Goal: Communication & Community: Answer question/provide support

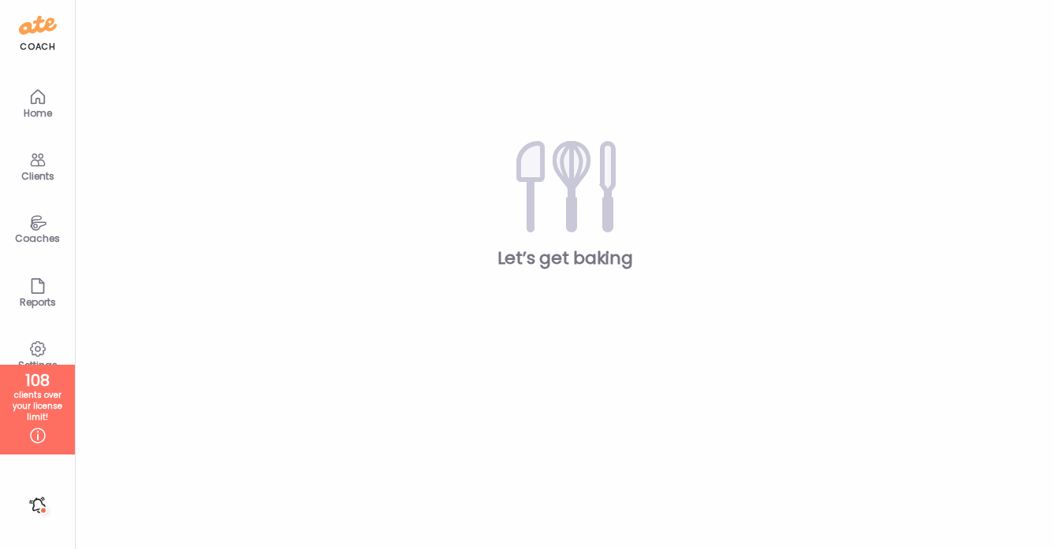
click at [33, 162] on icon at bounding box center [37, 160] width 19 height 19
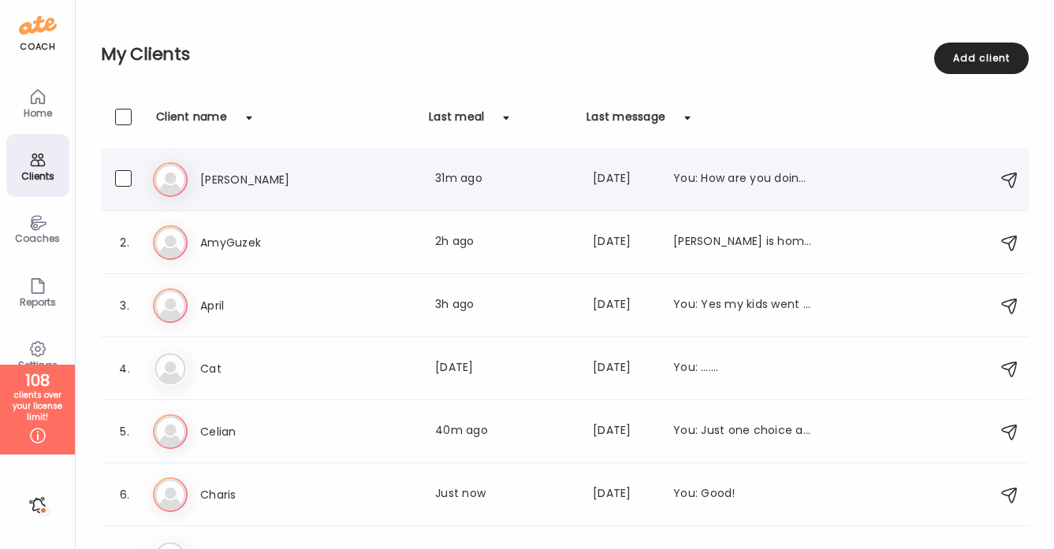
click at [233, 183] on h3 "[PERSON_NAME]" at bounding box center [269, 179] width 139 height 19
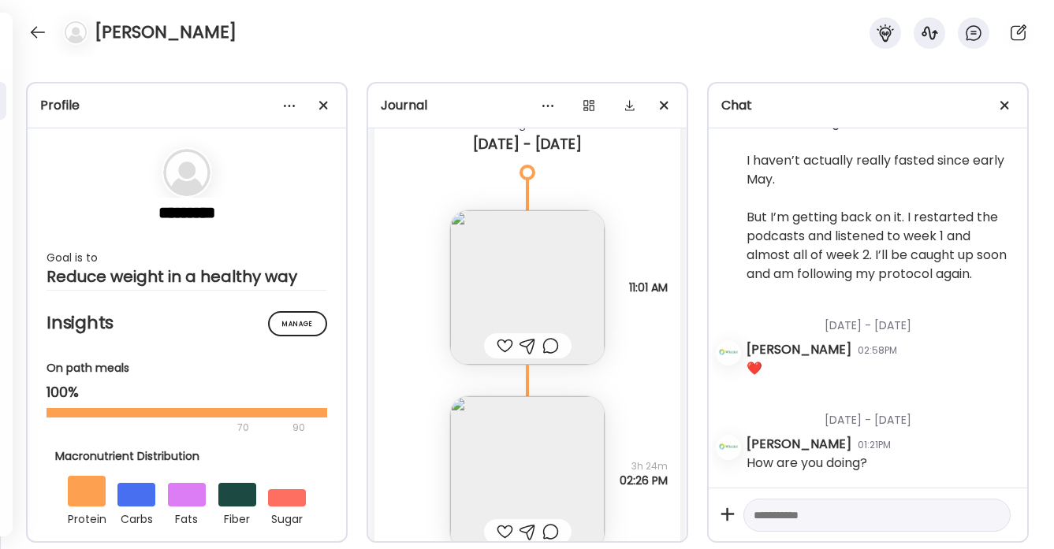
scroll to position [13179, 0]
click at [505, 346] on div at bounding box center [505, 346] width 17 height 19
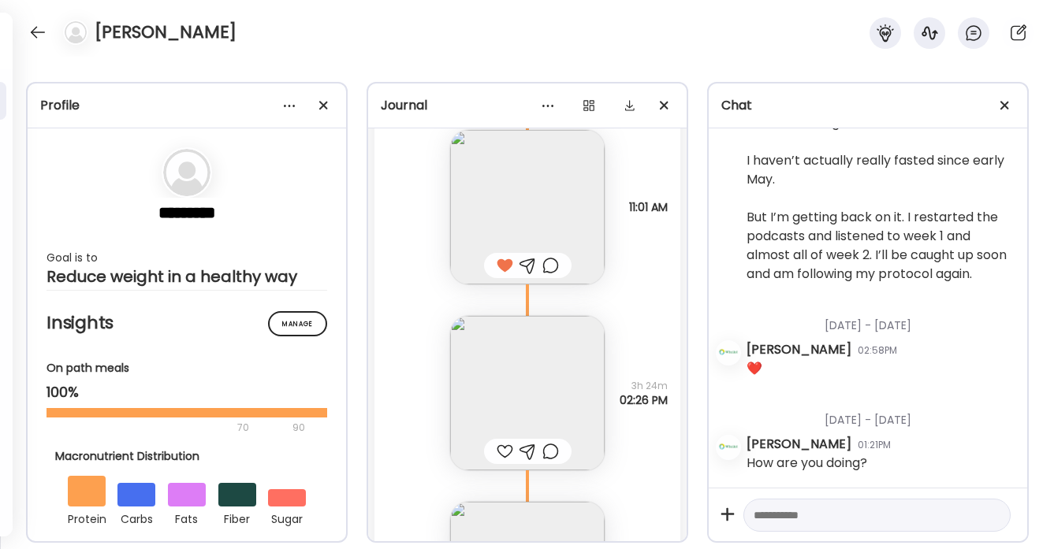
scroll to position [13267, 0]
click at [504, 445] on div at bounding box center [505, 445] width 17 height 19
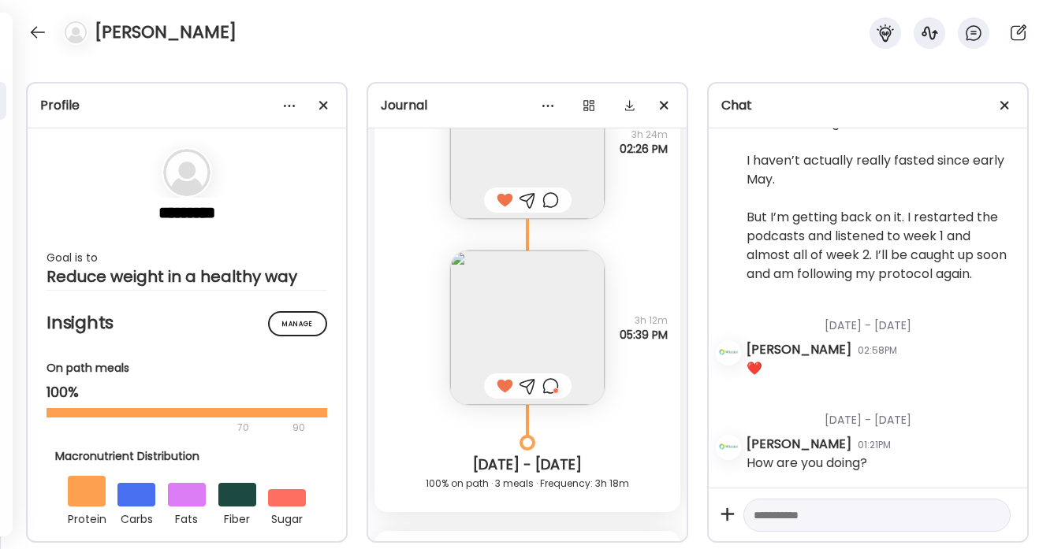
scroll to position [13513, 0]
click at [553, 388] on div at bounding box center [550, 385] width 17 height 19
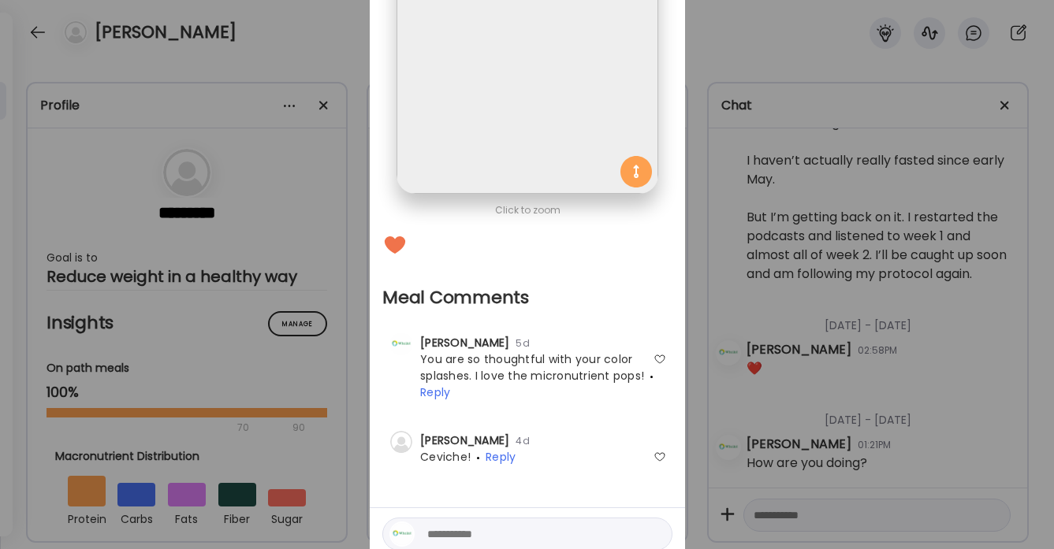
scroll to position [232, 0]
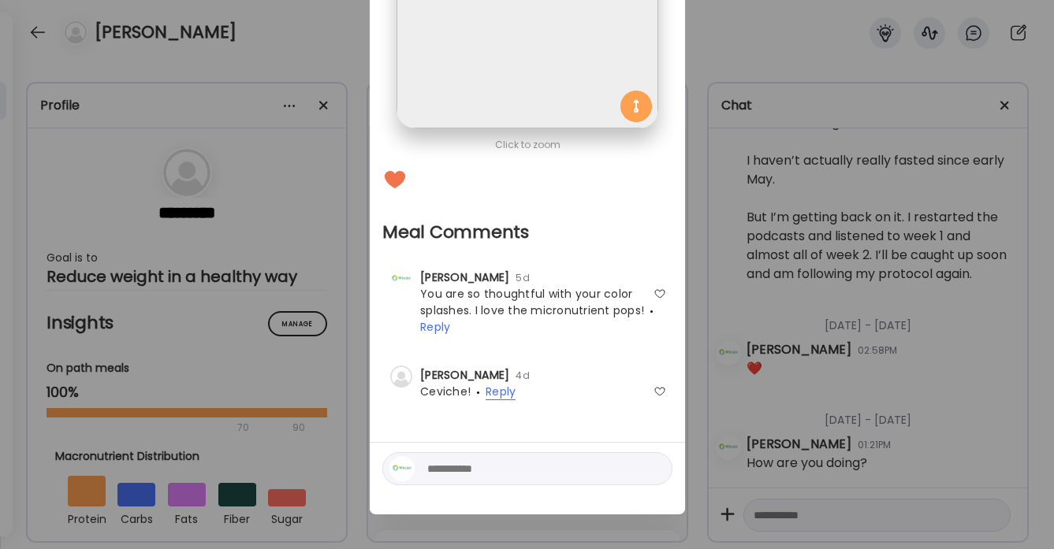
click at [497, 396] on span "Reply" at bounding box center [501, 392] width 30 height 17
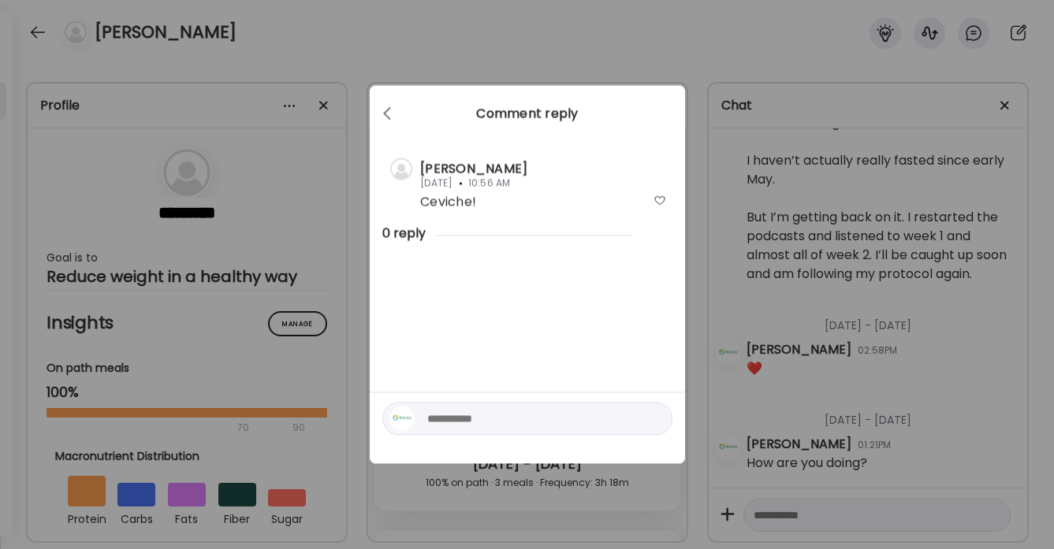
scroll to position [0, 0]
click at [438, 413] on textarea at bounding box center [533, 419] width 213 height 19
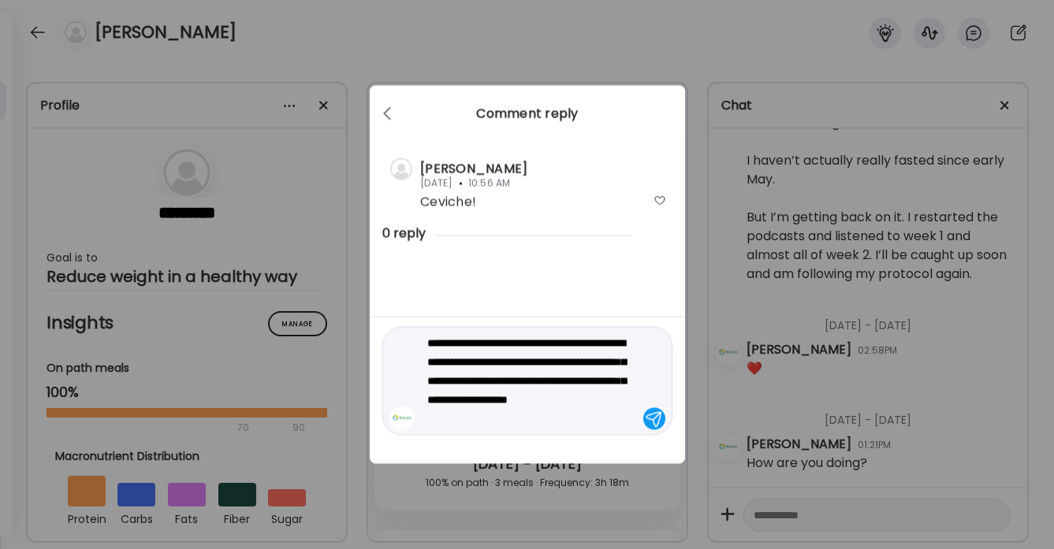
type textarea "**********"
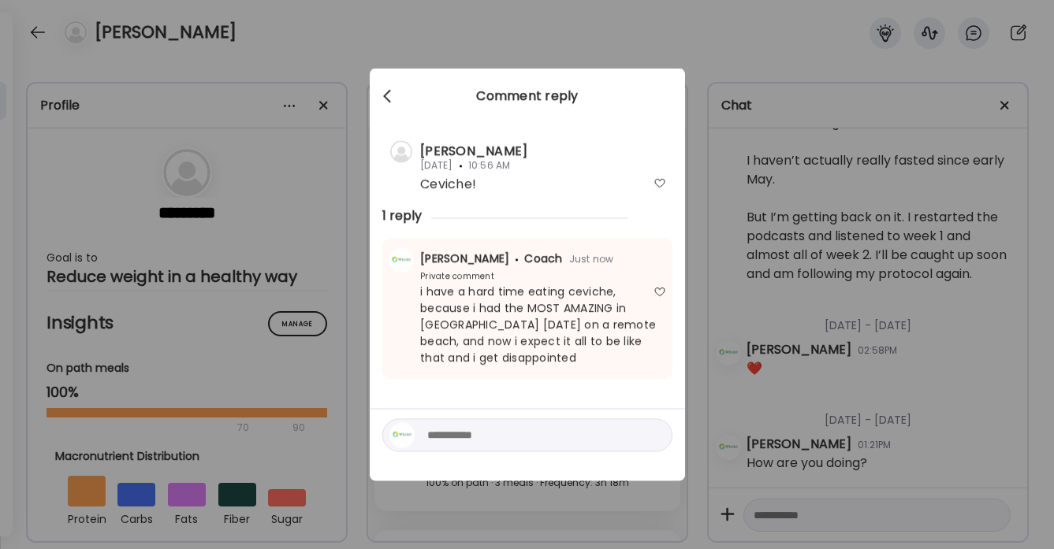
click at [382, 97] on div at bounding box center [389, 97] width 32 height 32
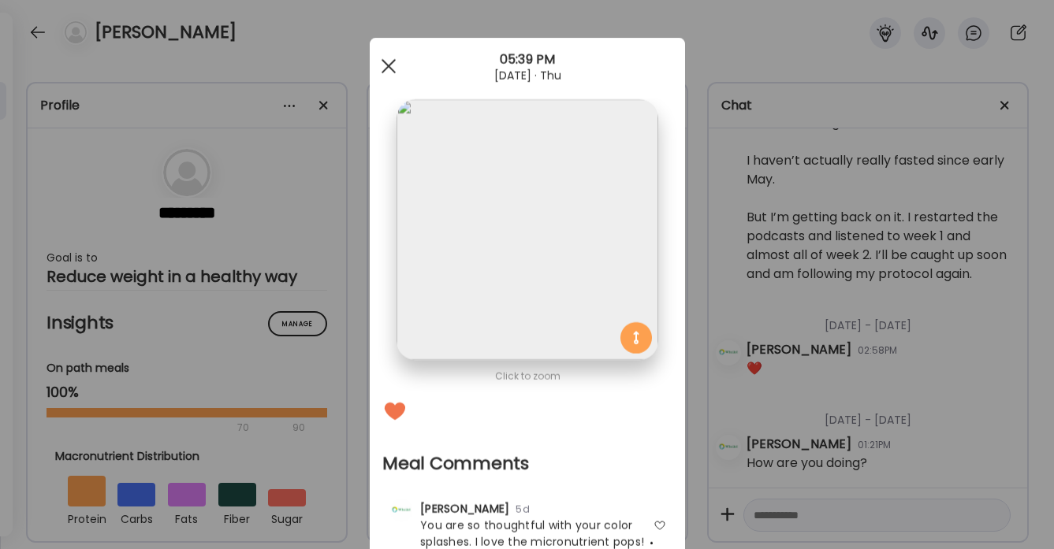
click at [390, 69] on span at bounding box center [388, 66] width 14 height 14
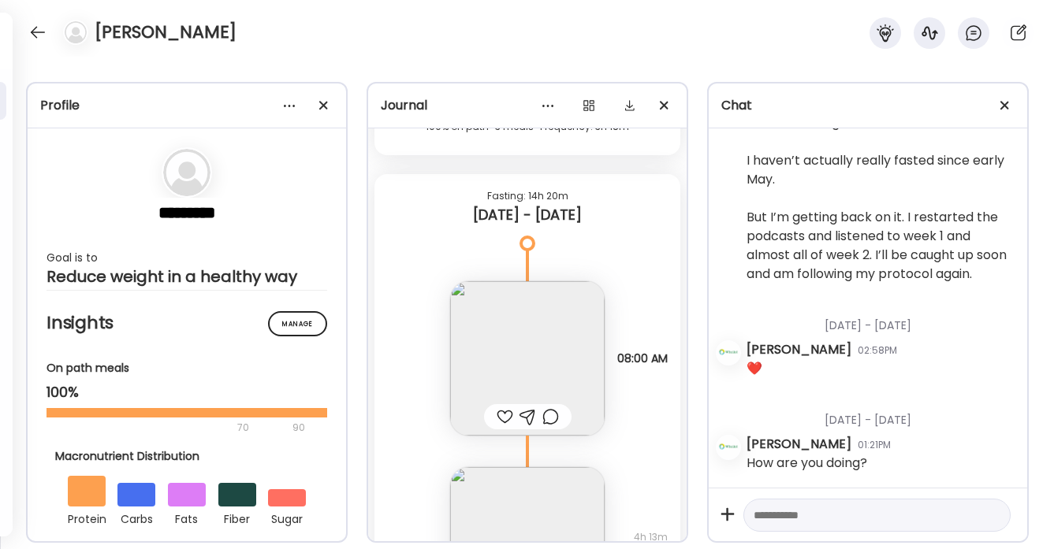
scroll to position [13968, 0]
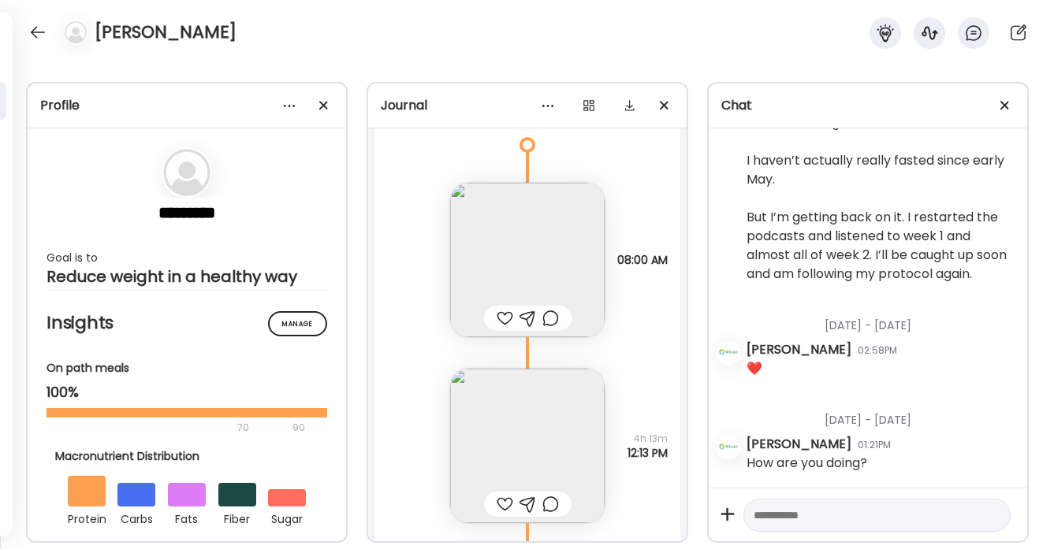
click at [505, 318] on div at bounding box center [505, 318] width 17 height 19
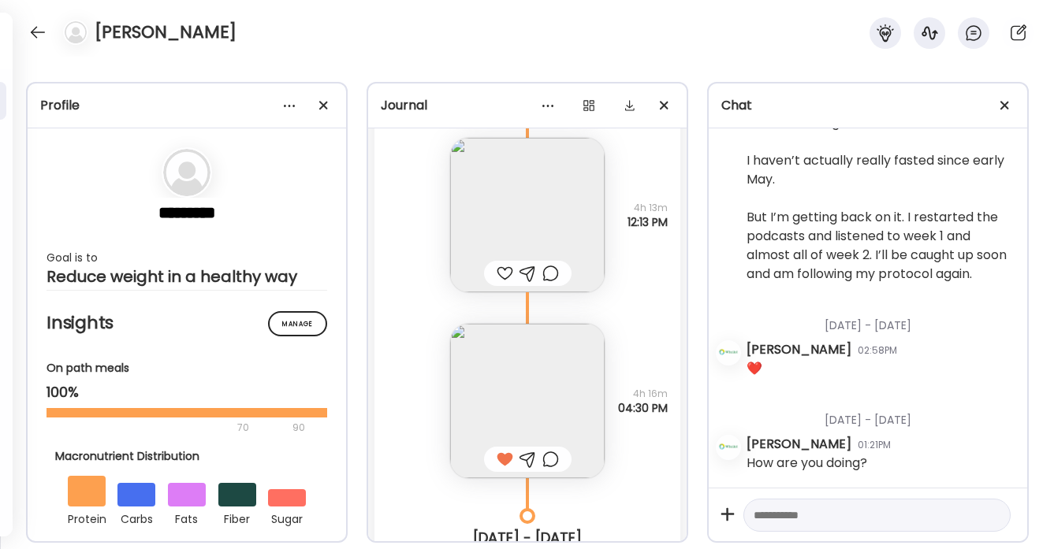
scroll to position [14201, 0]
click at [505, 271] on div at bounding box center [505, 271] width 17 height 19
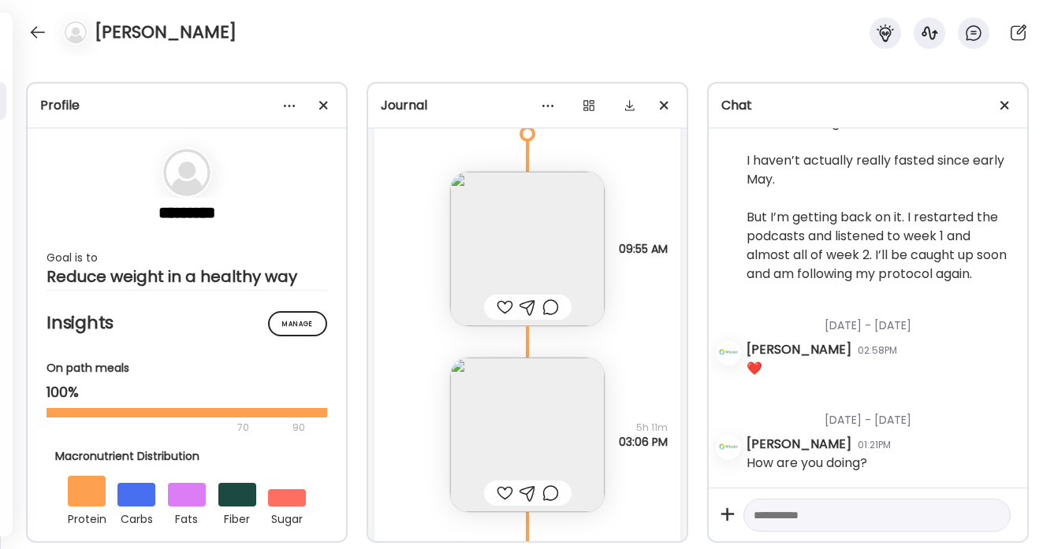
scroll to position [14746, 0]
click at [505, 300] on div at bounding box center [505, 300] width 17 height 19
click at [504, 483] on div at bounding box center [505, 486] width 17 height 19
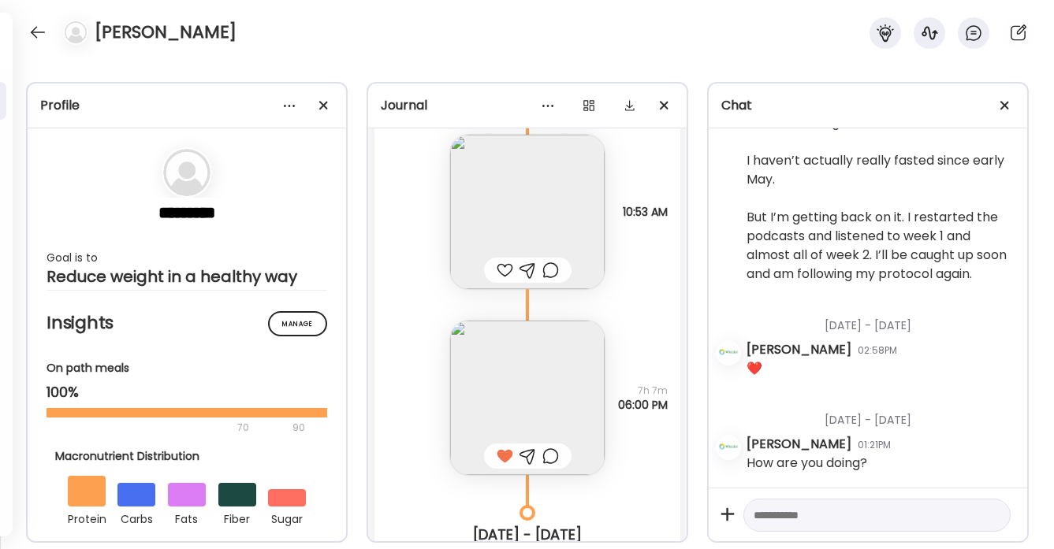
scroll to position [15248, 0]
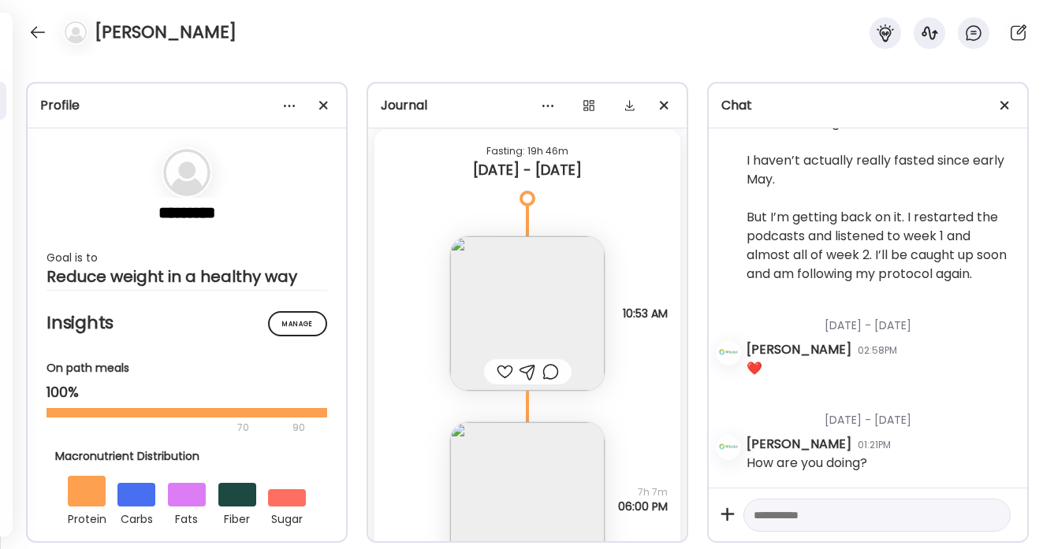
click at [505, 376] on div at bounding box center [505, 372] width 17 height 19
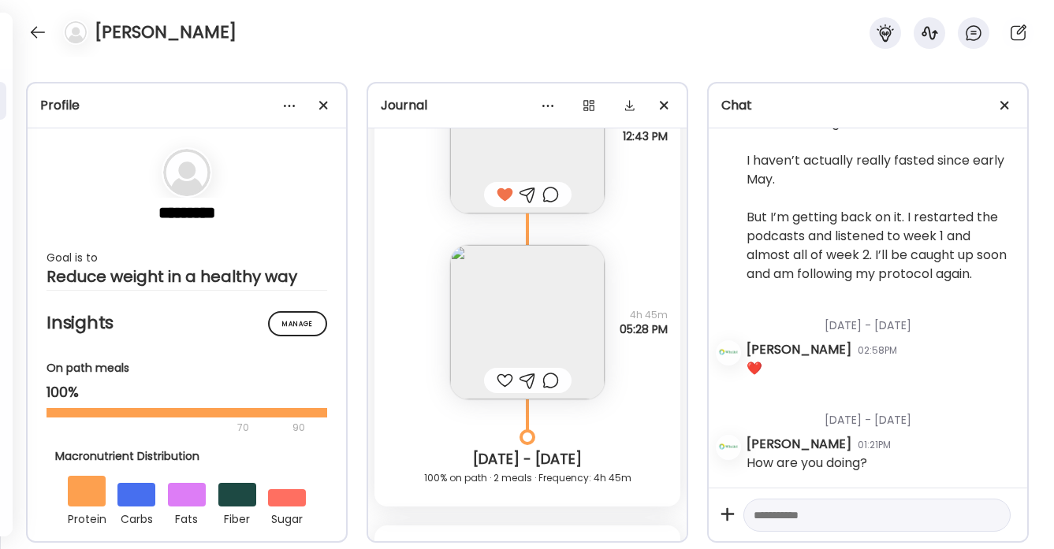
scroll to position [16120, 0]
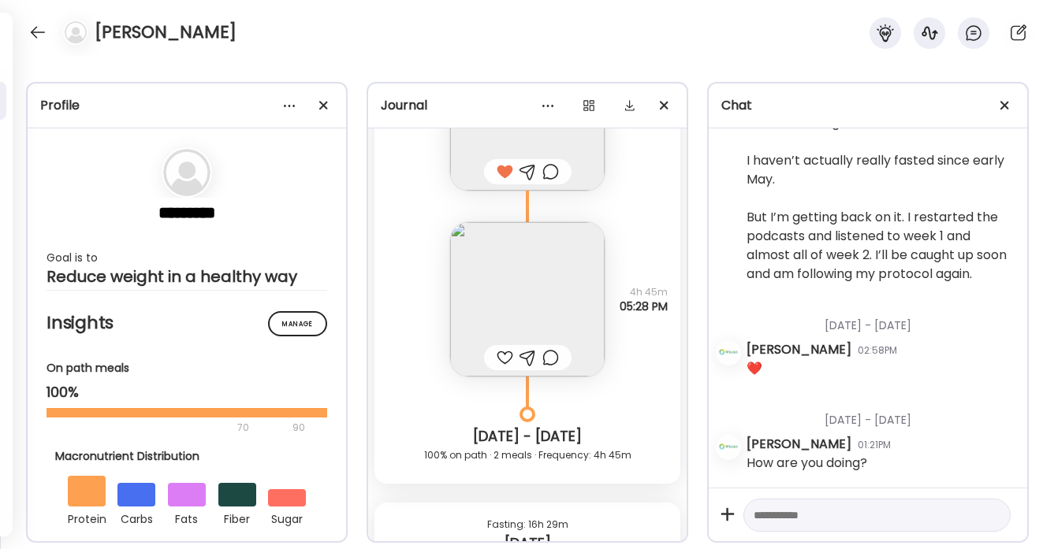
click at [504, 355] on div at bounding box center [505, 357] width 17 height 19
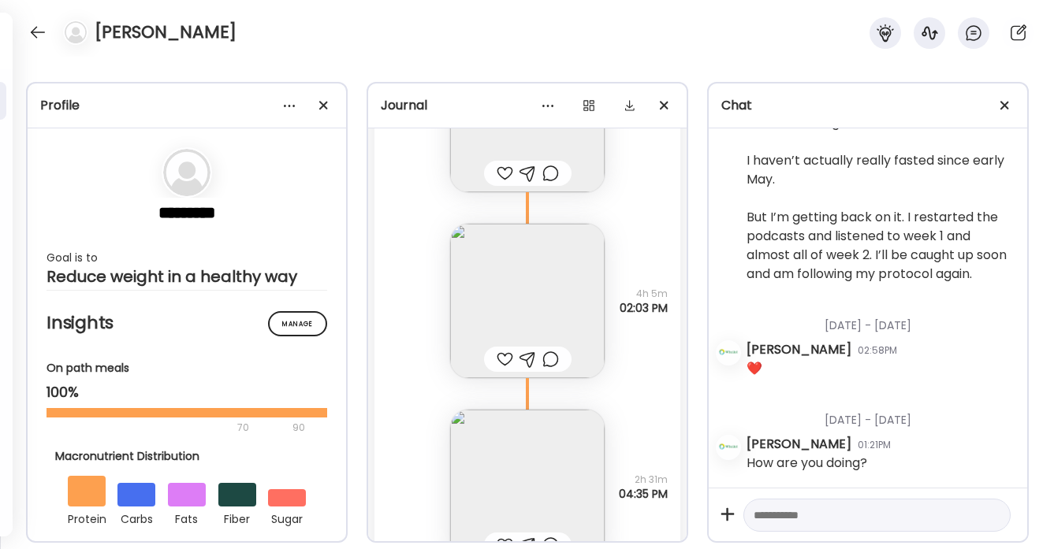
click at [504, 356] on div at bounding box center [505, 359] width 17 height 19
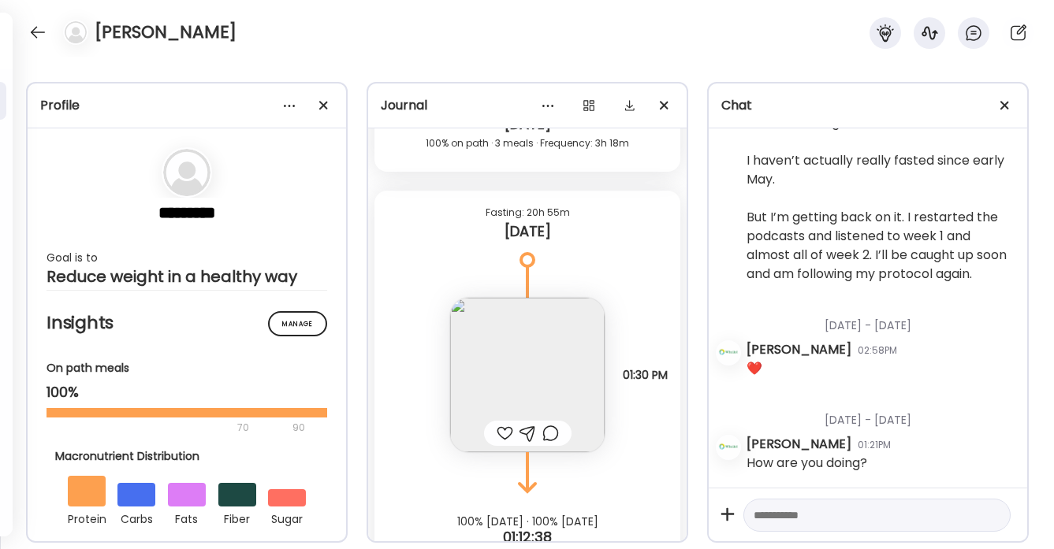
scroll to position [17235, 0]
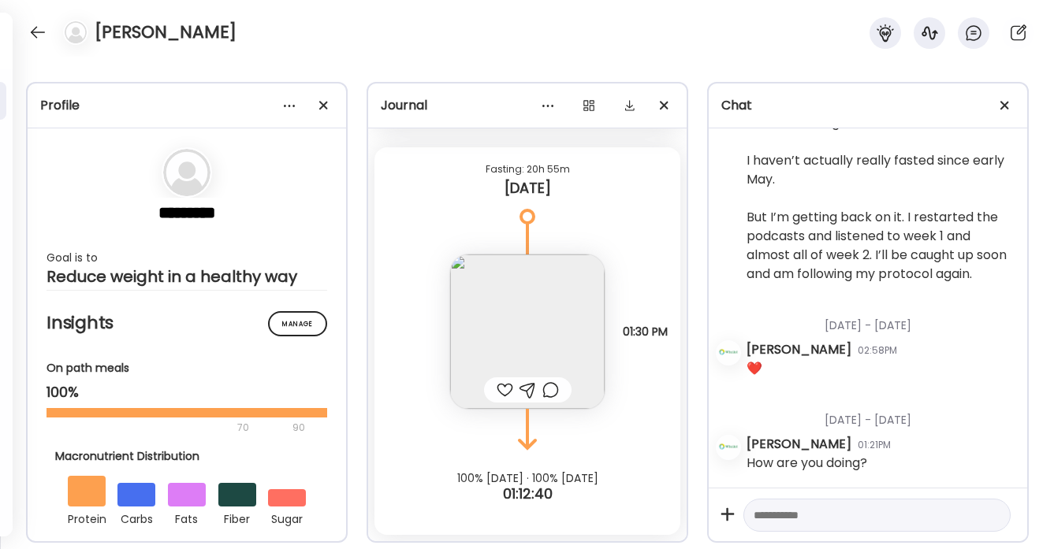
click at [501, 386] on div at bounding box center [505, 390] width 17 height 19
click at [788, 512] on textarea at bounding box center [863, 515] width 218 height 19
type textarea "**********"
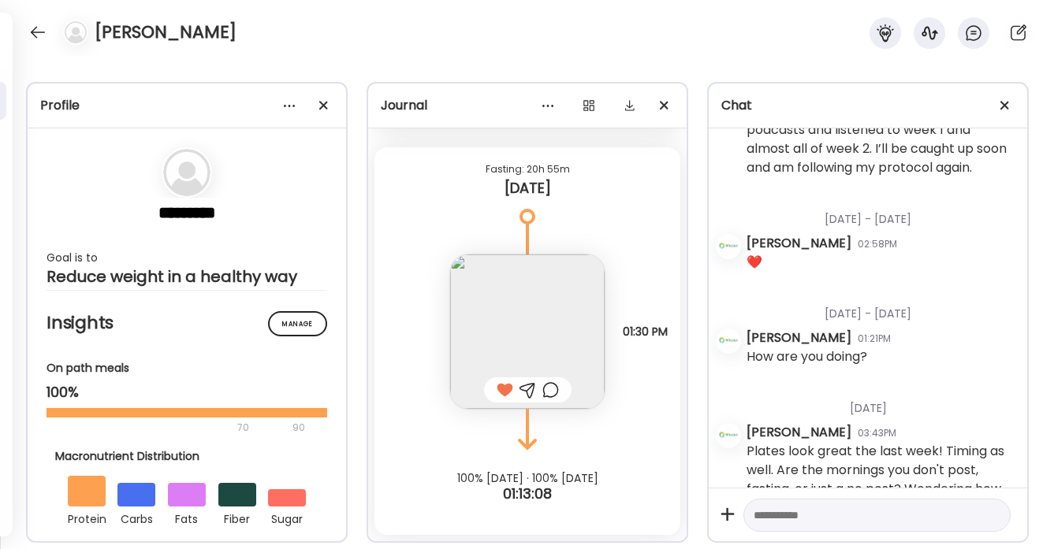
scroll to position [1367, 0]
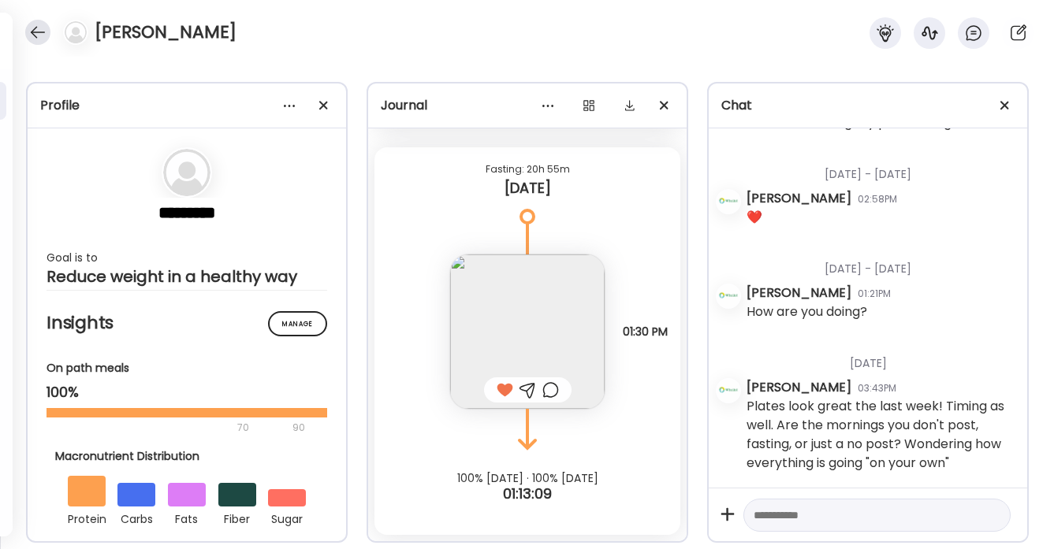
click at [40, 32] on div at bounding box center [37, 32] width 25 height 25
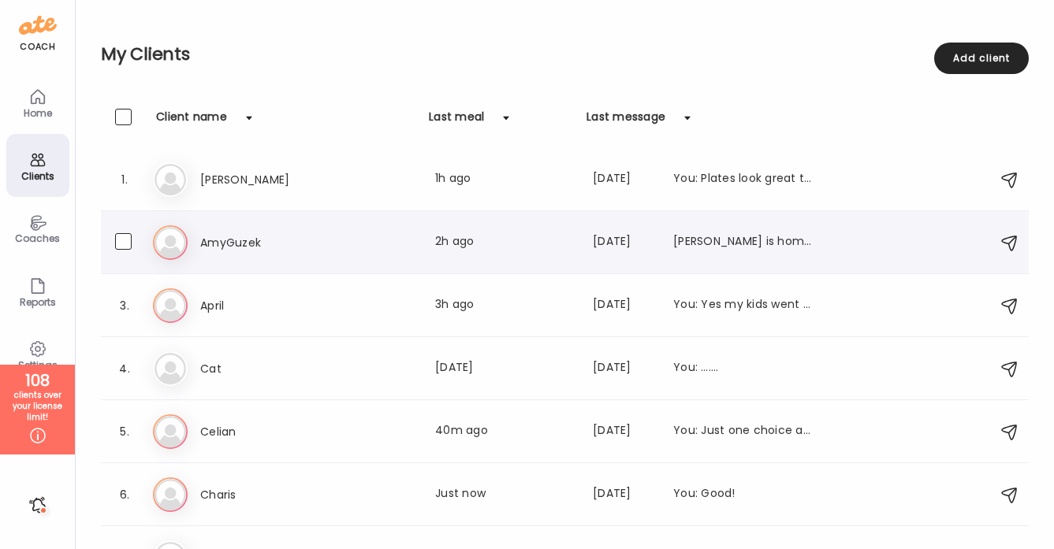
click at [241, 238] on h3 "AmyGuzek" at bounding box center [269, 242] width 139 height 19
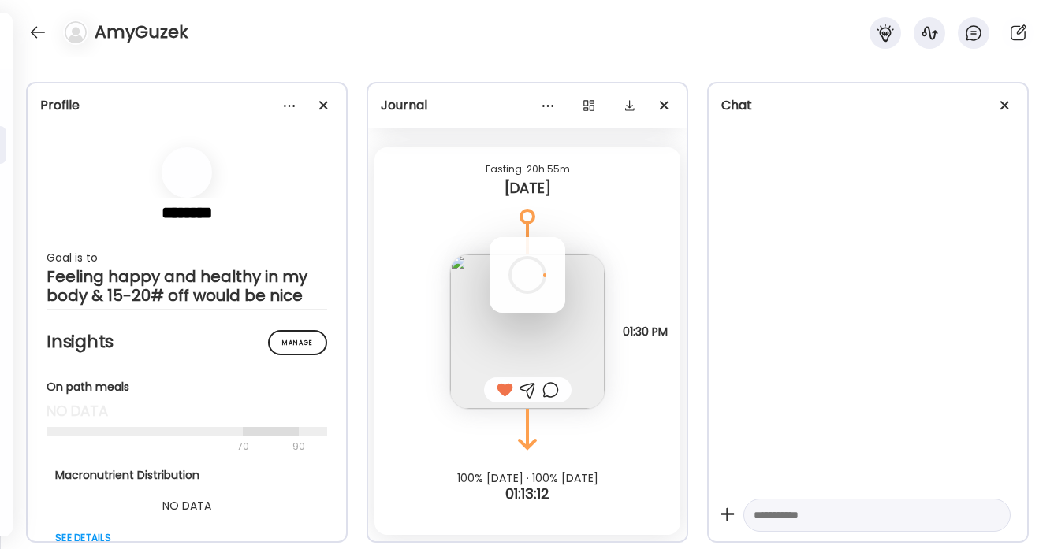
scroll to position [0, 0]
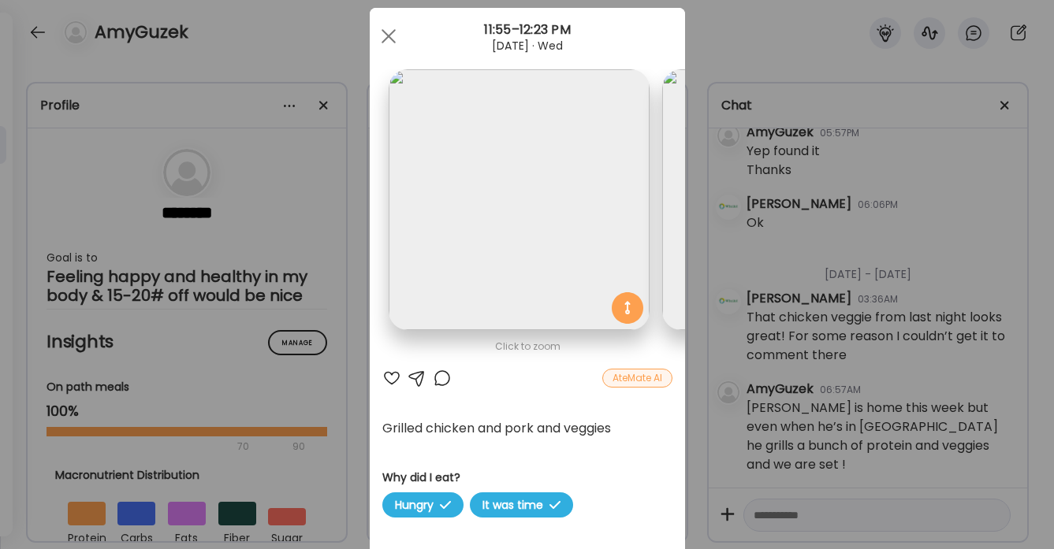
click at [442, 379] on div at bounding box center [442, 378] width 19 height 19
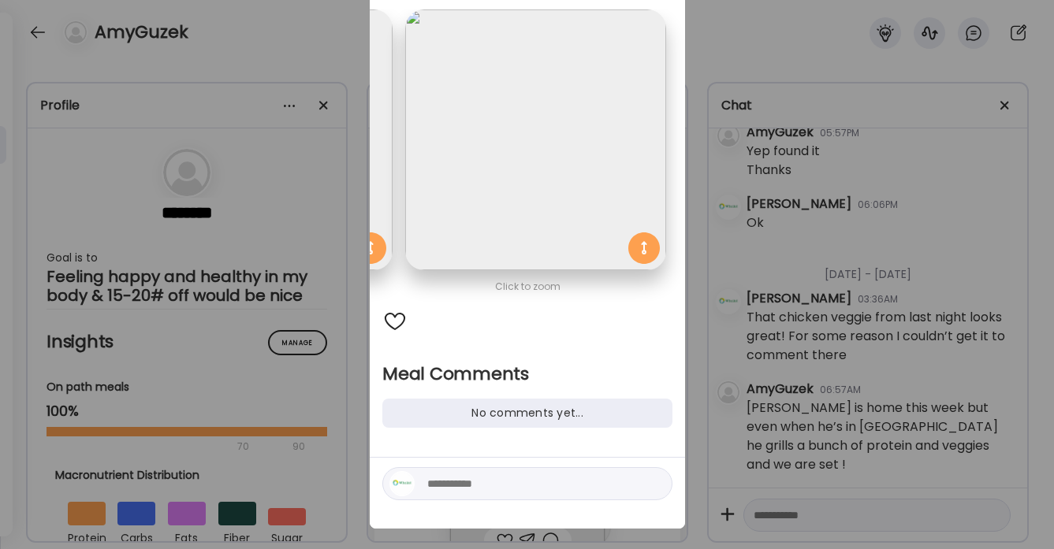
scroll to position [107, 0]
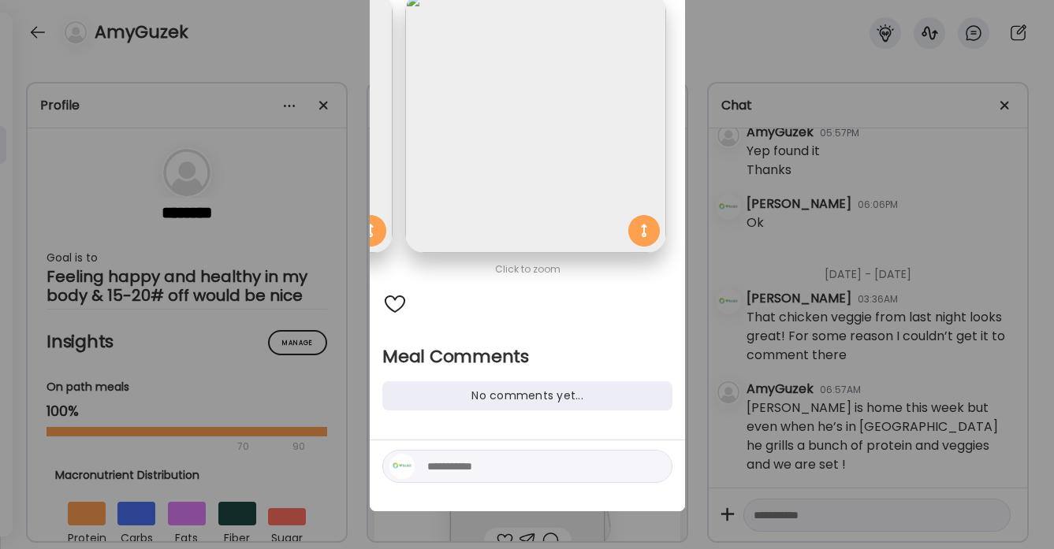
click at [439, 469] on textarea at bounding box center [533, 466] width 213 height 19
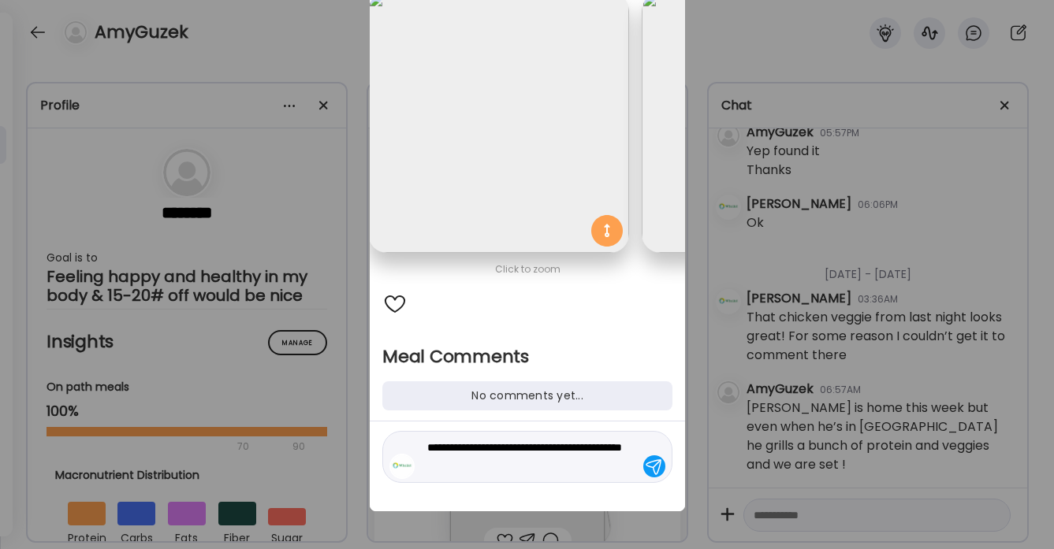
scroll to position [0, 0]
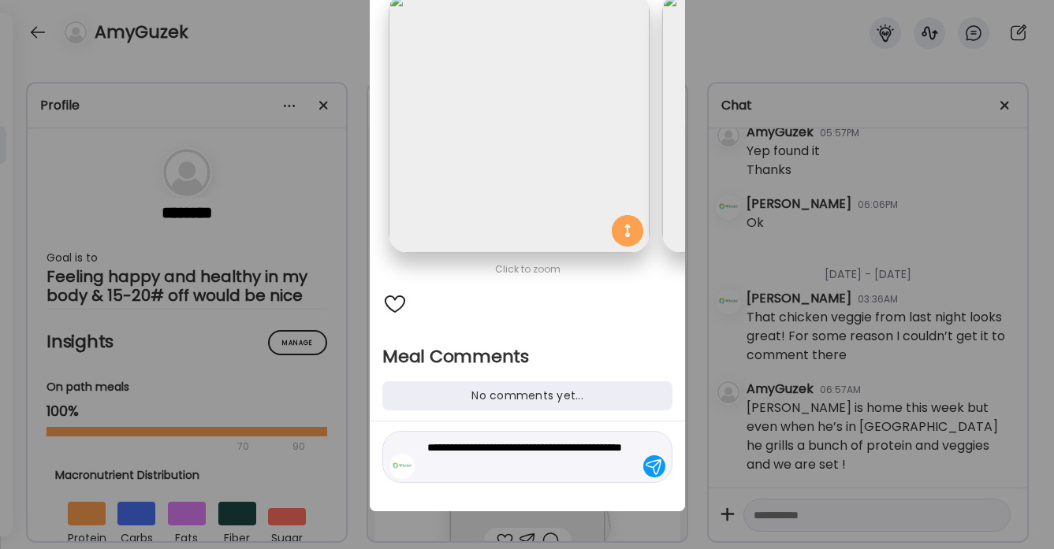
drag, startPoint x: 568, startPoint y: 447, endPoint x: 571, endPoint y: 464, distance: 16.9
click at [571, 464] on textarea "**********" at bounding box center [533, 457] width 213 height 38
type textarea "**********"
click at [653, 469] on div at bounding box center [654, 467] width 22 height 22
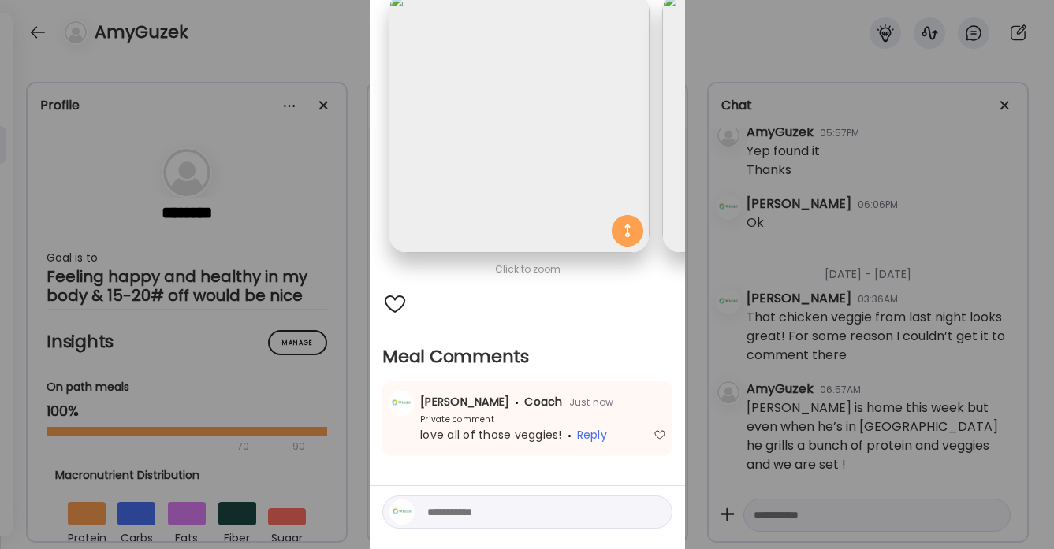
click at [394, 300] on div at bounding box center [394, 304] width 25 height 25
click at [333, 20] on div "Ate Coach Dashboard Wahoo! It’s official Take a moment to set up your Coach Pro…" at bounding box center [527, 274] width 1054 height 549
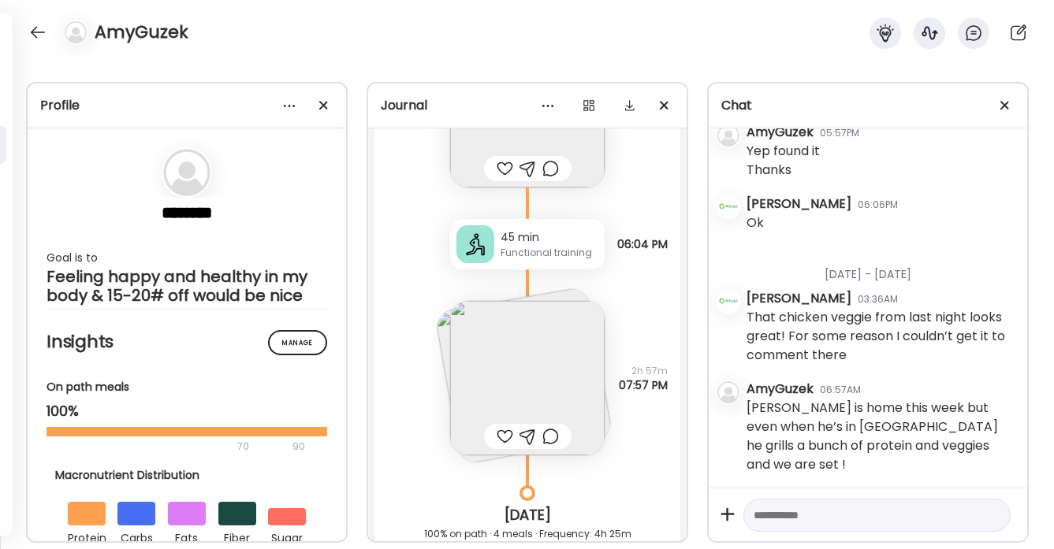
scroll to position [53408, 0]
click at [503, 429] on div at bounding box center [505, 438] width 17 height 19
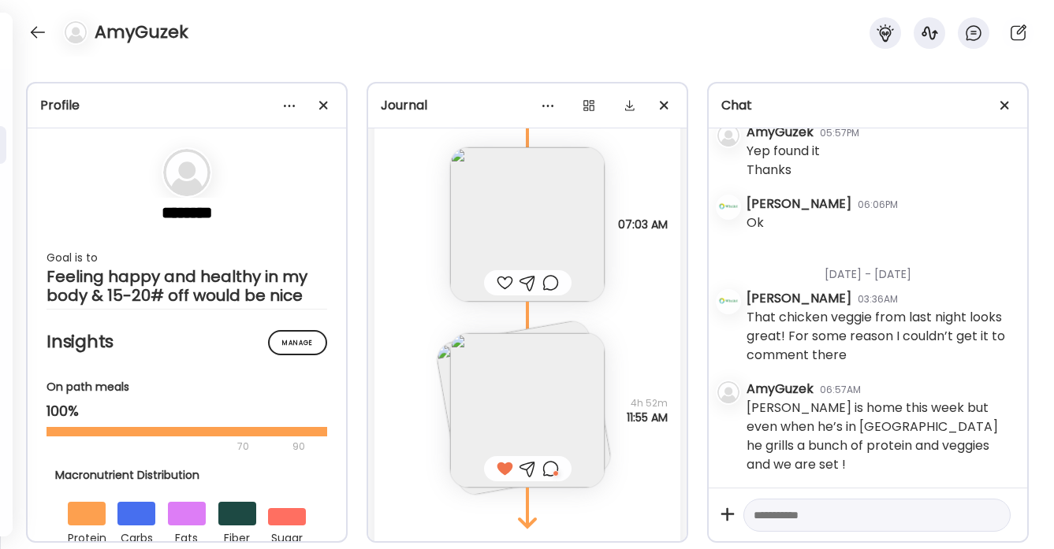
scroll to position [53951, 0]
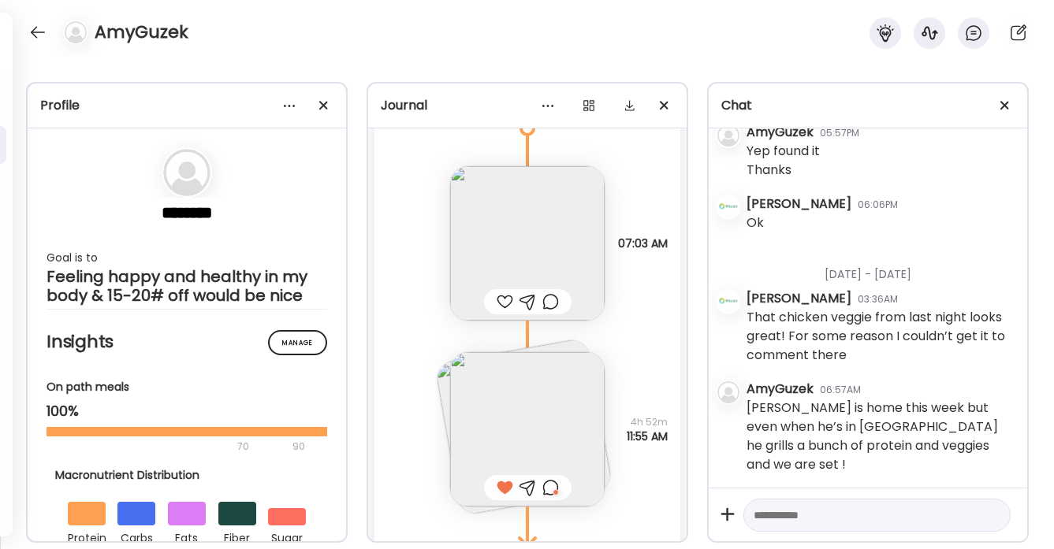
click at [504, 292] on div at bounding box center [505, 301] width 17 height 19
click at [539, 381] on img at bounding box center [527, 429] width 155 height 155
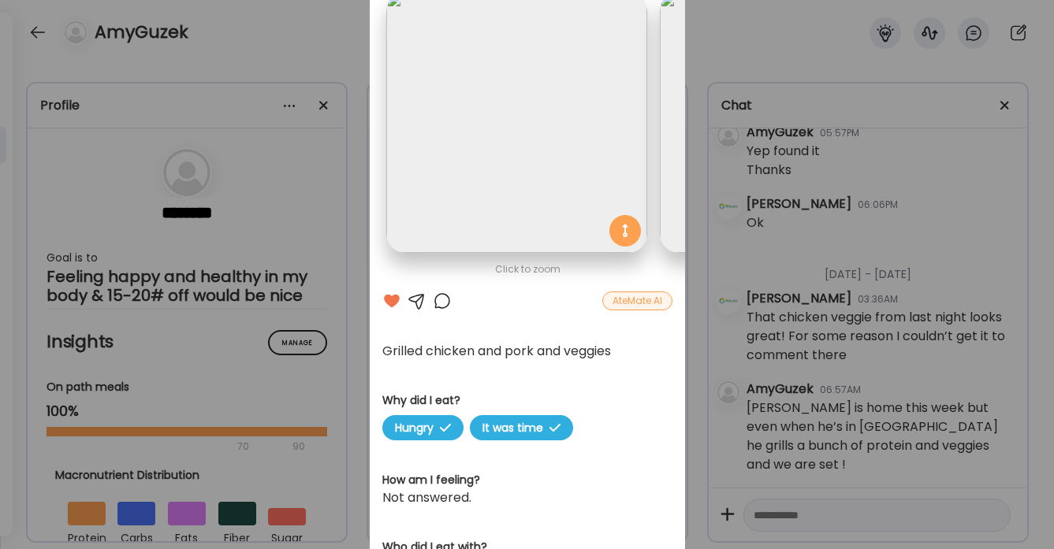
scroll to position [0, 0]
click at [318, 60] on div "Ate Coach Dashboard Wahoo! It’s official Take a moment to set up your Coach Pro…" at bounding box center [527, 274] width 1054 height 549
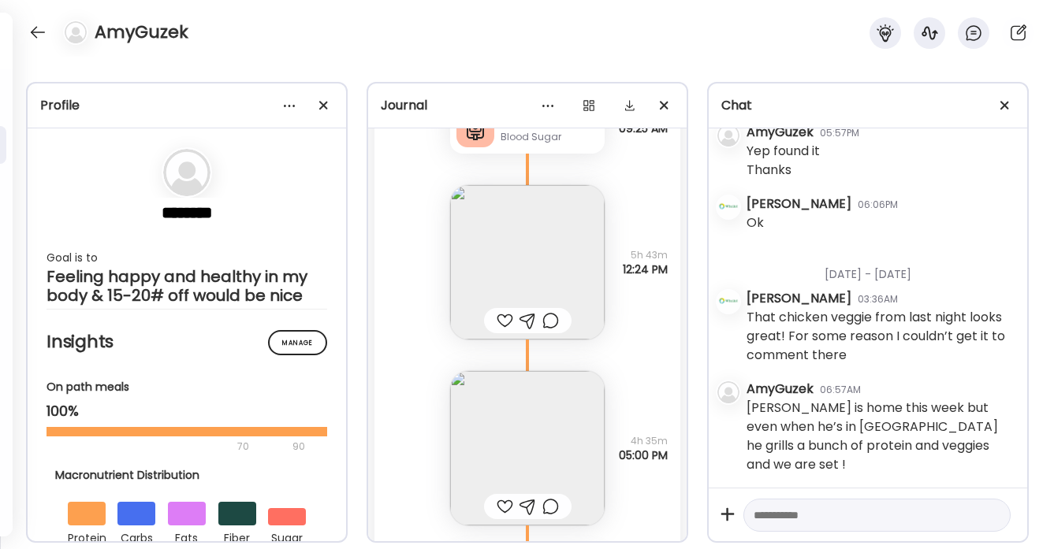
scroll to position [53070, 0]
click at [503, 312] on div at bounding box center [505, 321] width 17 height 19
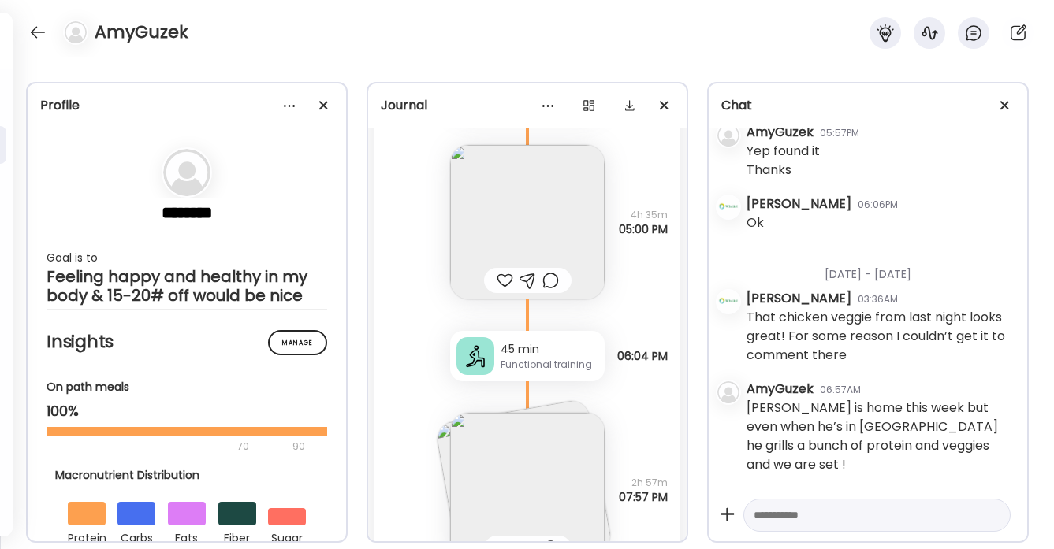
scroll to position [53302, 0]
click at [449, 419] on img at bounding box center [523, 482] width 179 height 179
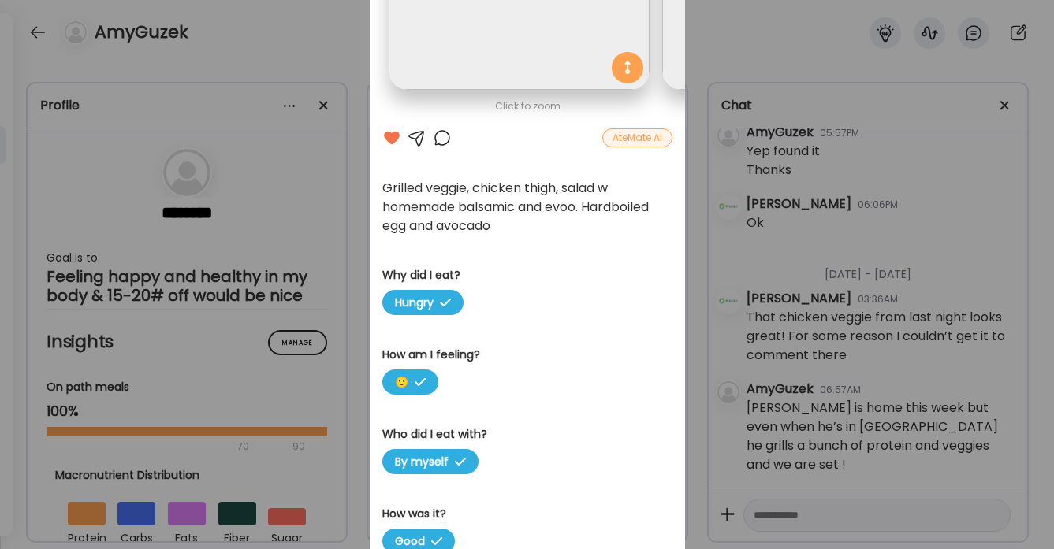
scroll to position [189, 0]
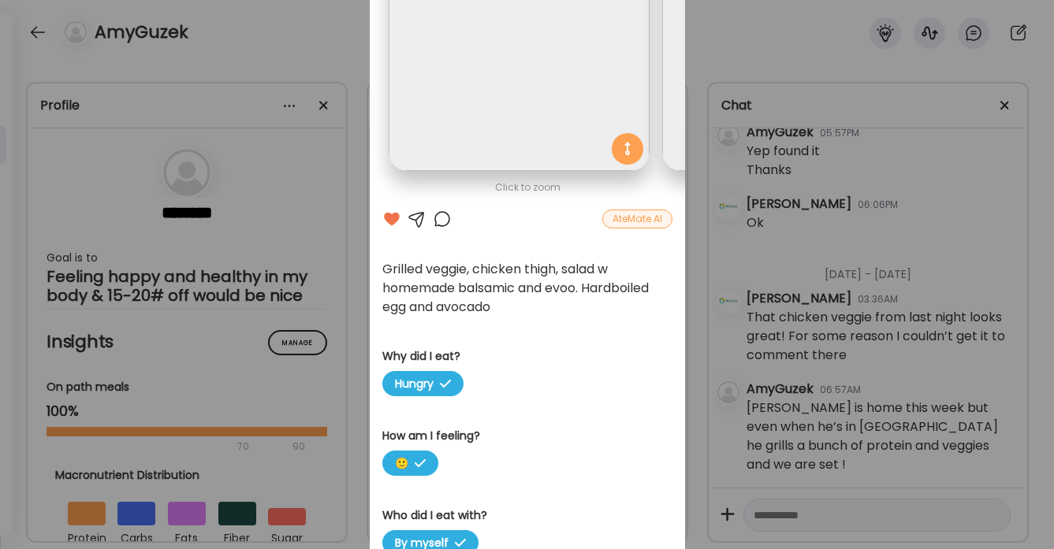
click at [441, 218] on div at bounding box center [442, 219] width 19 height 19
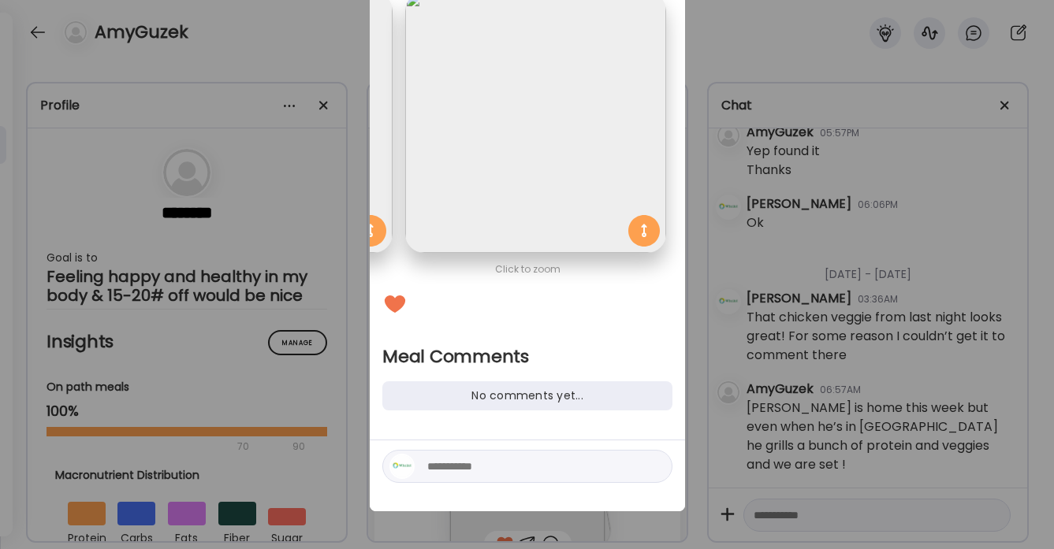
scroll to position [107, 0]
click at [433, 464] on textarea at bounding box center [533, 466] width 213 height 19
type textarea "**********"
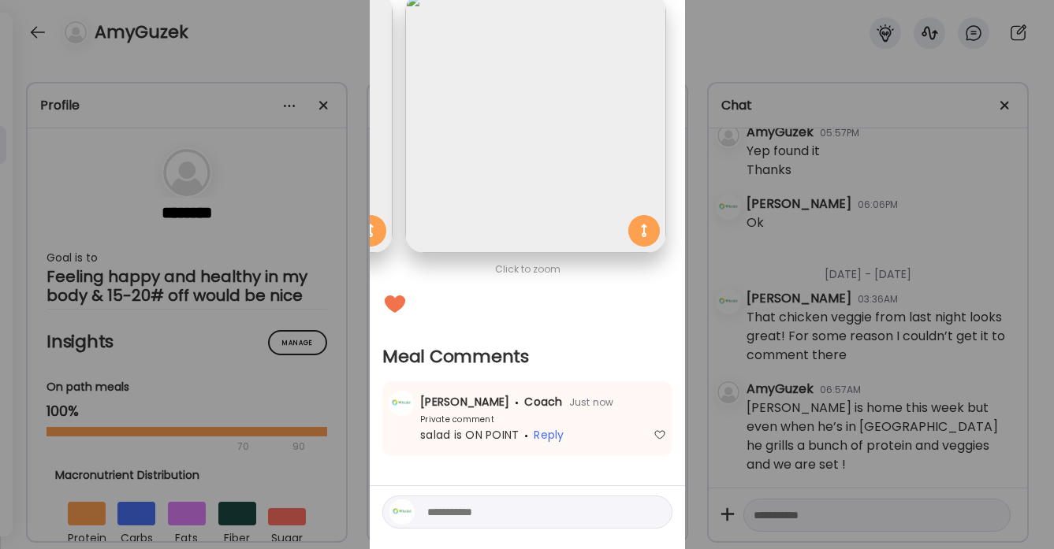
click at [324, 50] on div "Ate Coach Dashboard Wahoo! It’s official Take a moment to set up your Coach Pro…" at bounding box center [527, 274] width 1054 height 549
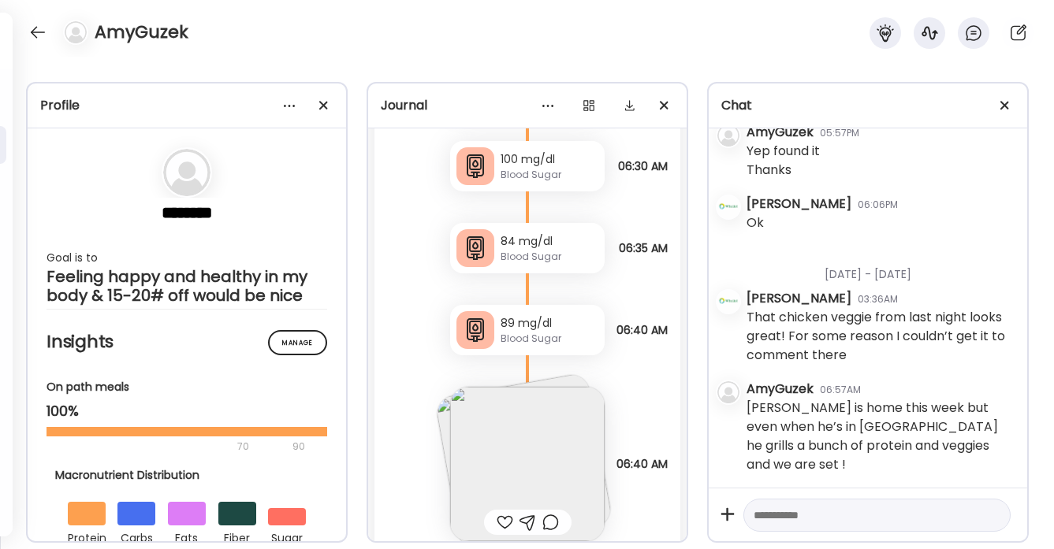
scroll to position [50028, 0]
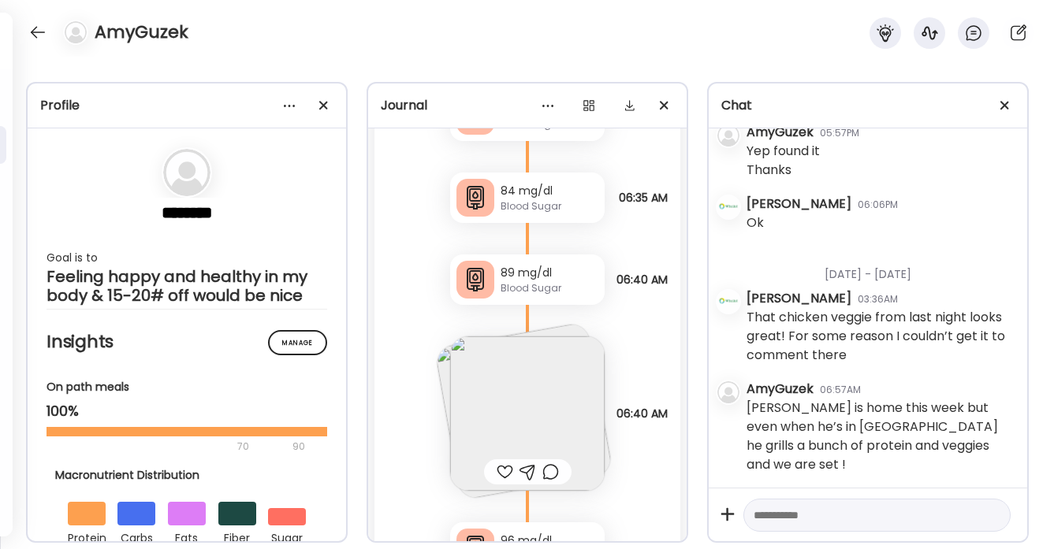
click at [492, 359] on img at bounding box center [527, 414] width 155 height 155
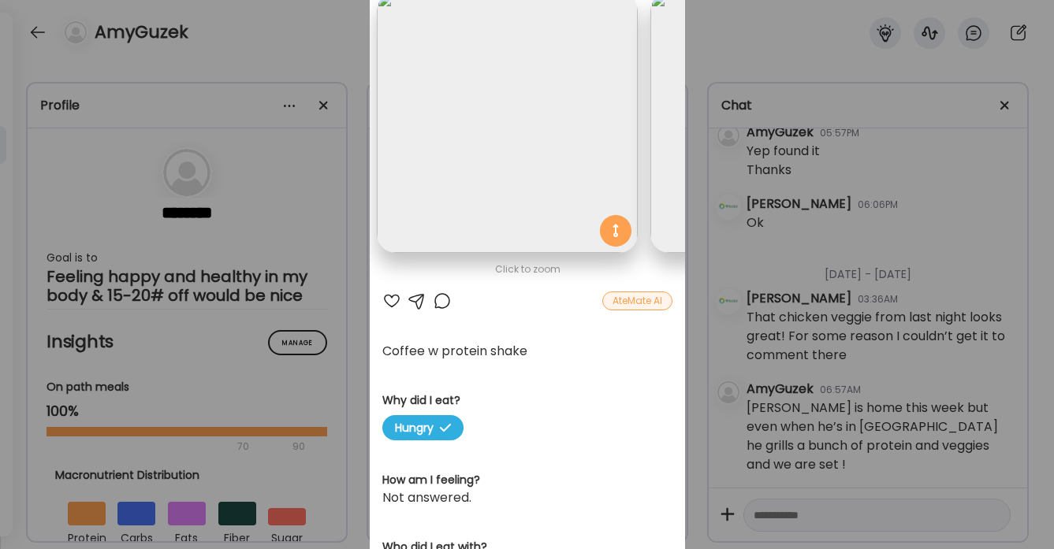
scroll to position [0, 0]
click at [339, 62] on div "Ate Coach Dashboard Wahoo! It’s official Take a moment to set up your Coach Pro…" at bounding box center [527, 274] width 1054 height 549
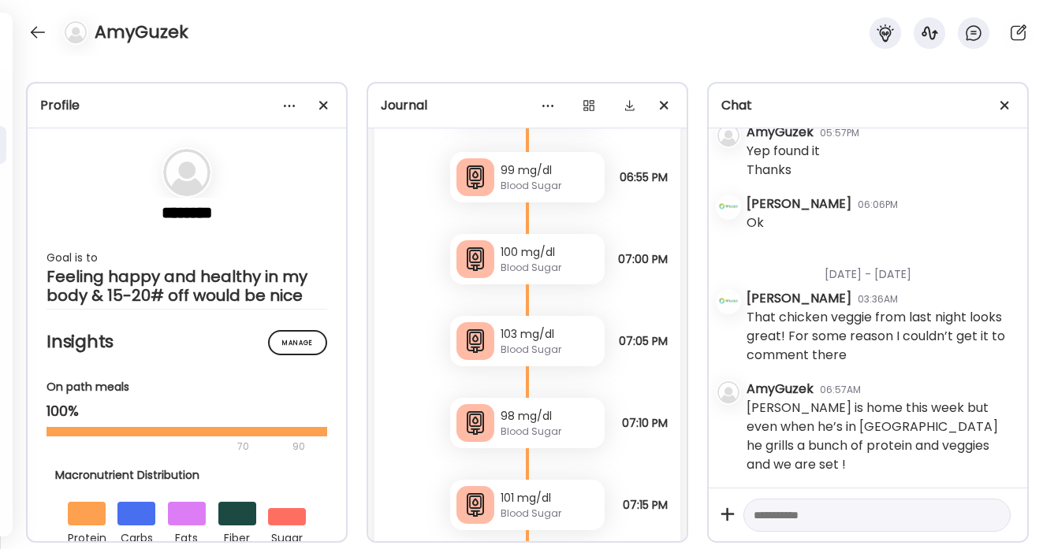
scroll to position [37937, 0]
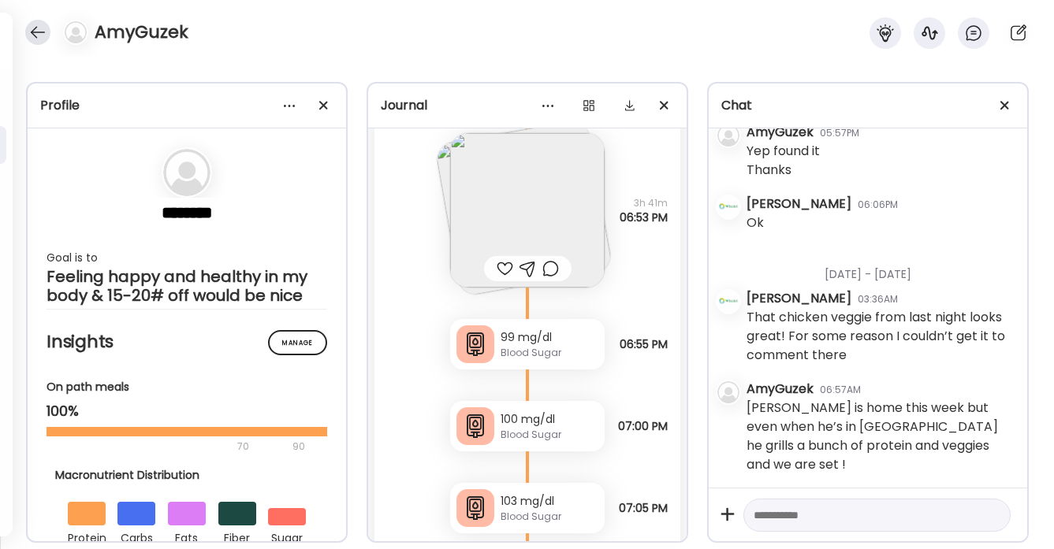
click at [36, 27] on div at bounding box center [37, 32] width 25 height 25
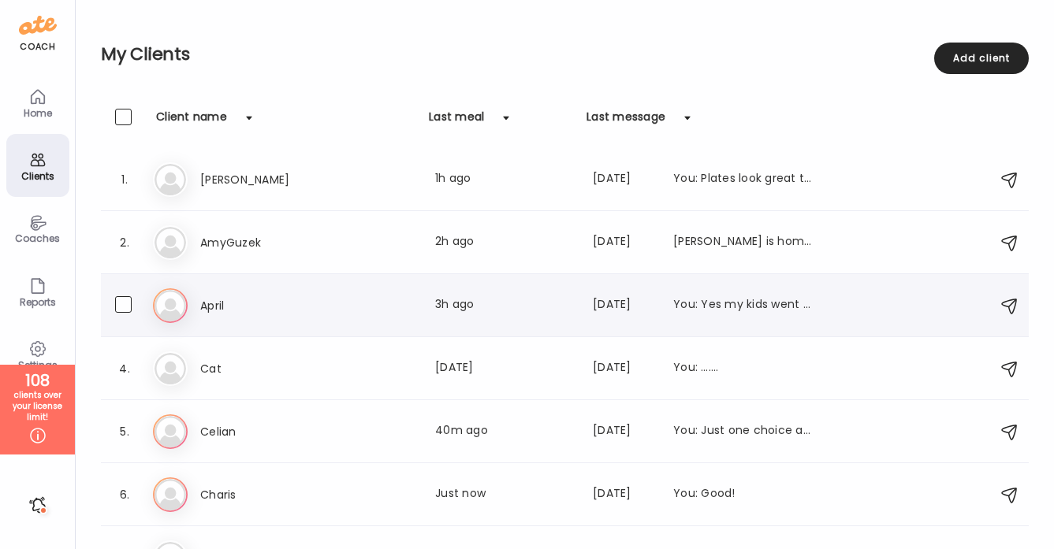
click at [345, 311] on div "April Last meal: 3h ago Last message: [DATE] You: Yes my kids went back [DATE].…" at bounding box center [506, 305] width 612 height 19
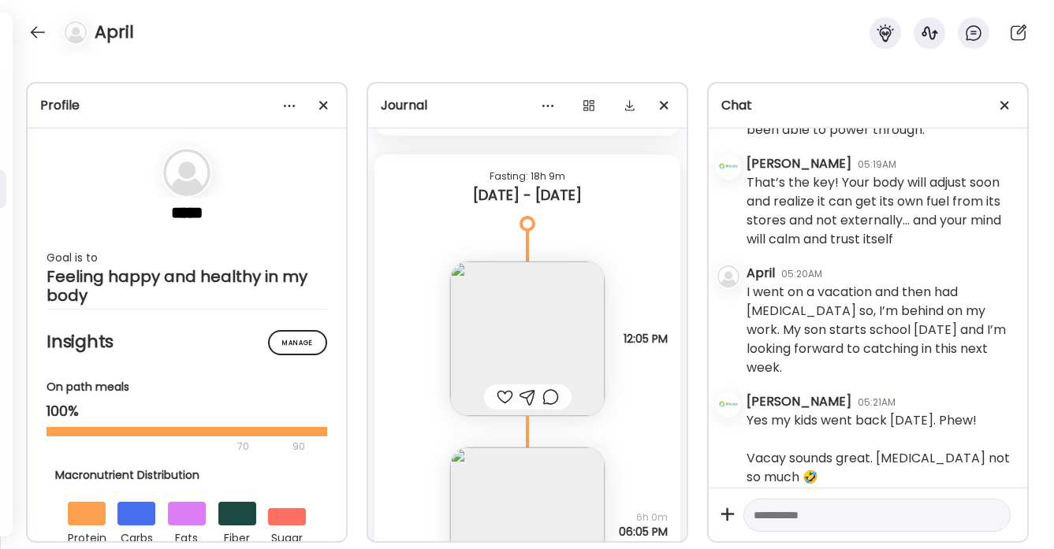
scroll to position [23518, 0]
click at [504, 393] on div at bounding box center [505, 394] width 17 height 19
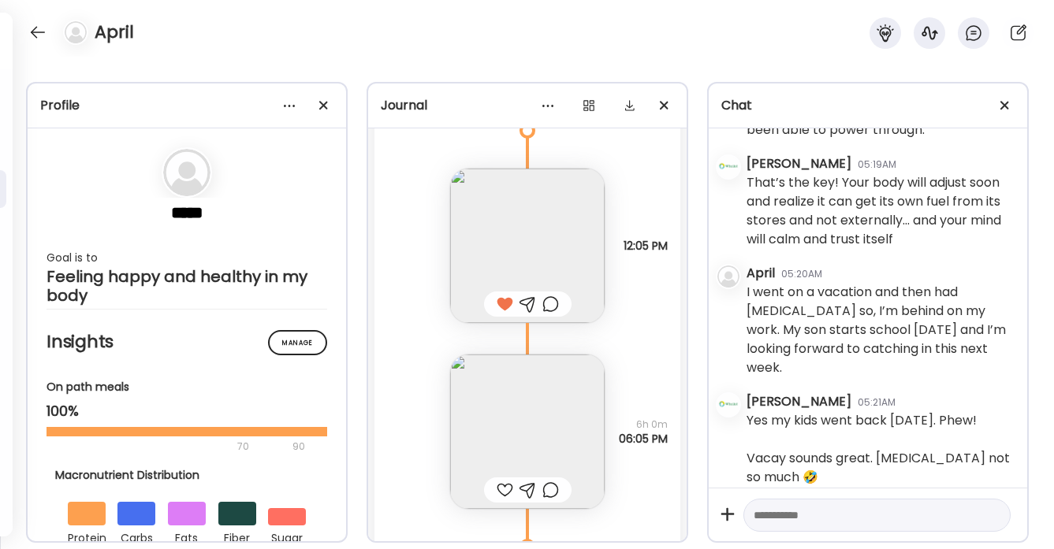
scroll to position [23672, 0]
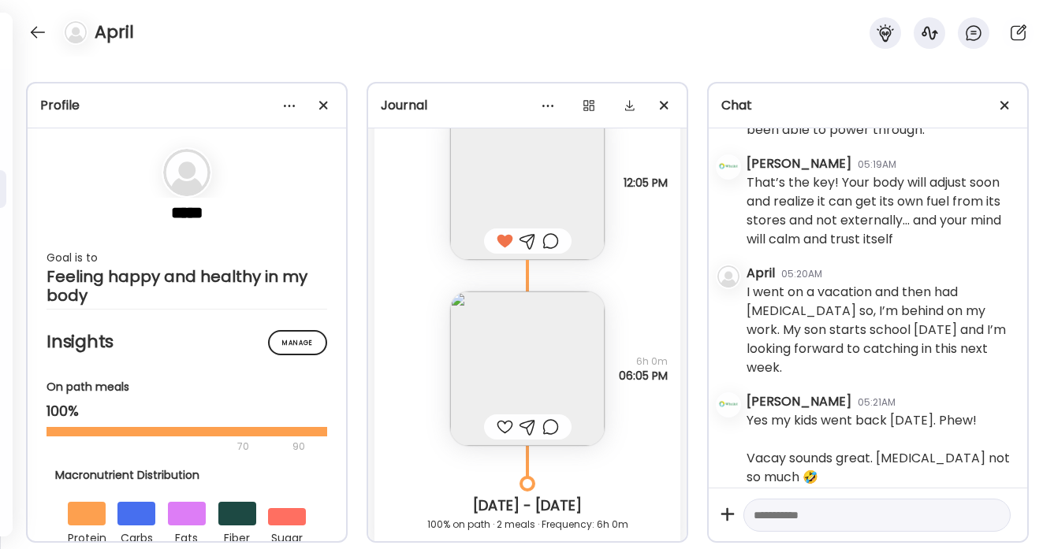
click at [504, 425] on div at bounding box center [505, 427] width 17 height 19
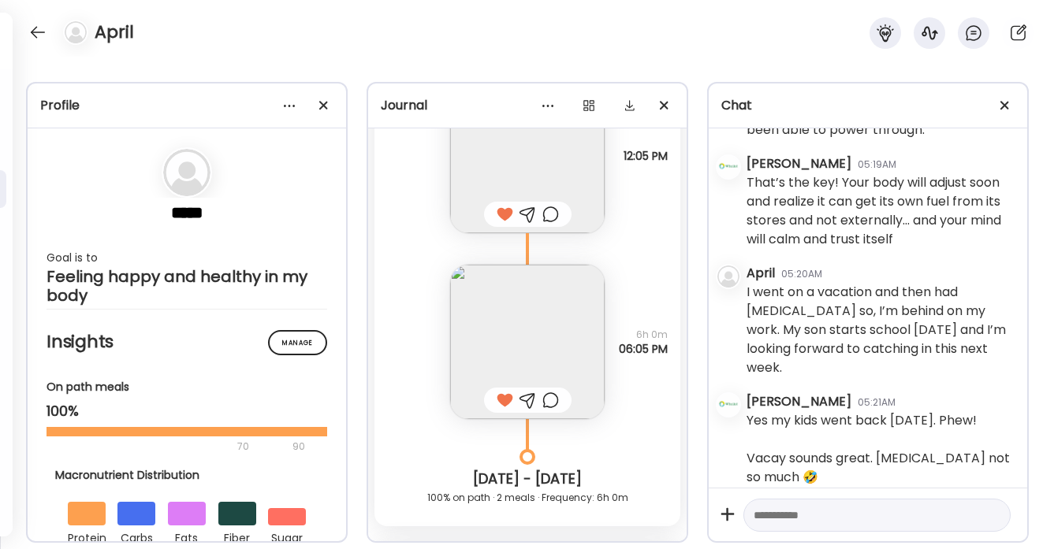
scroll to position [23697, 0]
click at [544, 356] on img at bounding box center [527, 343] width 155 height 155
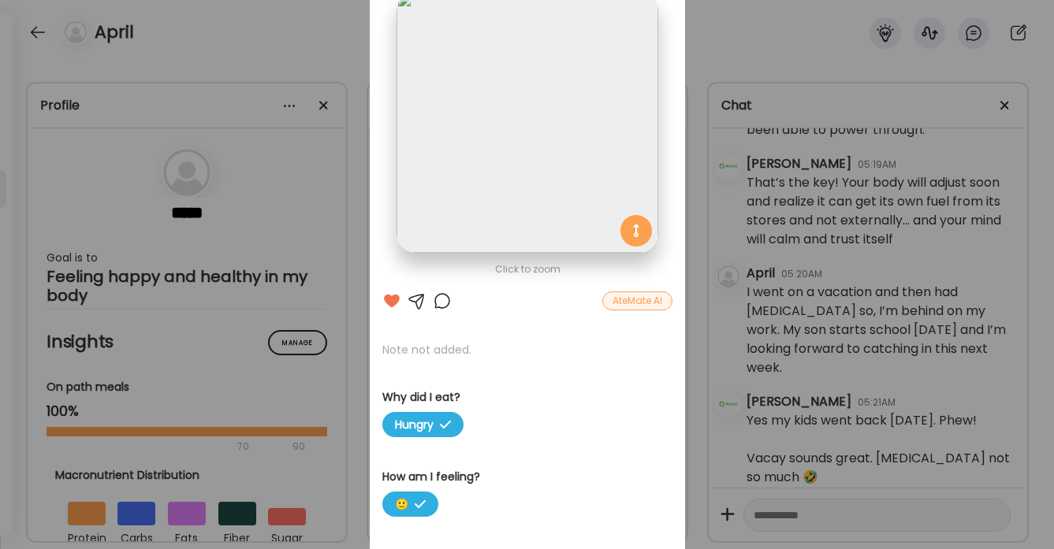
click at [337, 44] on div "Ate Coach Dashboard Wahoo! It’s official Take a moment to set up your Coach Pro…" at bounding box center [527, 274] width 1054 height 549
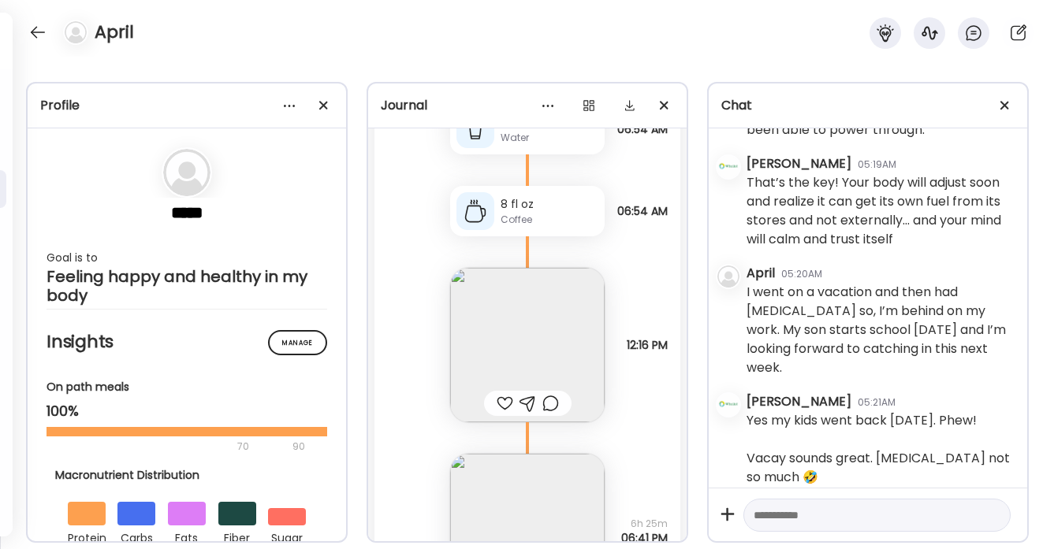
scroll to position [24250, 0]
click at [502, 399] on div at bounding box center [505, 400] width 17 height 19
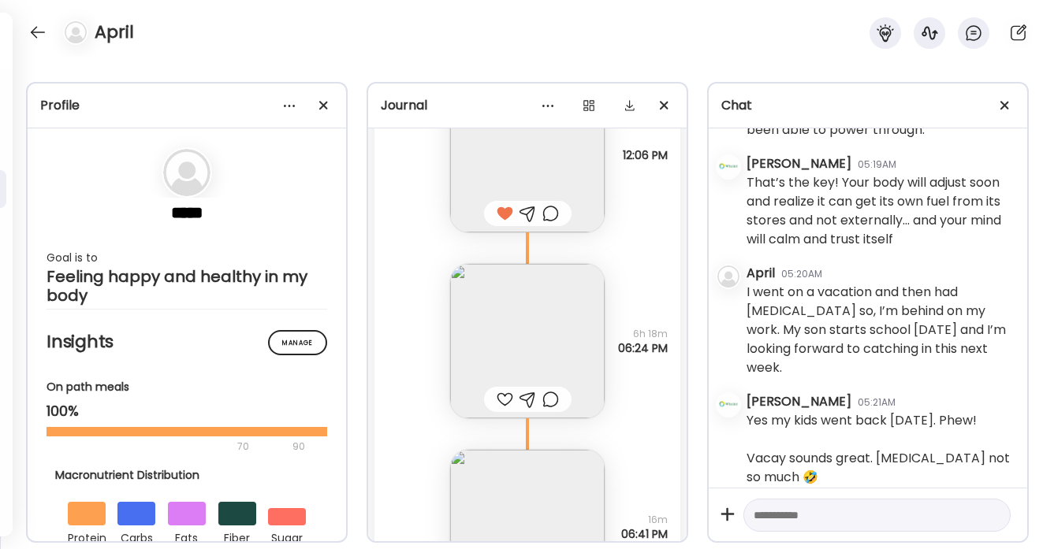
scroll to position [25150, 0]
click at [502, 397] on div at bounding box center [505, 396] width 17 height 19
click at [552, 395] on div at bounding box center [550, 396] width 17 height 19
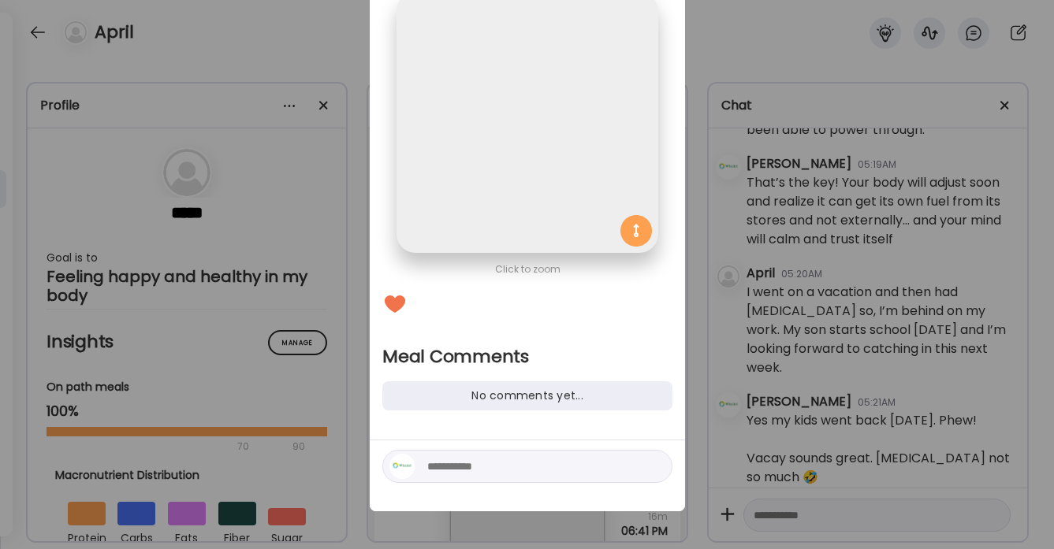
scroll to position [0, 0]
click at [462, 472] on textarea at bounding box center [533, 466] width 213 height 19
type textarea "**********"
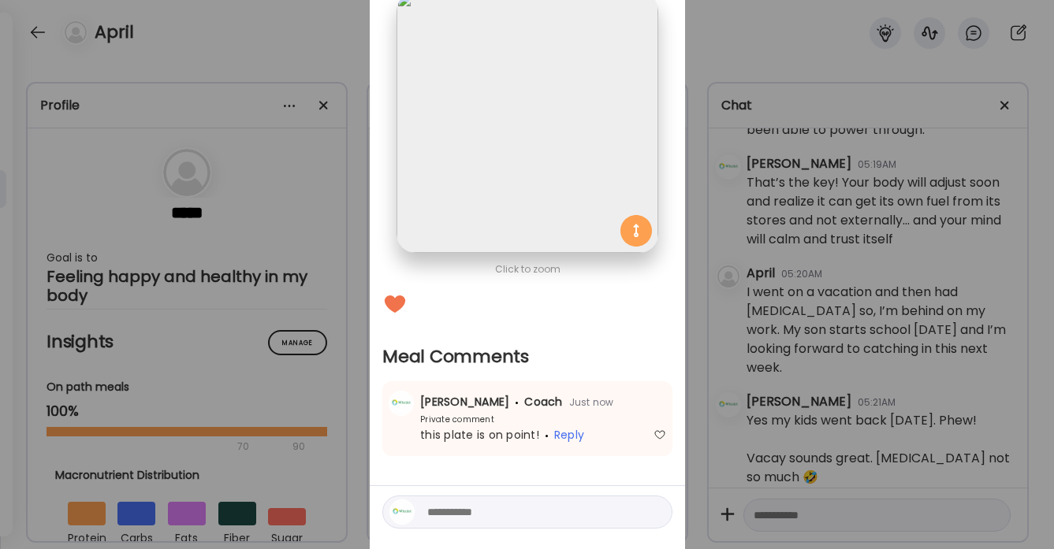
click at [326, 46] on div "Ate Coach Dashboard Wahoo! It’s official Take a moment to set up your Coach Pro…" at bounding box center [527, 274] width 1054 height 549
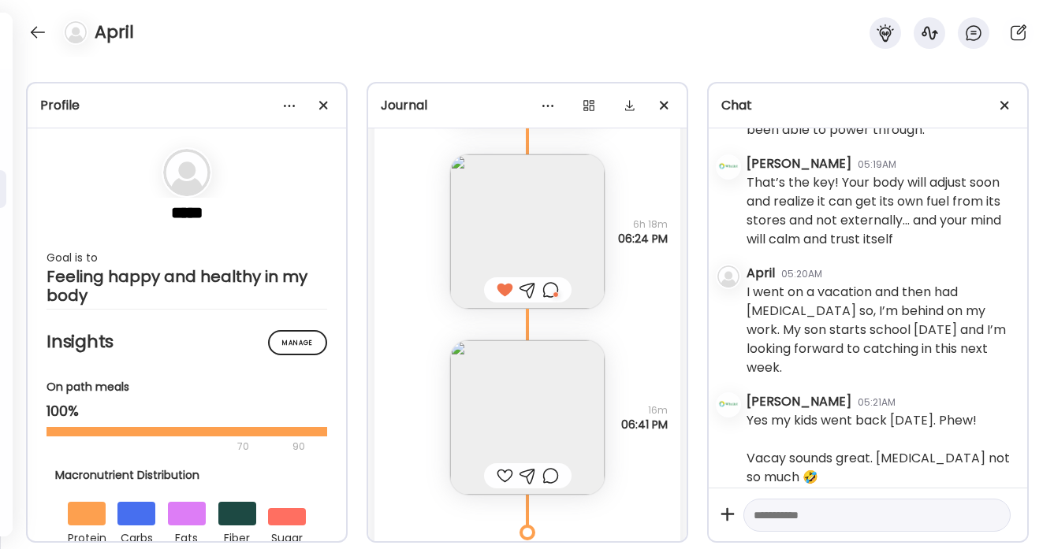
scroll to position [25368, 0]
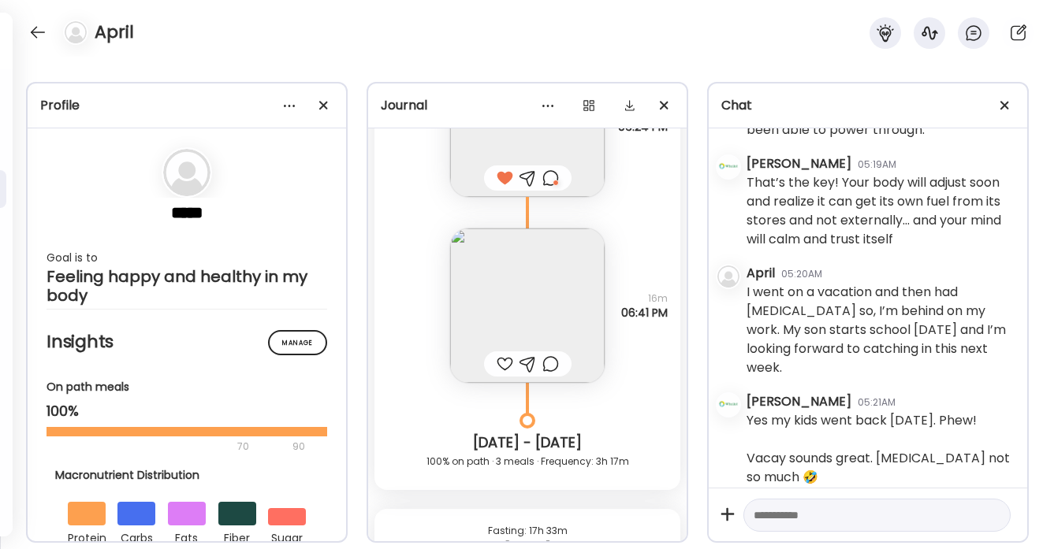
click at [503, 362] on div at bounding box center [505, 364] width 17 height 19
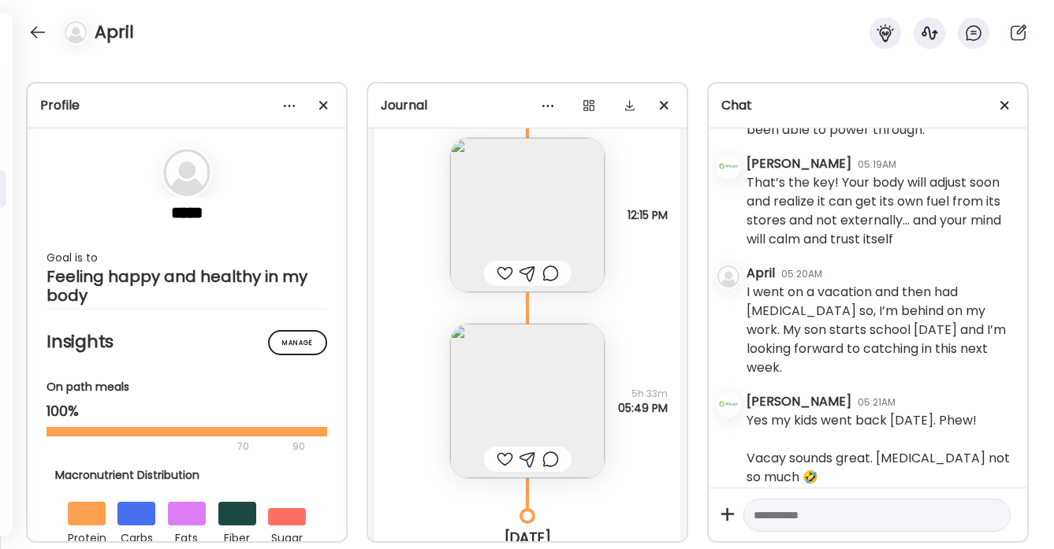
scroll to position [26095, 0]
click at [507, 269] on div at bounding box center [505, 271] width 17 height 19
click at [504, 455] on div at bounding box center [505, 457] width 17 height 19
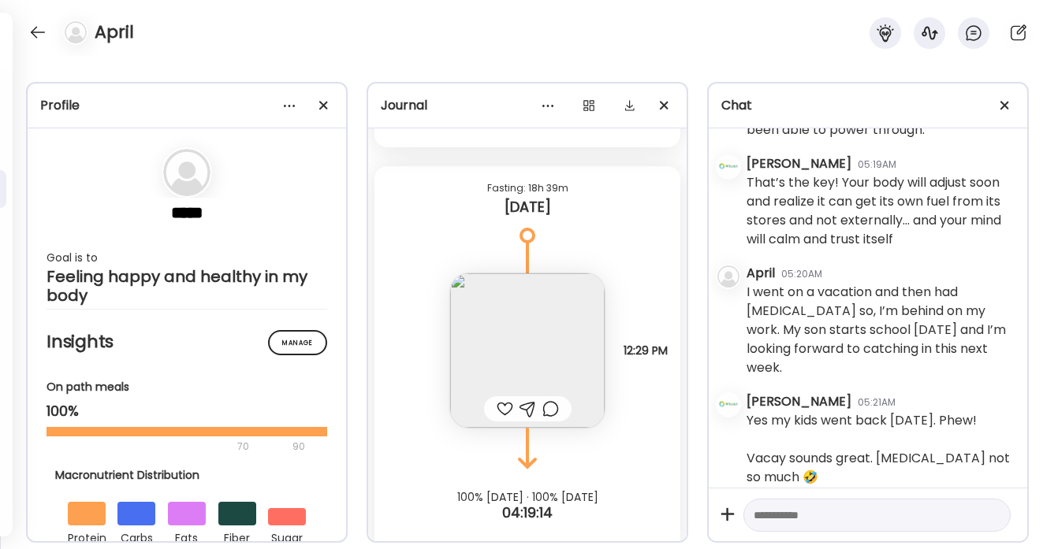
scroll to position [26555, 0]
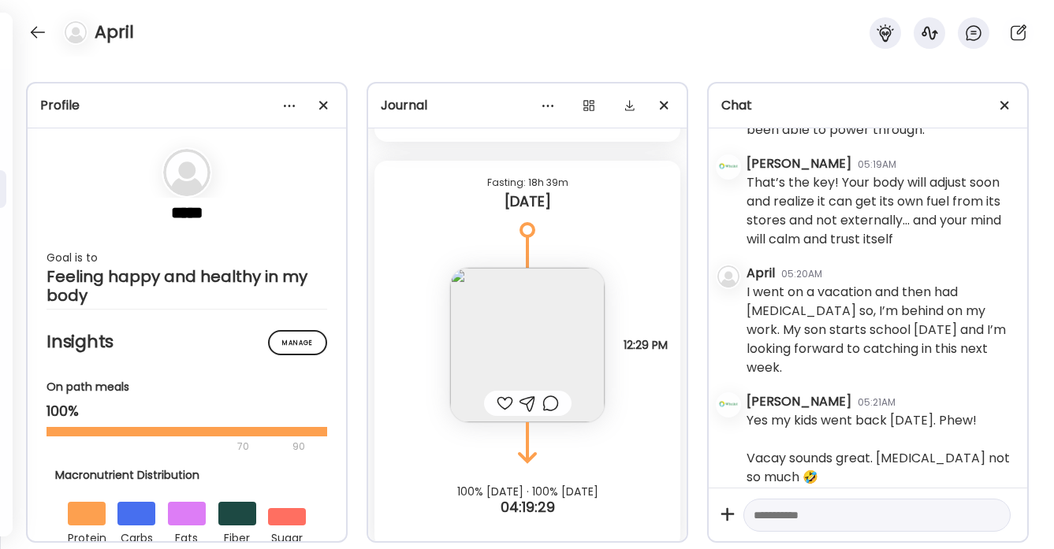
click at [508, 404] on div at bounding box center [505, 403] width 17 height 19
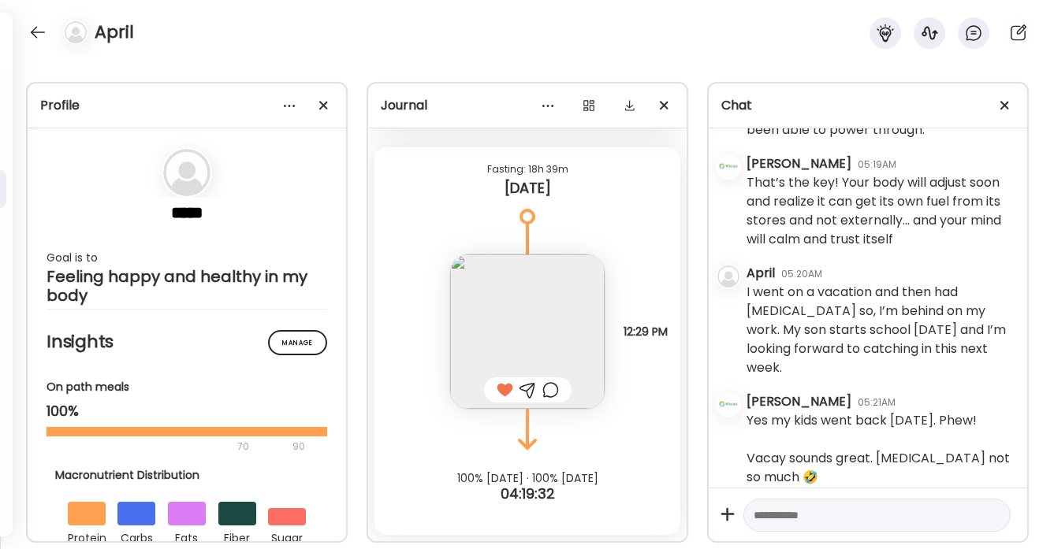
click at [775, 514] on textarea at bounding box center [863, 515] width 218 height 19
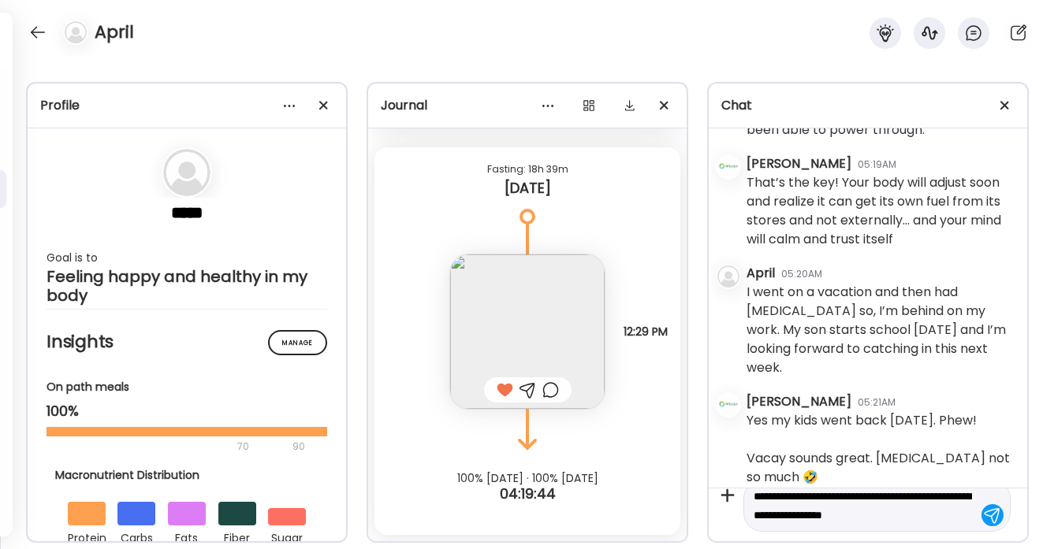
type textarea "**********"
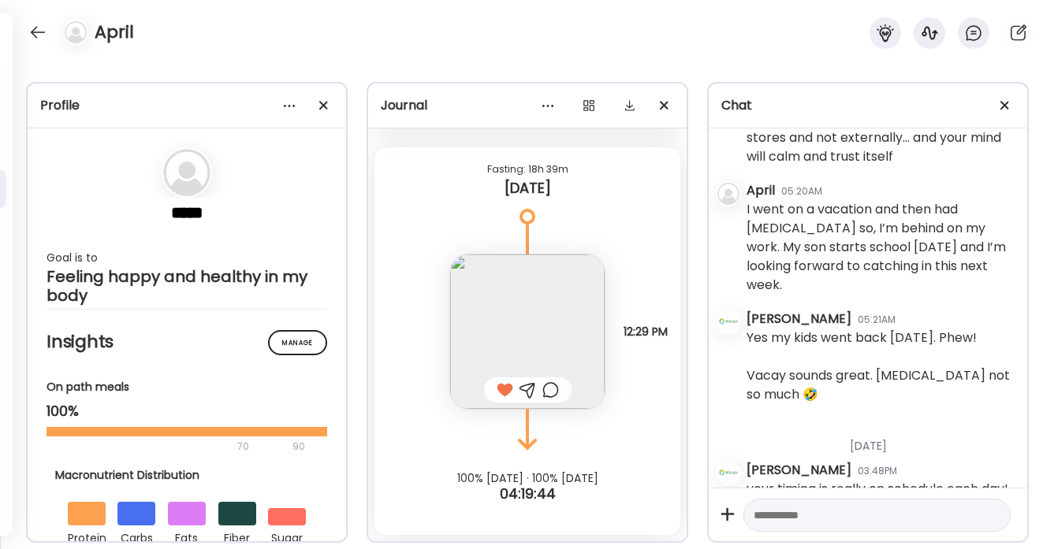
scroll to position [1514, 0]
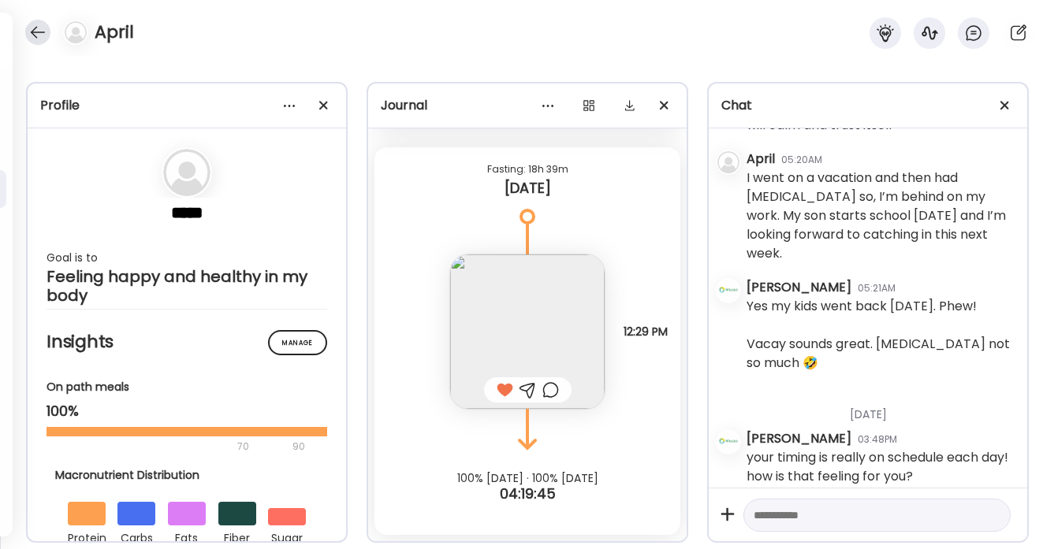
click at [39, 38] on div at bounding box center [37, 32] width 25 height 25
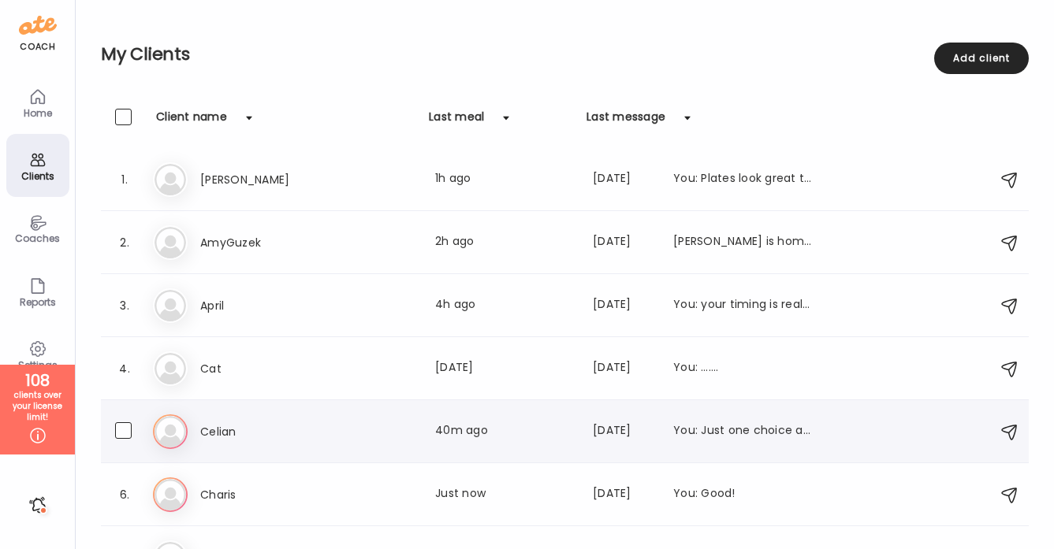
click at [342, 422] on div "[PERSON_NAME] Last meal: 40m ago Last message: [DATE] You: Just one choice at a…" at bounding box center [567, 432] width 828 height 35
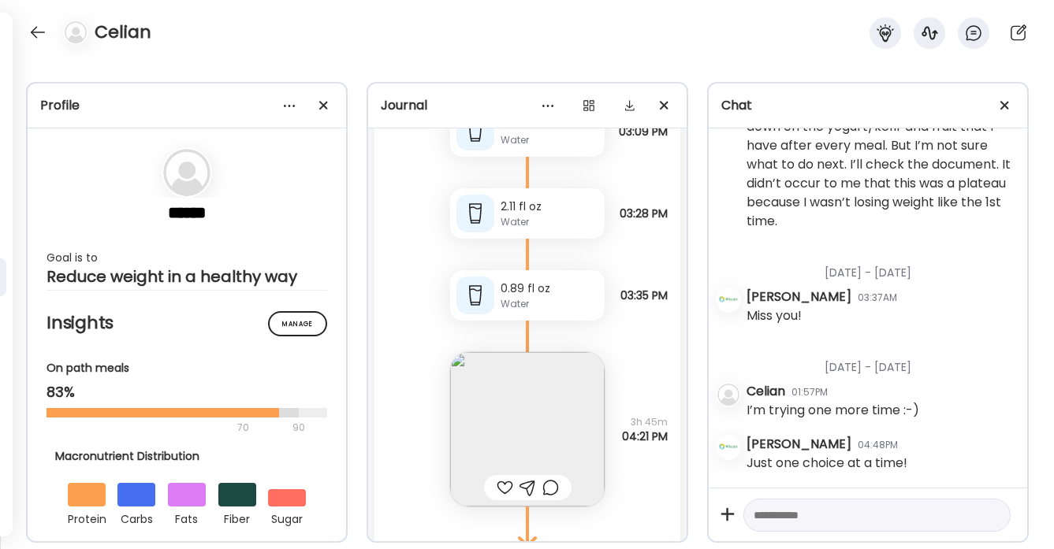
scroll to position [7121, 0]
click at [664, 350] on div "Note not added Questions not answered 3h 45m 04:21 PM" at bounding box center [527, 414] width 306 height 186
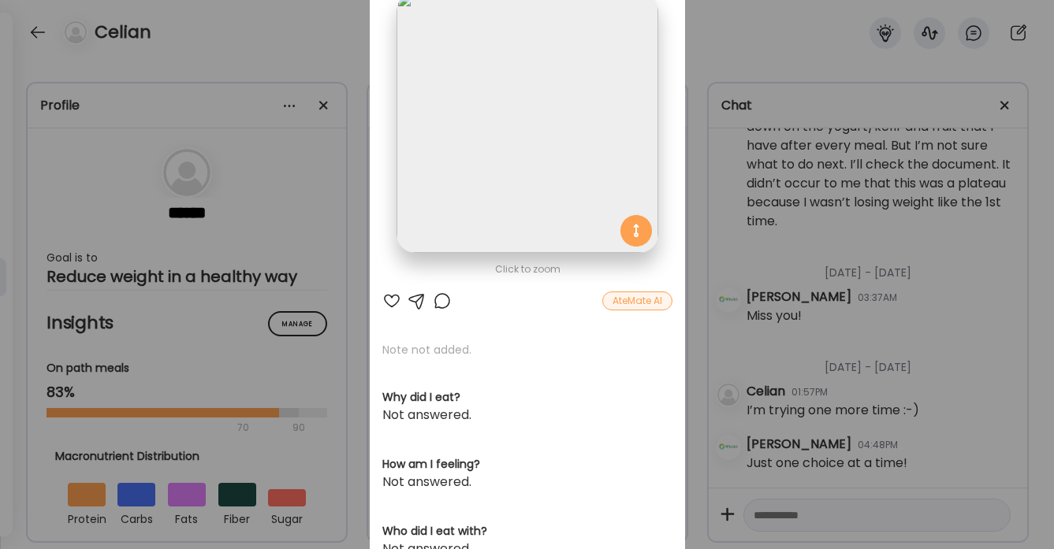
scroll to position [0, 0]
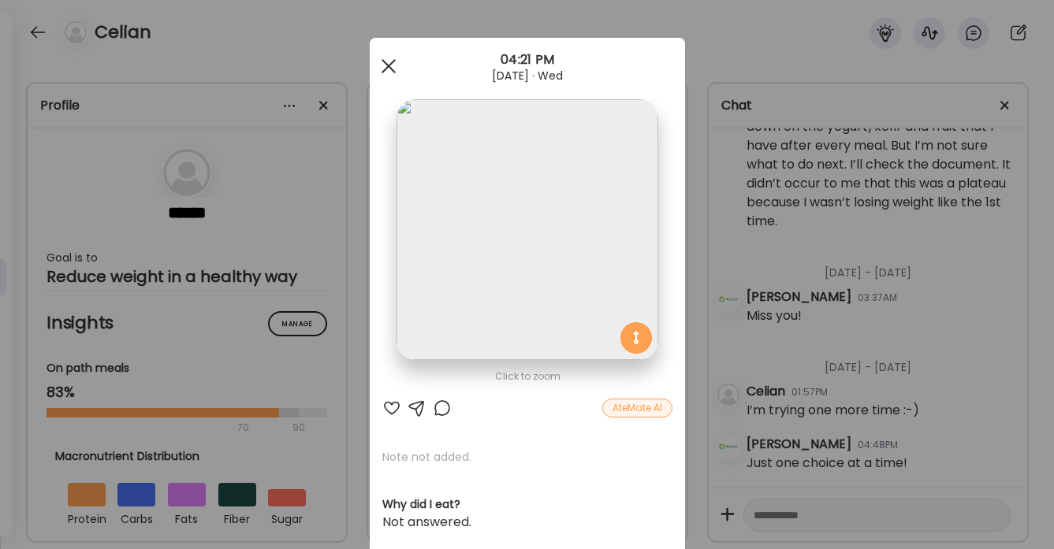
click at [389, 64] on span at bounding box center [388, 66] width 14 height 14
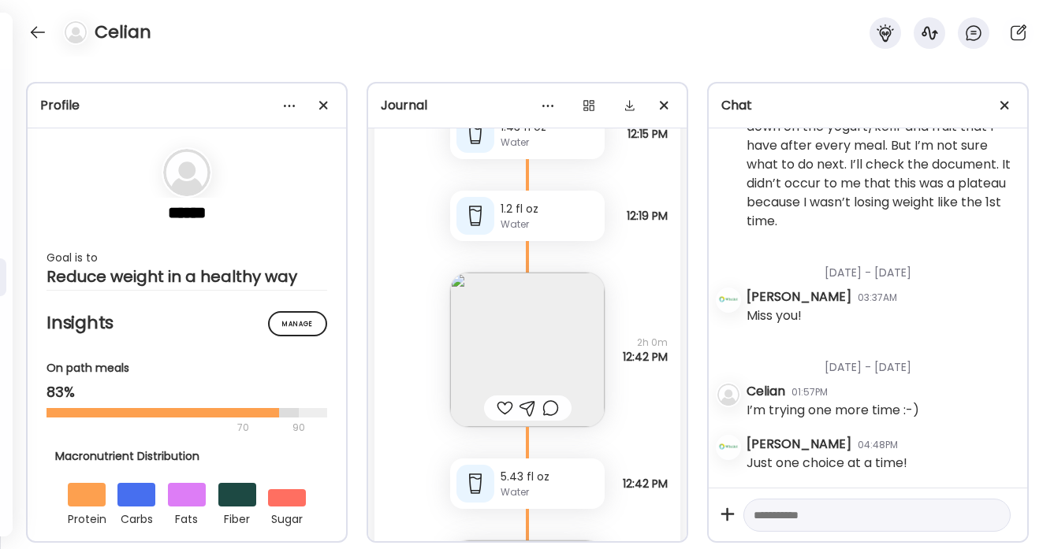
scroll to position [71143, 0]
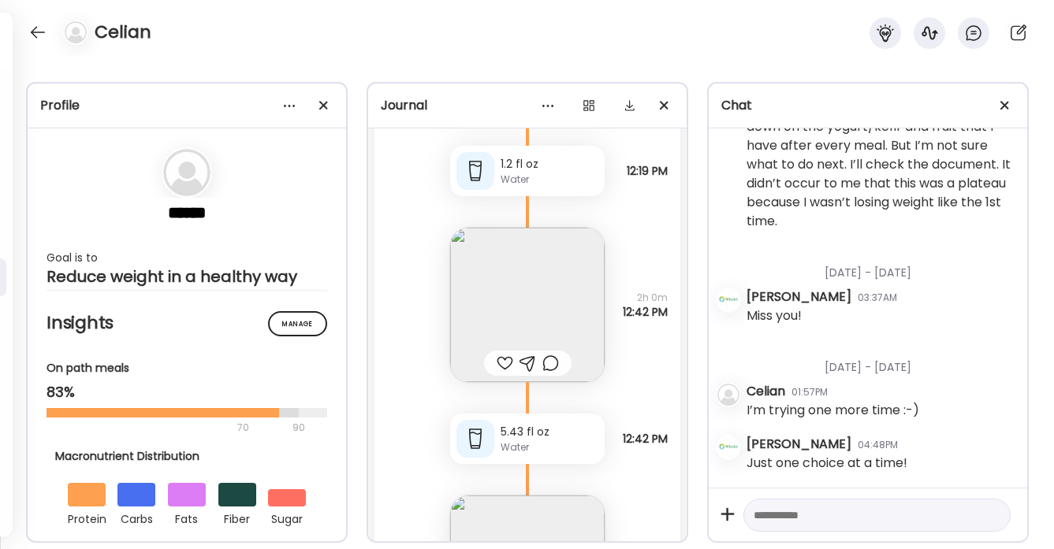
click at [502, 354] on div at bounding box center [505, 363] width 17 height 19
click at [556, 354] on div at bounding box center [550, 363] width 17 height 19
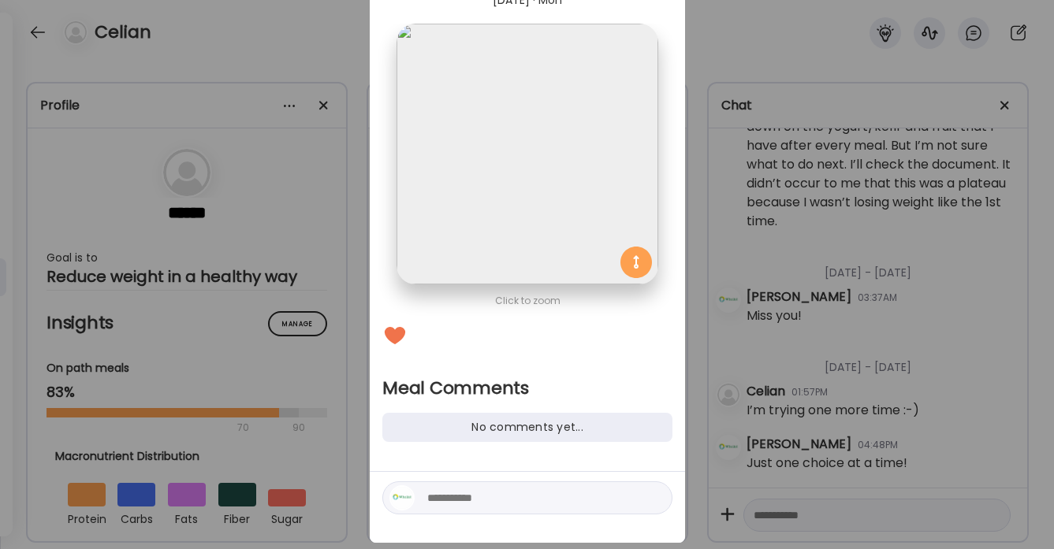
scroll to position [77, 0]
click at [458, 500] on textarea at bounding box center [533, 496] width 213 height 19
type textarea "**********"
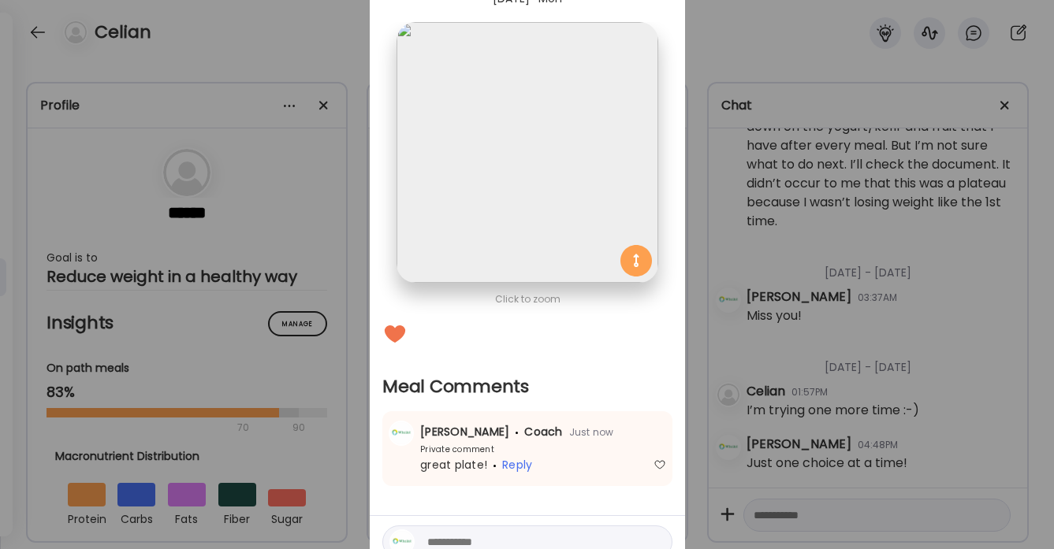
click at [345, 48] on div "Ate Coach Dashboard Wahoo! It’s official Take a moment to set up your Coach Pro…" at bounding box center [527, 274] width 1054 height 549
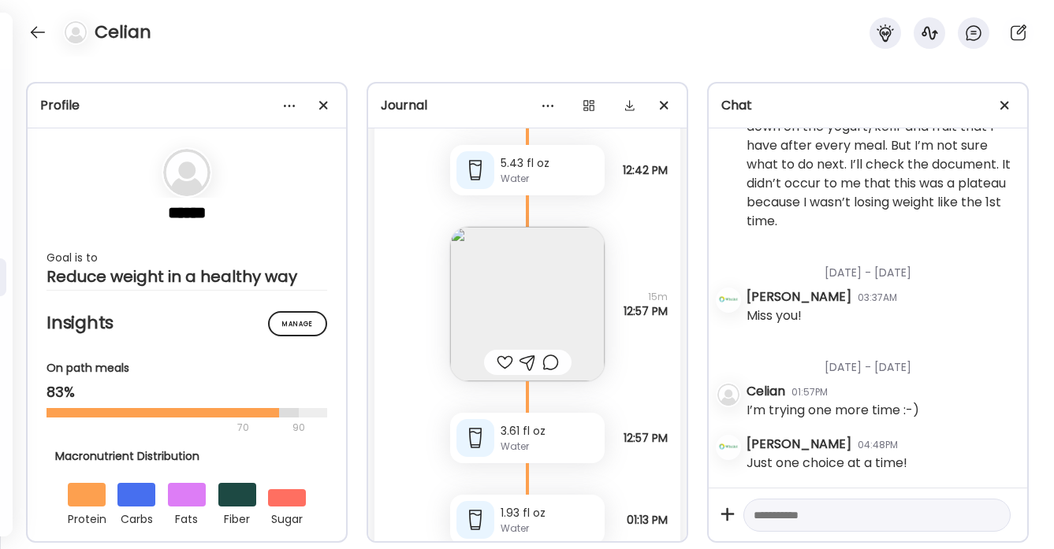
scroll to position [71434, 0]
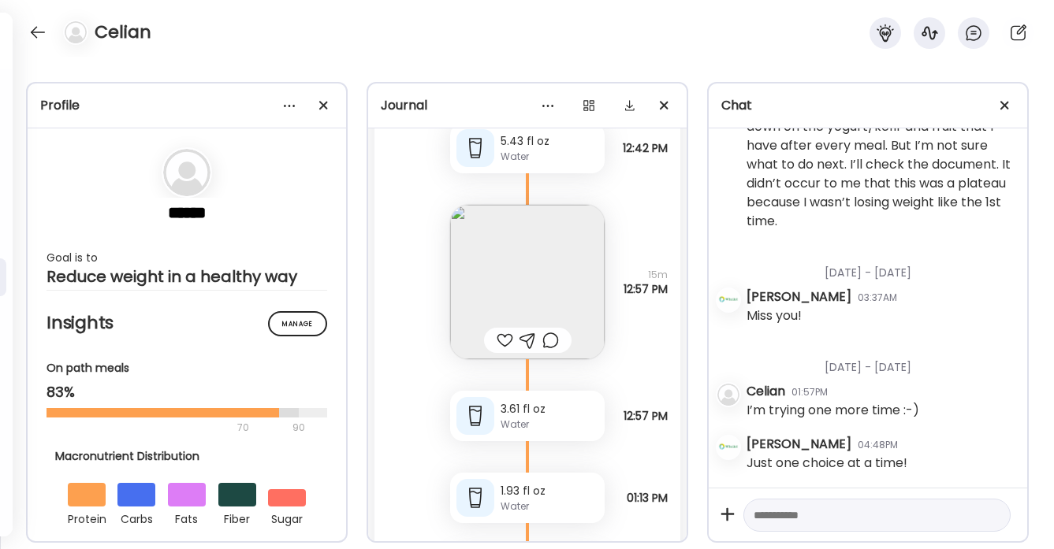
click at [504, 331] on div at bounding box center [505, 340] width 17 height 19
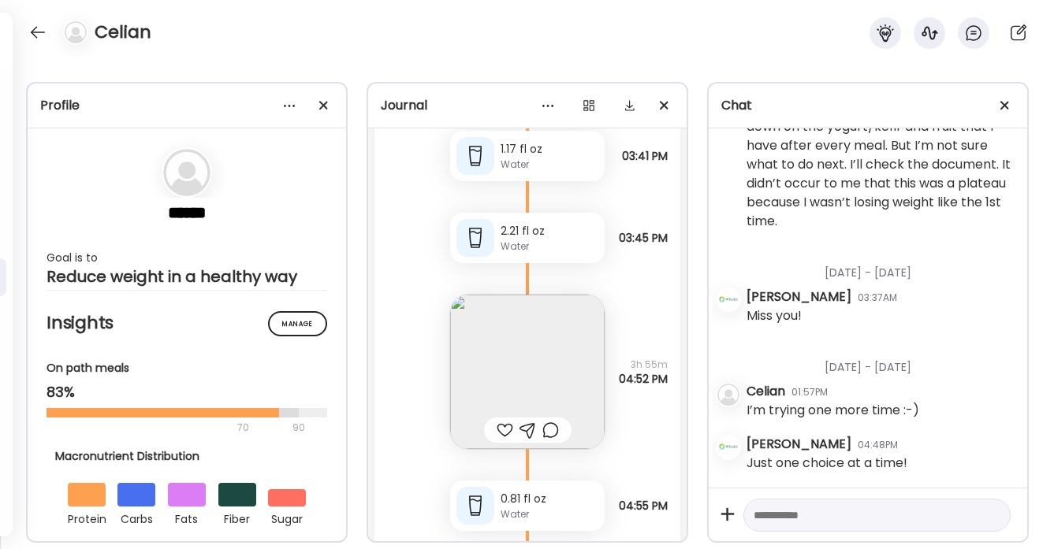
scroll to position [72353, 0]
click at [503, 419] on div at bounding box center [505, 428] width 17 height 19
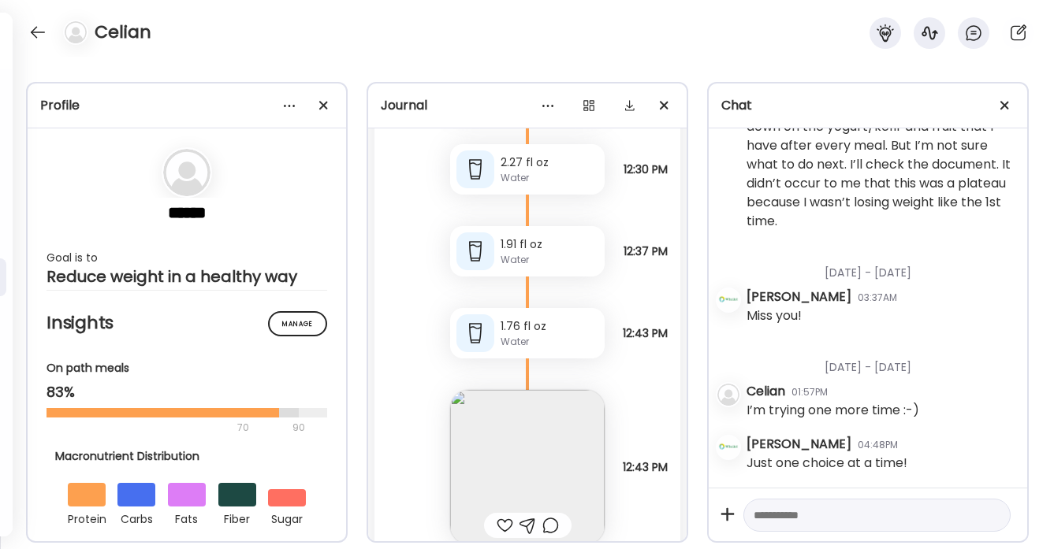
scroll to position [75410, 0]
click at [505, 515] on div at bounding box center [505, 524] width 17 height 19
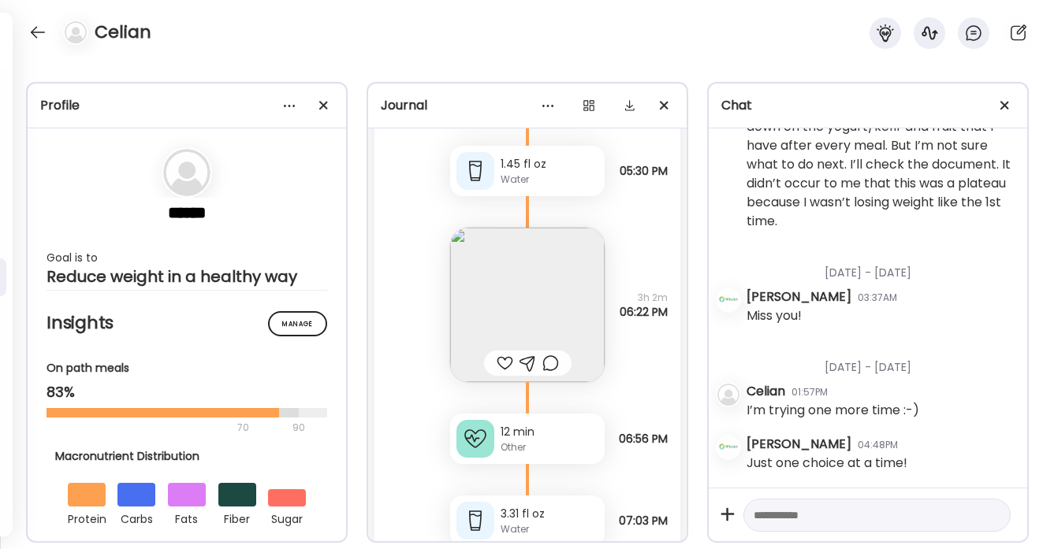
scroll to position [77202, 0]
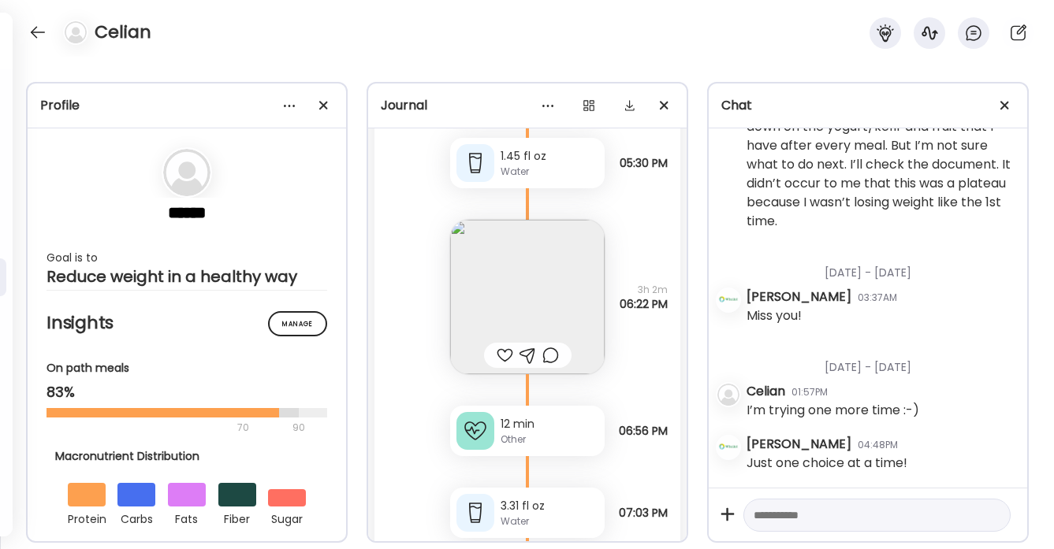
click at [504, 346] on div at bounding box center [505, 355] width 17 height 19
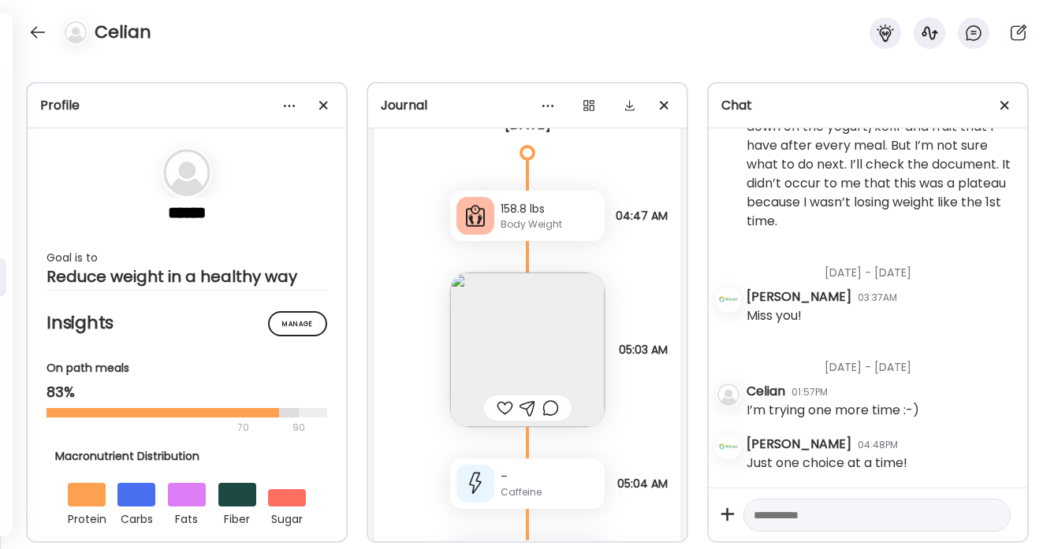
scroll to position [78232, 0]
click at [503, 397] on div at bounding box center [505, 406] width 17 height 19
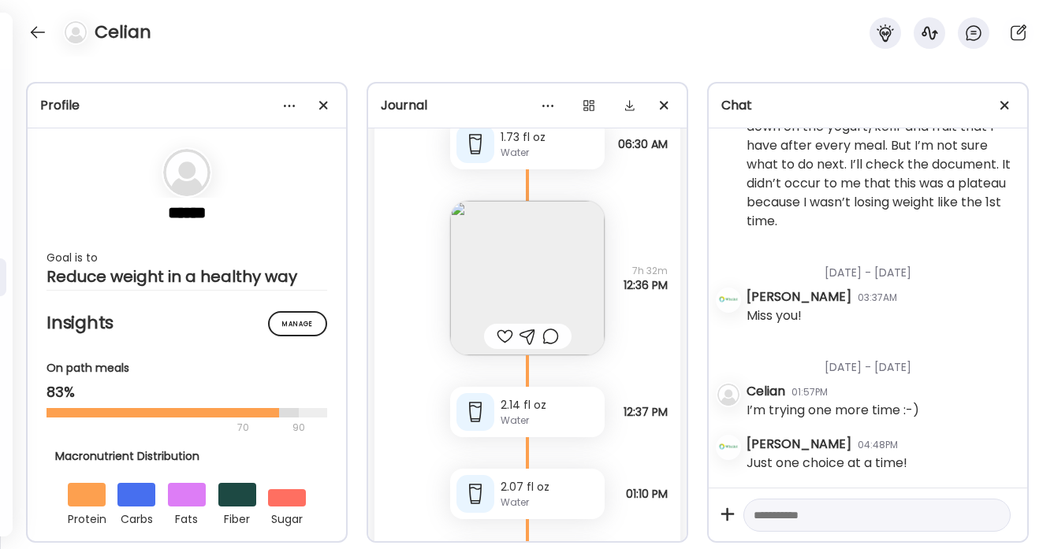
scroll to position [78733, 0]
click at [504, 329] on div at bounding box center [505, 338] width 17 height 19
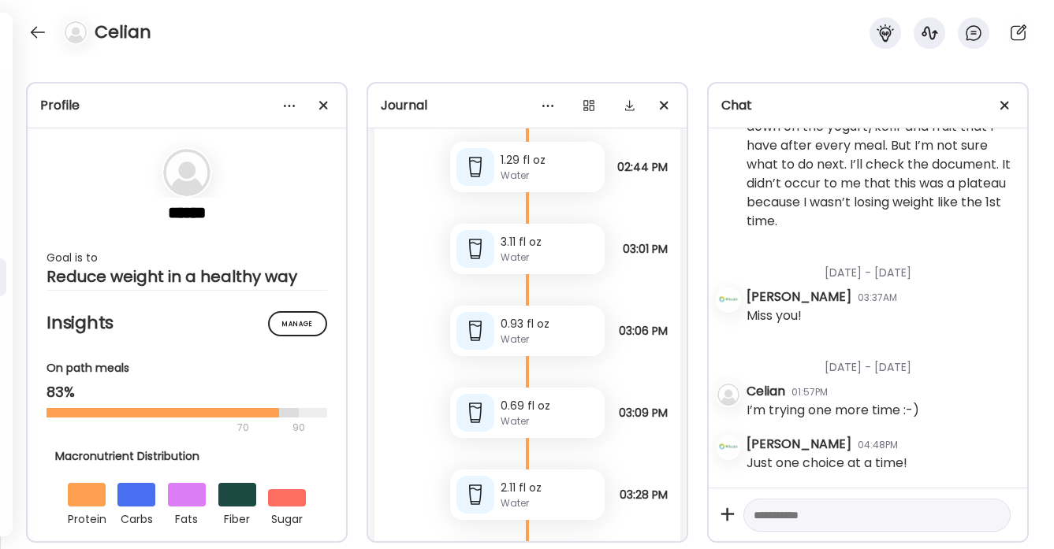
scroll to position [80040, 0]
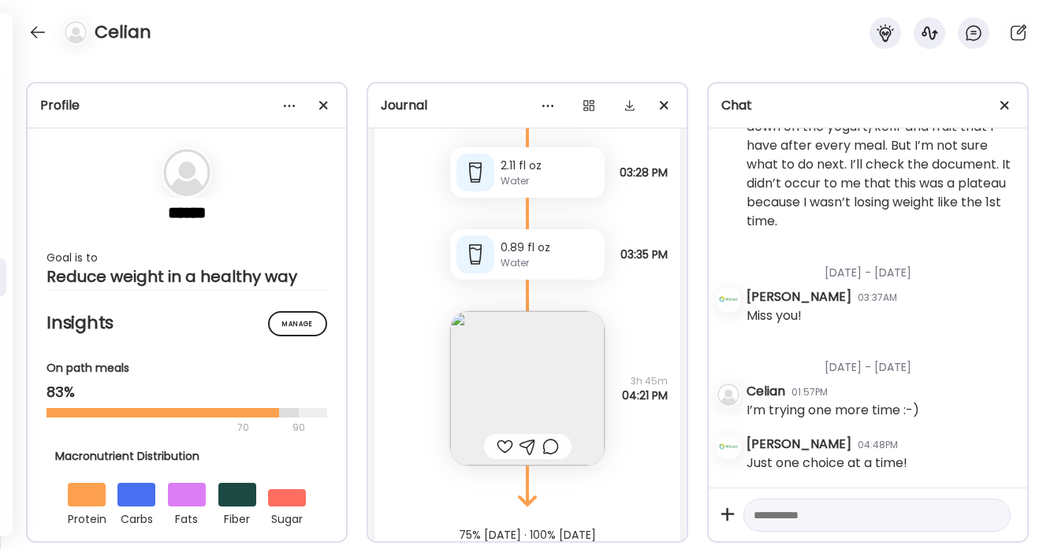
click at [501, 438] on div at bounding box center [505, 447] width 17 height 19
click at [763, 520] on textarea at bounding box center [863, 515] width 218 height 19
type textarea "**********"
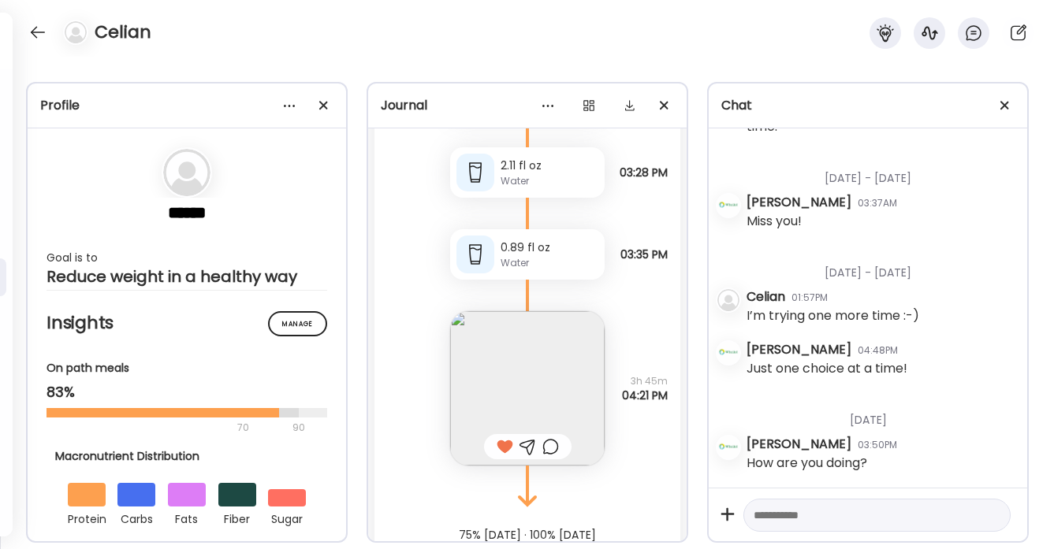
scroll to position [7216, 0]
click at [38, 35] on div at bounding box center [37, 32] width 25 height 25
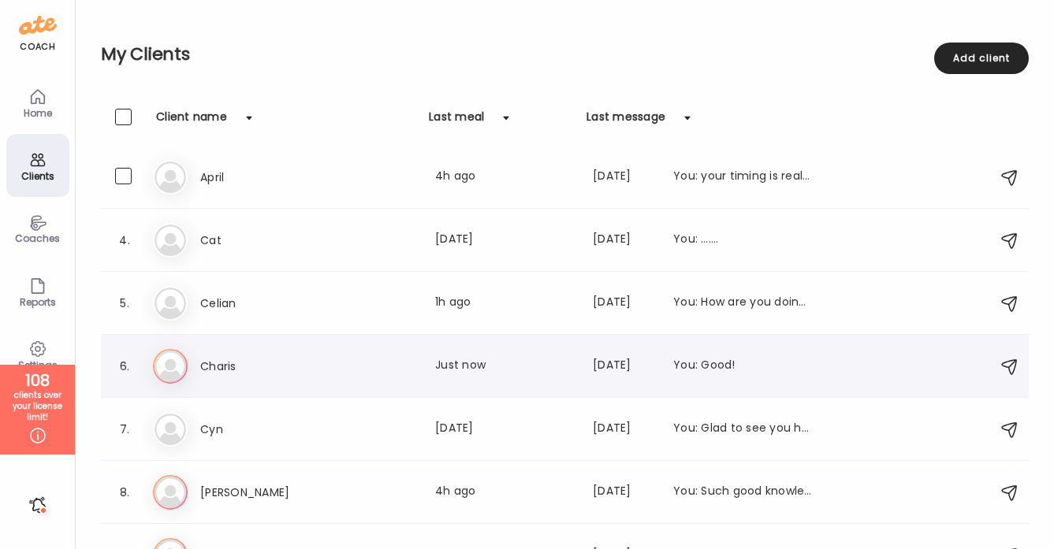
scroll to position [144, 0]
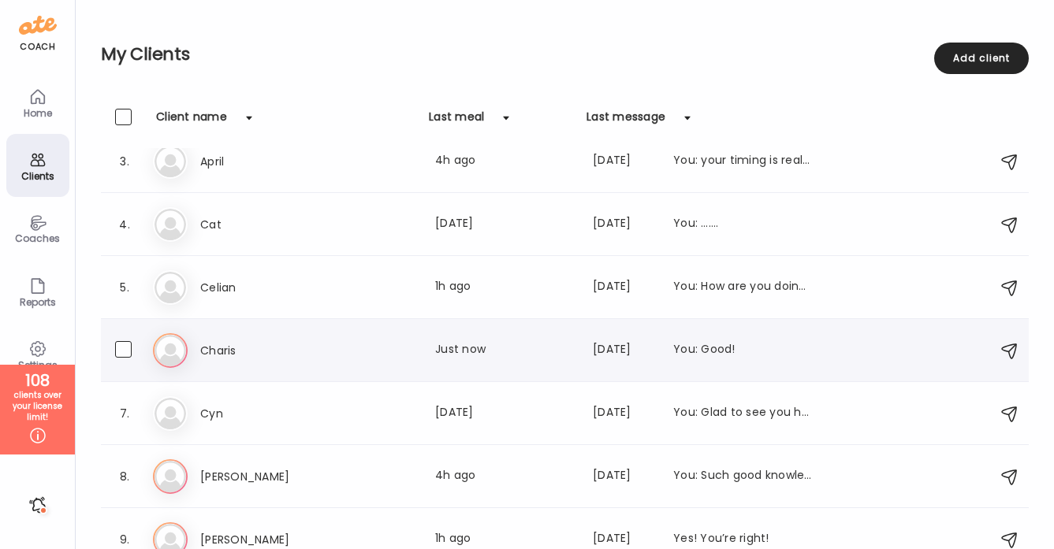
click at [322, 340] on div "Ch [PERSON_NAME] Last meal: Just now Last message: [DATE] You: Good!" at bounding box center [567, 350] width 828 height 35
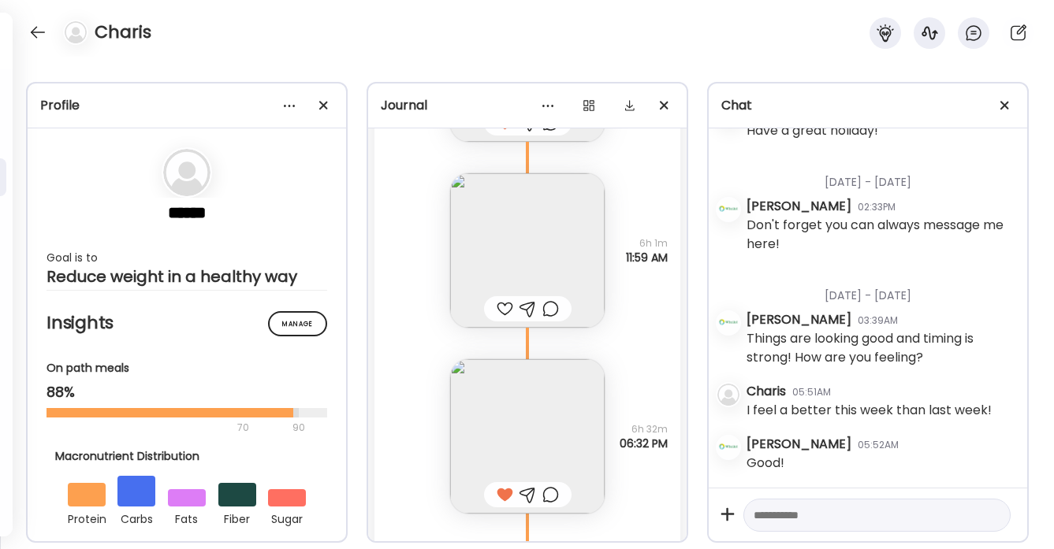
scroll to position [18828, 0]
click at [504, 309] on div at bounding box center [505, 313] width 17 height 19
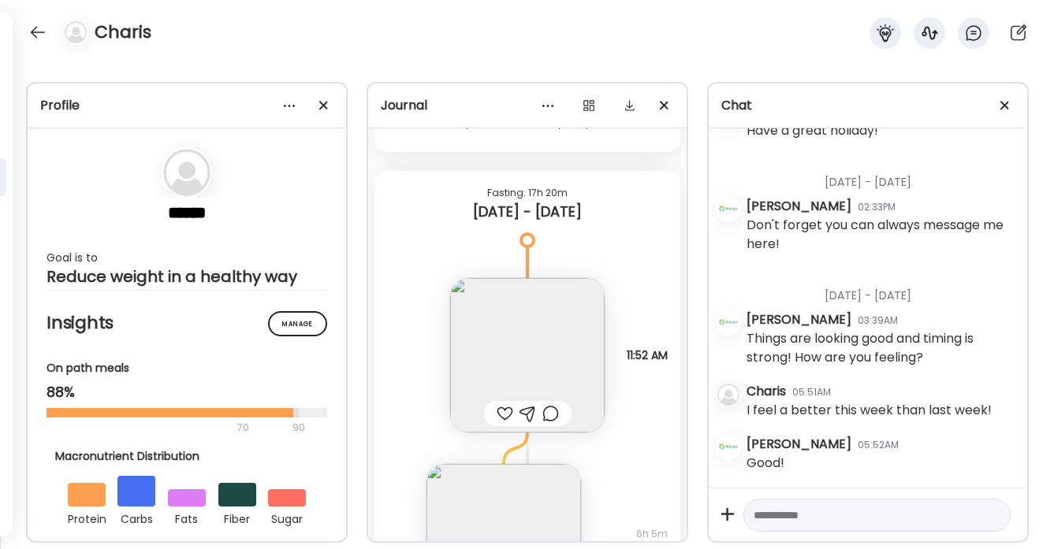
scroll to position [19426, 0]
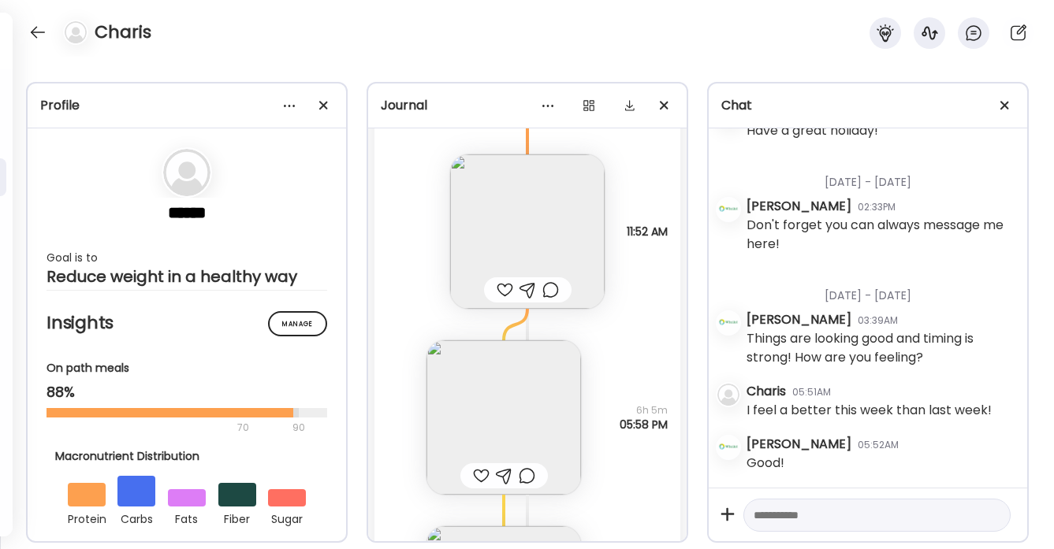
click at [502, 285] on div at bounding box center [505, 290] width 17 height 19
click at [550, 259] on img at bounding box center [527, 232] width 155 height 155
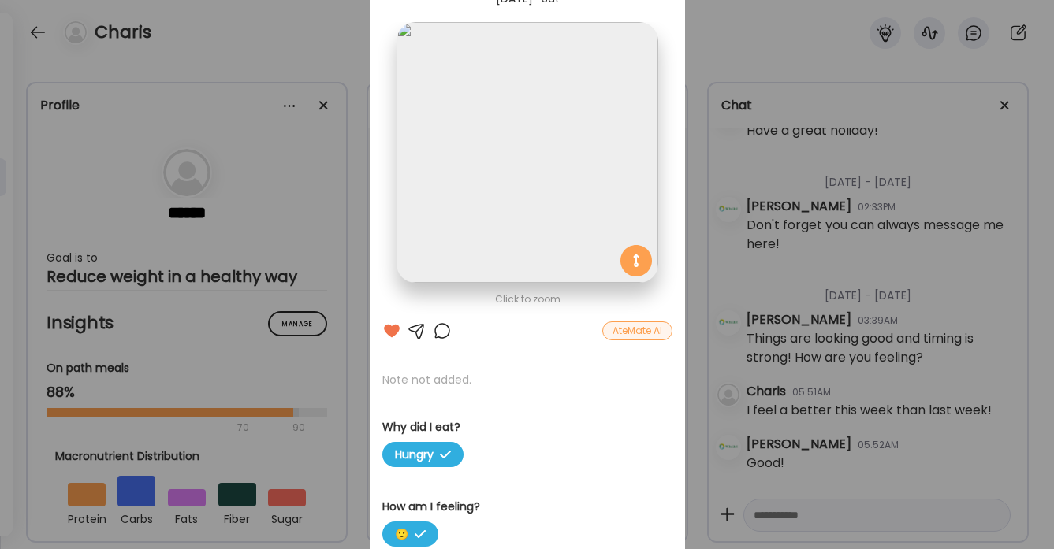
click at [439, 330] on div at bounding box center [442, 331] width 19 height 19
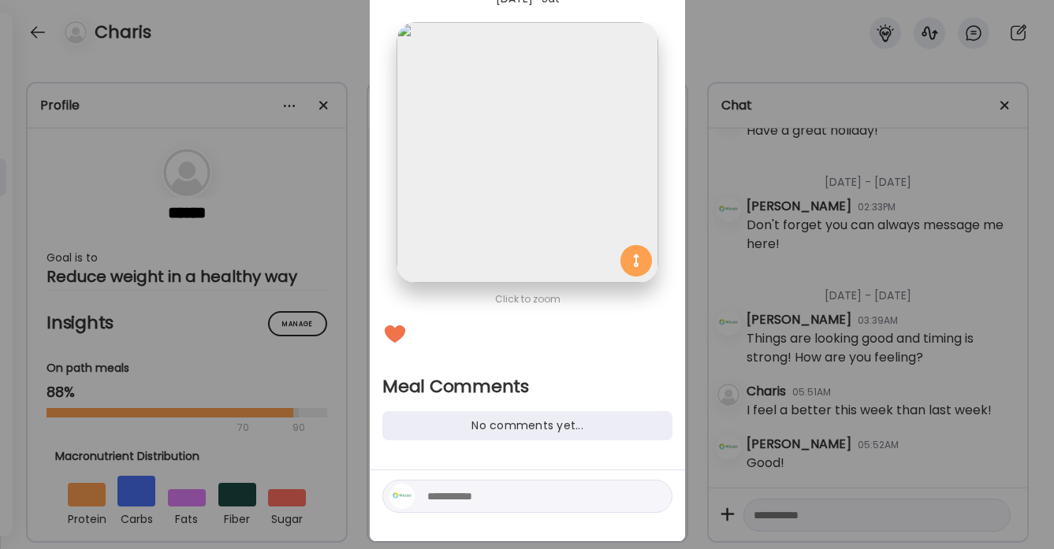
click at [438, 490] on textarea at bounding box center [533, 496] width 213 height 19
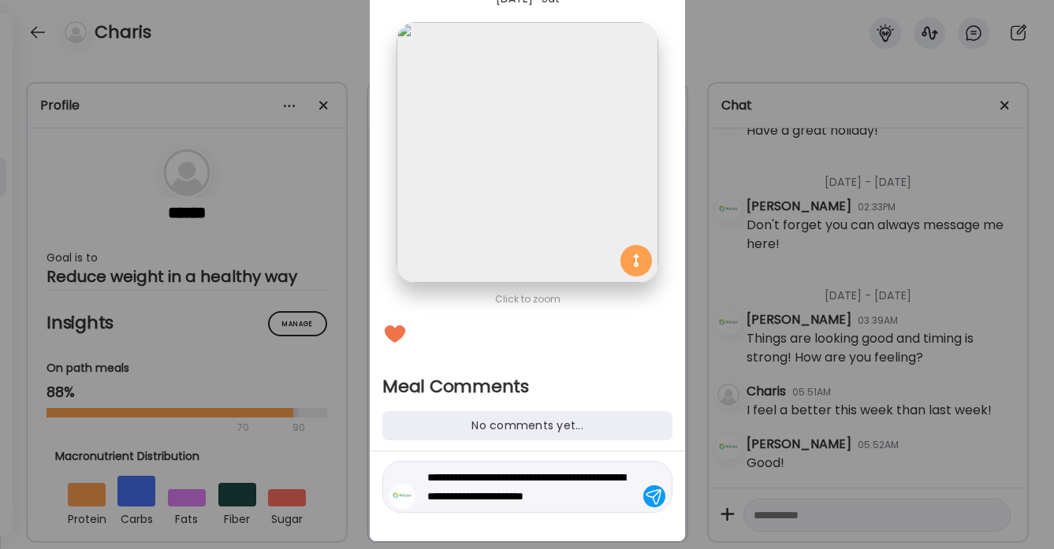
type textarea "**********"
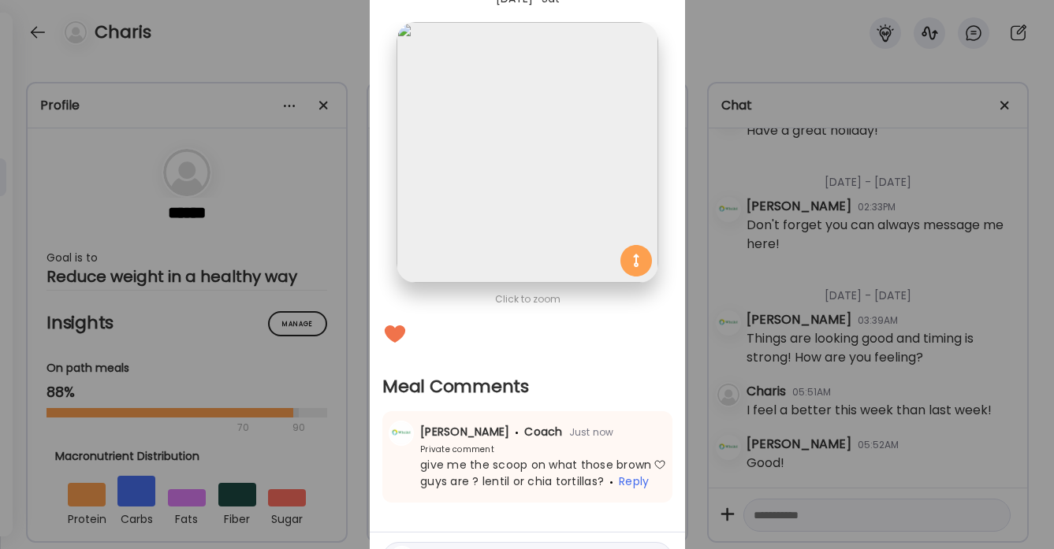
click at [330, 35] on div "Ate Coach Dashboard Wahoo! It’s official Take a moment to set up your Coach Pro…" at bounding box center [527, 274] width 1054 height 549
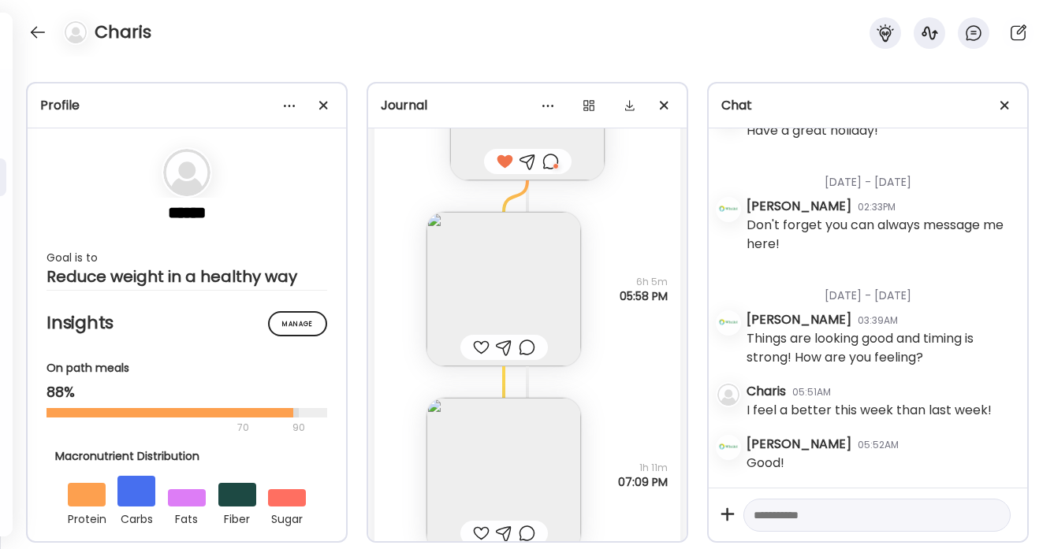
scroll to position [19559, 0]
click at [482, 337] on div at bounding box center [481, 342] width 17 height 19
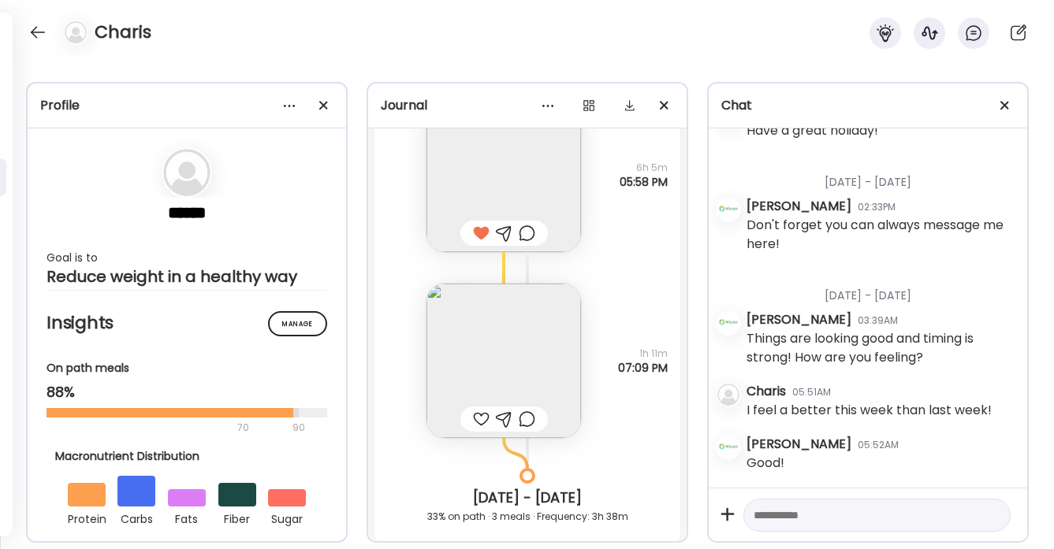
scroll to position [19673, 0]
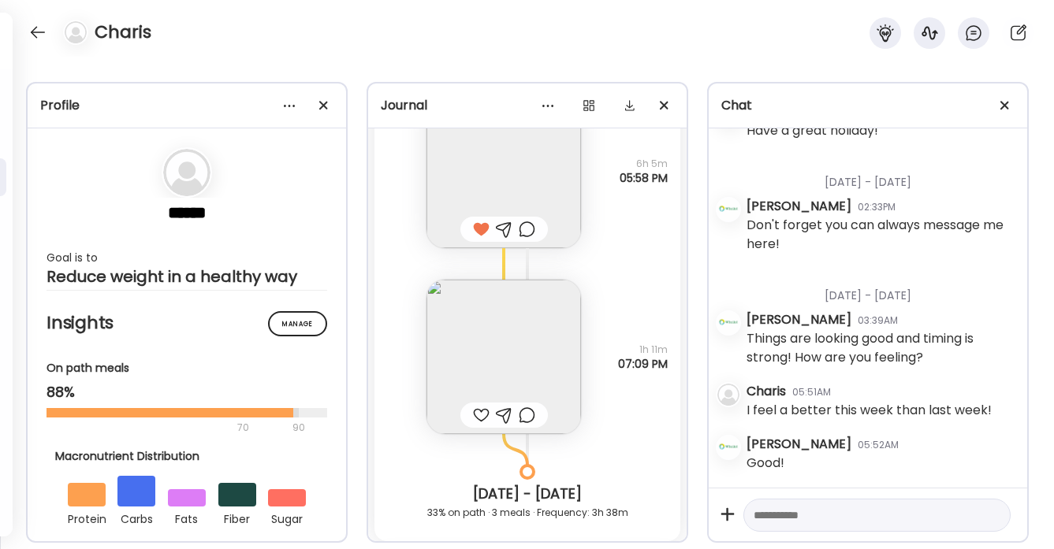
click at [518, 366] on img at bounding box center [503, 357] width 155 height 155
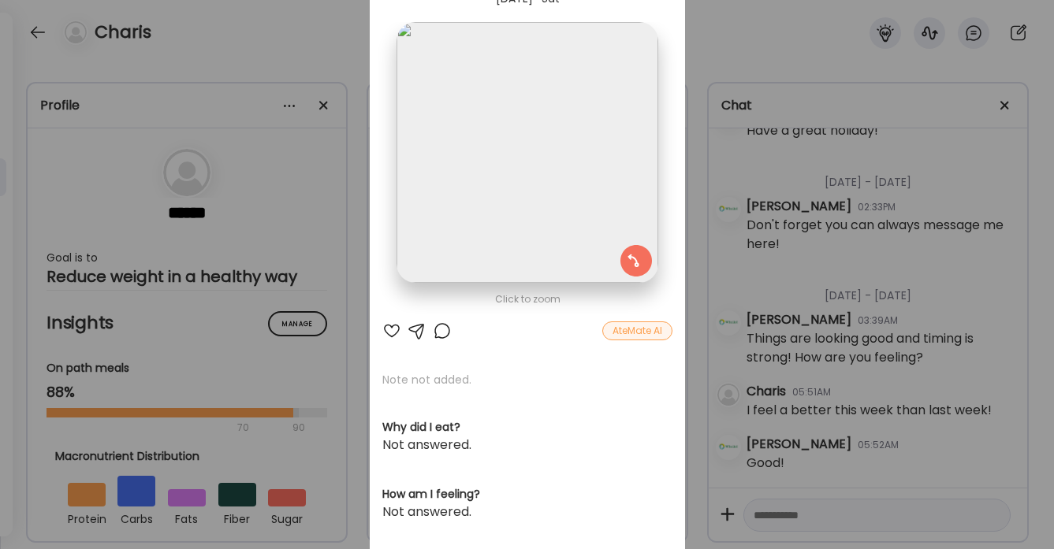
click at [442, 330] on div at bounding box center [442, 331] width 19 height 19
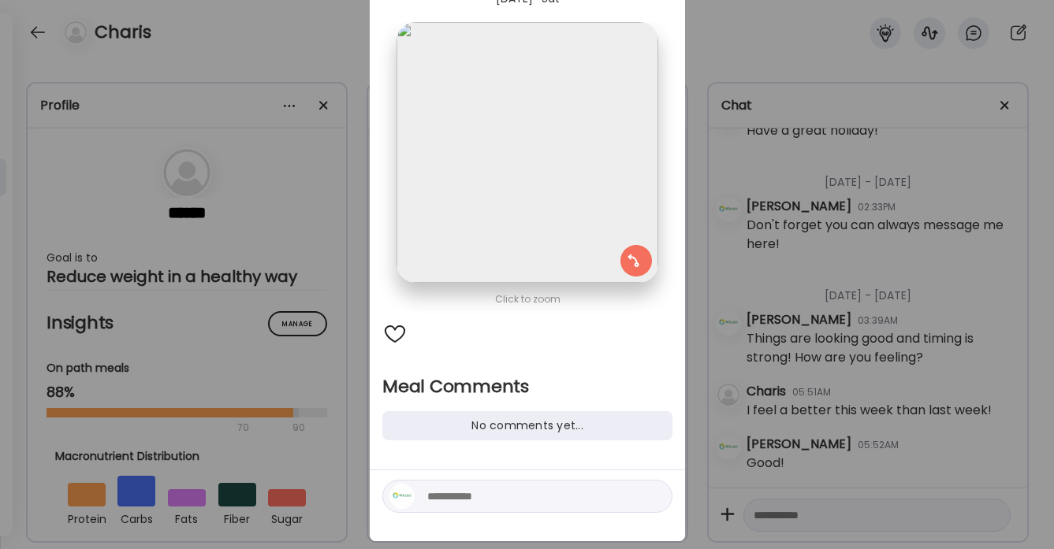
click at [447, 493] on textarea at bounding box center [533, 496] width 213 height 19
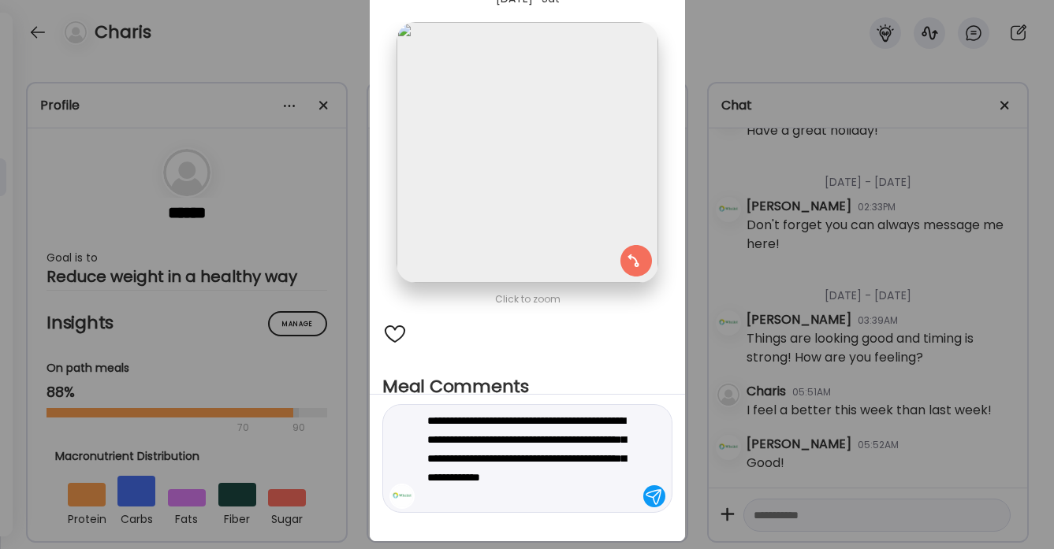
type textarea "**********"
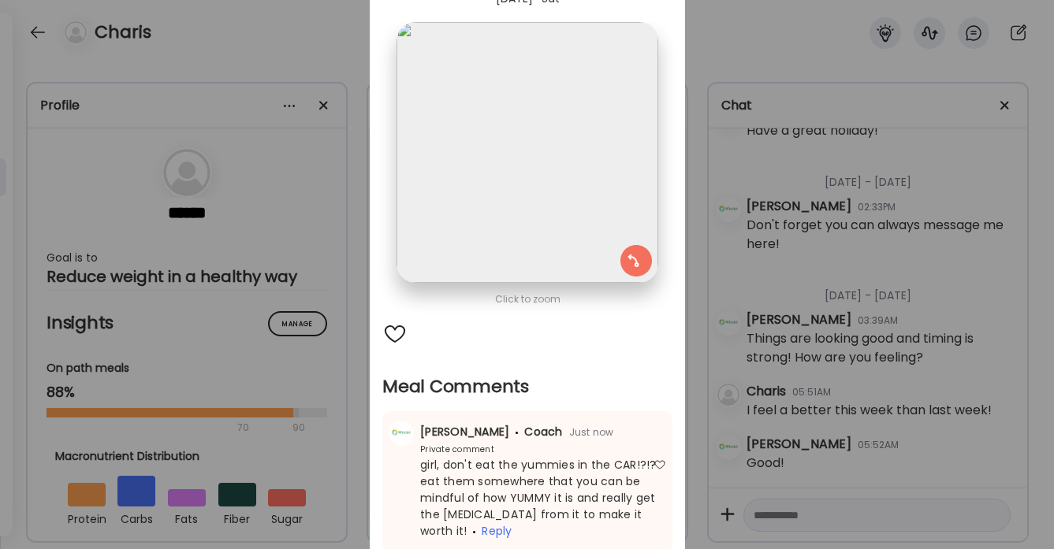
click at [298, 49] on div "Ate Coach Dashboard Wahoo! It’s official Take a moment to set up your Coach Pro…" at bounding box center [527, 274] width 1054 height 549
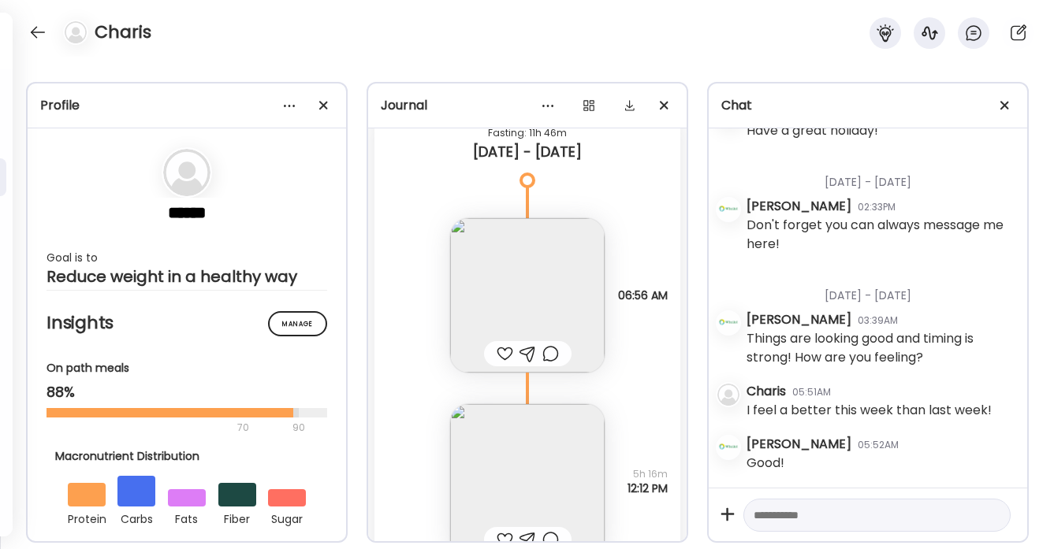
scroll to position [20181, 0]
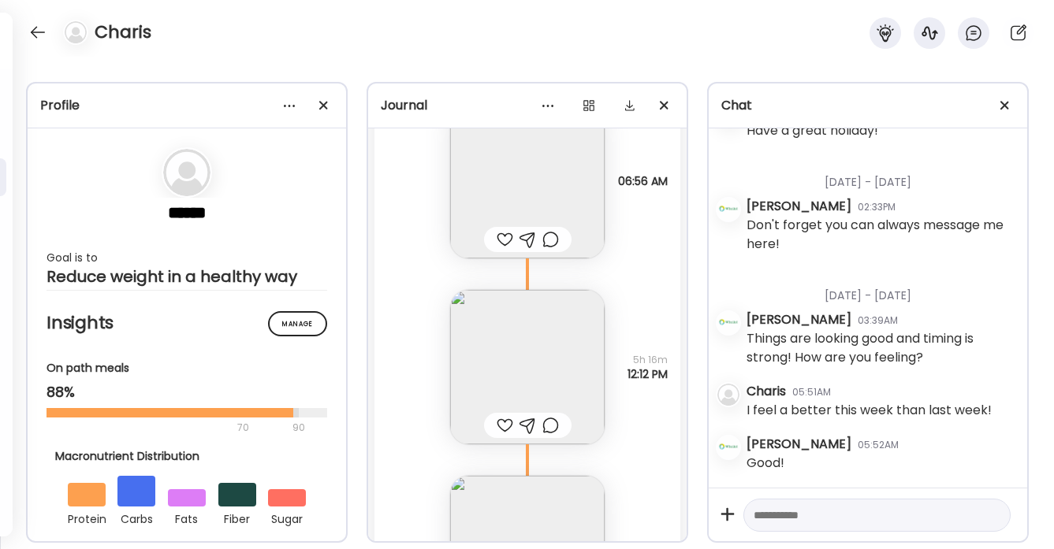
click at [502, 423] on div at bounding box center [505, 425] width 17 height 19
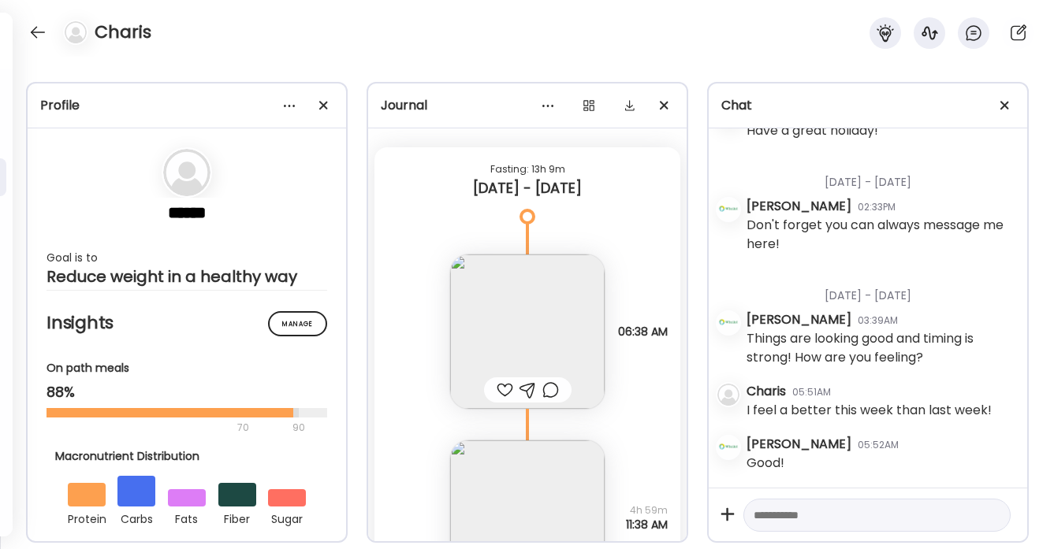
click at [505, 394] on div at bounding box center [505, 390] width 17 height 19
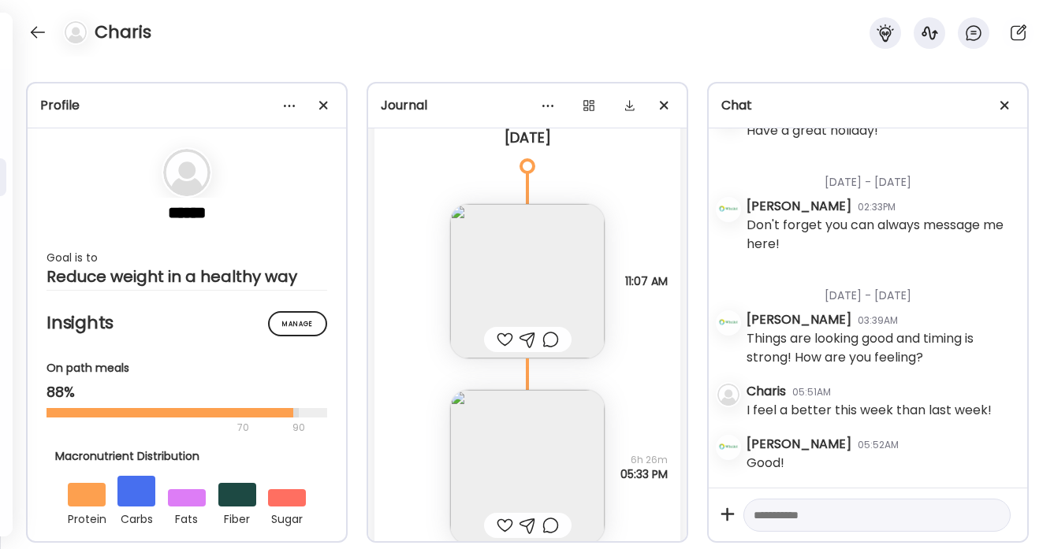
scroll to position [21941, 0]
click at [506, 337] on div at bounding box center [505, 338] width 17 height 19
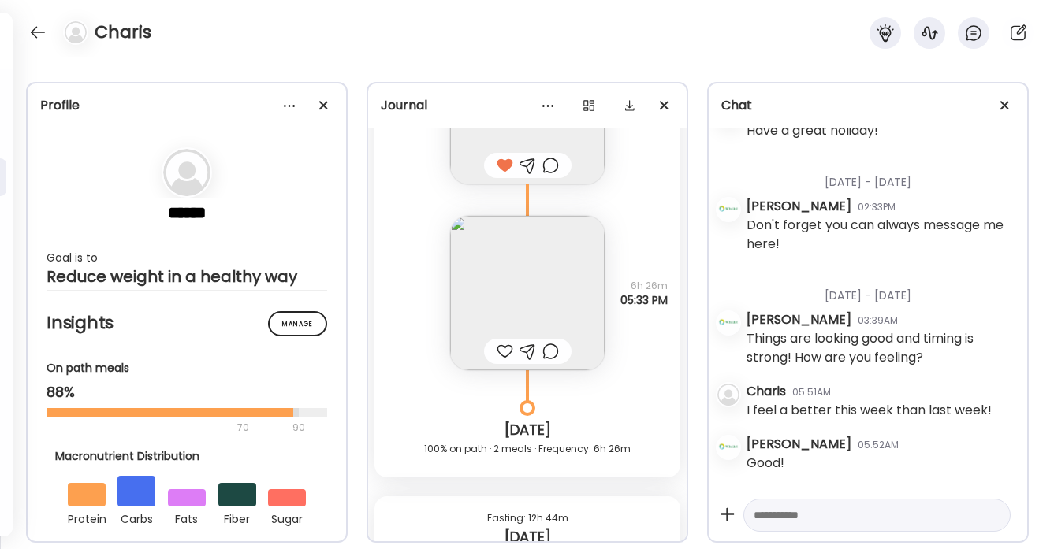
click at [502, 352] on div at bounding box center [505, 351] width 17 height 19
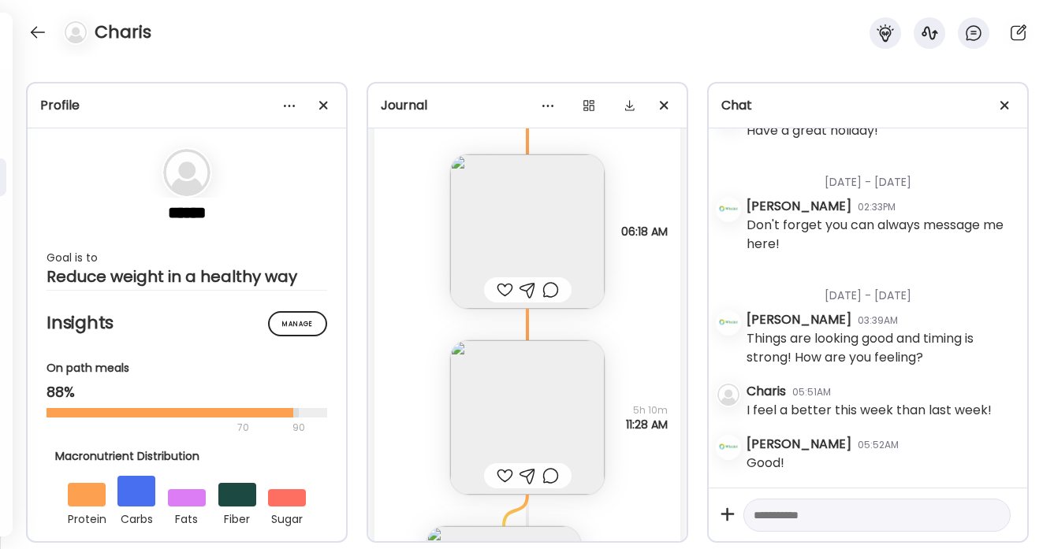
scroll to position [22595, 0]
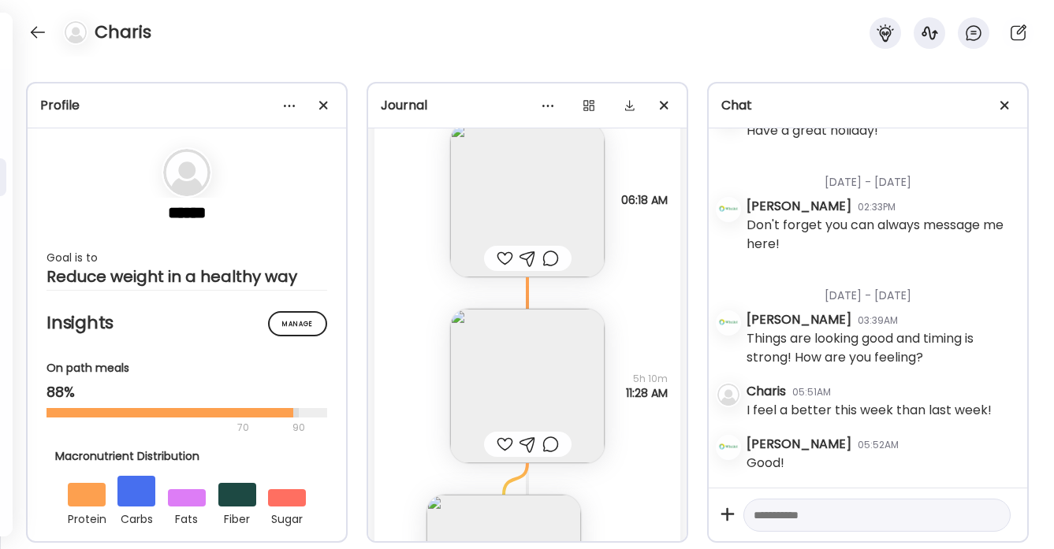
click at [505, 255] on div at bounding box center [505, 258] width 17 height 19
click at [501, 440] on div at bounding box center [505, 444] width 17 height 19
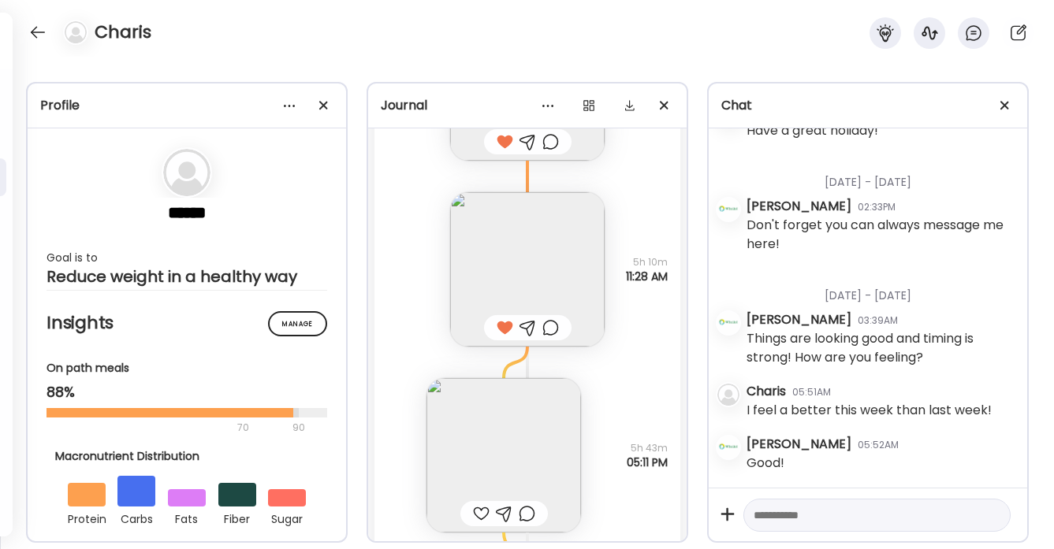
scroll to position [22700, 0]
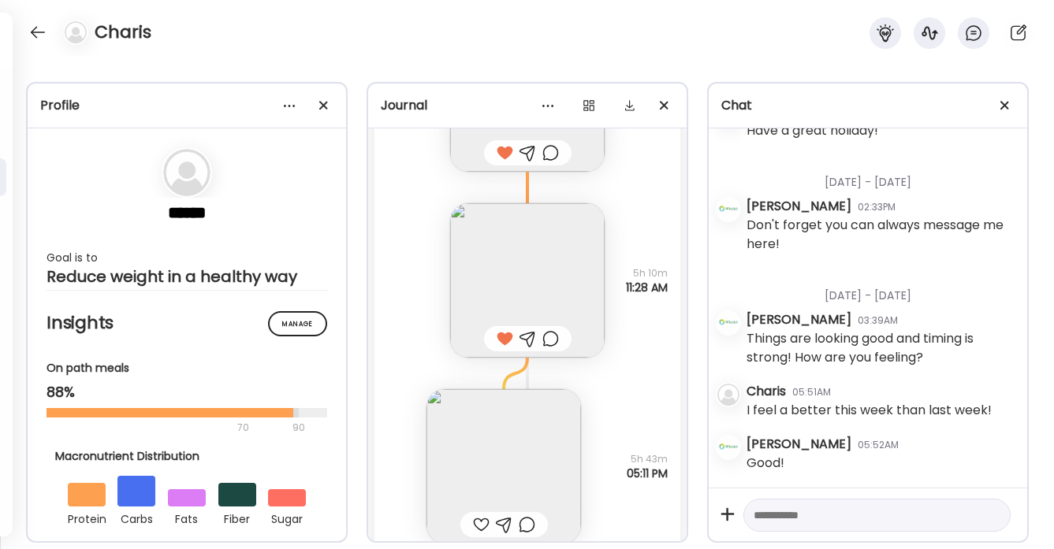
click at [552, 339] on div at bounding box center [550, 339] width 17 height 19
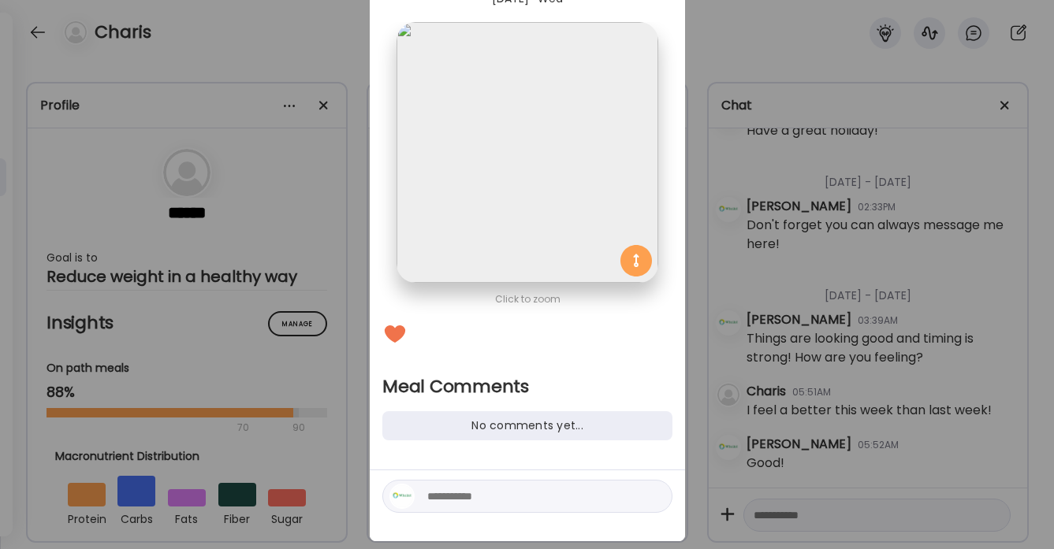
click at [443, 496] on textarea at bounding box center [533, 496] width 213 height 19
type textarea "**********"
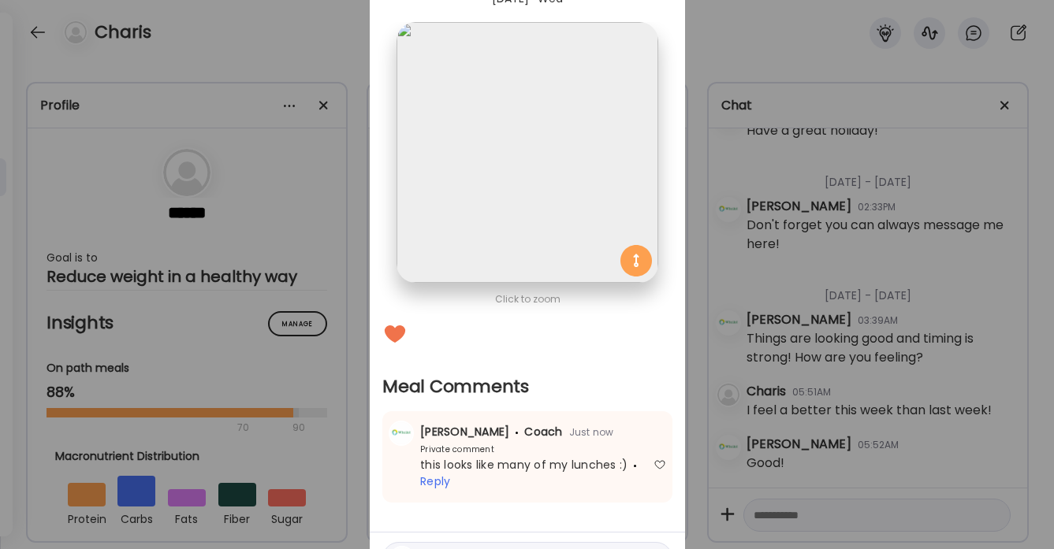
click at [37, 28] on div "Ate Coach Dashboard Wahoo! It’s official Take a moment to set up your Coach Pro…" at bounding box center [527, 274] width 1054 height 549
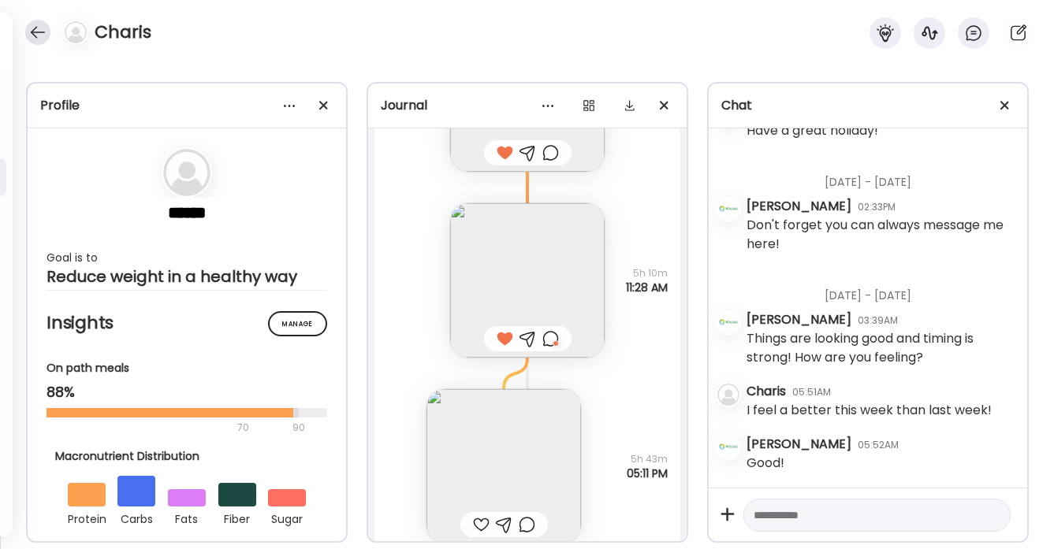
click at [37, 34] on div at bounding box center [37, 32] width 25 height 25
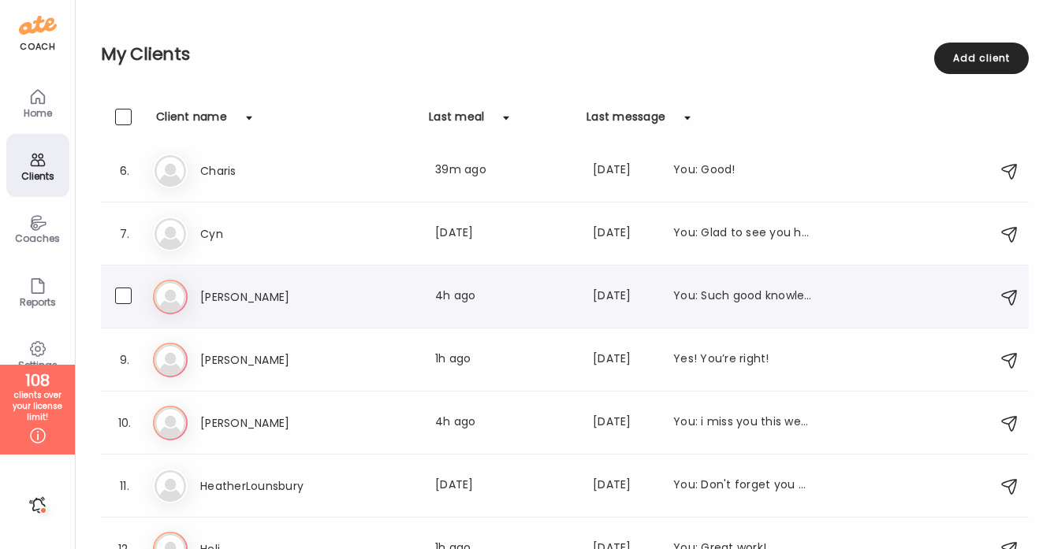
scroll to position [327, 0]
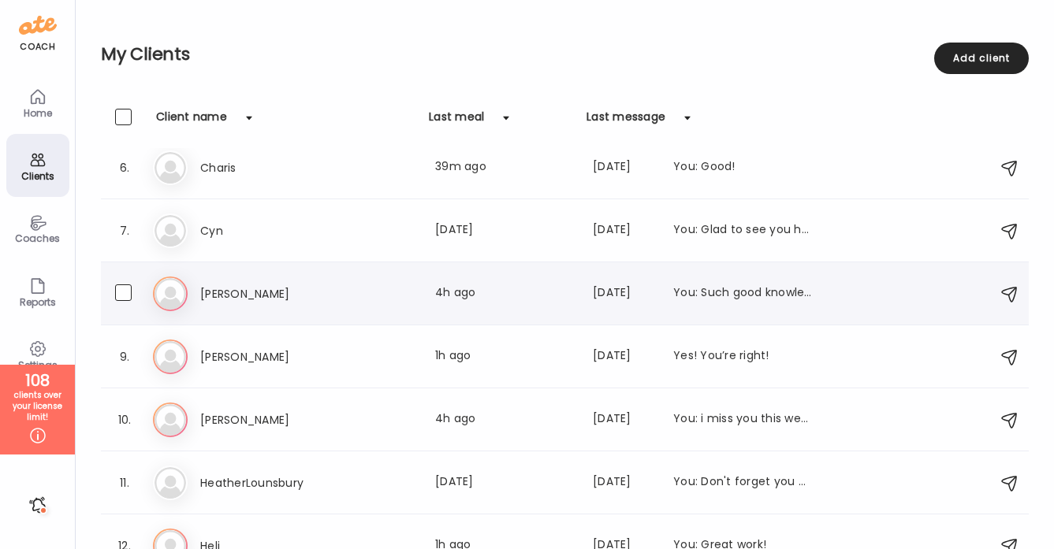
click at [471, 302] on div "Last meal: 4h ago" at bounding box center [504, 294] width 139 height 19
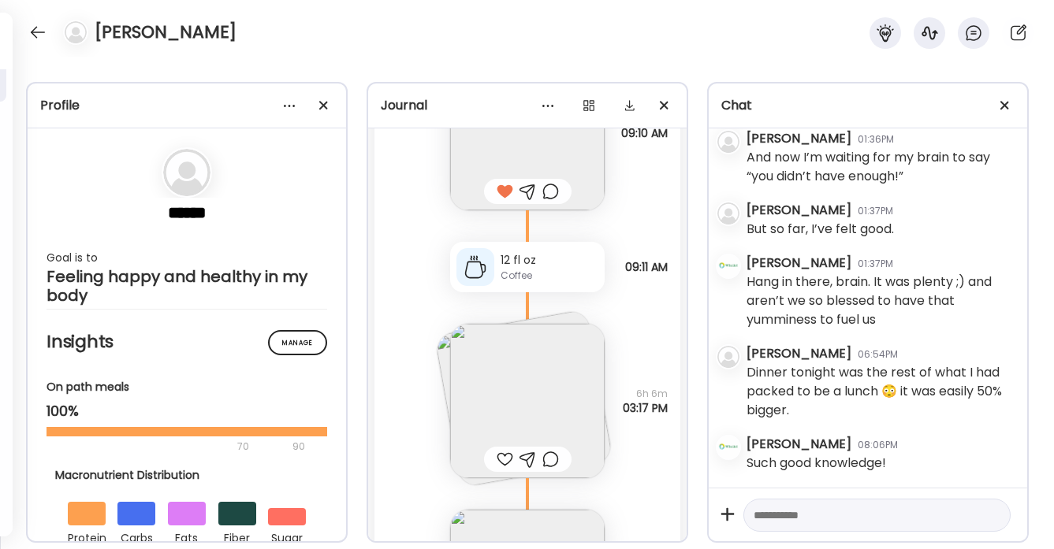
scroll to position [26129, 0]
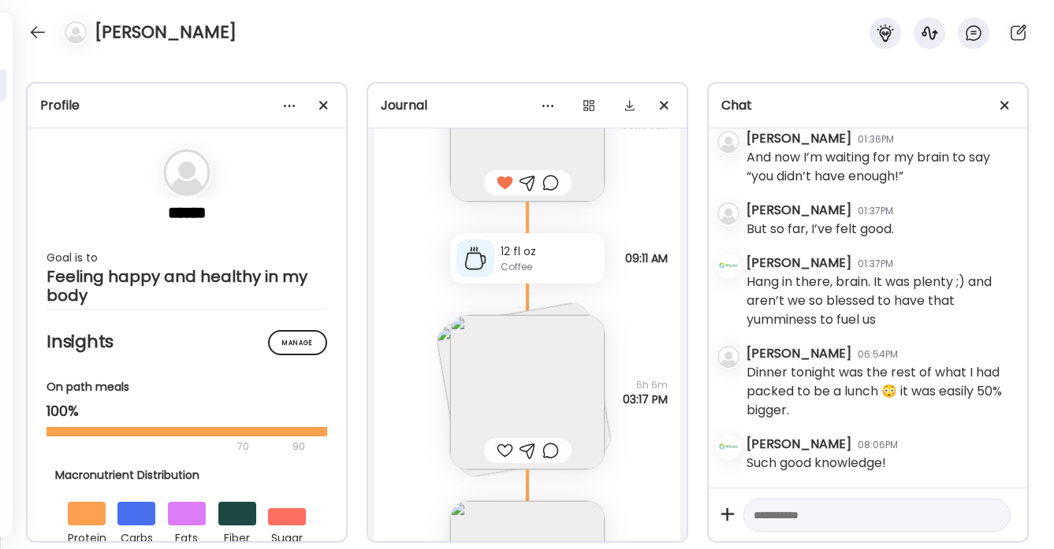
click at [506, 455] on div at bounding box center [505, 450] width 17 height 19
click at [555, 400] on img at bounding box center [527, 392] width 155 height 155
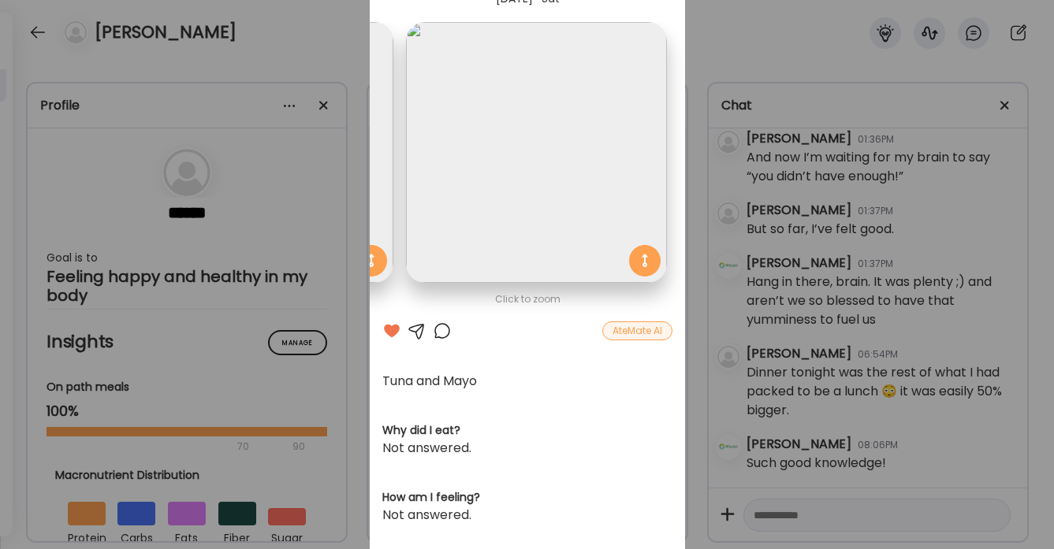
scroll to position [0, 257]
click at [342, 39] on div "Ate Coach Dashboard Wahoo! It’s official Take a moment to set up your Coach Pro…" at bounding box center [527, 274] width 1054 height 549
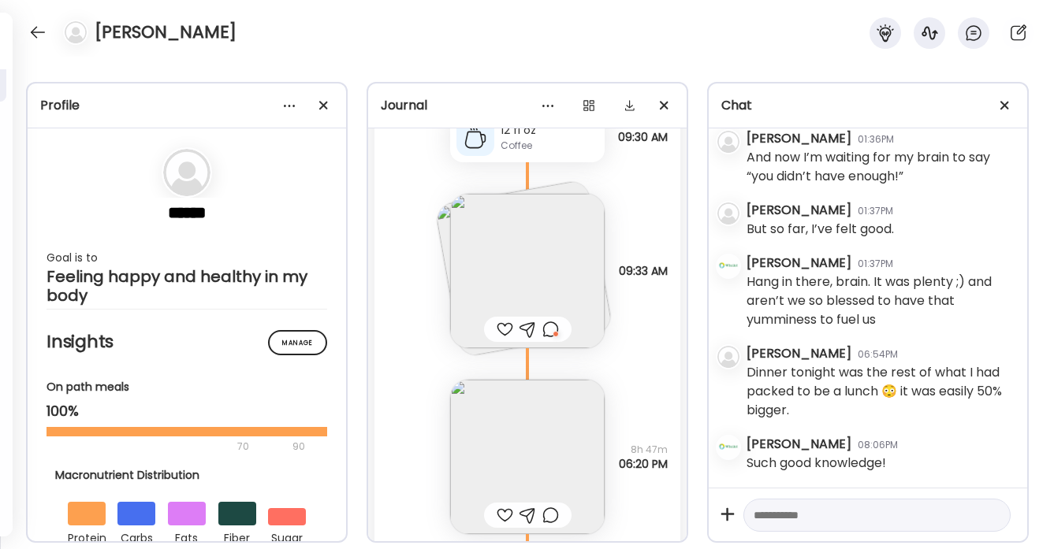
scroll to position [27104, 0]
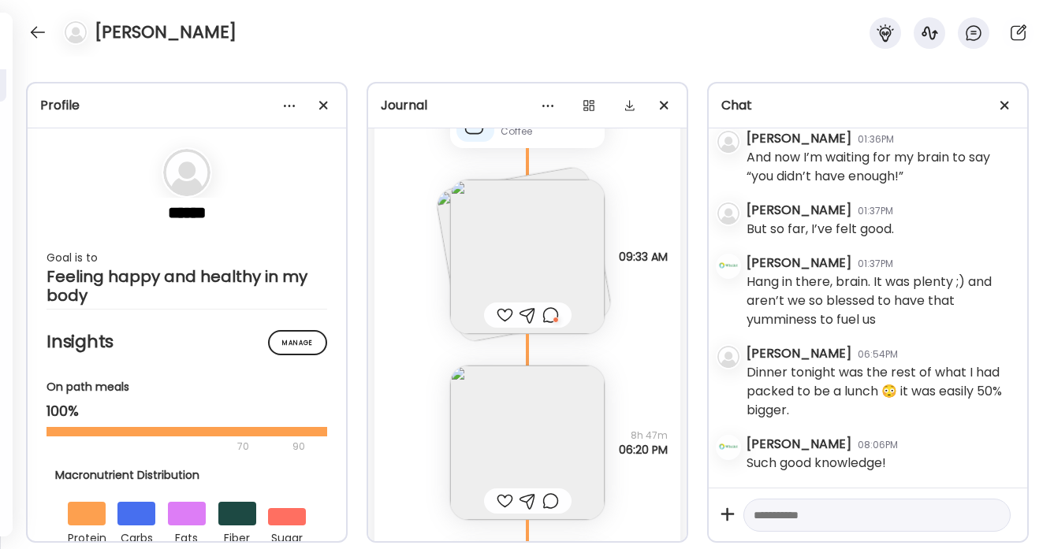
click at [495, 263] on img at bounding box center [527, 257] width 155 height 155
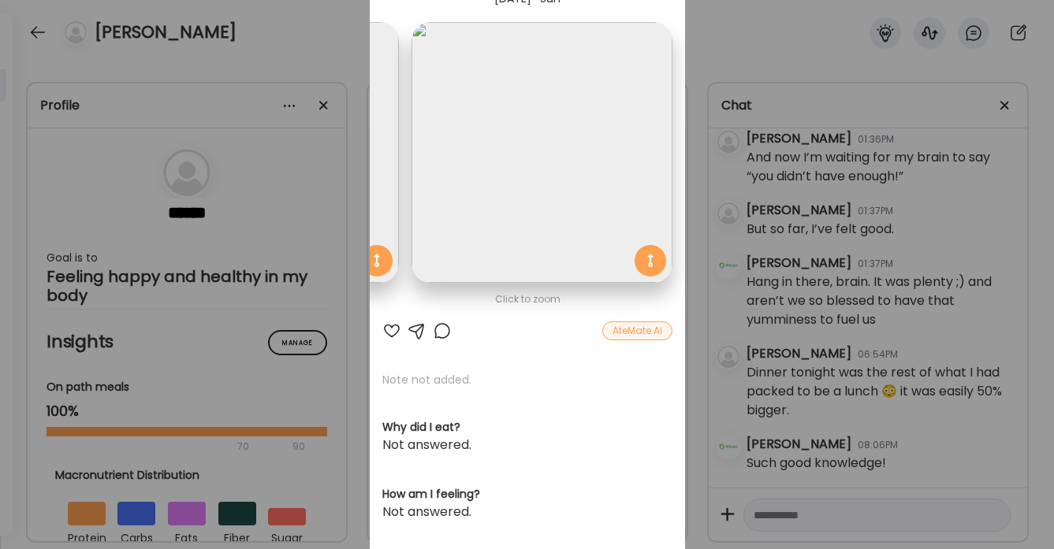
scroll to position [0, 257]
click at [347, 52] on div "Ate Coach Dashboard Wahoo! It’s official Take a moment to set up your Coach Pro…" at bounding box center [527, 274] width 1054 height 549
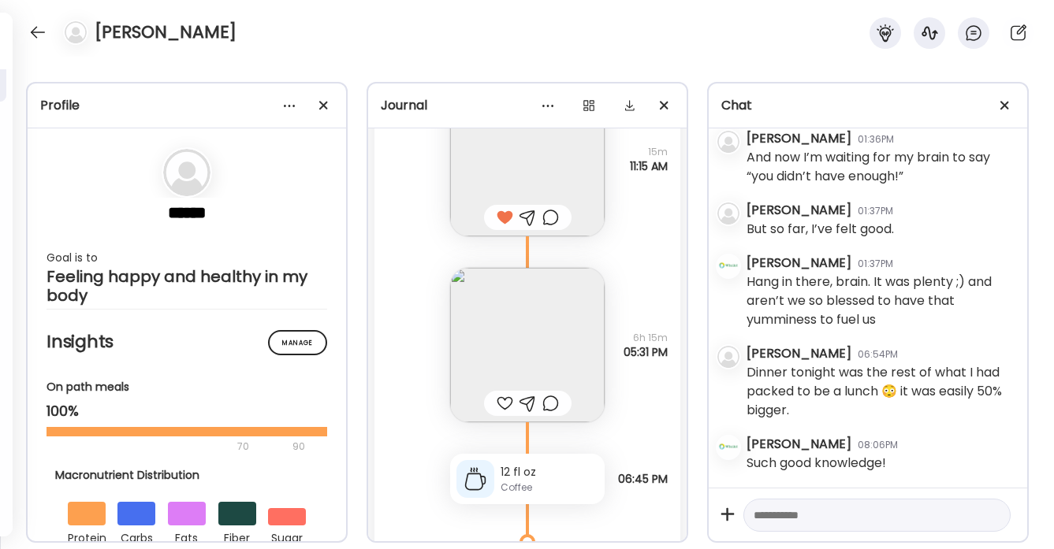
scroll to position [28565, 0]
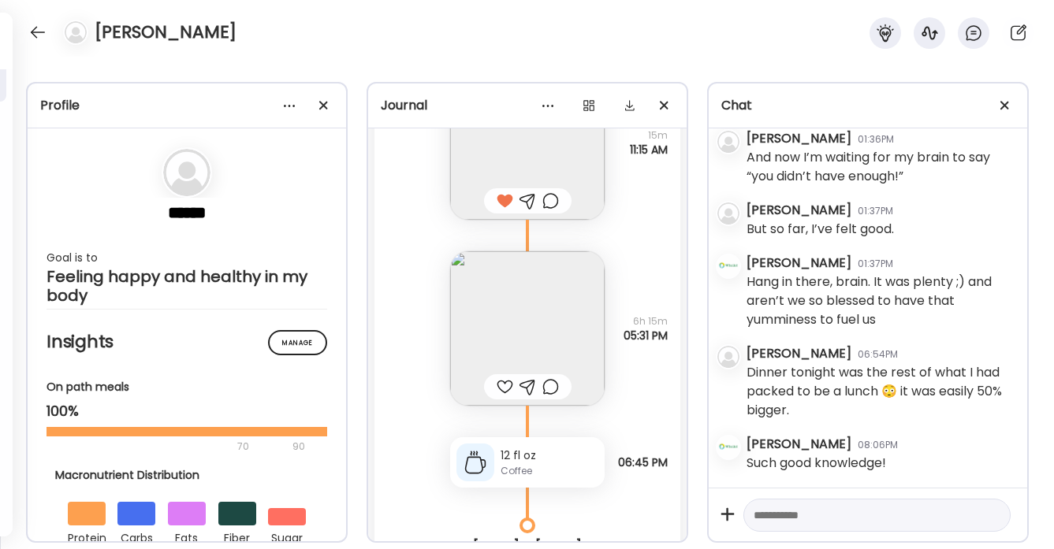
click at [504, 384] on div at bounding box center [505, 387] width 17 height 19
click at [535, 330] on img at bounding box center [527, 328] width 155 height 155
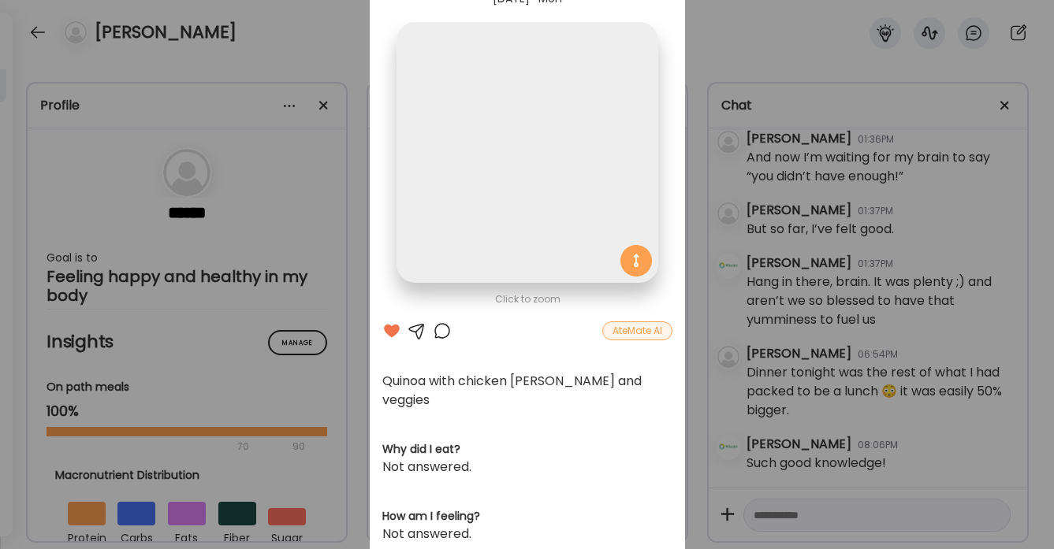
scroll to position [0, 0]
click at [345, 46] on div "Ate Coach Dashboard Wahoo! It’s official Take a moment to set up your Coach Pro…" at bounding box center [527, 274] width 1054 height 549
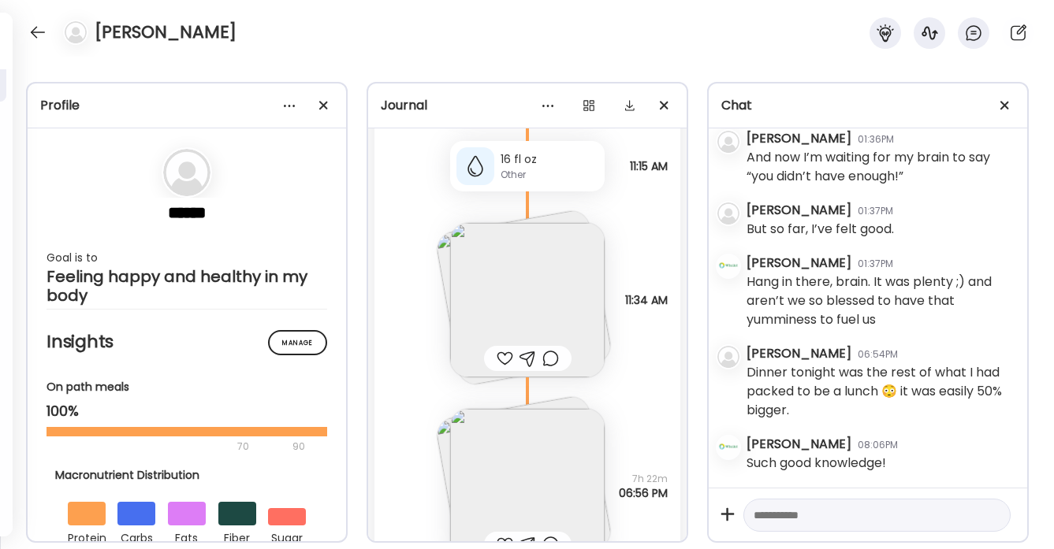
scroll to position [29248, 0]
click at [484, 282] on img at bounding box center [527, 298] width 155 height 155
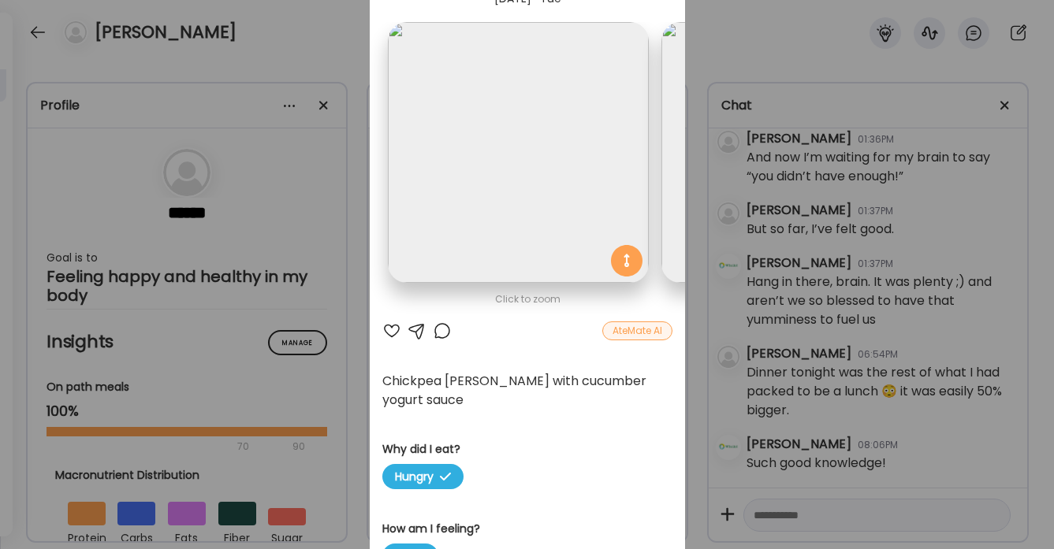
scroll to position [0, 0]
click at [442, 332] on div at bounding box center [442, 331] width 19 height 19
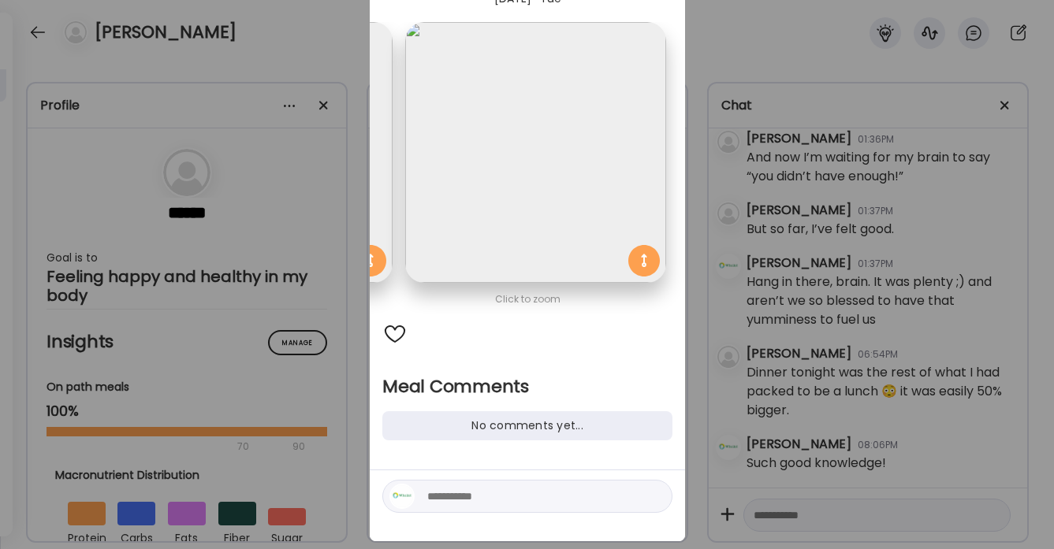
click at [438, 498] on textarea at bounding box center [533, 496] width 213 height 19
type textarea "**********"
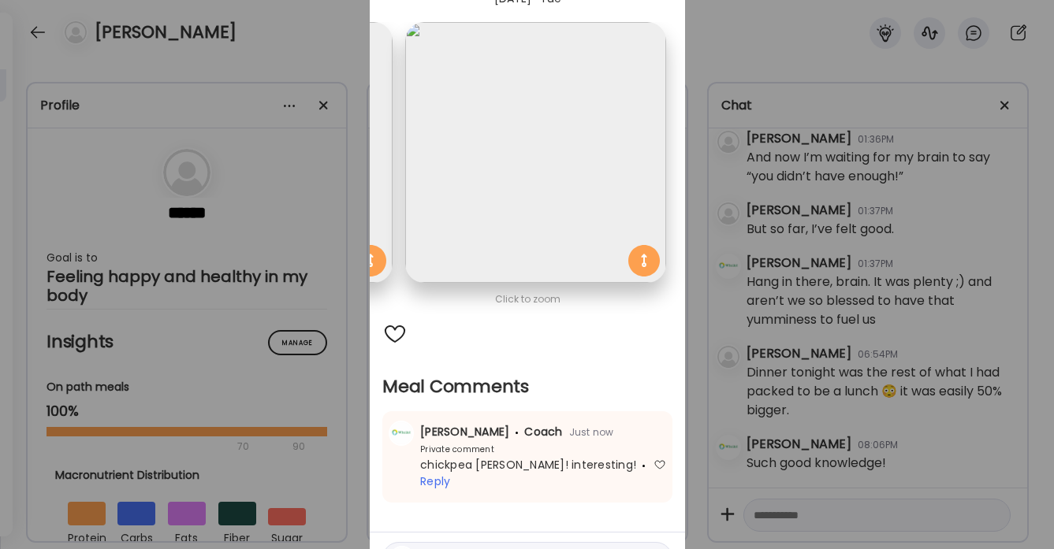
click at [322, 63] on div "Ate Coach Dashboard Wahoo! It’s official Take a moment to set up your Coach Pro…" at bounding box center [527, 274] width 1054 height 549
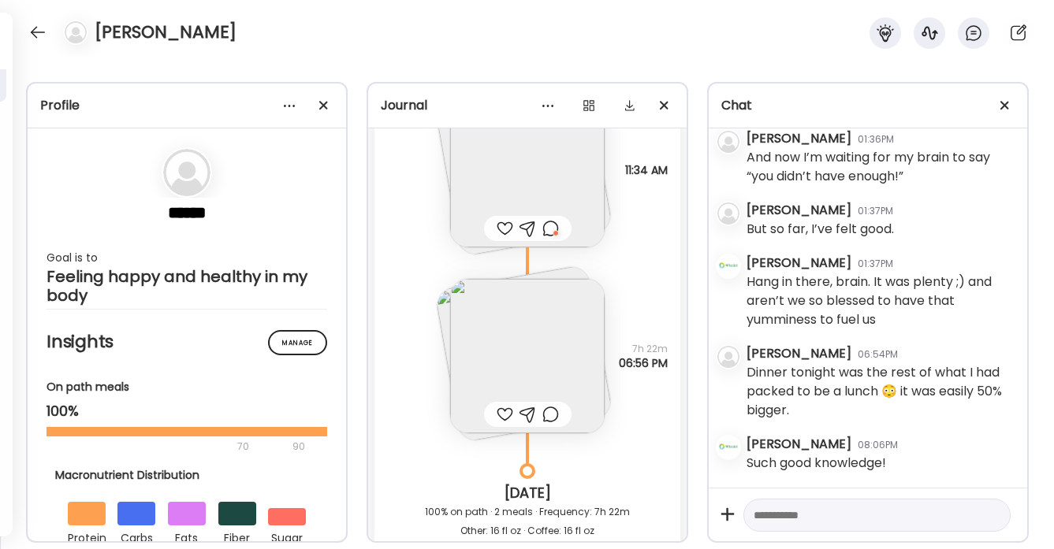
scroll to position [29406, 0]
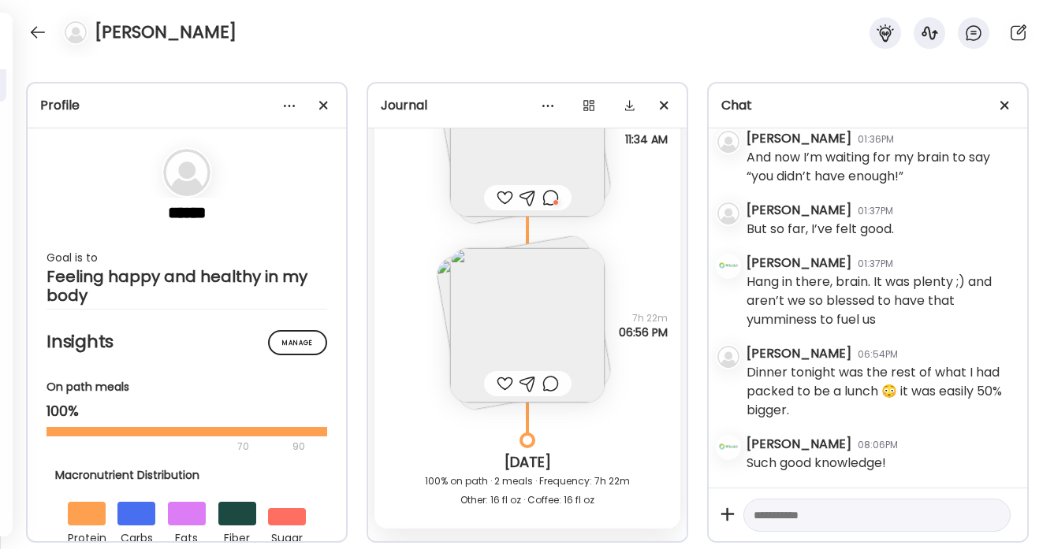
click at [530, 327] on img at bounding box center [527, 325] width 155 height 155
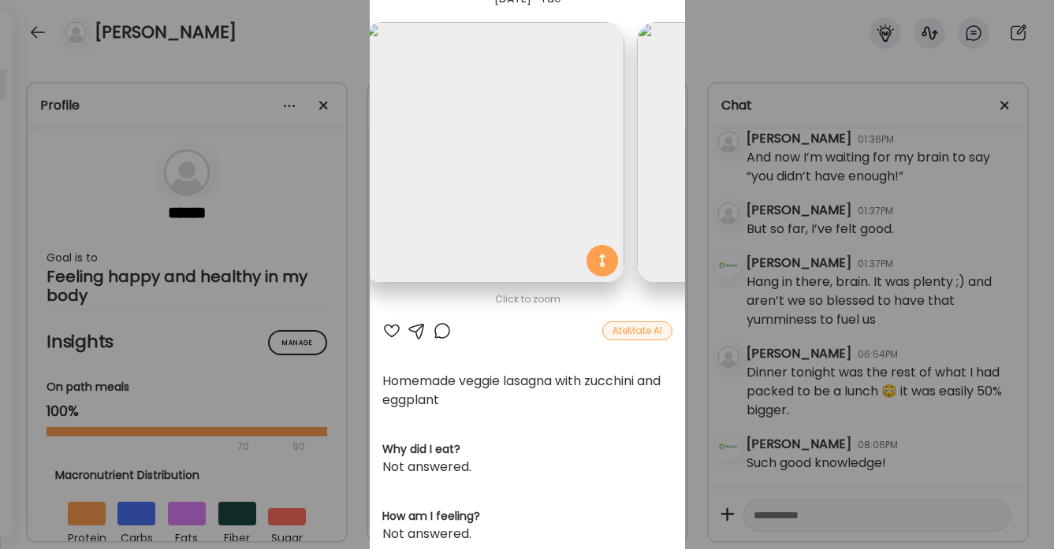
scroll to position [0, 0]
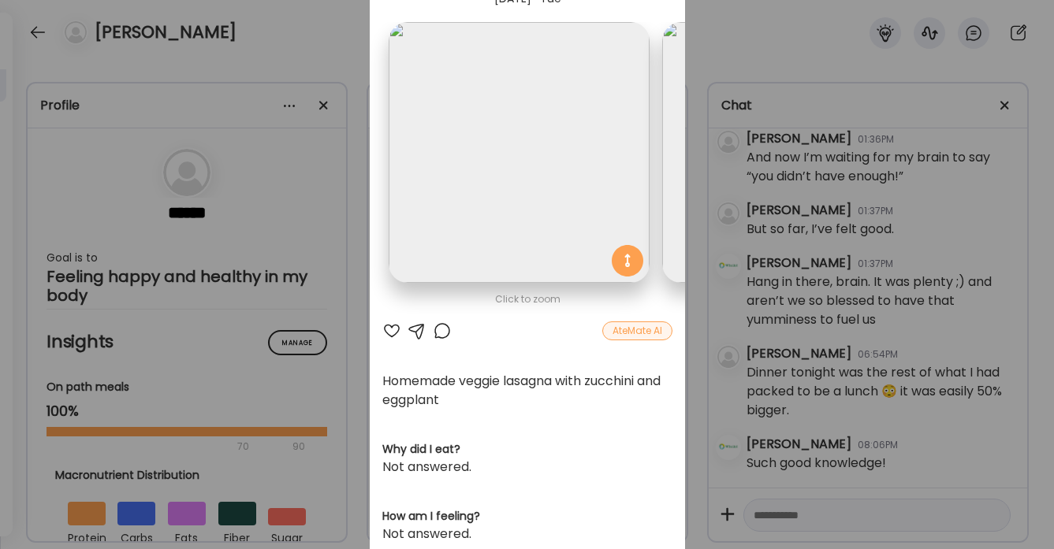
click at [340, 49] on div "Ate Coach Dashboard Wahoo! It’s official Take a moment to set up your Coach Pro…" at bounding box center [527, 274] width 1054 height 549
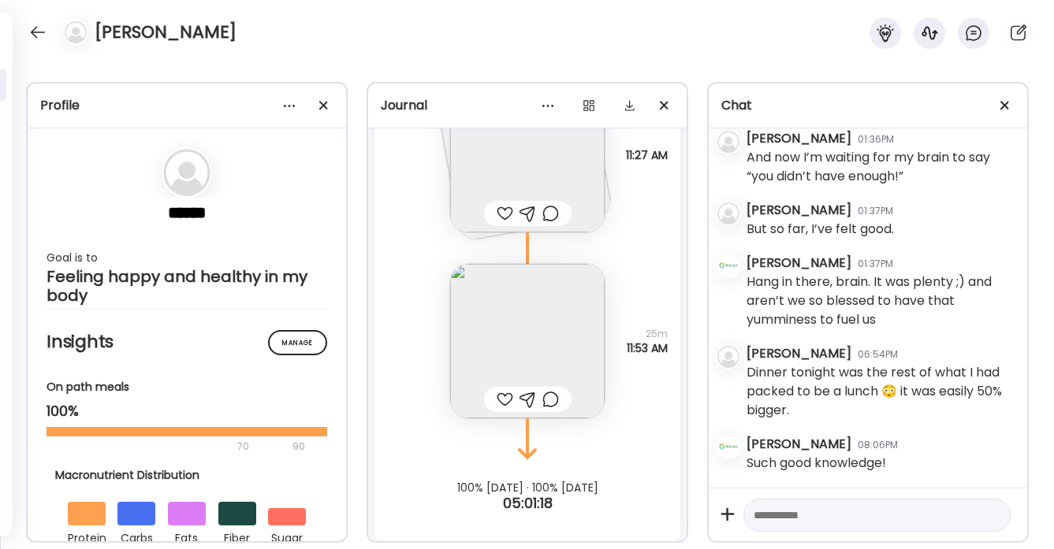
scroll to position [30320, 0]
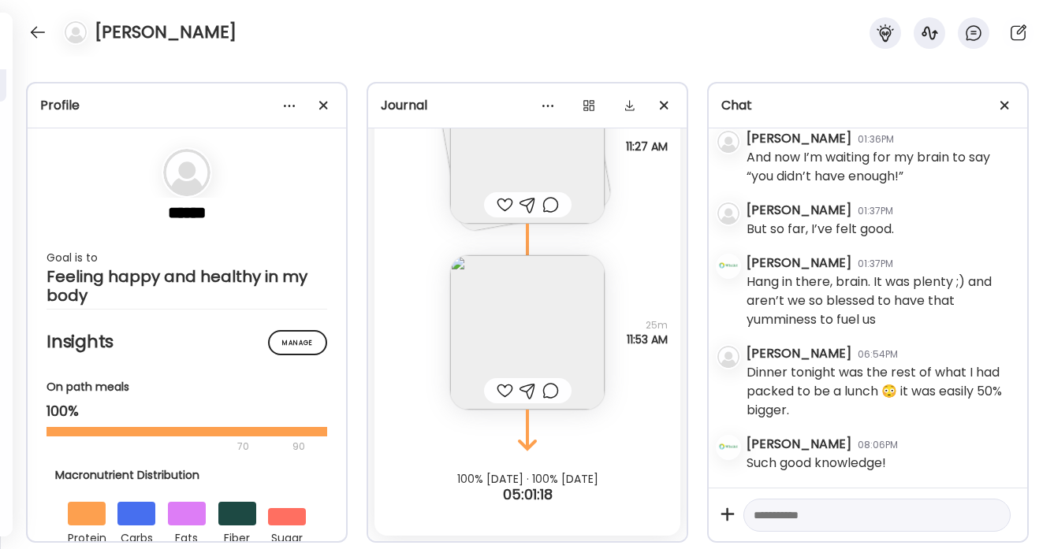
click at [500, 207] on div at bounding box center [505, 204] width 17 height 19
click at [504, 388] on div at bounding box center [505, 391] width 17 height 19
click at [513, 360] on img at bounding box center [527, 332] width 155 height 155
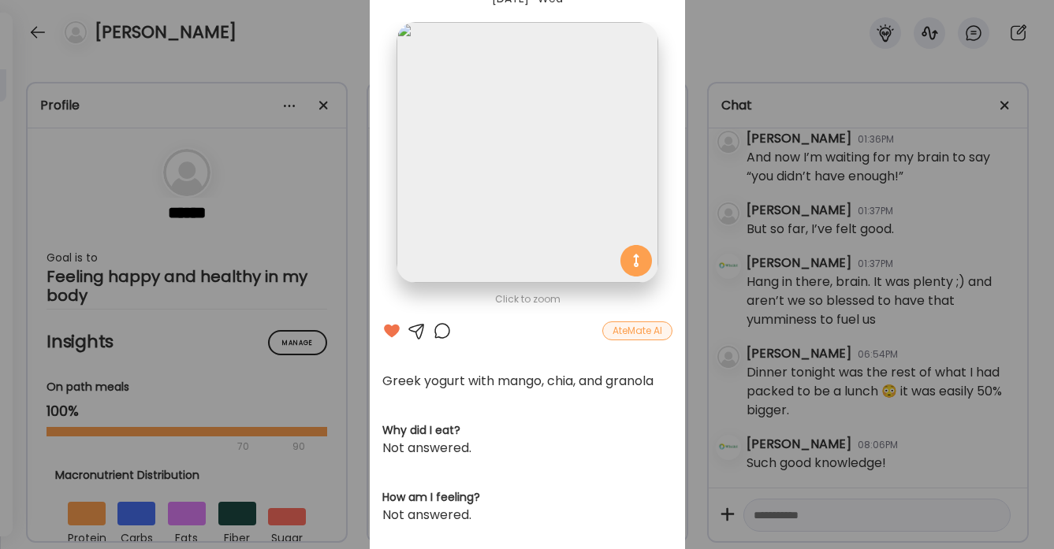
click at [329, 48] on div "Ate Coach Dashboard Wahoo! It’s official Take a moment to set up your Coach Pro…" at bounding box center [527, 274] width 1054 height 549
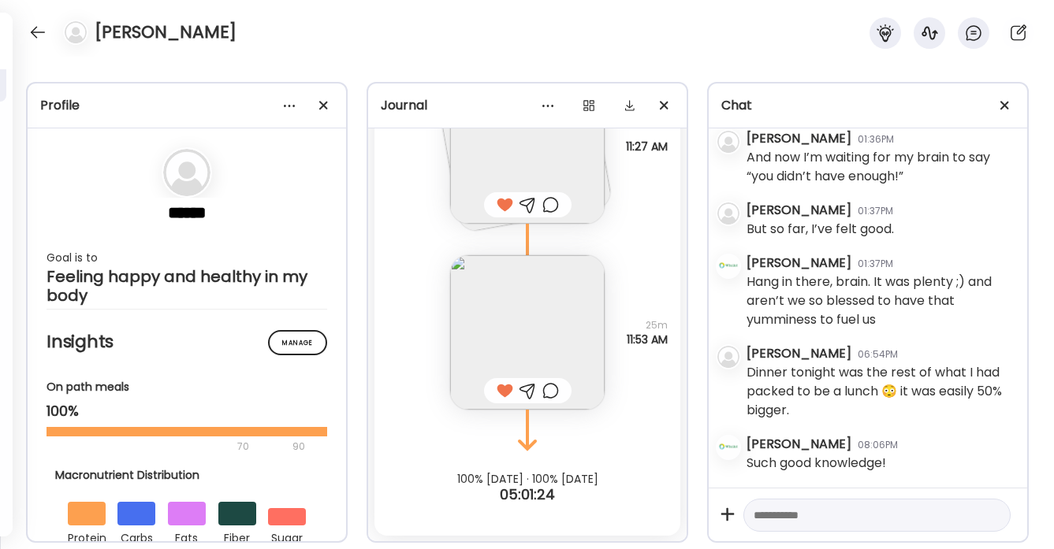
scroll to position [30321, 0]
click at [39, 31] on div at bounding box center [37, 32] width 25 height 25
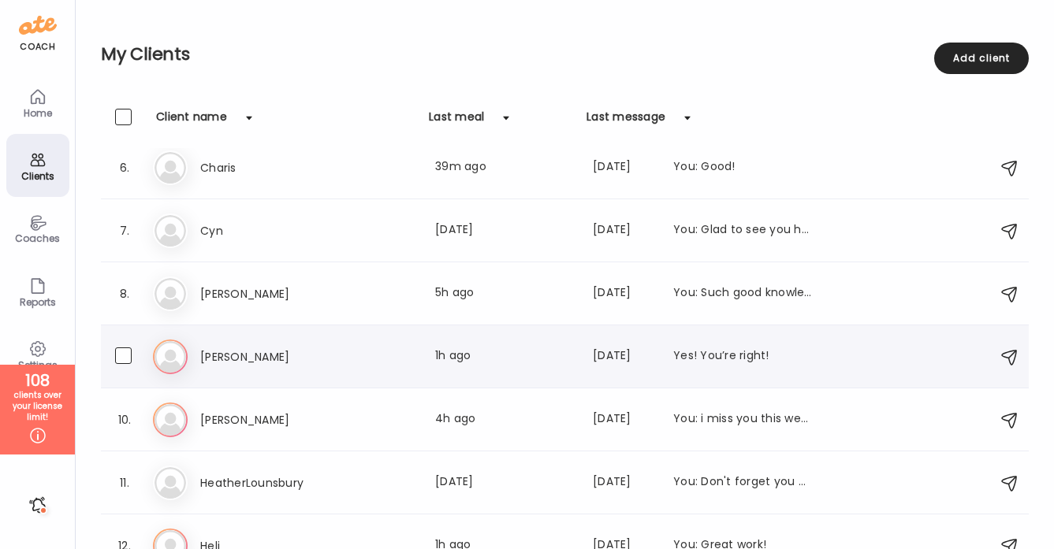
click at [408, 355] on div "[PERSON_NAME] Last meal: 1h ago Last message: [DATE] Yes! You’re right!" at bounding box center [506, 357] width 612 height 19
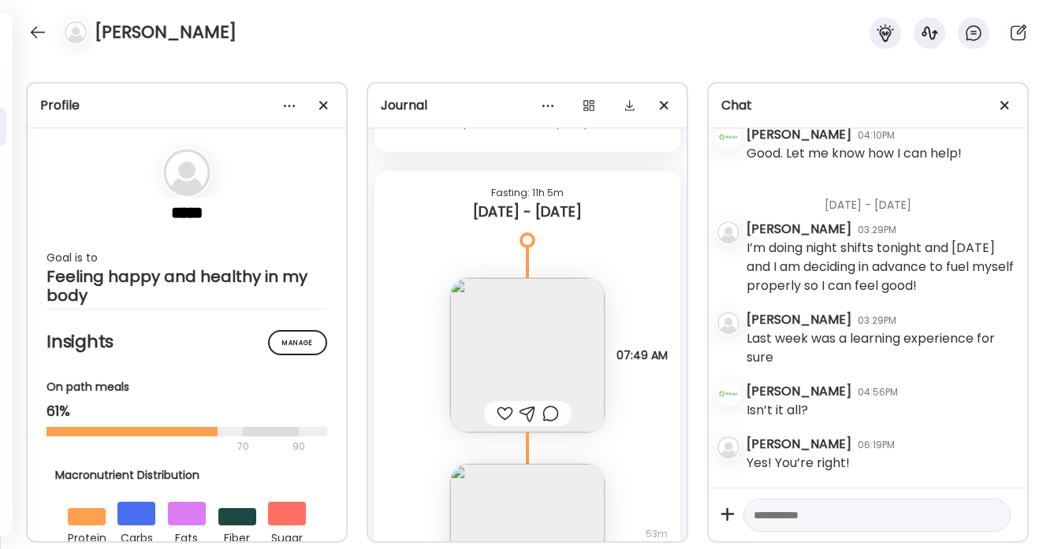
scroll to position [37799, 0]
click at [505, 407] on div at bounding box center [505, 416] width 17 height 19
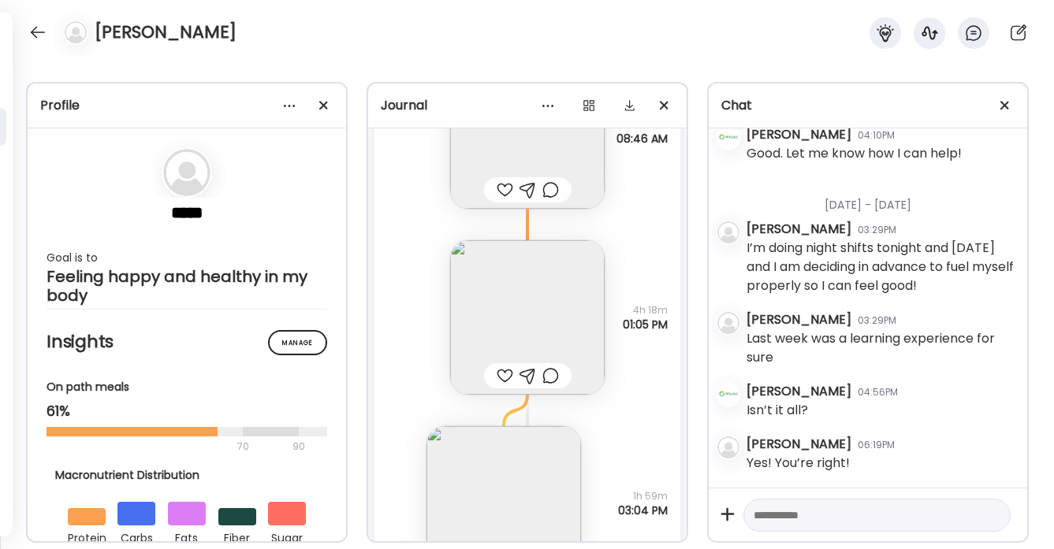
scroll to position [40086, 0]
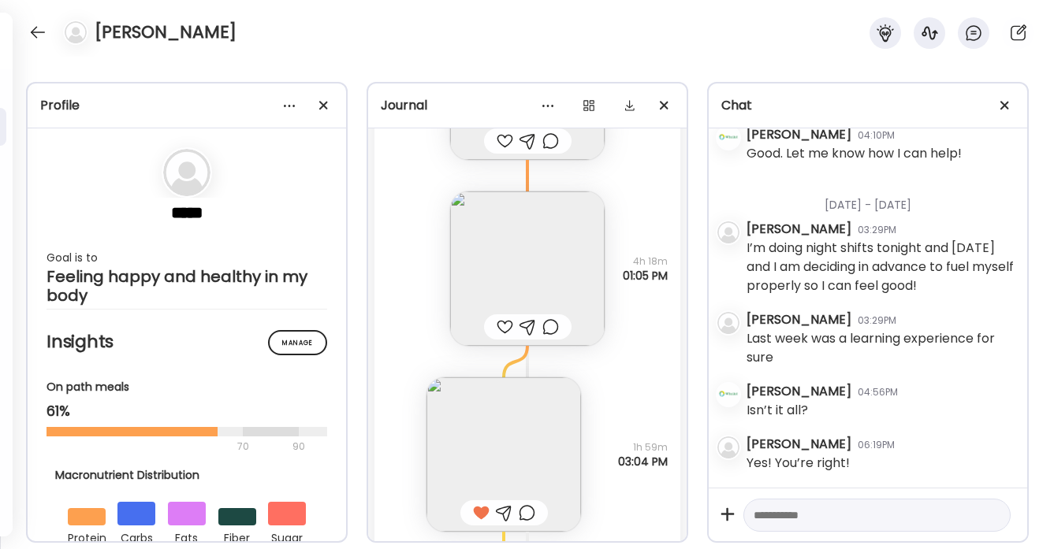
click at [503, 318] on div at bounding box center [505, 327] width 17 height 19
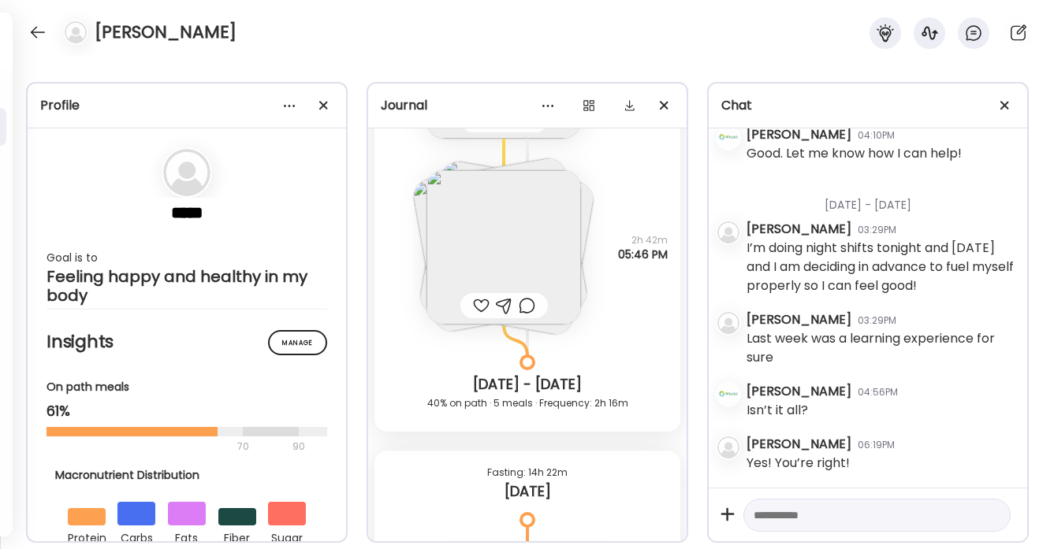
scroll to position [40480, 0]
click at [506, 198] on img at bounding box center [503, 246] width 155 height 155
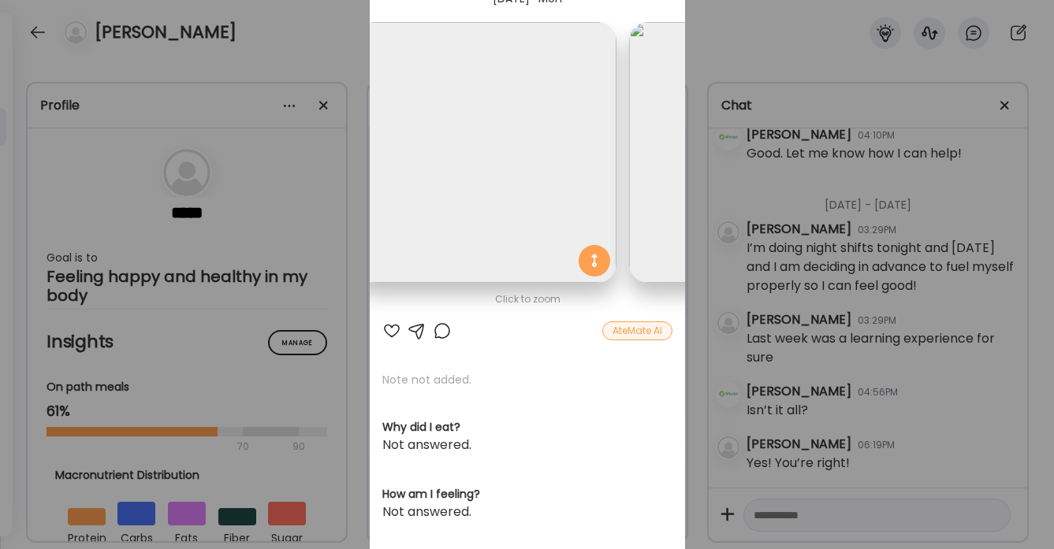
scroll to position [0, 0]
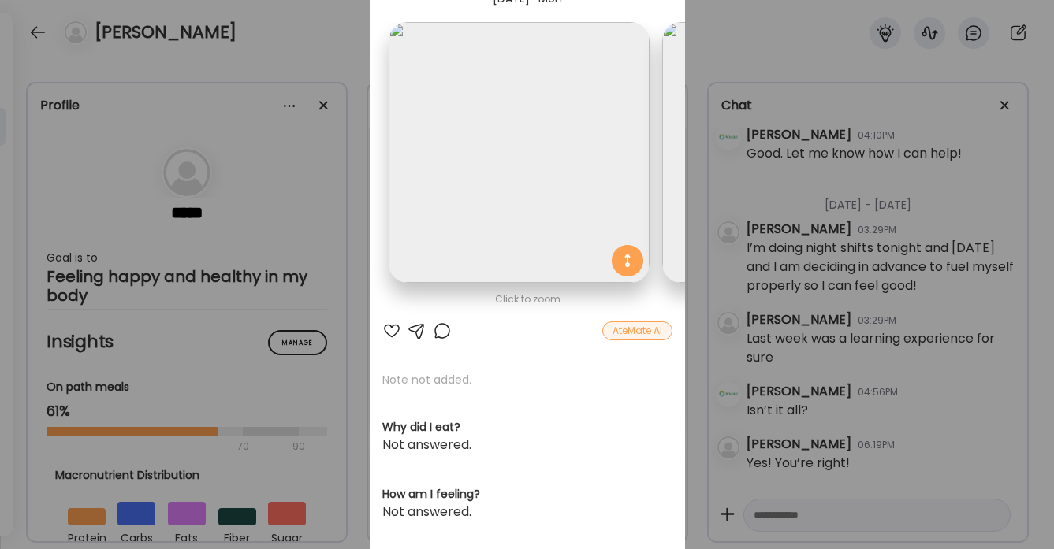
click at [332, 51] on div "Ate Coach Dashboard Wahoo! It’s official Take a moment to set up your Coach Pro…" at bounding box center [527, 274] width 1054 height 549
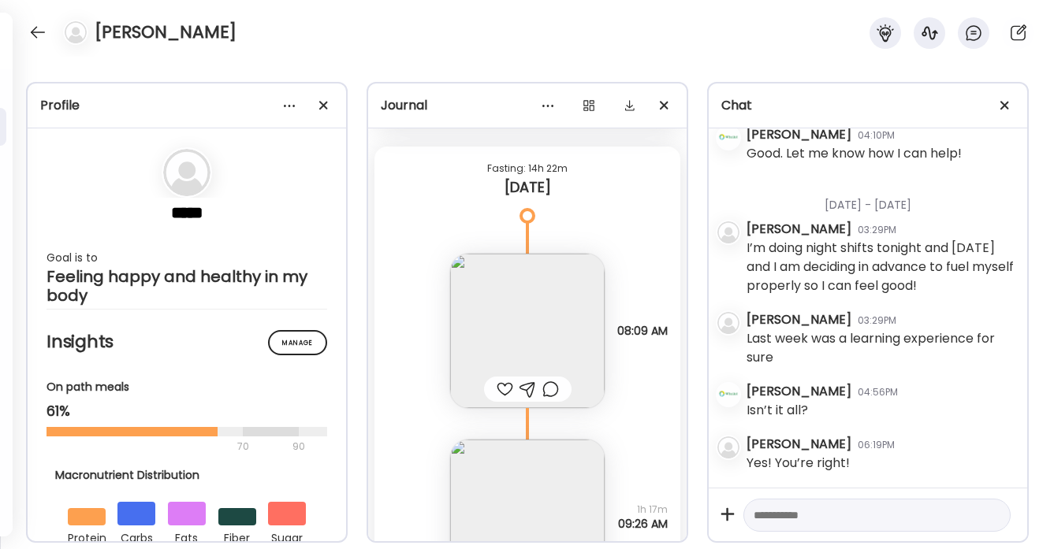
scroll to position [40819, 0]
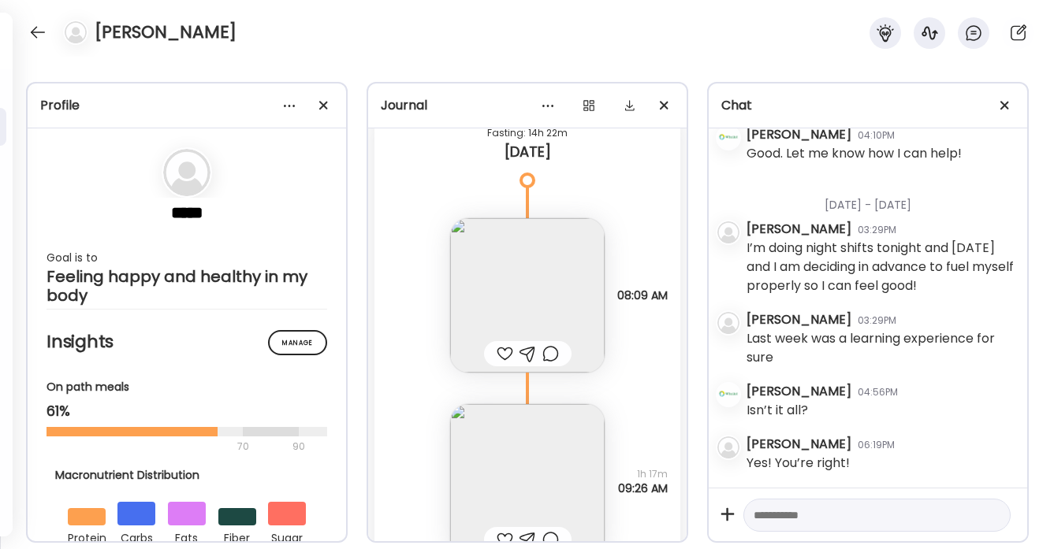
click at [501, 344] on div at bounding box center [505, 353] width 17 height 19
click at [547, 344] on div at bounding box center [550, 353] width 17 height 19
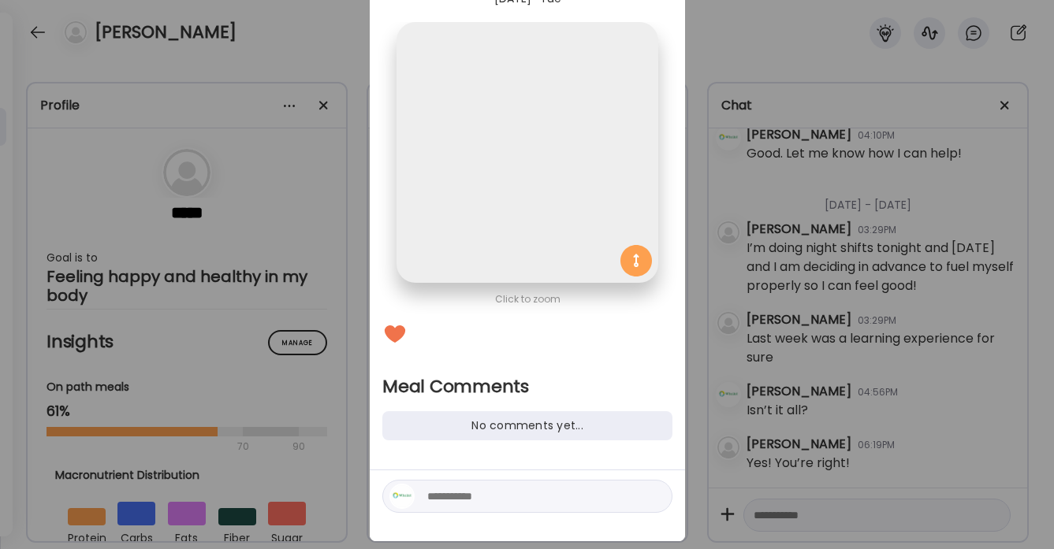
scroll to position [0, 0]
click at [462, 492] on textarea at bounding box center [533, 496] width 213 height 19
type textarea "**********"
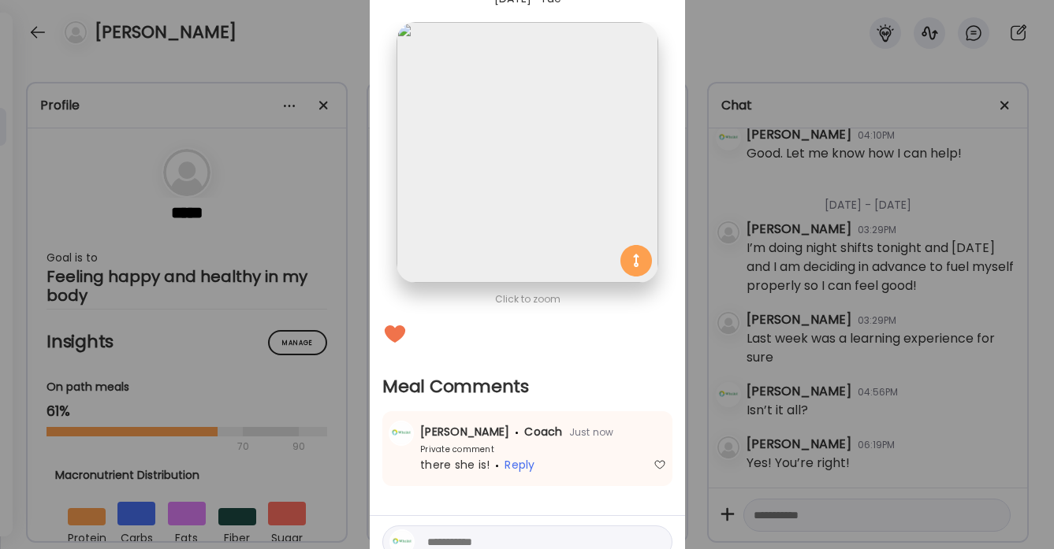
click at [316, 50] on div "Ate Coach Dashboard Wahoo! It’s official Take a moment to set up your Coach Pro…" at bounding box center [527, 274] width 1054 height 549
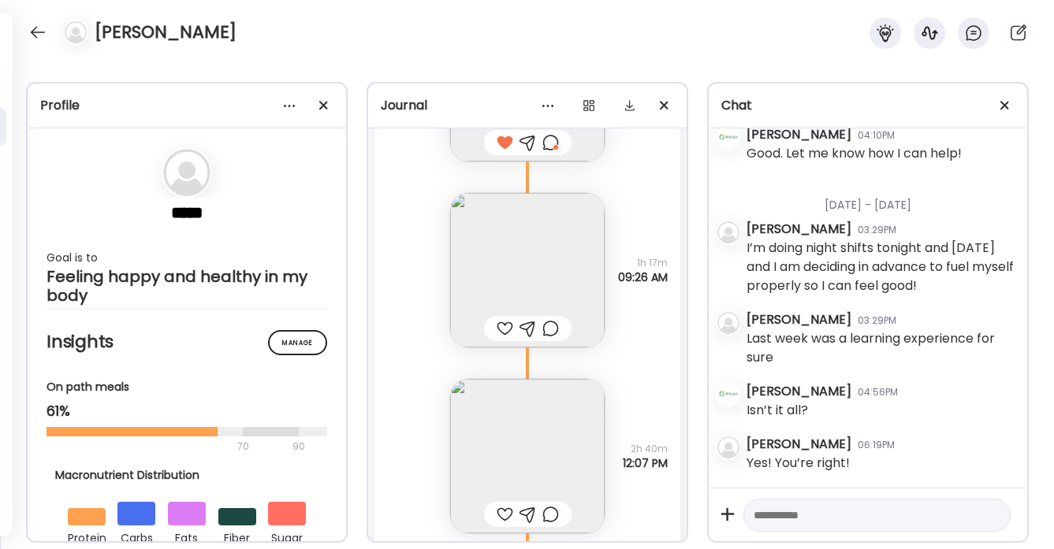
scroll to position [41069, 0]
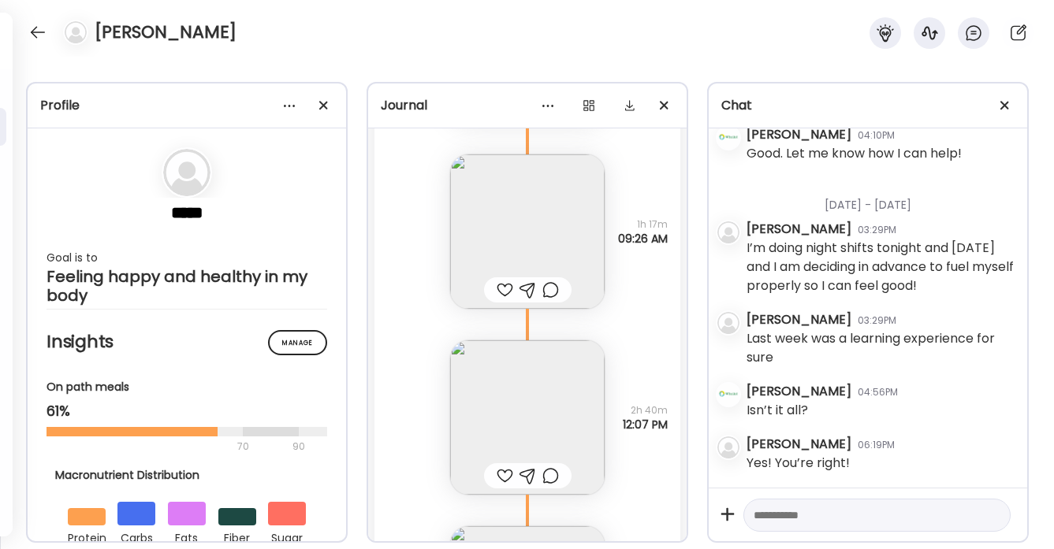
click at [503, 467] on div at bounding box center [505, 476] width 17 height 19
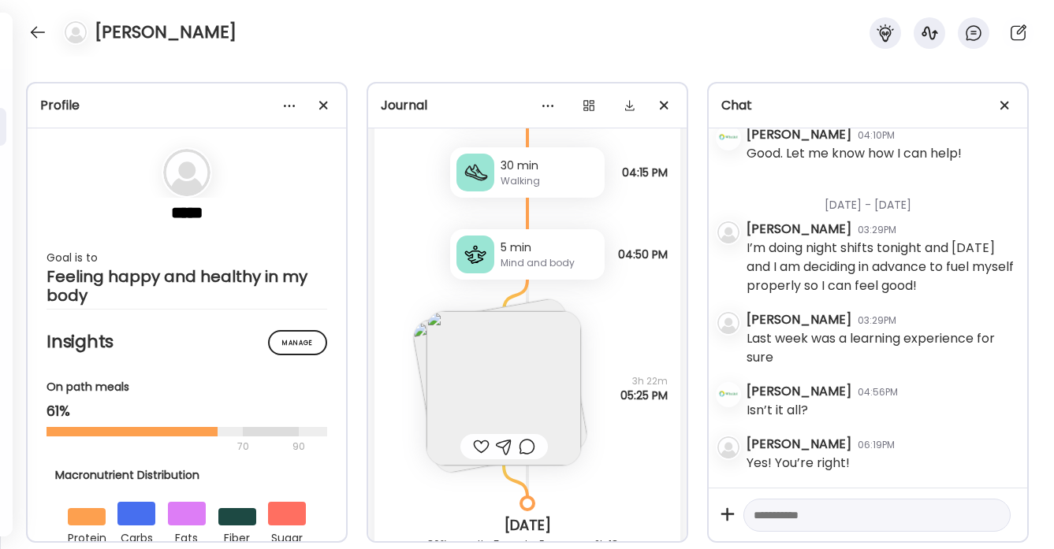
scroll to position [41649, 0]
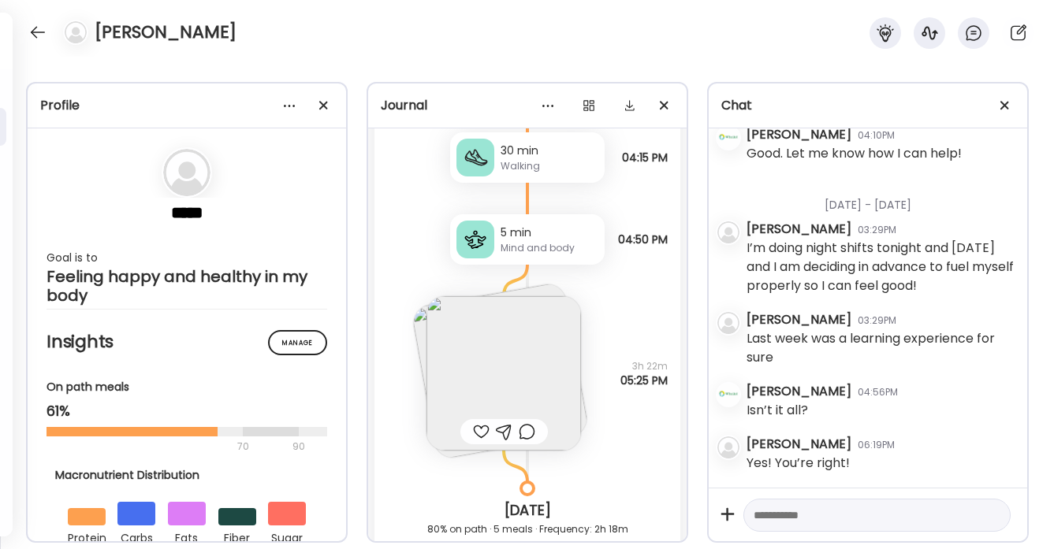
click at [501, 320] on img at bounding box center [503, 373] width 155 height 155
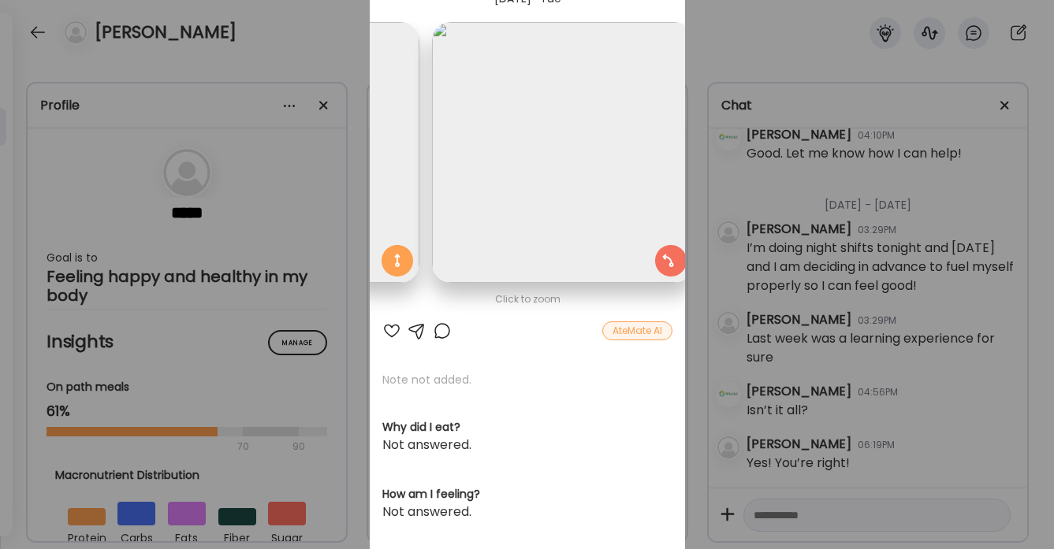
scroll to position [0, 257]
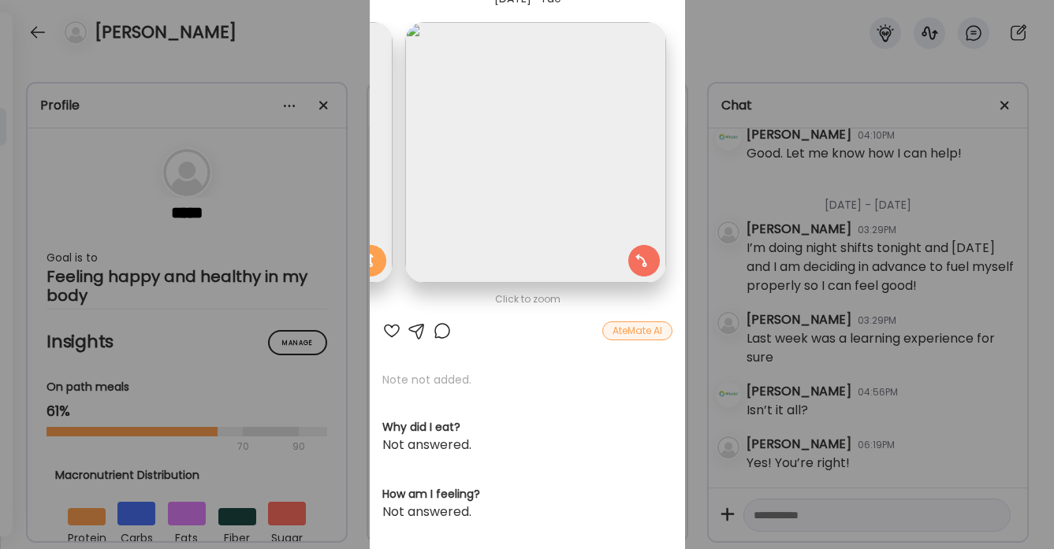
click at [441, 331] on div at bounding box center [442, 331] width 19 height 19
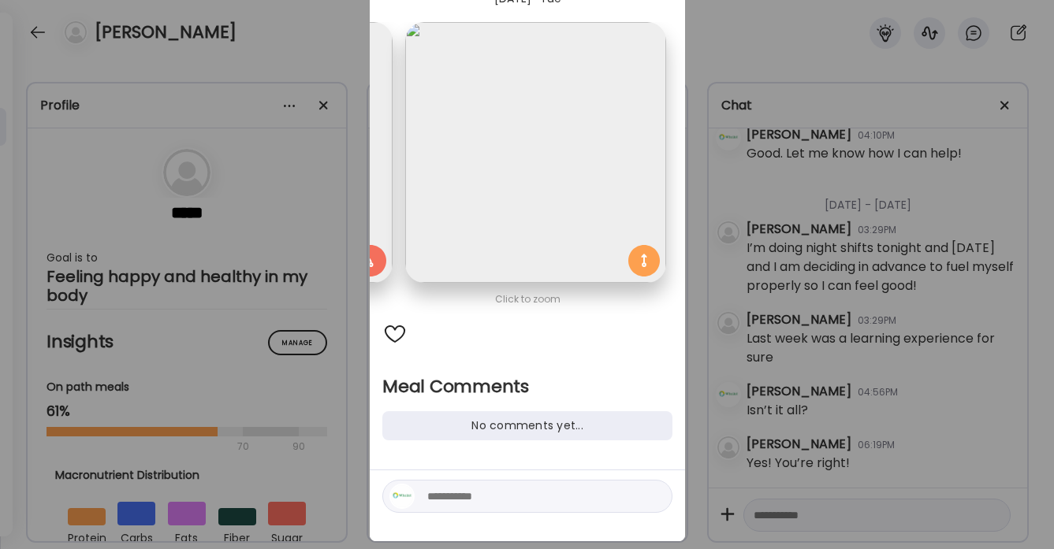
click at [441, 330] on div at bounding box center [527, 334] width 290 height 25
click at [450, 497] on textarea at bounding box center [533, 496] width 213 height 19
type textarea "**********"
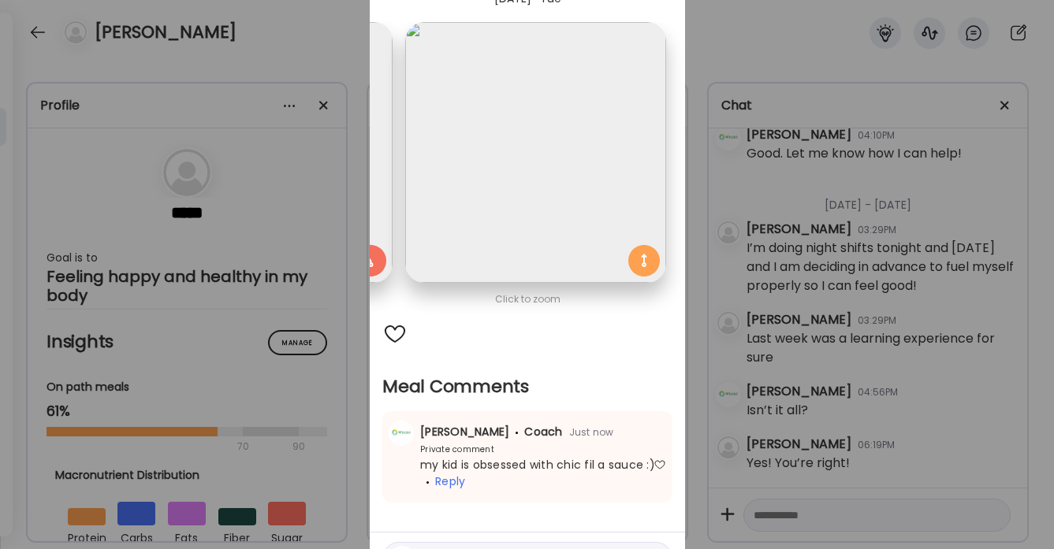
click at [329, 59] on div "Ate Coach Dashboard Wahoo! It’s official Take a moment to set up your Coach Pro…" at bounding box center [527, 274] width 1054 height 549
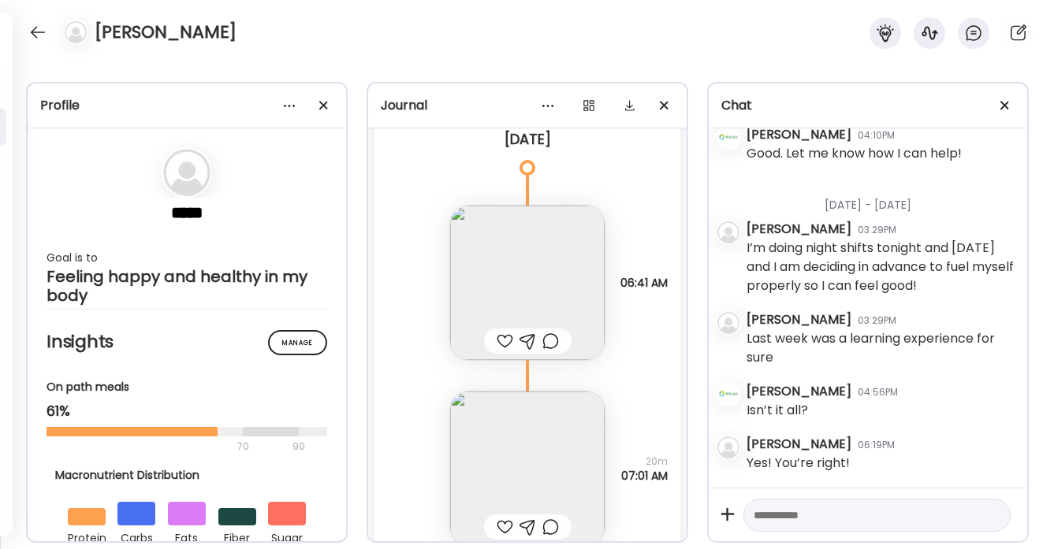
scroll to position [42150, 0]
click at [506, 329] on div at bounding box center [505, 338] width 17 height 19
click at [552, 329] on div at bounding box center [550, 338] width 17 height 19
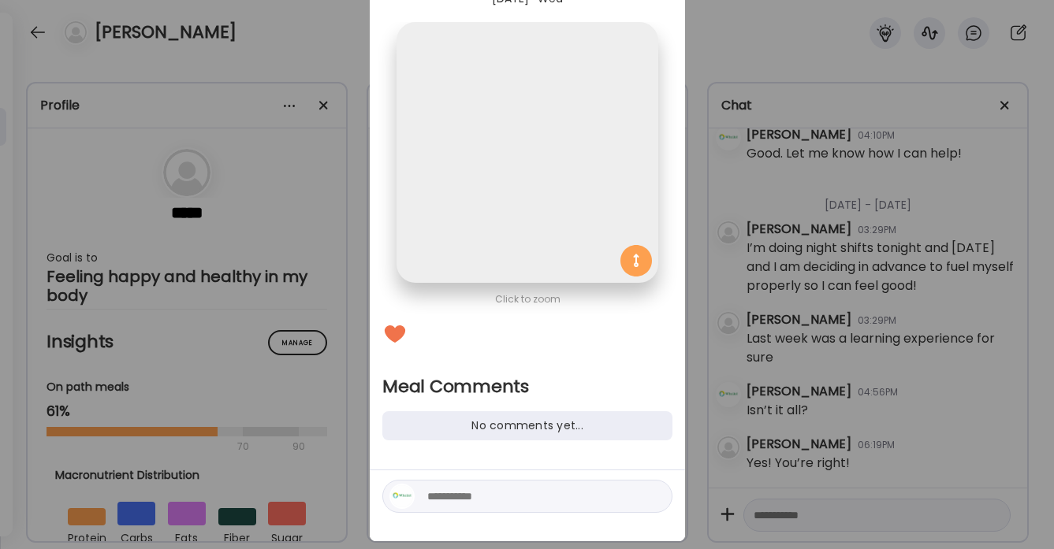
scroll to position [0, 0]
click at [462, 501] on textarea at bounding box center [533, 496] width 213 height 19
type textarea "**********"
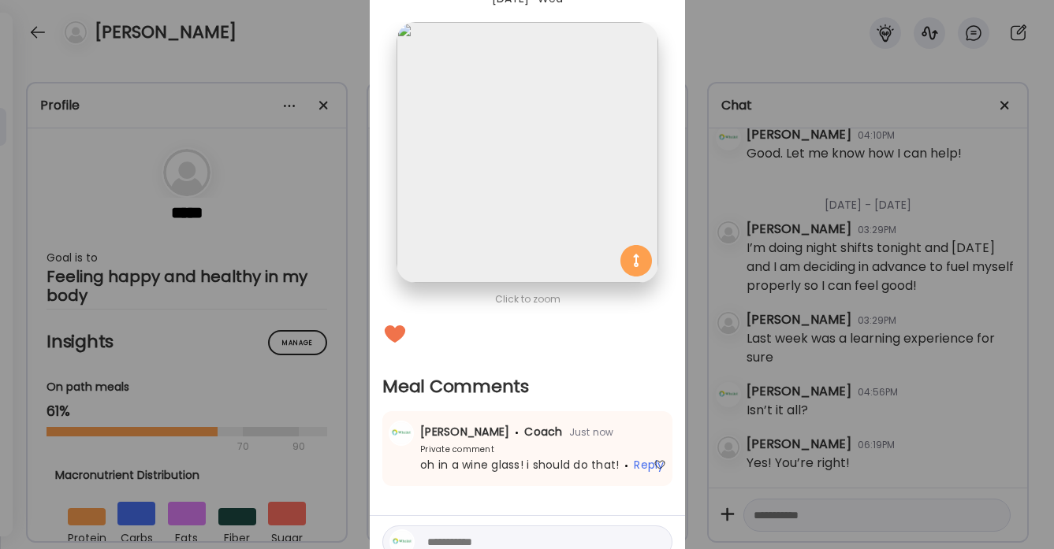
click at [328, 35] on div "Ate Coach Dashboard Wahoo! It’s official Take a moment to set up your Coach Pro…" at bounding box center [527, 274] width 1054 height 549
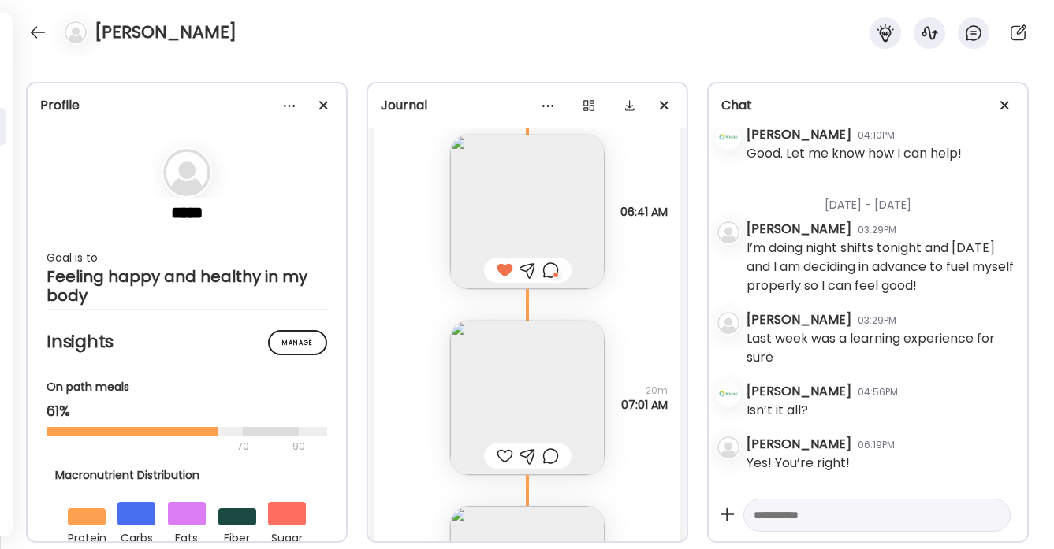
scroll to position [42226, 0]
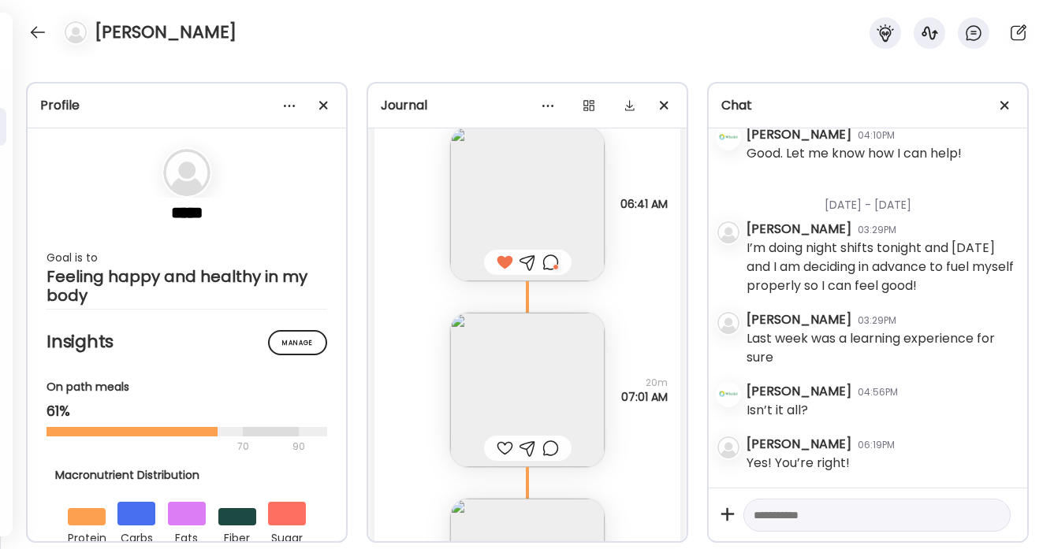
click at [506, 439] on div at bounding box center [505, 448] width 17 height 19
click at [557, 439] on div at bounding box center [550, 448] width 17 height 19
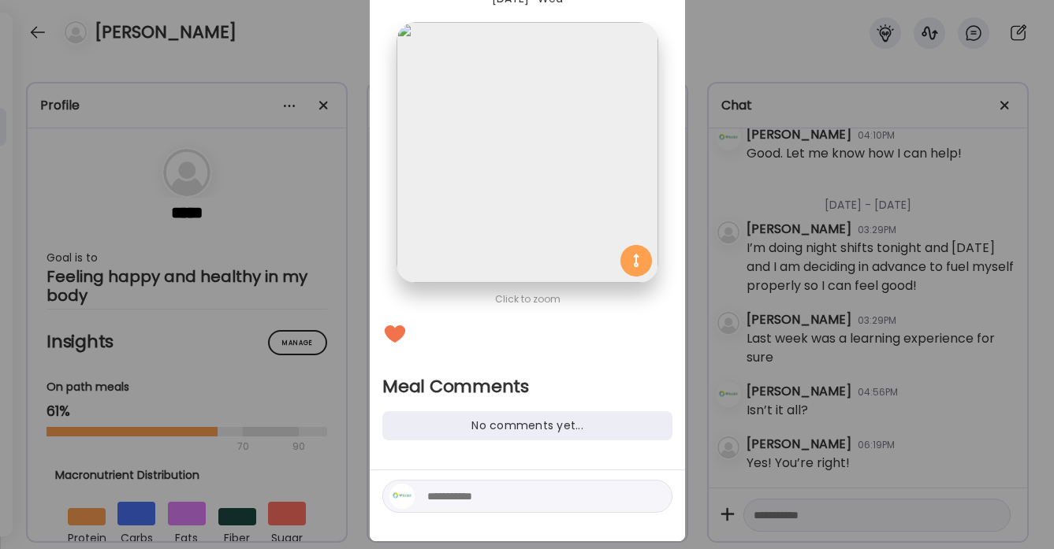
click at [460, 506] on div at bounding box center [527, 496] width 290 height 33
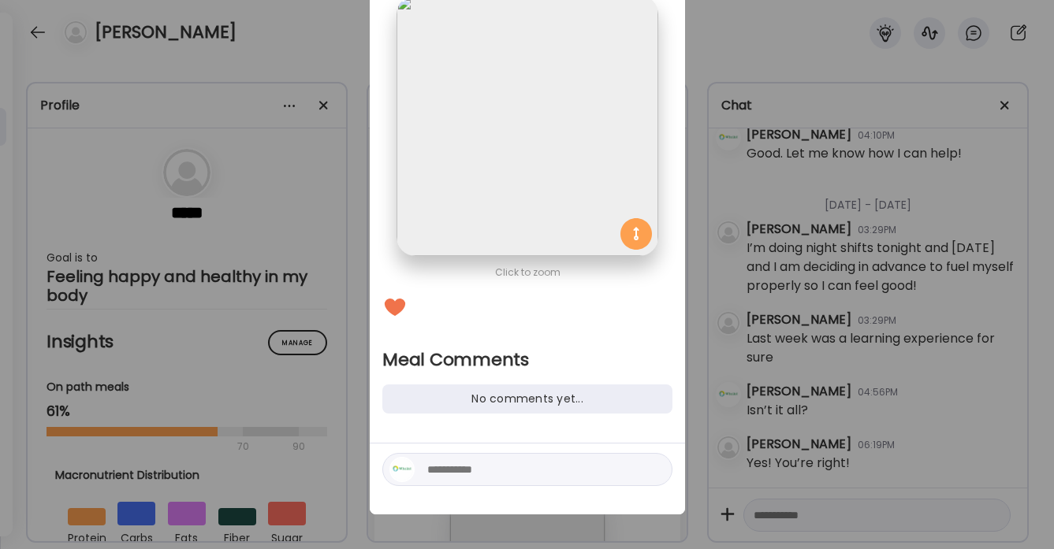
scroll to position [107, 0]
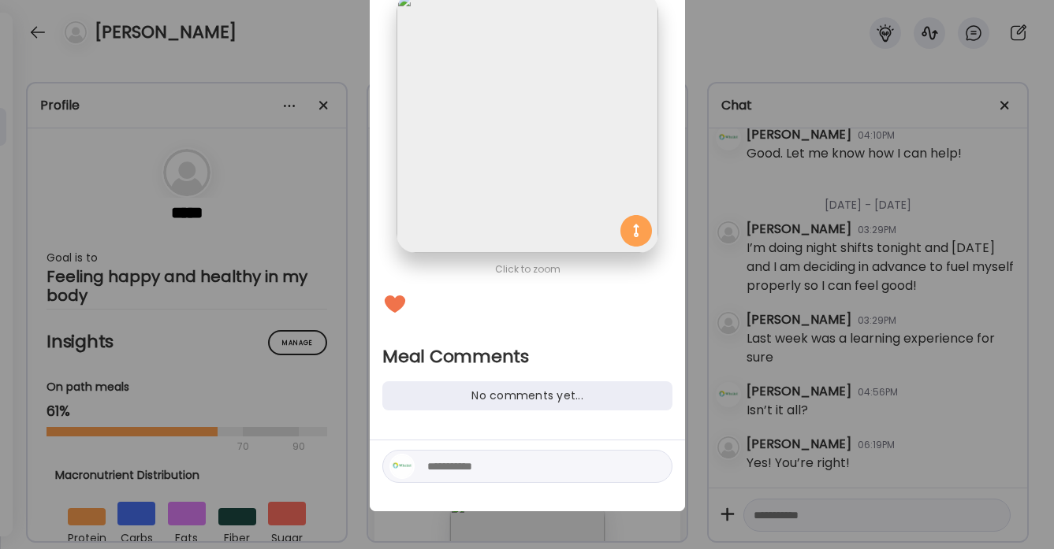
click at [457, 467] on textarea at bounding box center [533, 466] width 213 height 19
type textarea "**********"
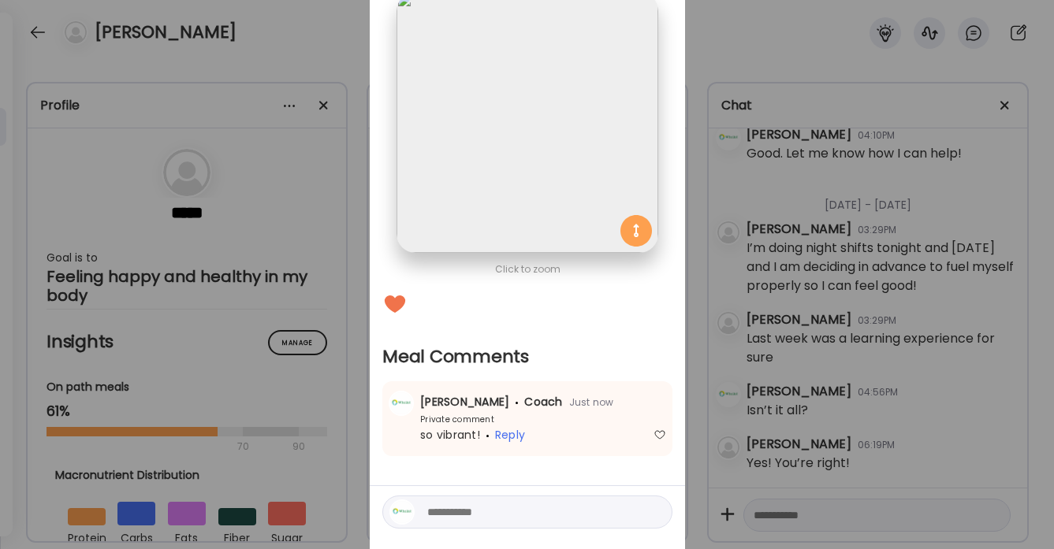
click at [344, 29] on div "Ate Coach Dashboard Wahoo! It’s official Take a moment to set up your Coach Pro…" at bounding box center [527, 274] width 1054 height 549
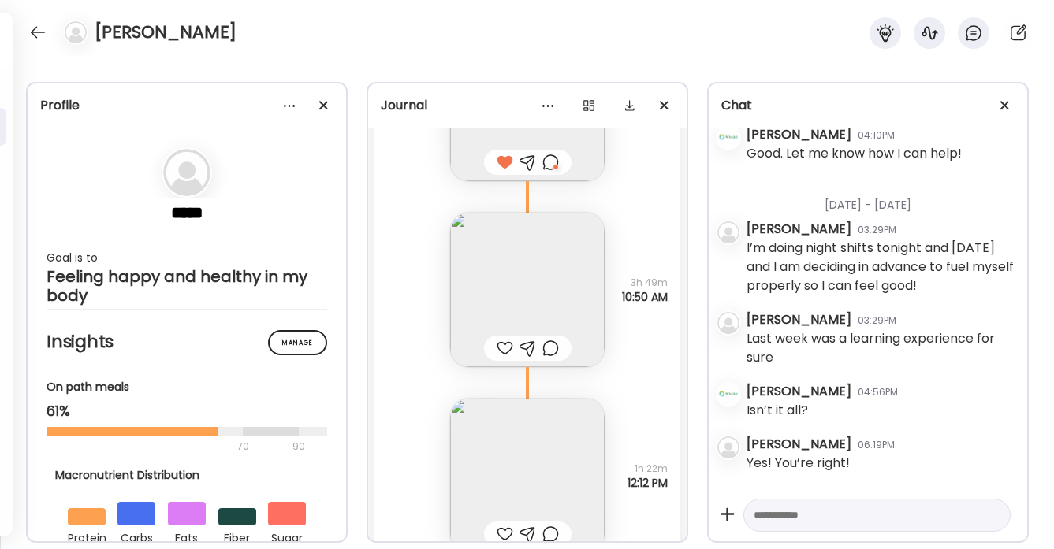
scroll to position [42487, 0]
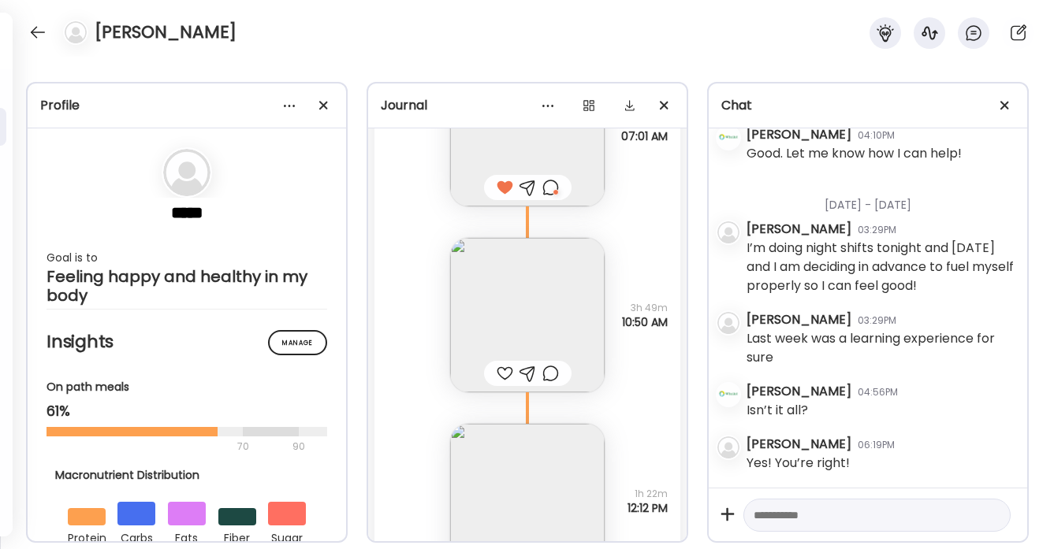
click at [505, 364] on div at bounding box center [505, 373] width 17 height 19
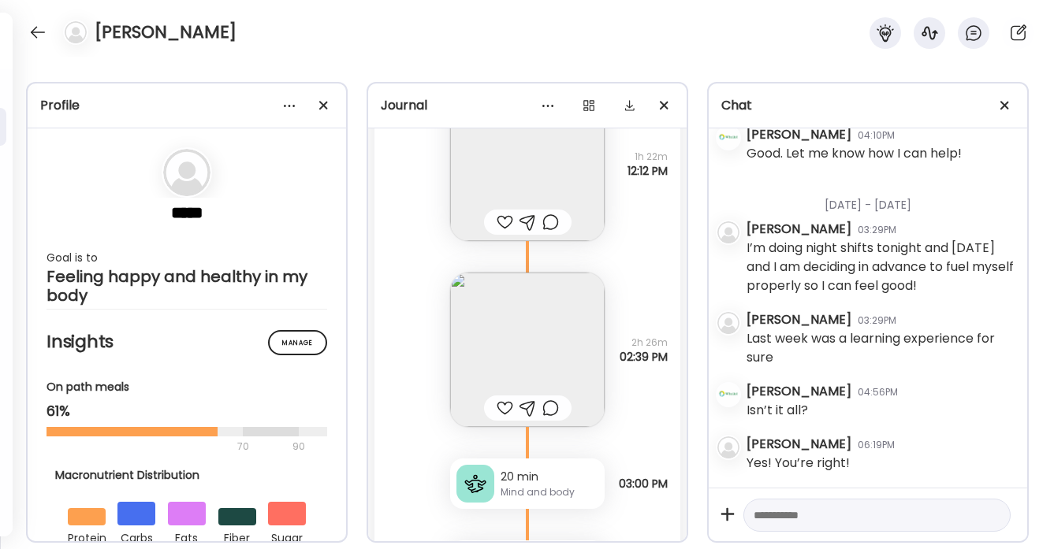
scroll to position [42826, 0]
click at [505, 397] on div at bounding box center [505, 406] width 17 height 19
click at [551, 397] on div at bounding box center [550, 406] width 17 height 19
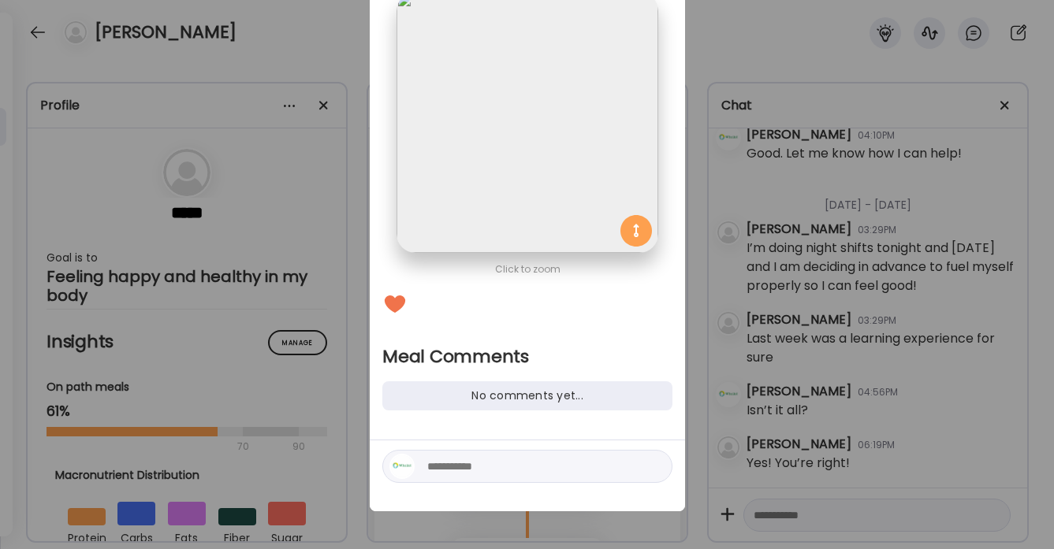
click at [472, 464] on textarea at bounding box center [533, 466] width 213 height 19
type textarea "**********"
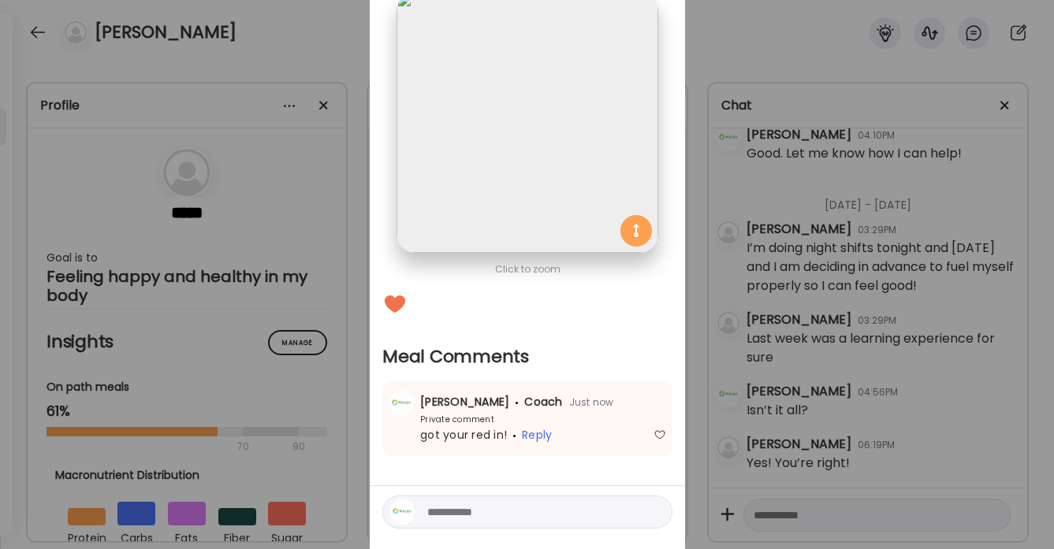
click at [343, 71] on div "Ate Coach Dashboard Wahoo! It’s official Take a moment to set up your Coach Pro…" at bounding box center [527, 274] width 1054 height 549
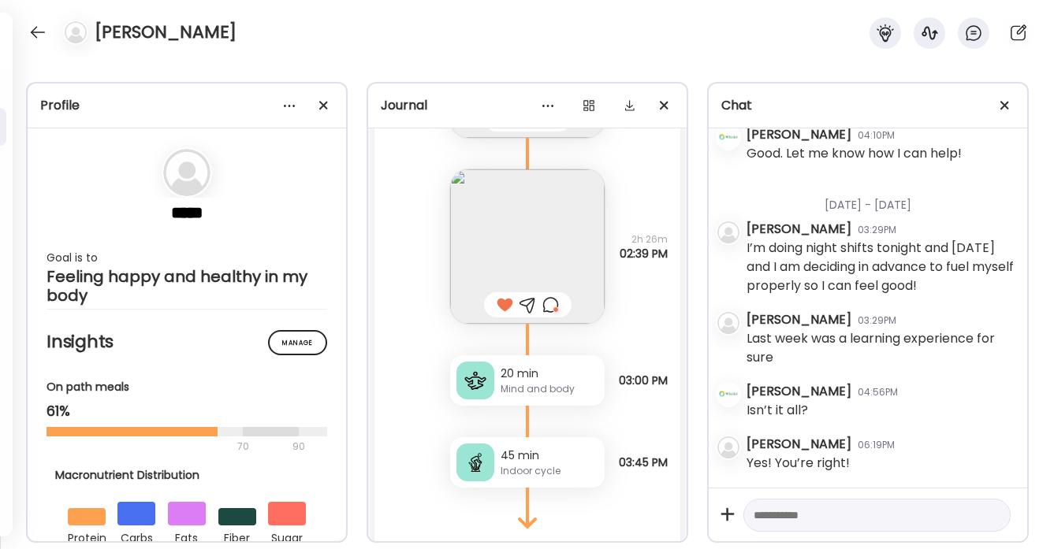
scroll to position [42949, 0]
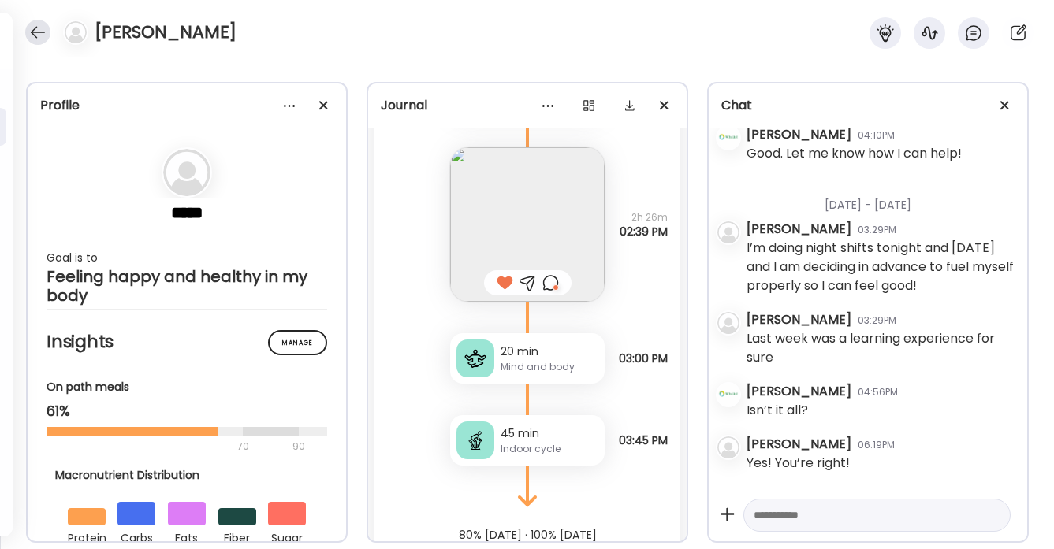
click at [41, 29] on div at bounding box center [37, 32] width 25 height 25
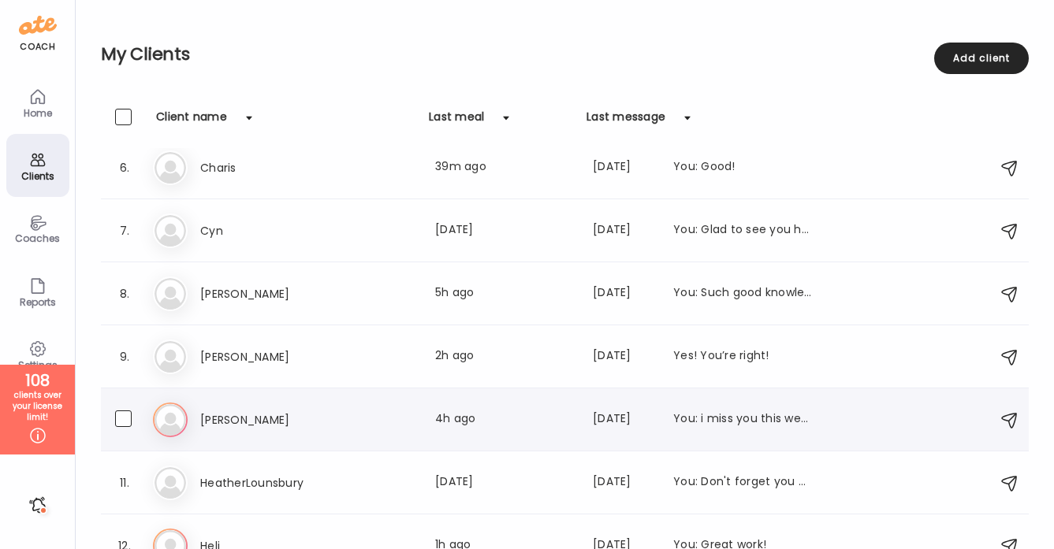
click at [464, 414] on div "Last meal: 4h ago" at bounding box center [504, 420] width 139 height 19
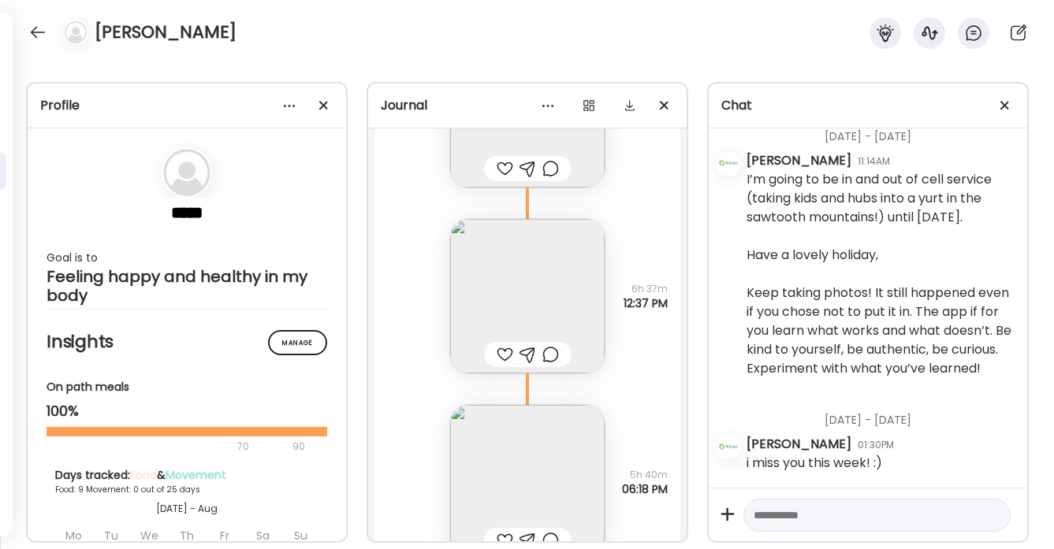
scroll to position [5057, 0]
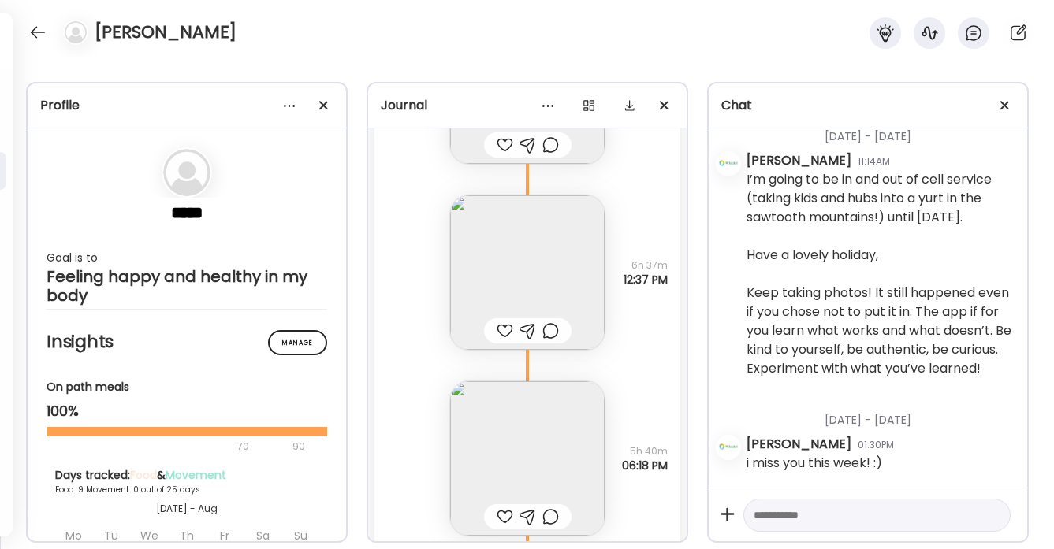
click at [503, 334] on div at bounding box center [505, 331] width 17 height 19
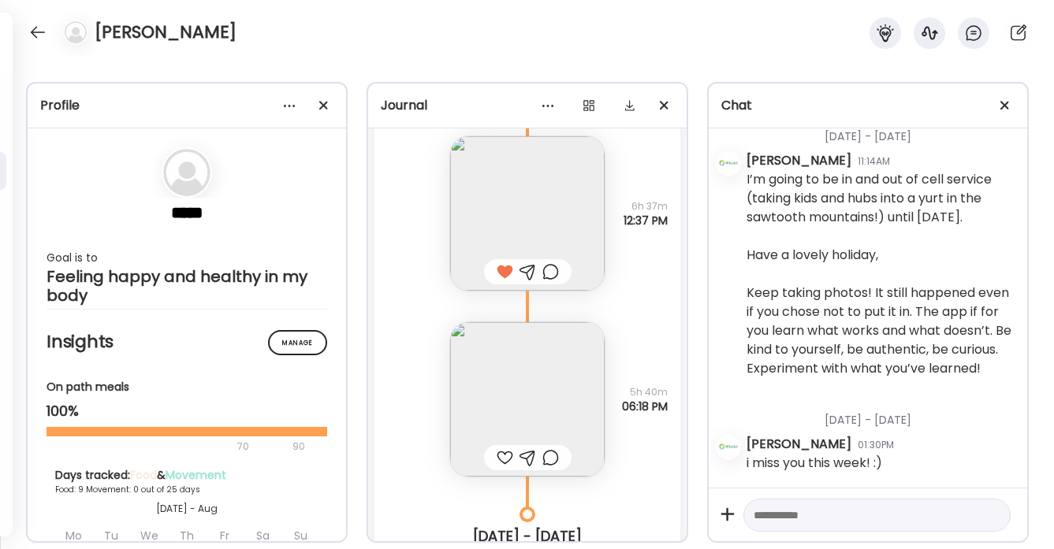
click at [503, 456] on div at bounding box center [505, 458] width 17 height 19
click at [512, 389] on img at bounding box center [527, 399] width 155 height 155
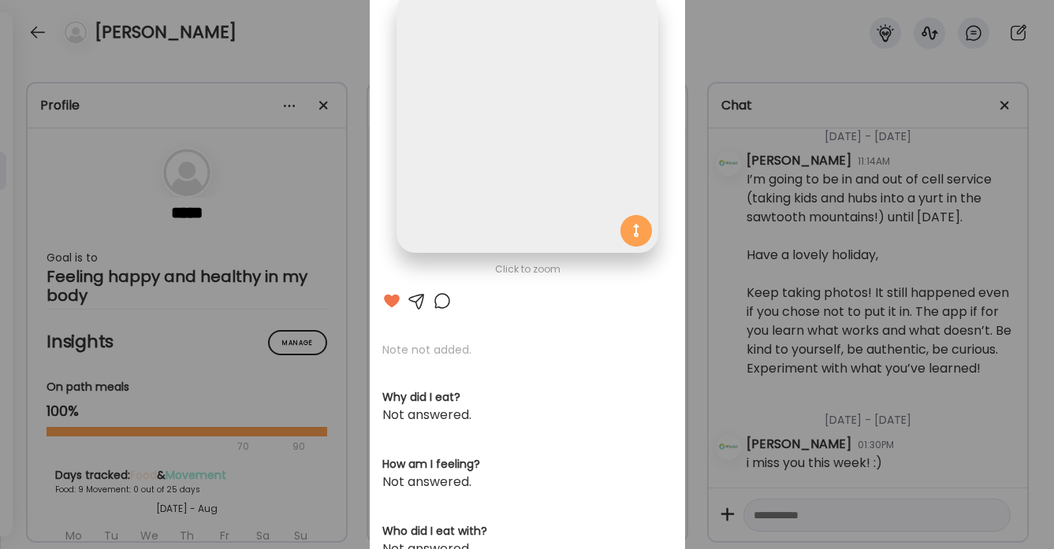
scroll to position [0, 0]
click at [350, 42] on div "Ate Coach Dashboard Wahoo! It’s official Take a moment to set up your Coach Pro…" at bounding box center [527, 274] width 1054 height 549
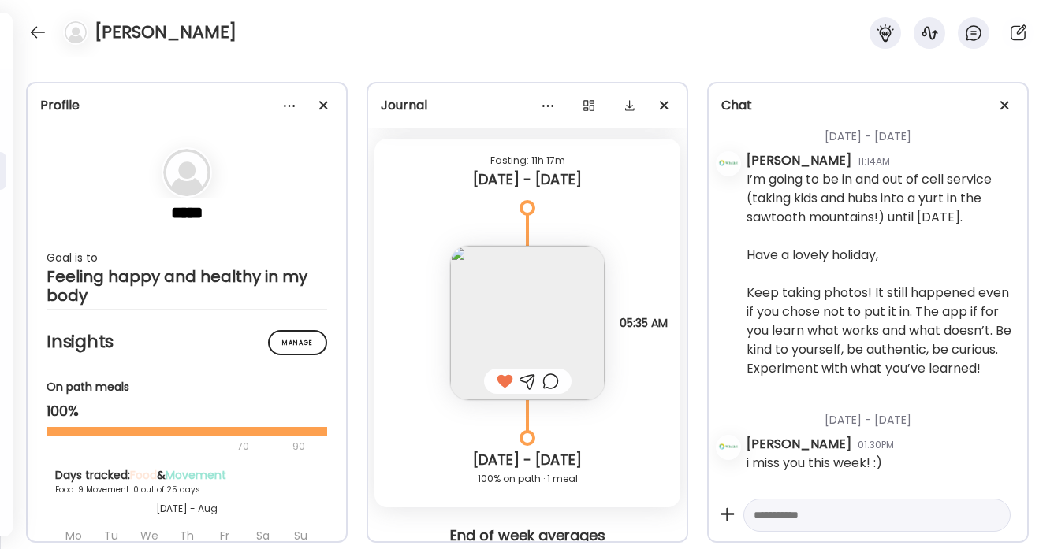
scroll to position [5599, 0]
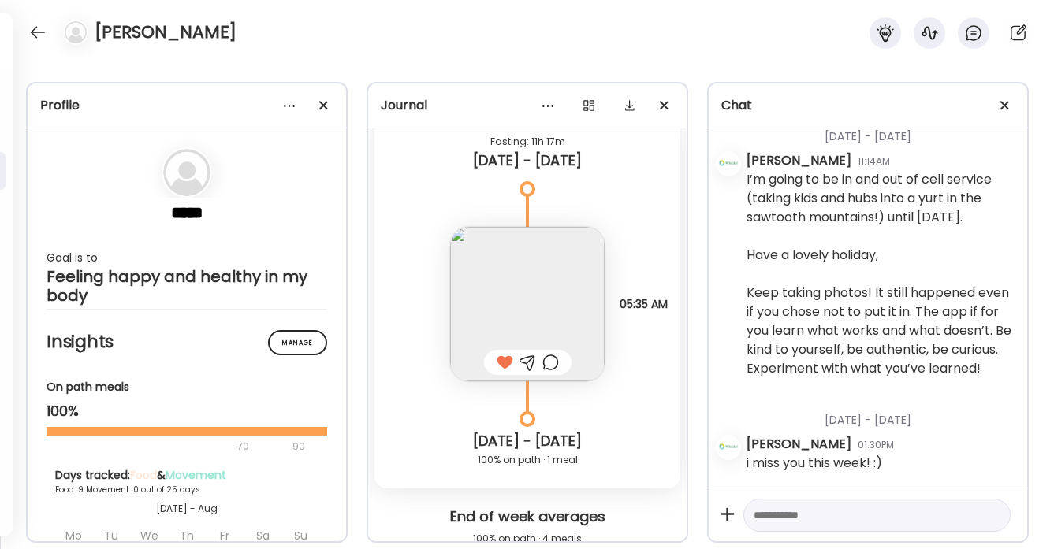
click at [507, 366] on div at bounding box center [505, 362] width 17 height 19
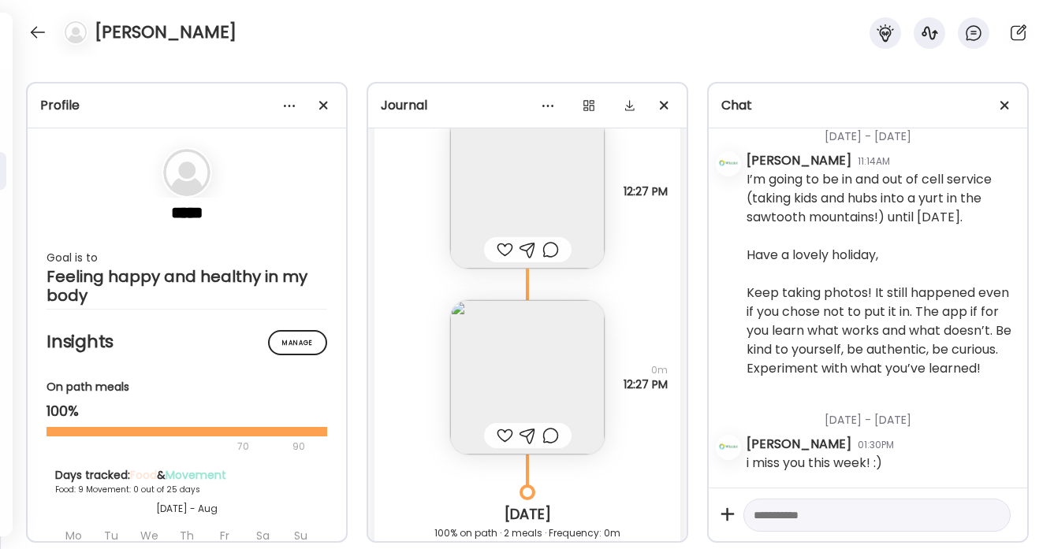
scroll to position [6586, 0]
click at [505, 398] on img at bounding box center [527, 377] width 155 height 155
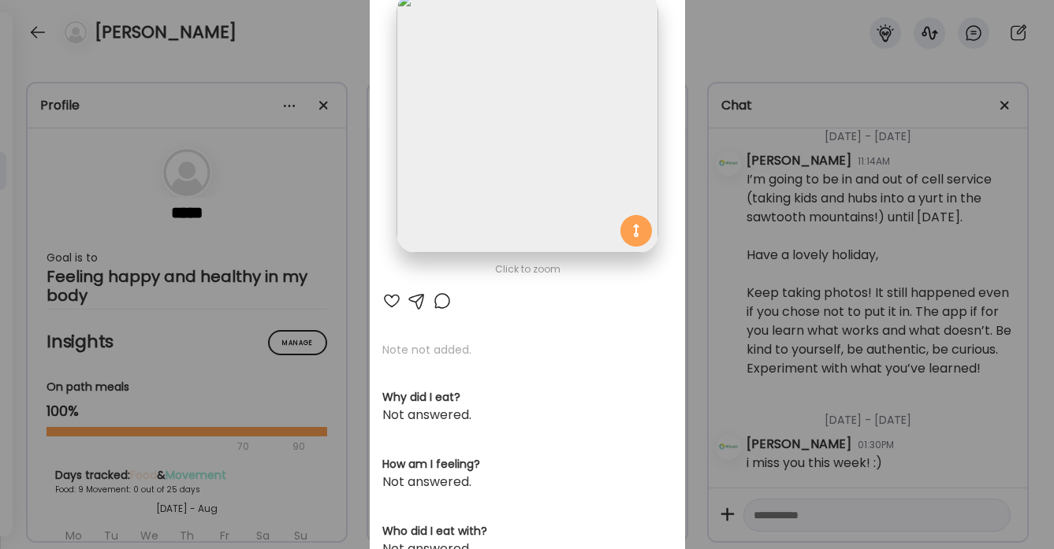
click at [444, 302] on div at bounding box center [442, 301] width 19 height 19
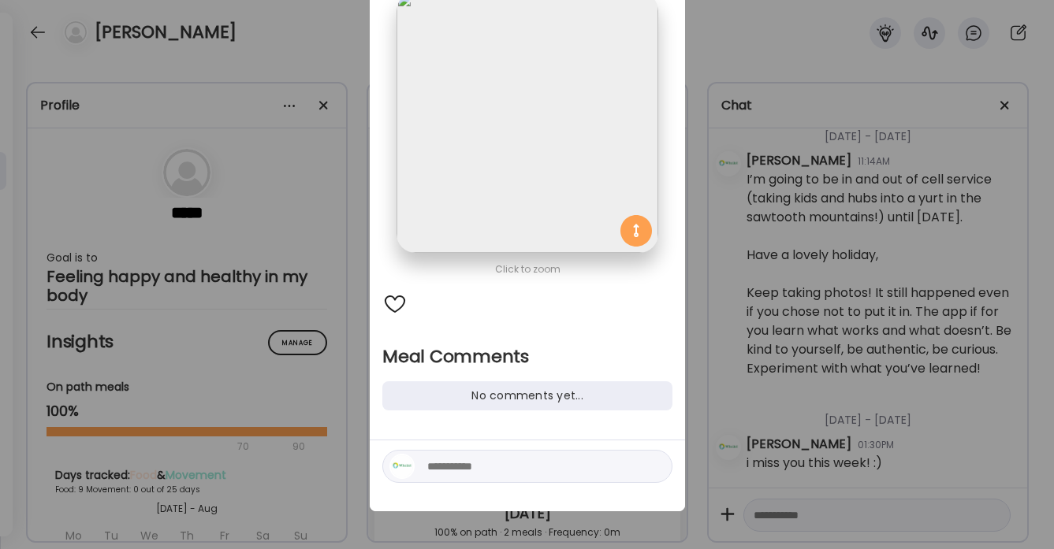
click at [452, 467] on textarea at bounding box center [533, 466] width 213 height 19
type textarea "**********"
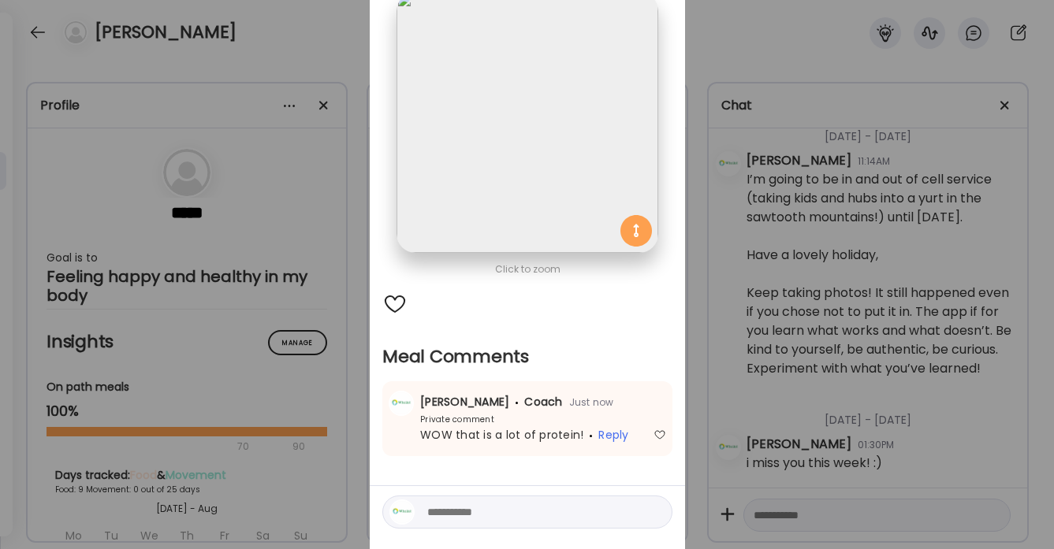
click at [324, 39] on div "Ate Coach Dashboard Wahoo! It’s official Take a moment to set up your Coach Pro…" at bounding box center [527, 274] width 1054 height 549
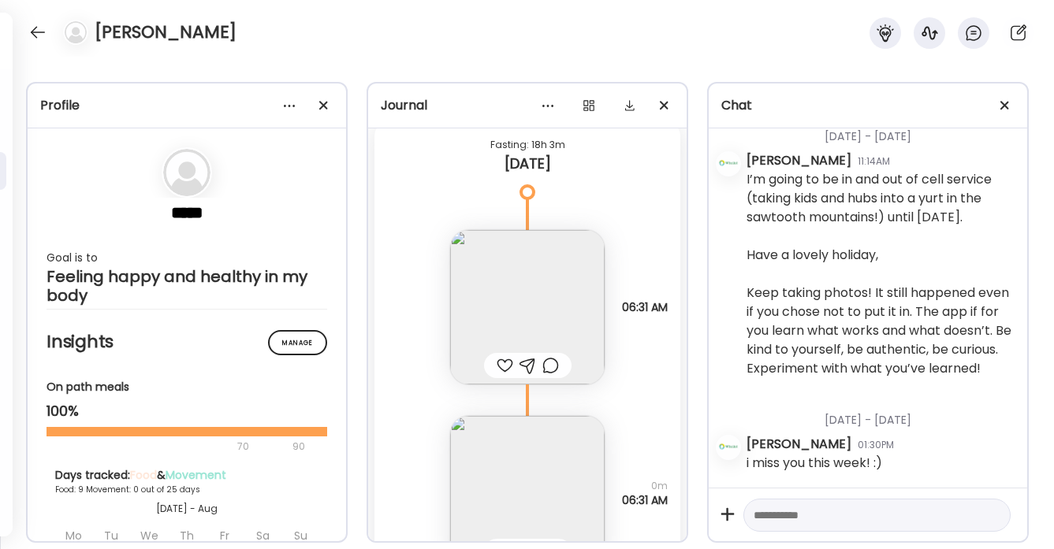
scroll to position [7093, 0]
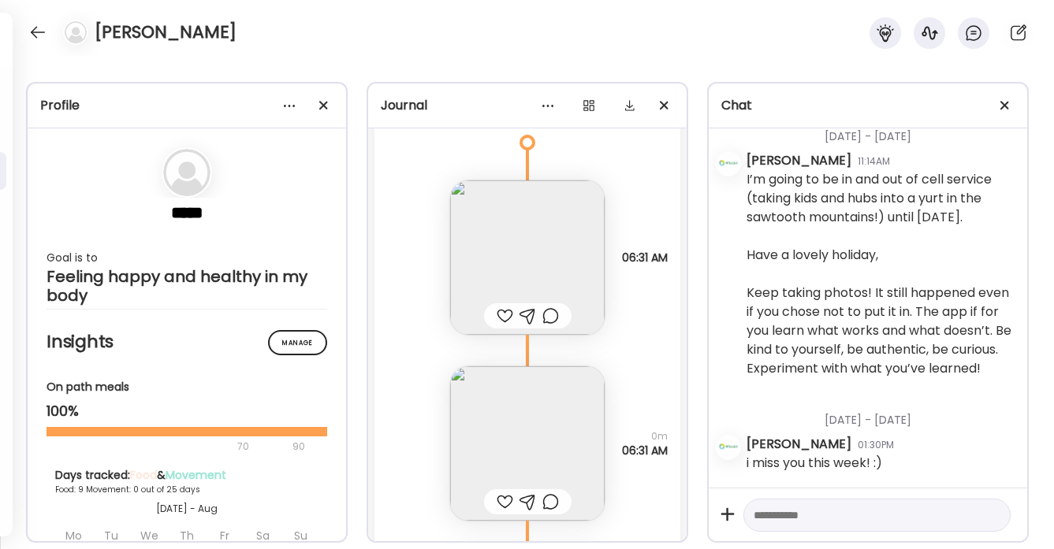
click at [501, 318] on div at bounding box center [505, 316] width 17 height 19
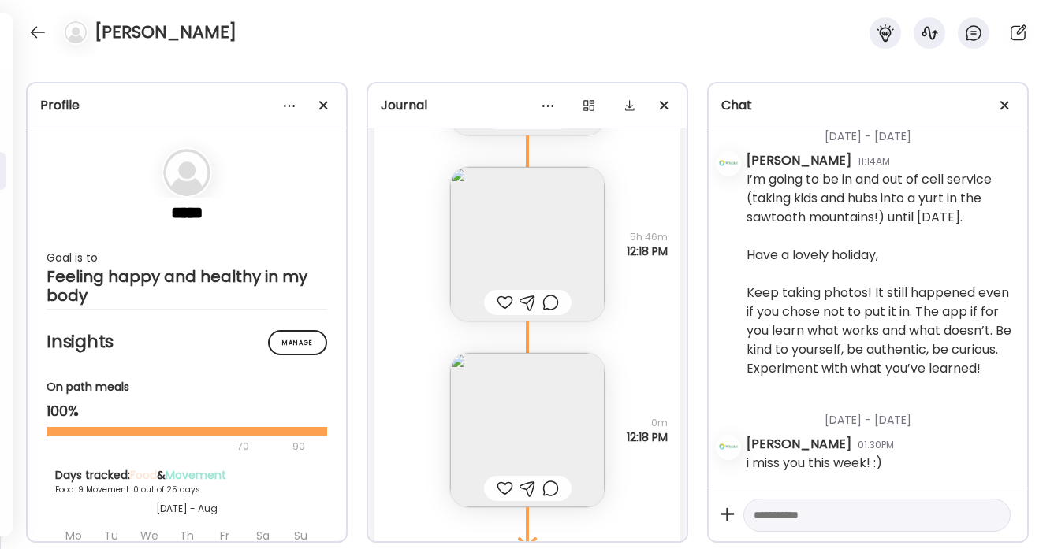
scroll to position [7577, 0]
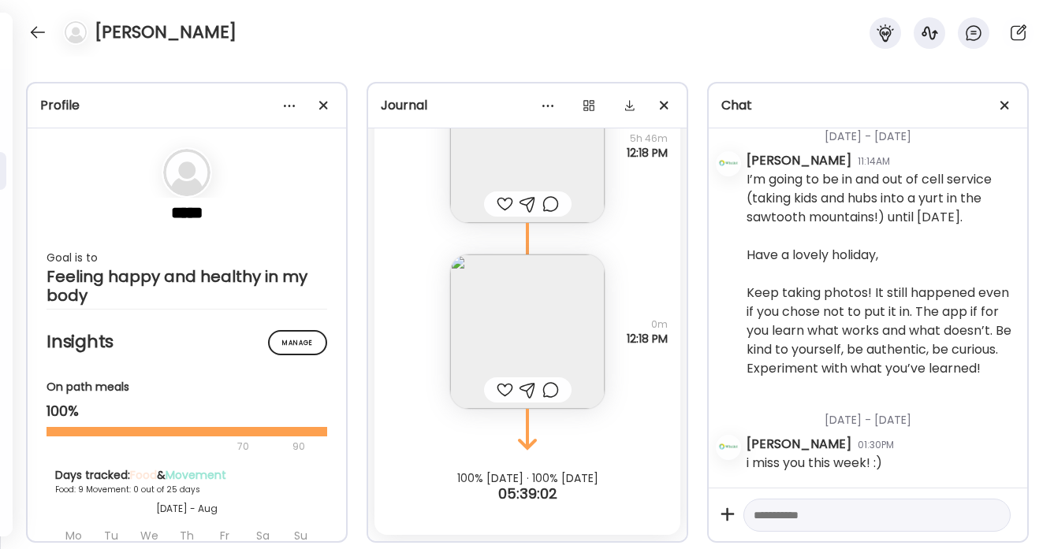
click at [505, 389] on div at bounding box center [505, 390] width 17 height 19
click at [37, 28] on div at bounding box center [37, 32] width 25 height 25
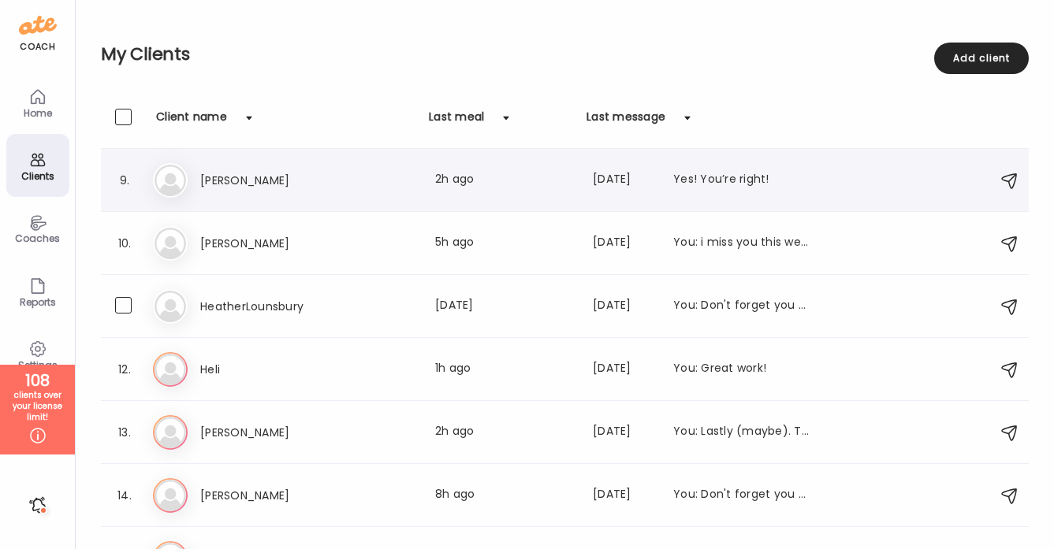
scroll to position [512, 0]
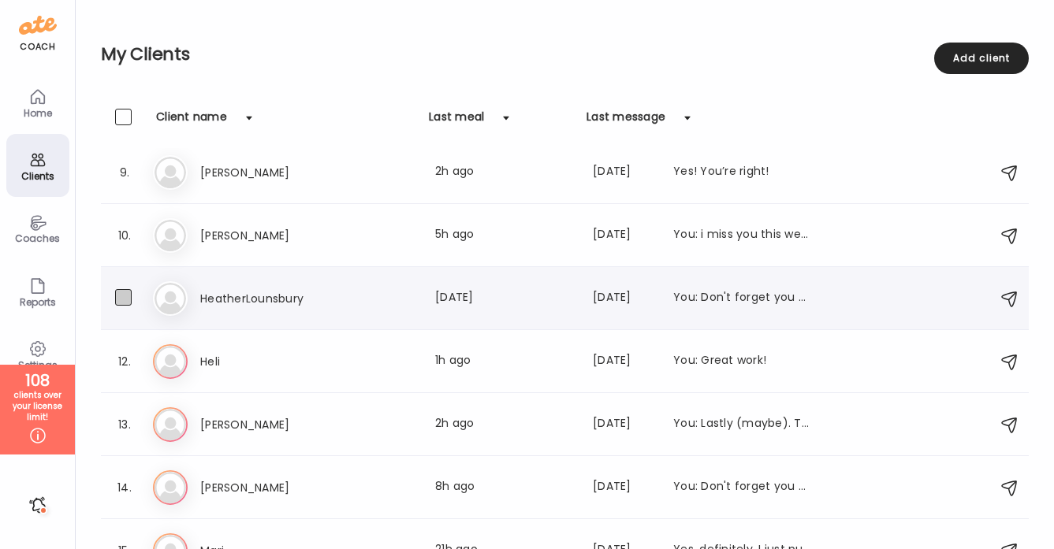
click at [126, 297] on span at bounding box center [123, 297] width 17 height 17
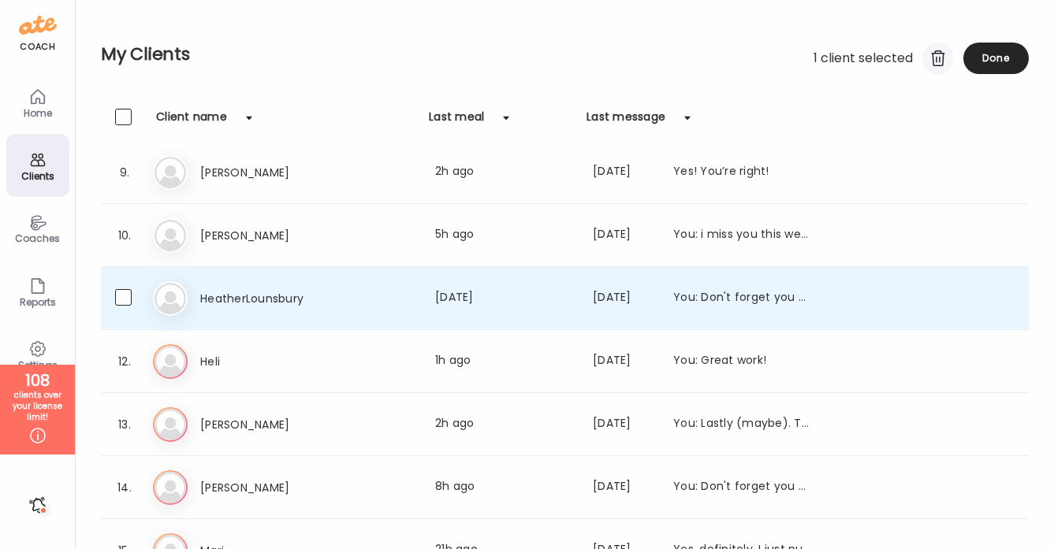
click at [934, 60] on div at bounding box center [938, 59] width 32 height 32
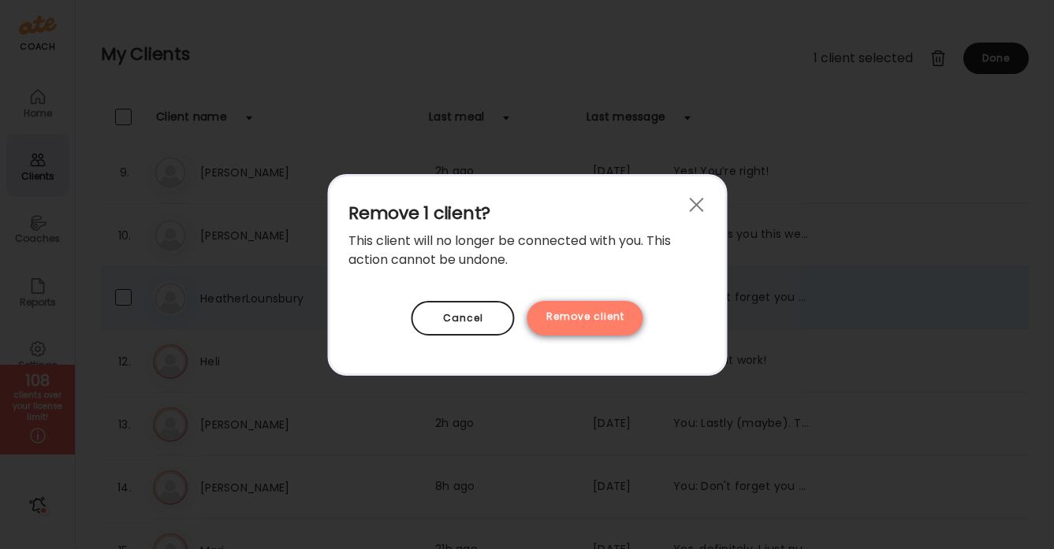
click at [582, 315] on div "Remove client" at bounding box center [585, 318] width 116 height 35
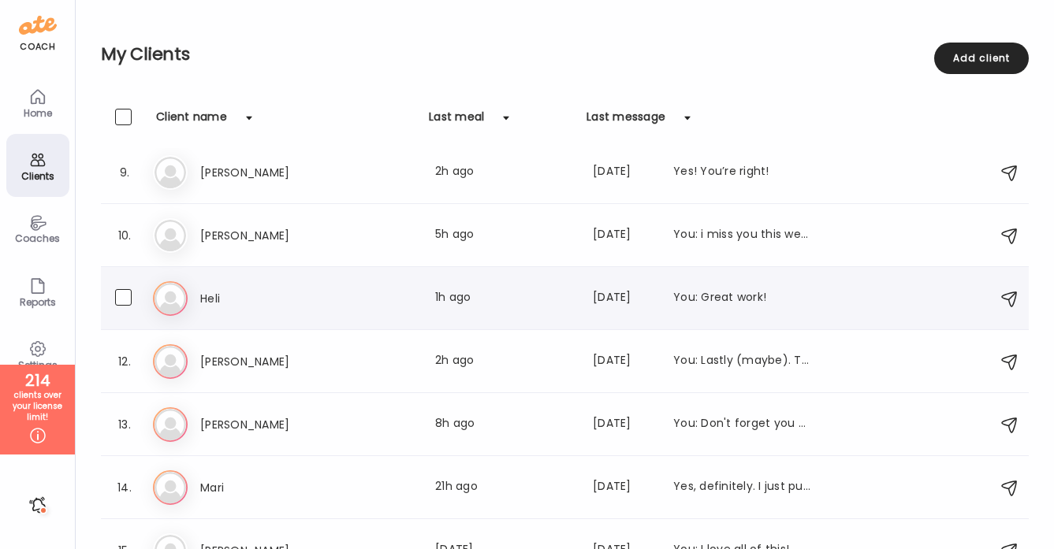
click at [371, 295] on div "Heli Last meal: 1h ago Last message: [DATE] You: Great work!" at bounding box center [506, 298] width 612 height 19
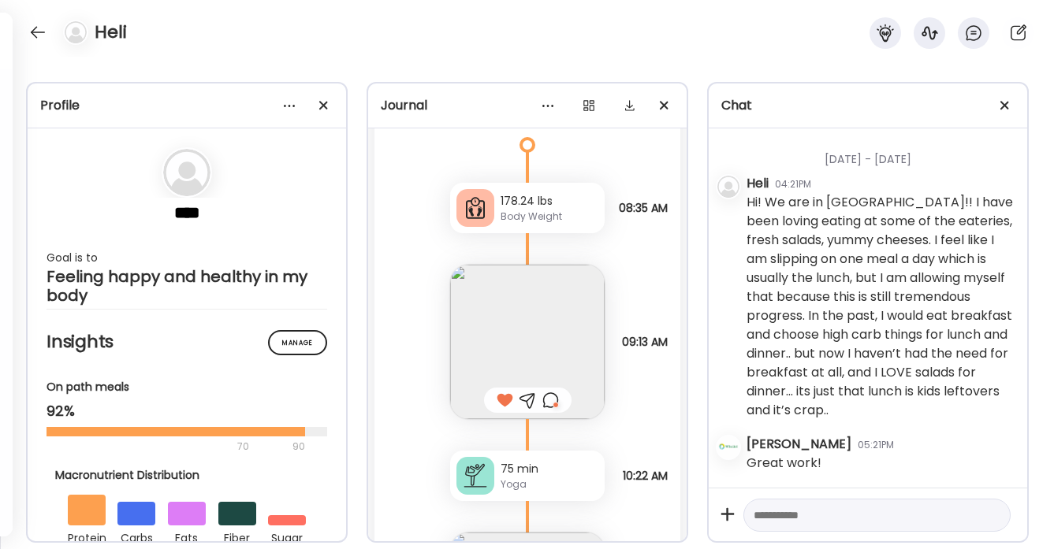
scroll to position [19270, 0]
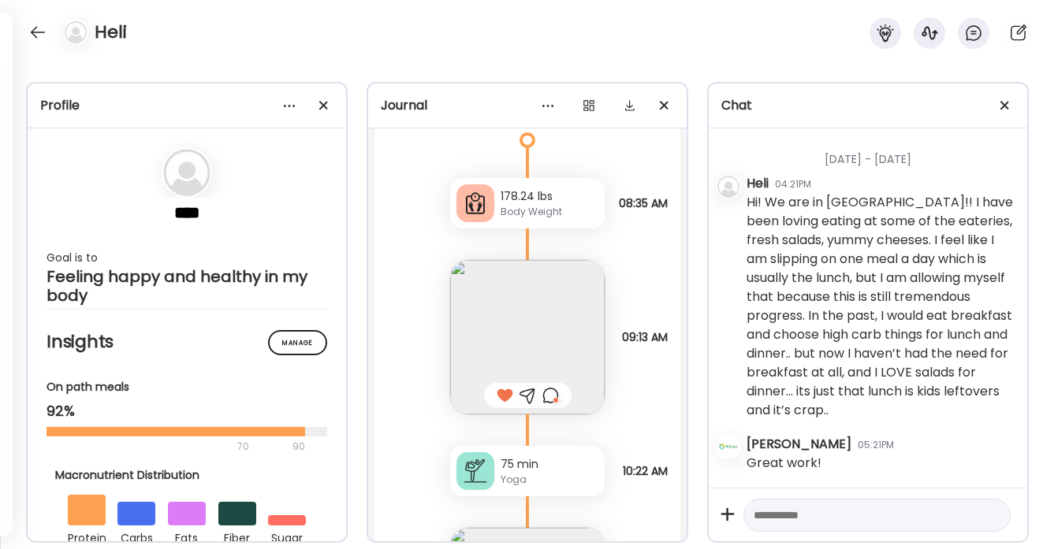
click at [780, 519] on textarea at bounding box center [863, 515] width 218 height 19
type textarea "**********"
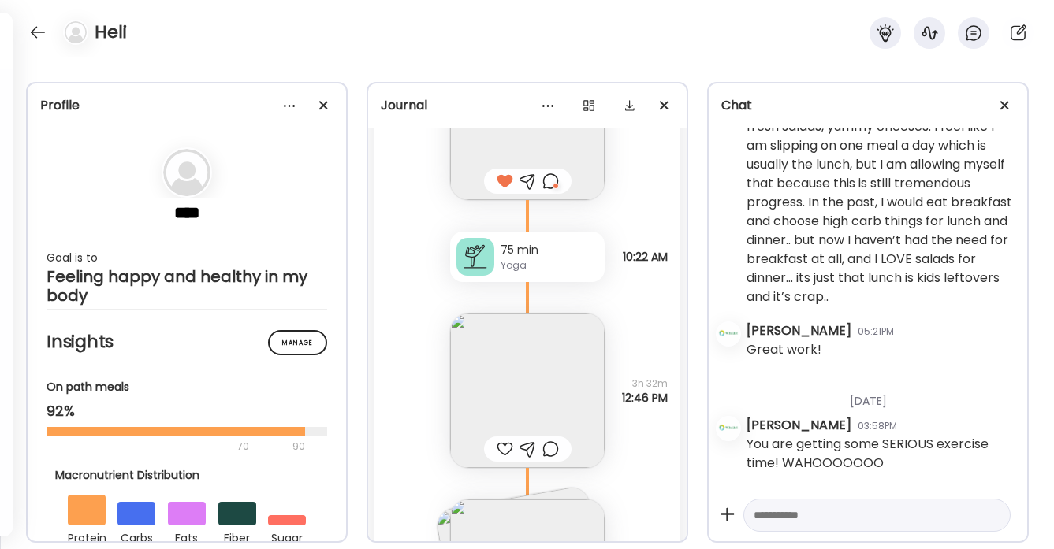
scroll to position [19625, 0]
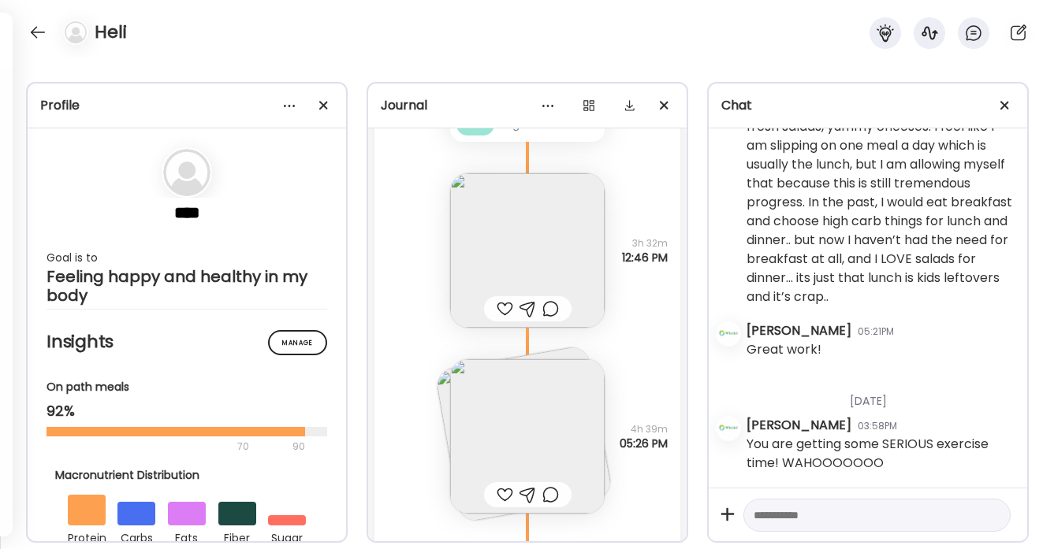
click at [504, 307] on div at bounding box center [505, 309] width 17 height 19
click at [516, 406] on img at bounding box center [527, 436] width 155 height 155
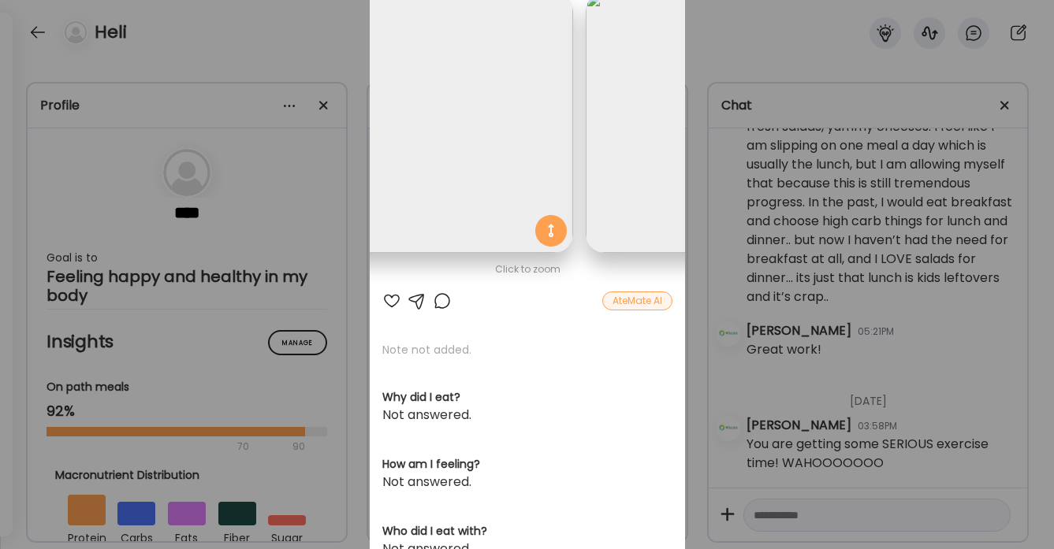
scroll to position [0, 0]
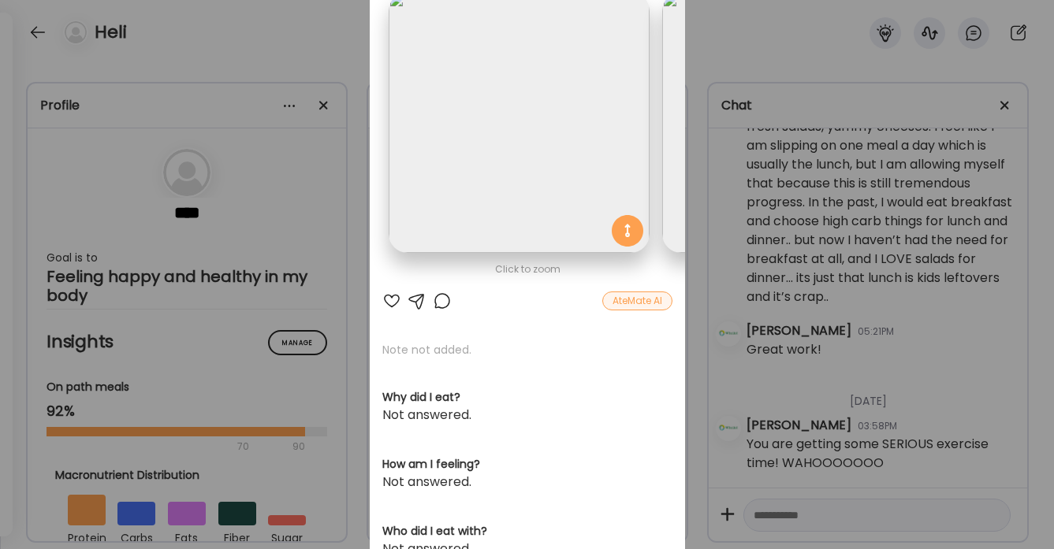
click at [391, 297] on div at bounding box center [391, 301] width 19 height 19
click at [328, 38] on div "Ate Coach Dashboard Wahoo! It’s official Take a moment to set up your Coach Pro…" at bounding box center [527, 274] width 1054 height 549
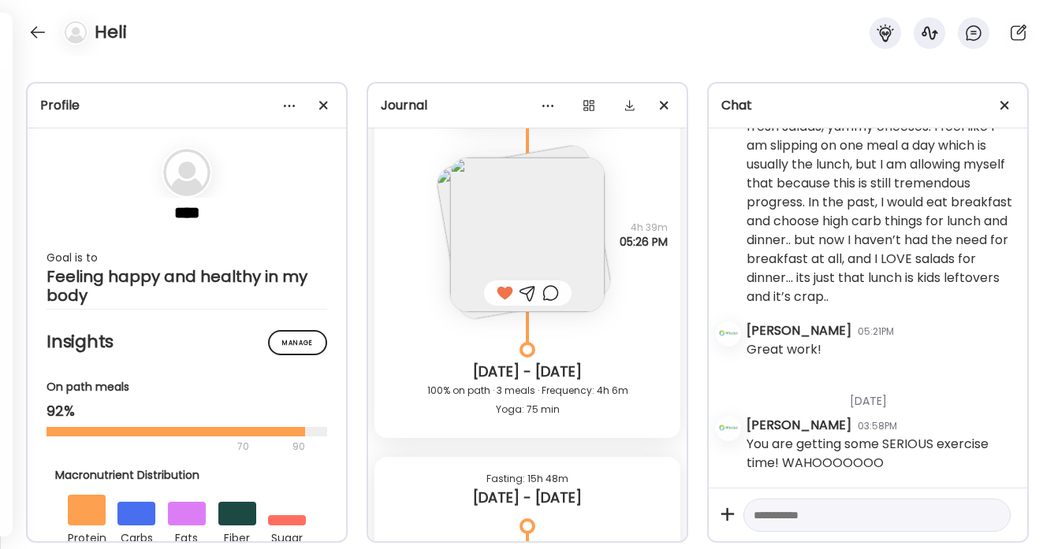
scroll to position [19746, 0]
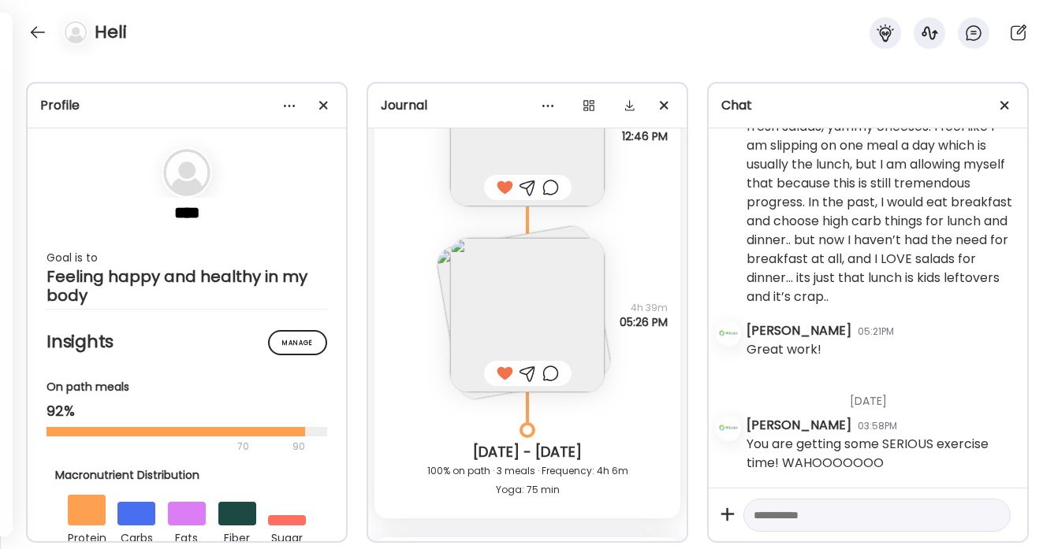
click at [493, 319] on img at bounding box center [527, 315] width 155 height 155
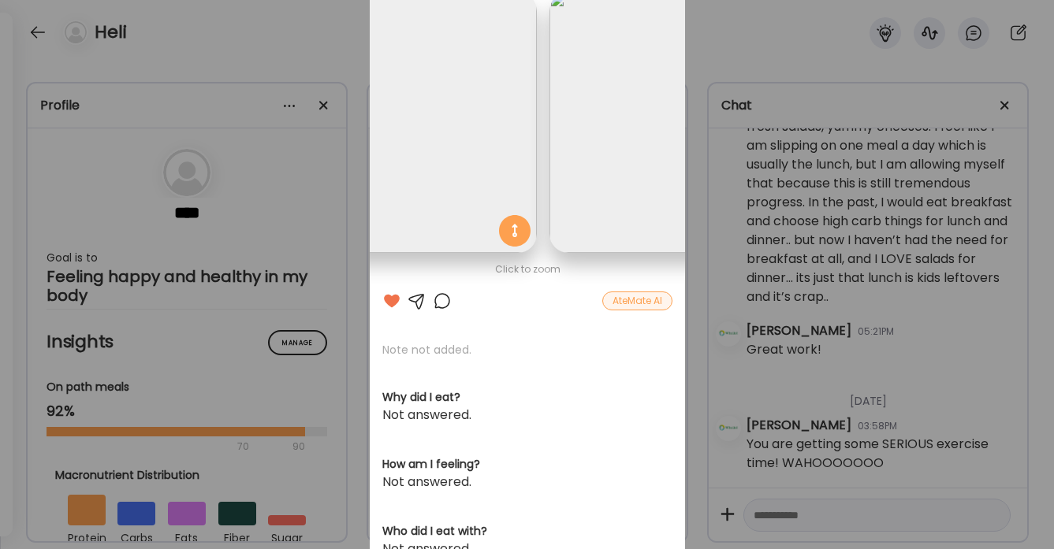
scroll to position [0, 0]
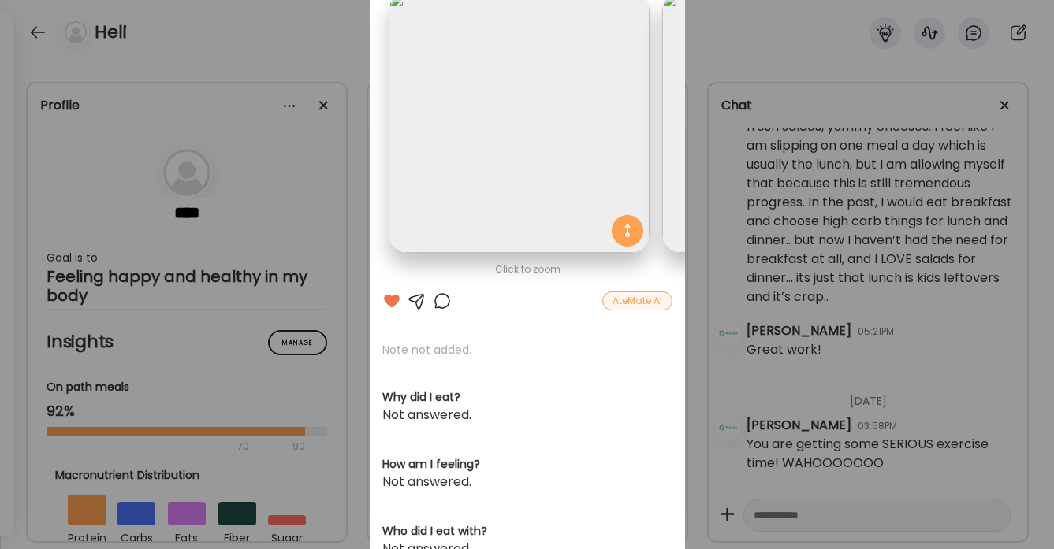
click at [440, 300] on div at bounding box center [442, 301] width 19 height 19
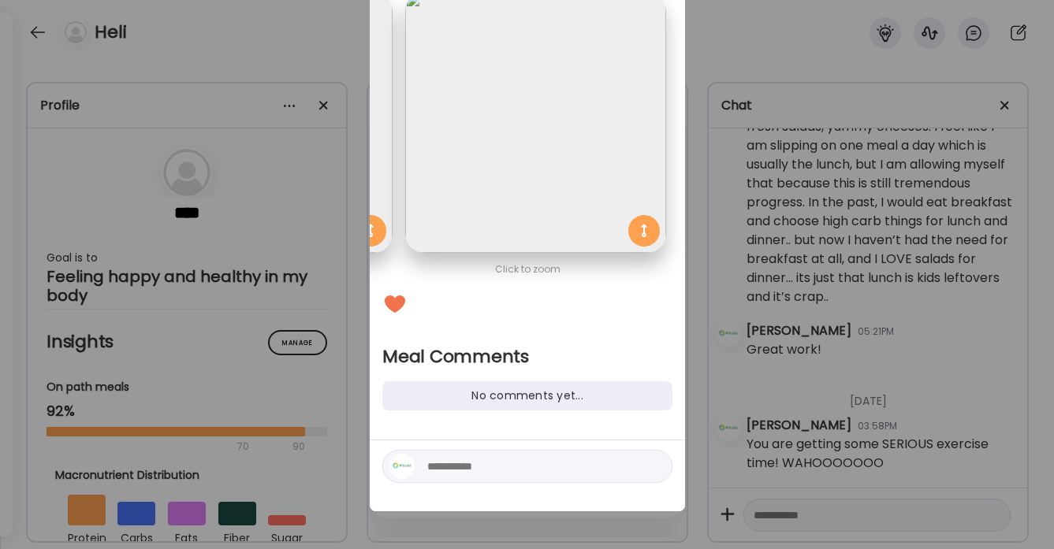
click at [448, 469] on textarea at bounding box center [533, 466] width 213 height 19
type textarea "**********"
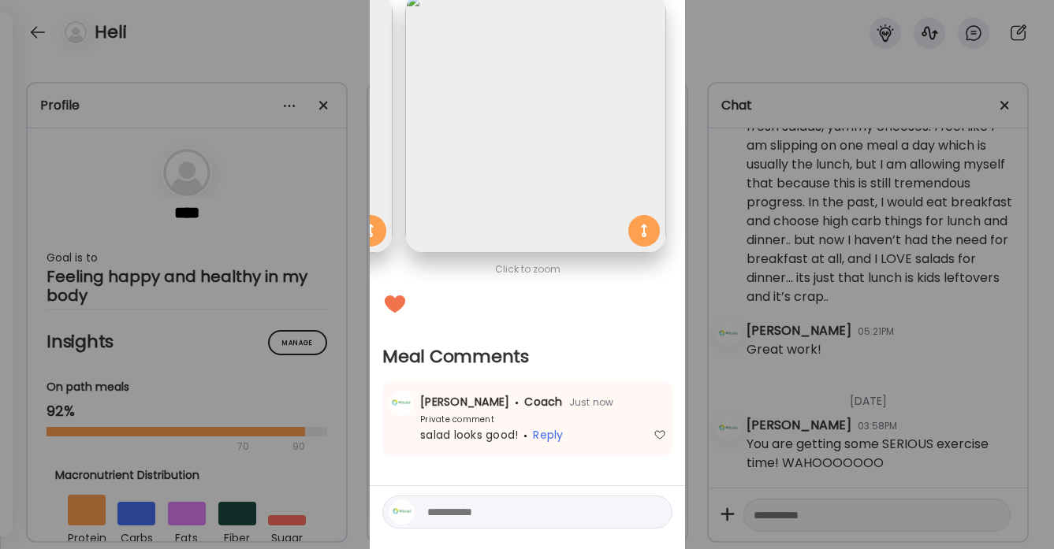
click at [329, 35] on div "Ate Coach Dashboard Wahoo! It’s official Take a moment to set up your Coach Pro…" at bounding box center [527, 274] width 1054 height 549
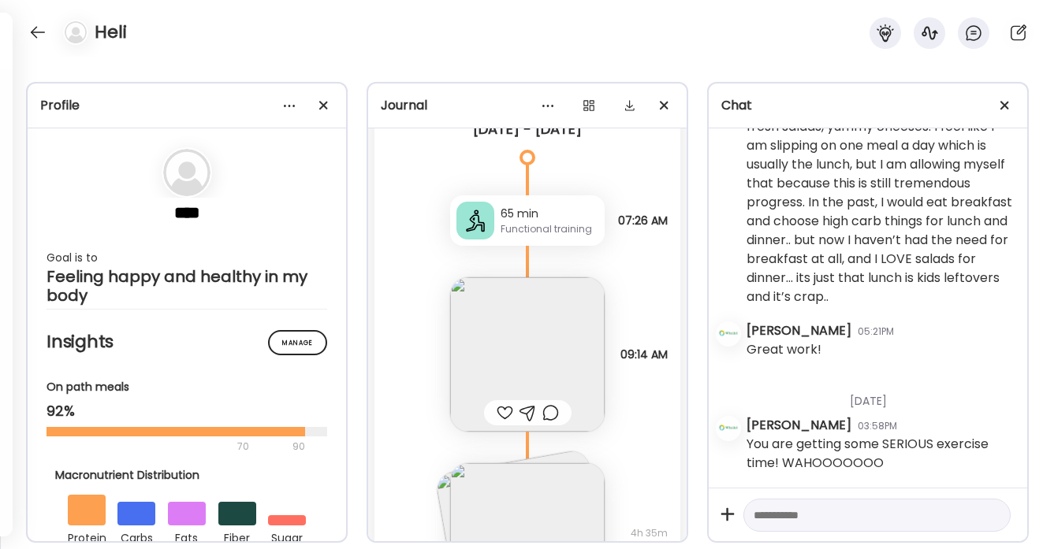
scroll to position [20215, 0]
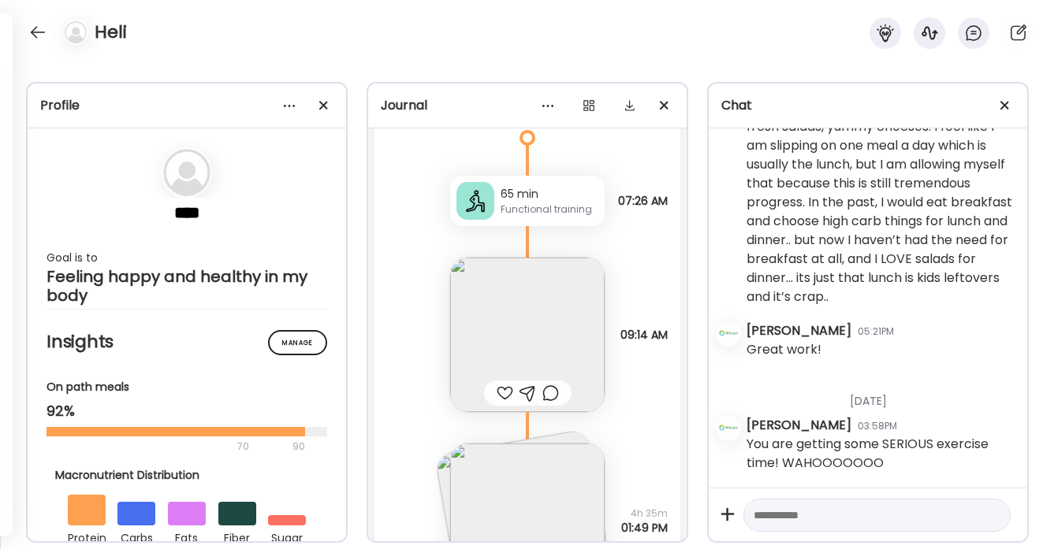
click at [501, 392] on div at bounding box center [505, 393] width 17 height 19
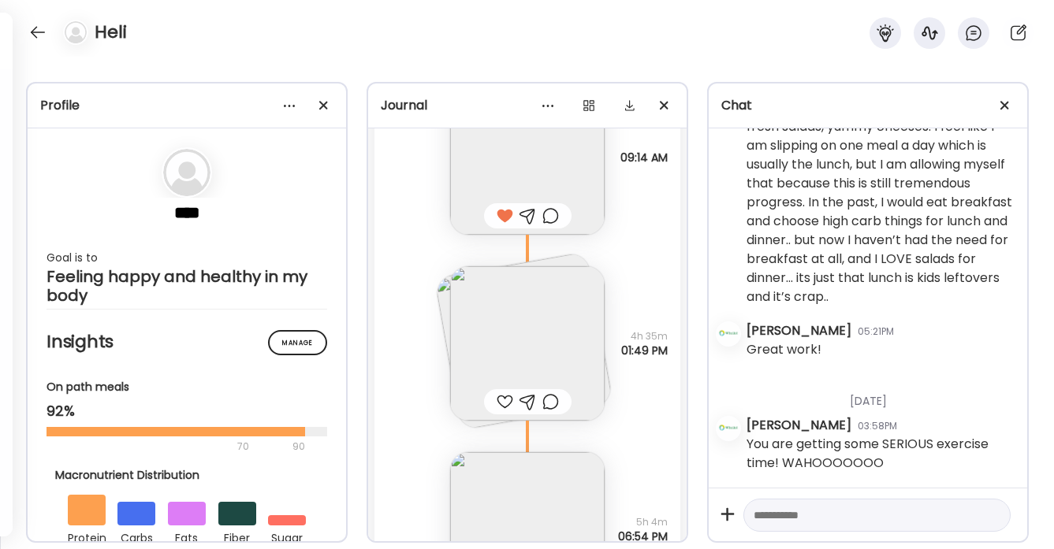
scroll to position [20395, 0]
click at [497, 344] on img at bounding box center [527, 341] width 155 height 155
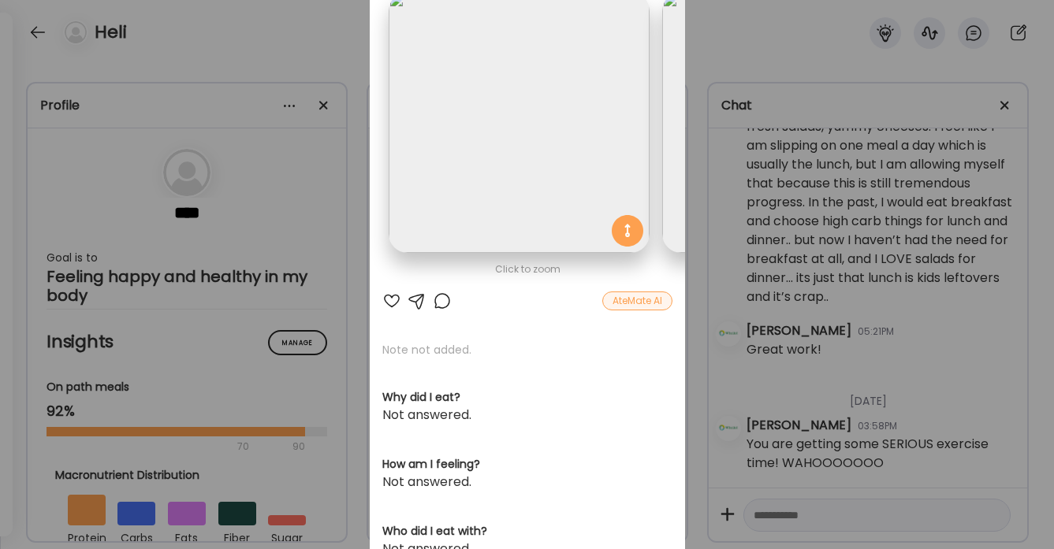
scroll to position [0, 0]
click at [390, 300] on div at bounding box center [391, 301] width 19 height 19
click at [338, 55] on div "Ate Coach Dashboard Wahoo! It’s official Take a moment to set up your Coach Pro…" at bounding box center [527, 274] width 1054 height 549
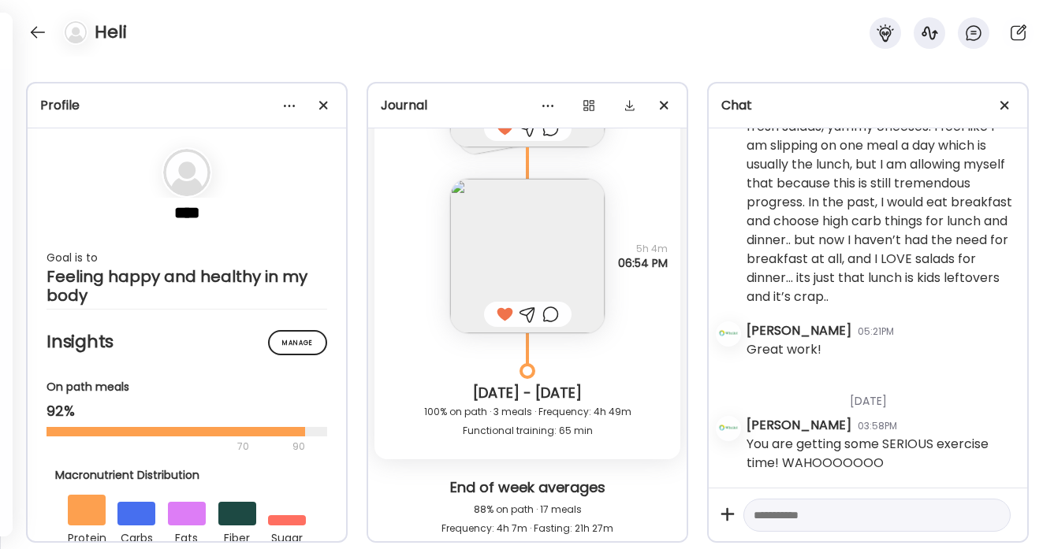
scroll to position [20559, 0]
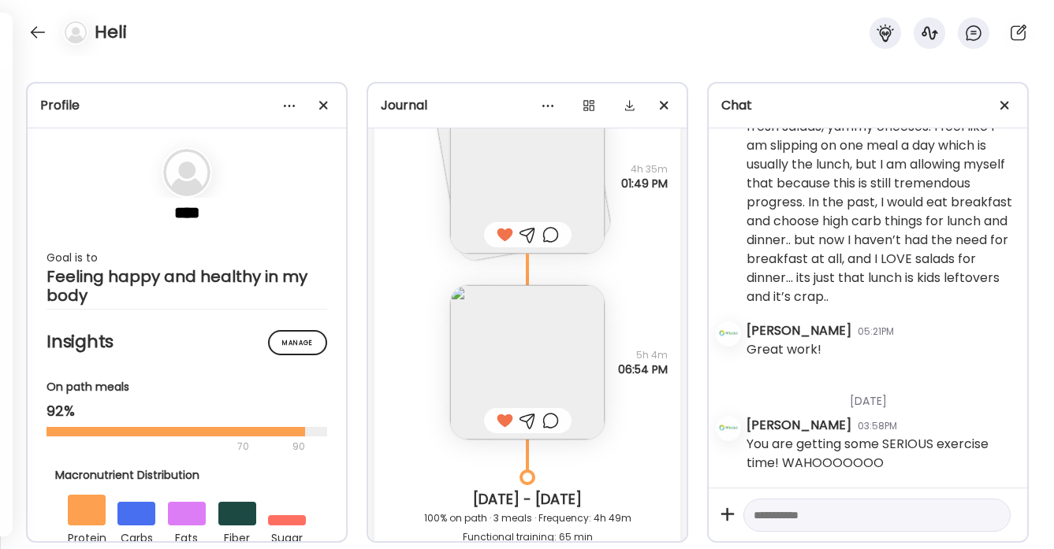
click at [546, 375] on img at bounding box center [527, 362] width 155 height 155
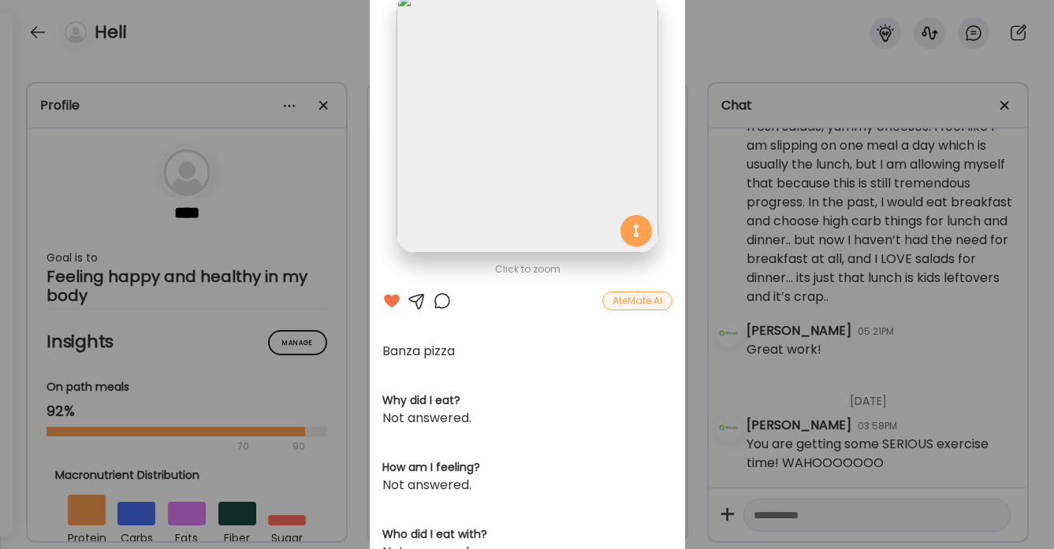
click at [330, 46] on div "Ate Coach Dashboard Wahoo! It’s official Take a moment to set up your Coach Pro…" at bounding box center [527, 274] width 1054 height 549
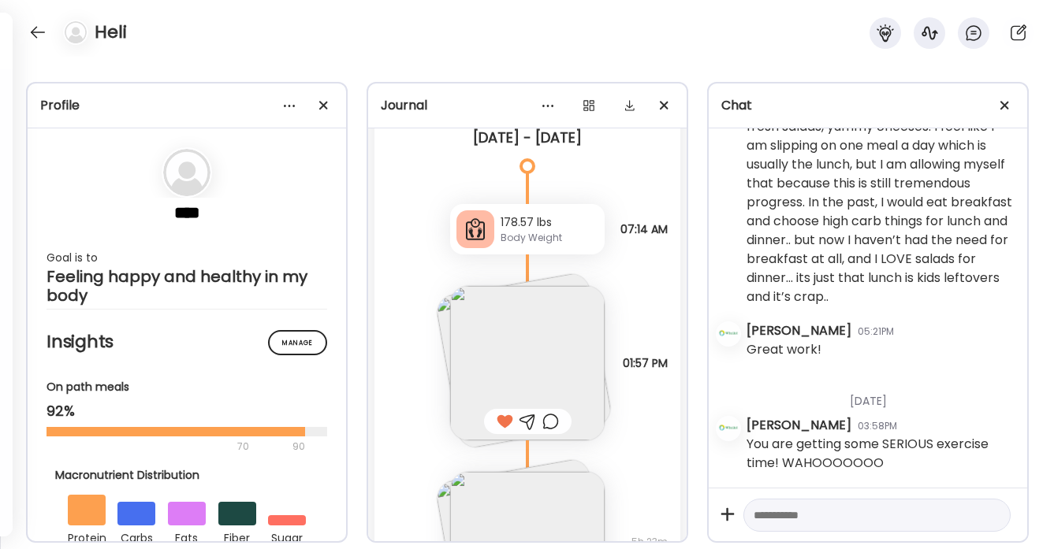
scroll to position [21189, 0]
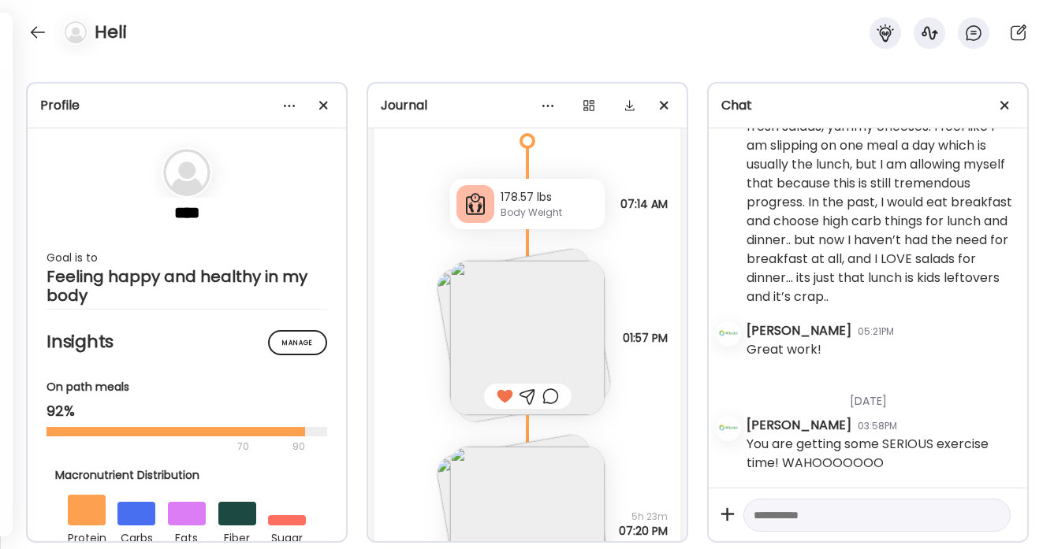
click at [508, 318] on img at bounding box center [527, 338] width 155 height 155
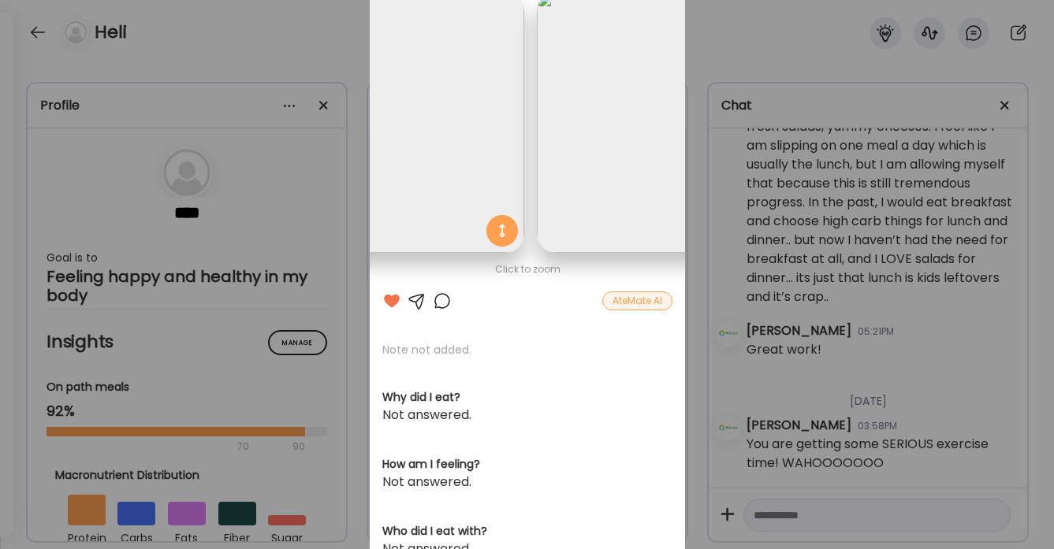
scroll to position [0, 0]
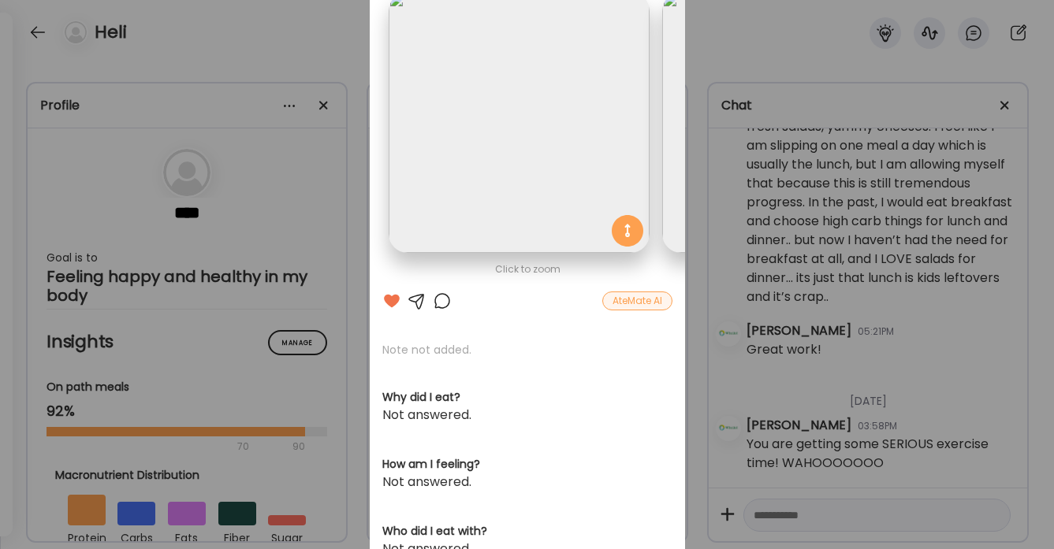
click at [442, 298] on div at bounding box center [442, 301] width 19 height 19
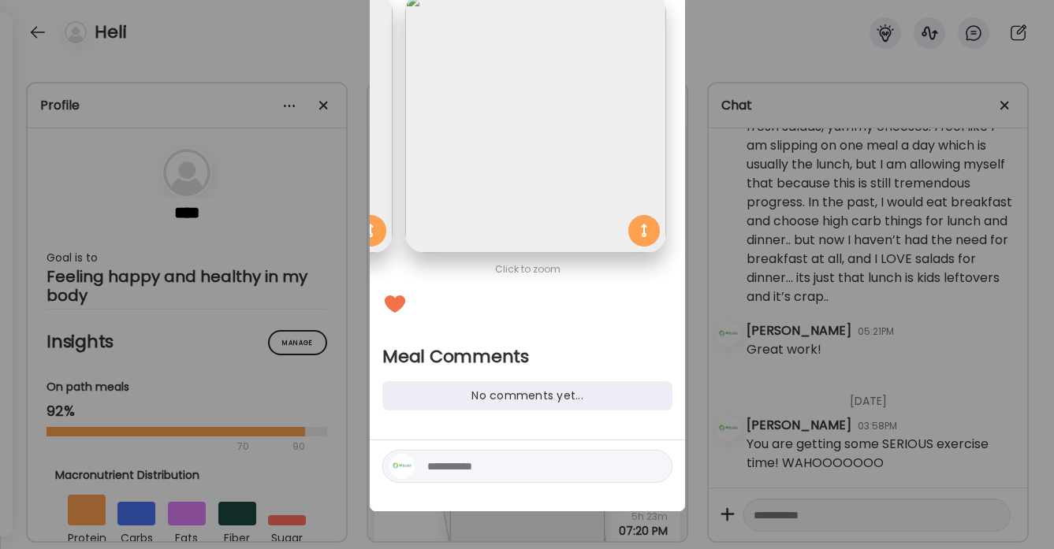
click at [442, 468] on textarea at bounding box center [533, 466] width 213 height 19
type textarea "**********"
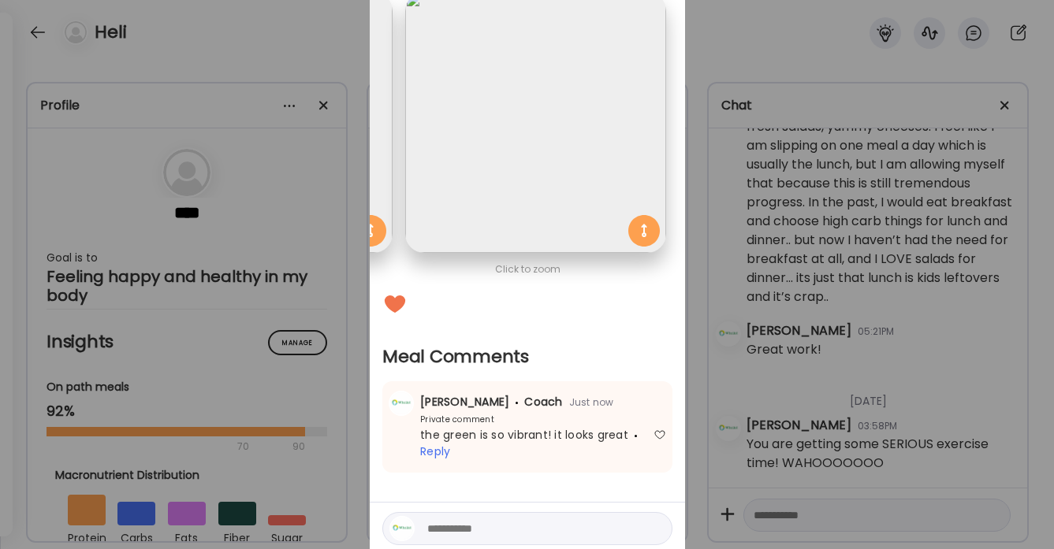
click at [322, 48] on div "Ate Coach Dashboard Wahoo! It’s official Take a moment to set up your Coach Pro…" at bounding box center [527, 274] width 1054 height 549
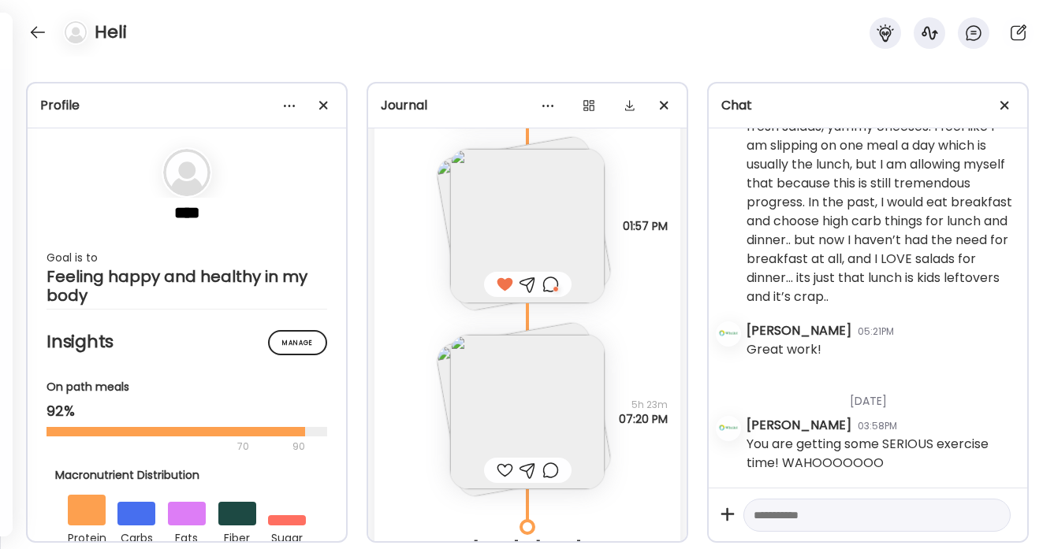
scroll to position [21382, 0]
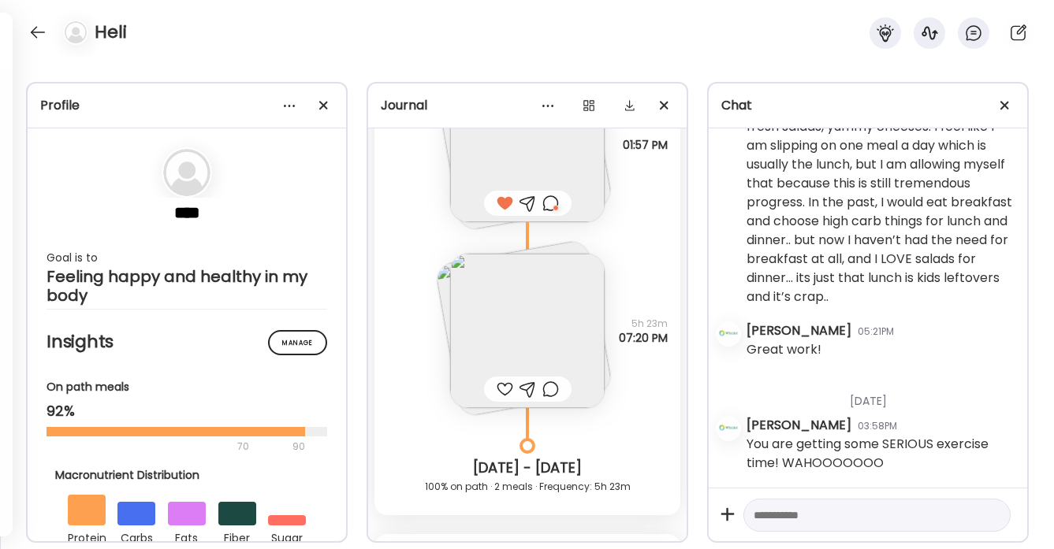
click at [501, 351] on img at bounding box center [527, 331] width 155 height 155
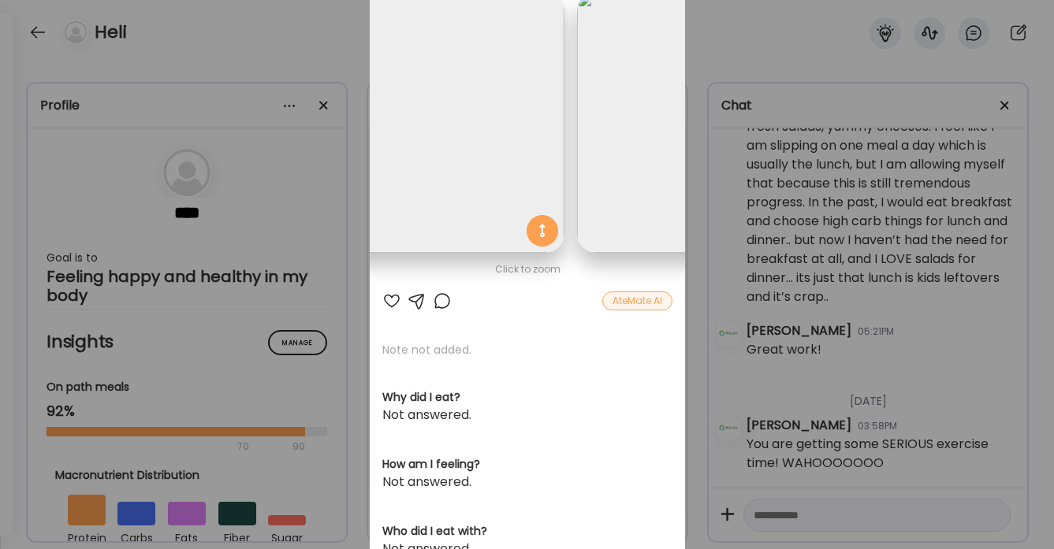
scroll to position [0, 0]
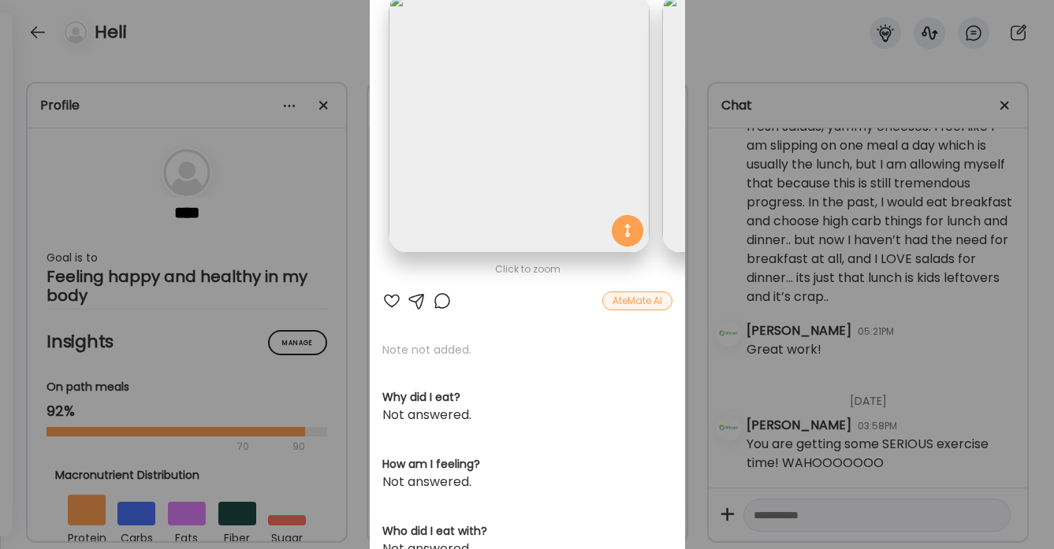
click at [389, 302] on div at bounding box center [391, 301] width 19 height 19
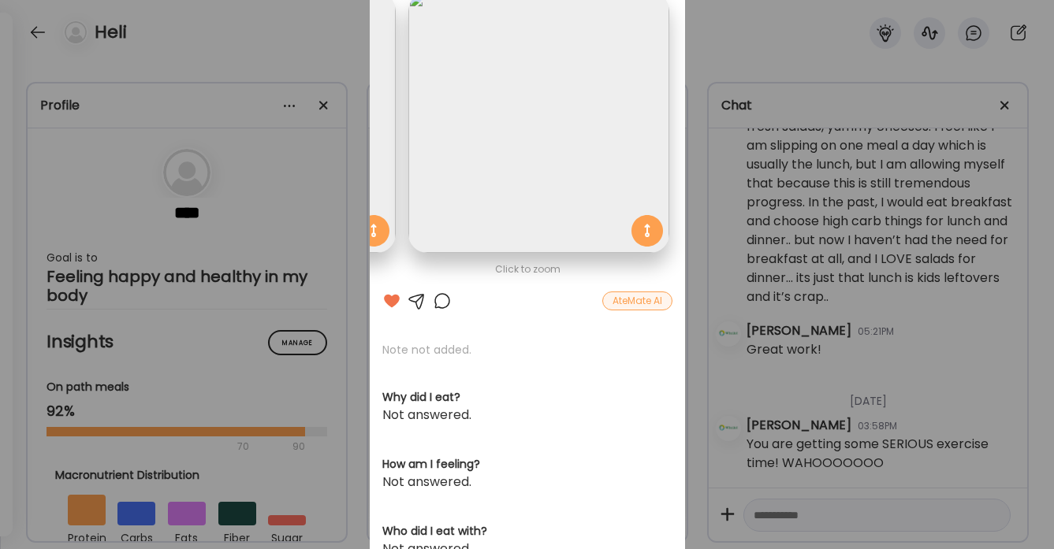
scroll to position [0, 257]
click at [346, 36] on div "Ate Coach Dashboard Wahoo! It’s official Take a moment to set up your Coach Pro…" at bounding box center [527, 274] width 1054 height 549
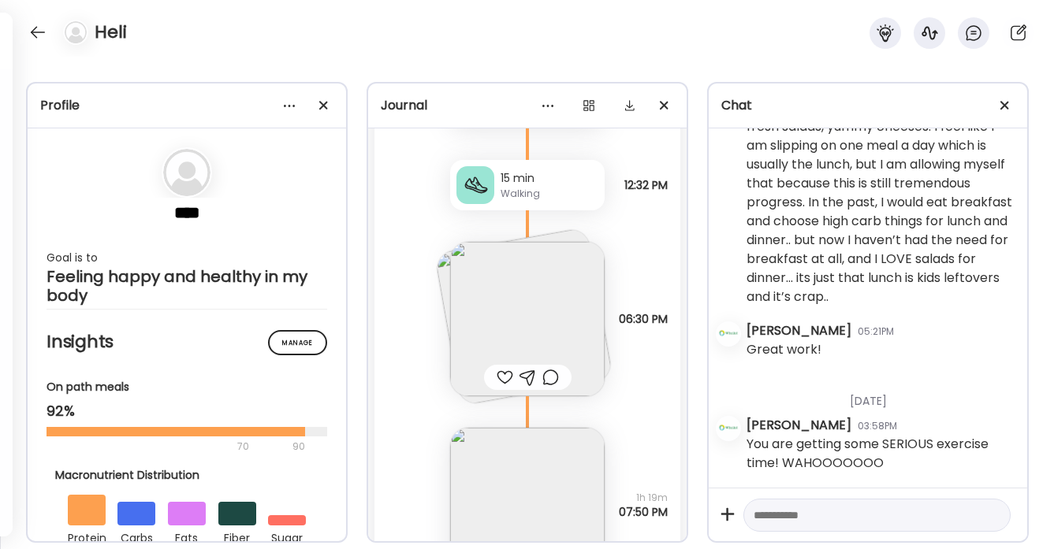
scroll to position [21948, 0]
click at [506, 330] on img at bounding box center [527, 317] width 155 height 155
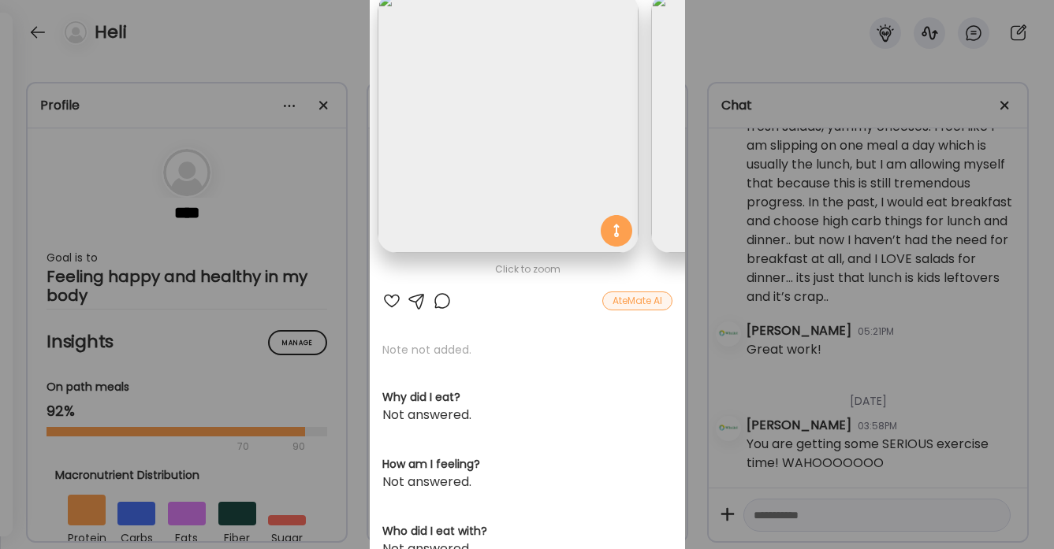
scroll to position [0, 0]
click at [391, 299] on div at bounding box center [391, 301] width 19 height 19
click at [335, 39] on div "Ate Coach Dashboard Wahoo! It’s official Take a moment to set up your Coach Pro…" at bounding box center [527, 274] width 1054 height 549
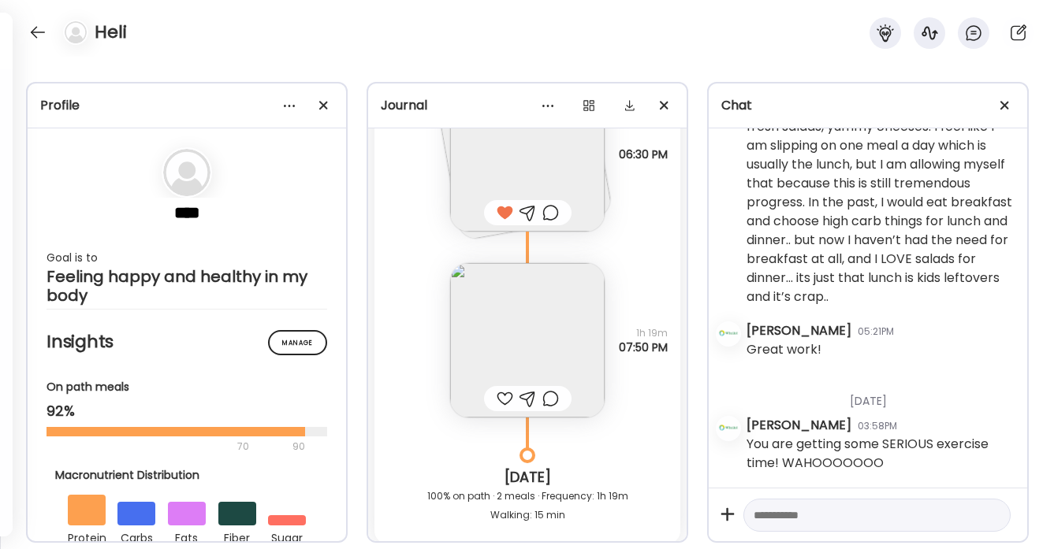
scroll to position [22113, 0]
click at [502, 396] on div at bounding box center [505, 396] width 17 height 19
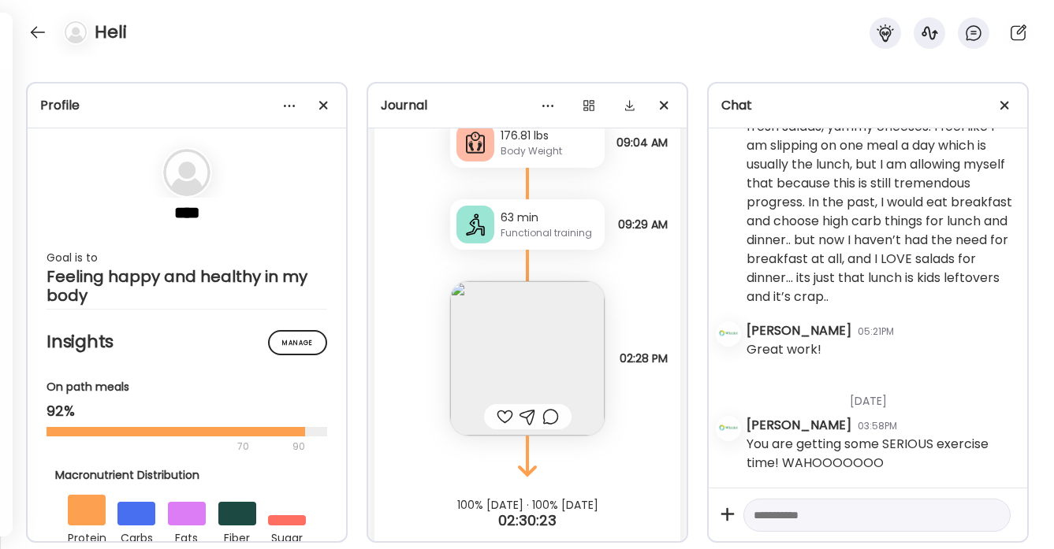
scroll to position [22690, 0]
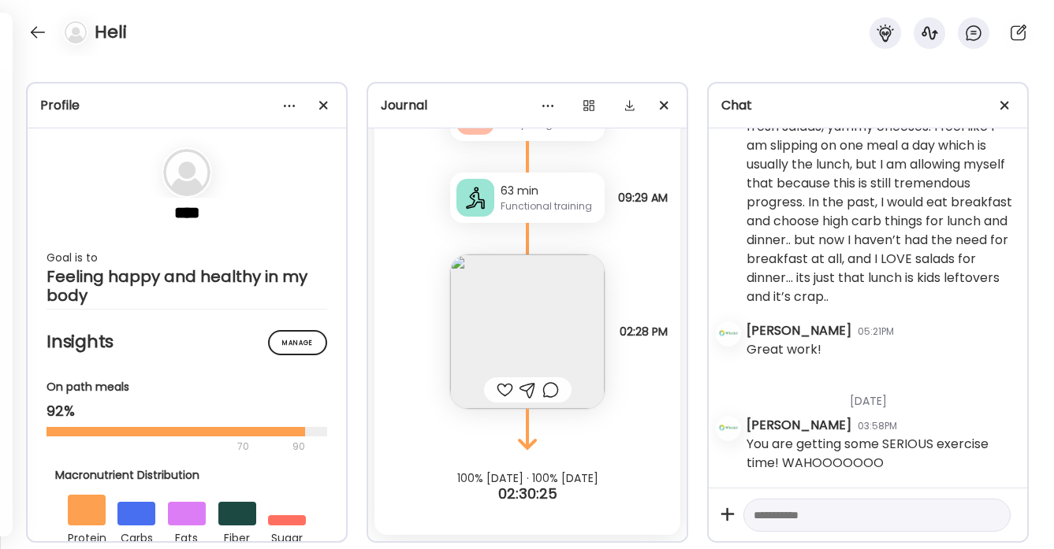
click at [501, 385] on div at bounding box center [505, 390] width 17 height 19
click at [31, 25] on div at bounding box center [37, 32] width 25 height 25
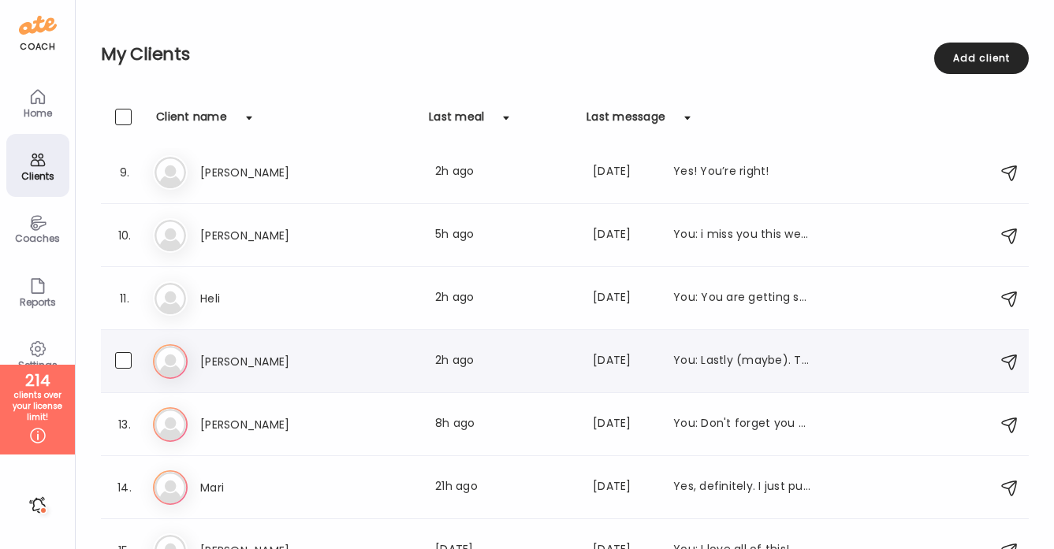
click at [238, 357] on h3 "[PERSON_NAME]" at bounding box center [269, 361] width 139 height 19
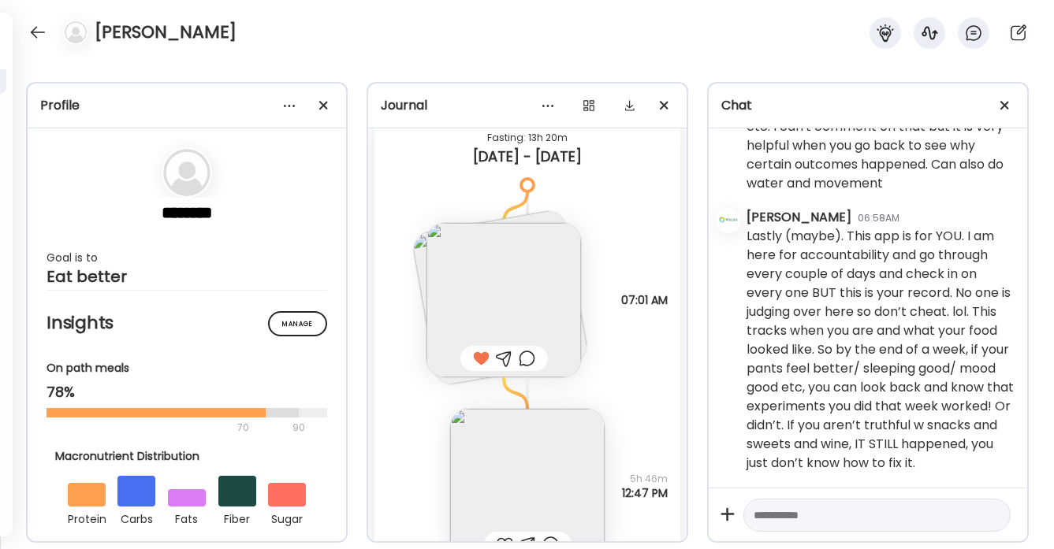
scroll to position [25098, 0]
click at [514, 330] on img at bounding box center [503, 298] width 155 height 155
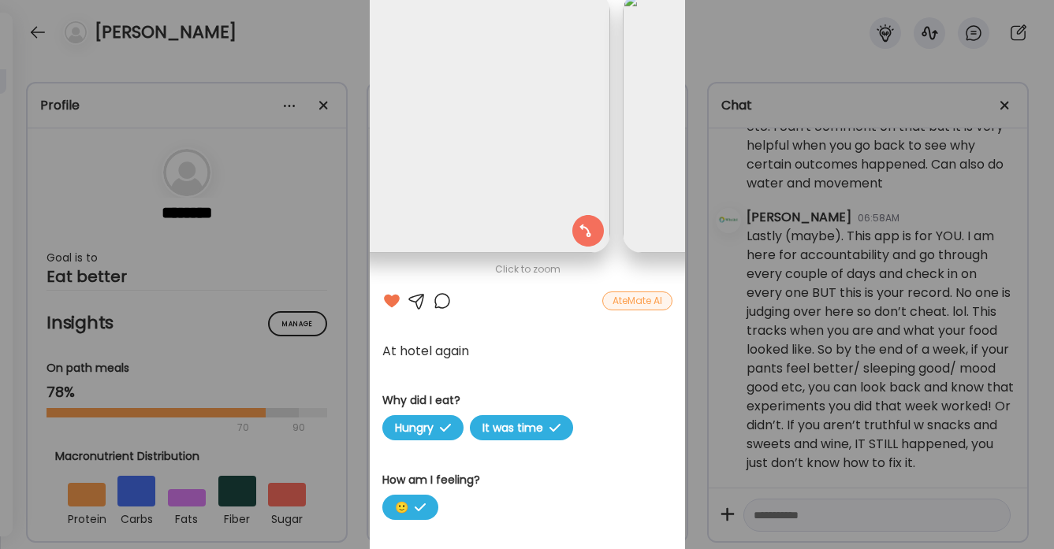
scroll to position [0, 0]
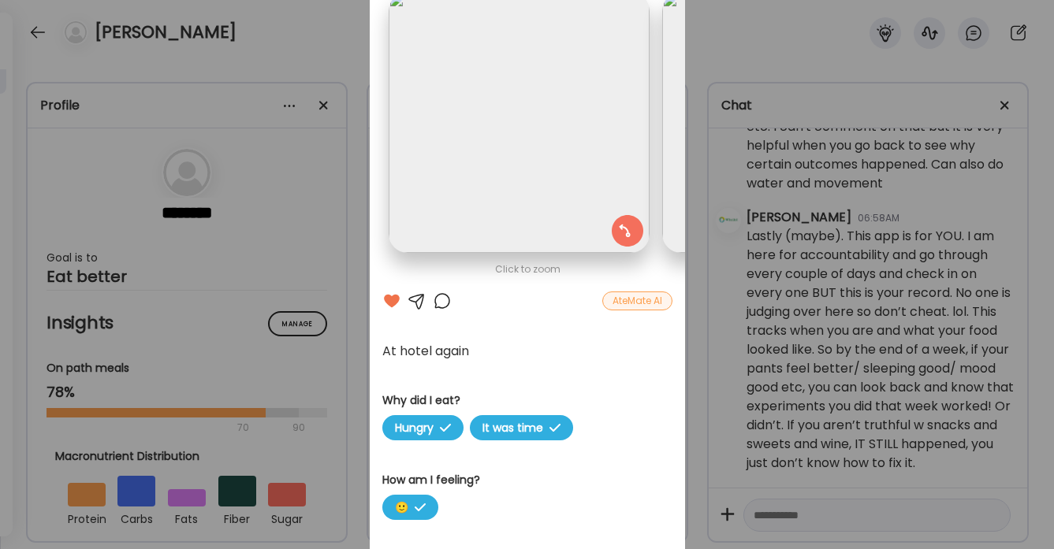
click at [335, 59] on div "Ate Coach Dashboard Wahoo! It’s official Take a moment to set up your Coach Pro…" at bounding box center [527, 274] width 1054 height 549
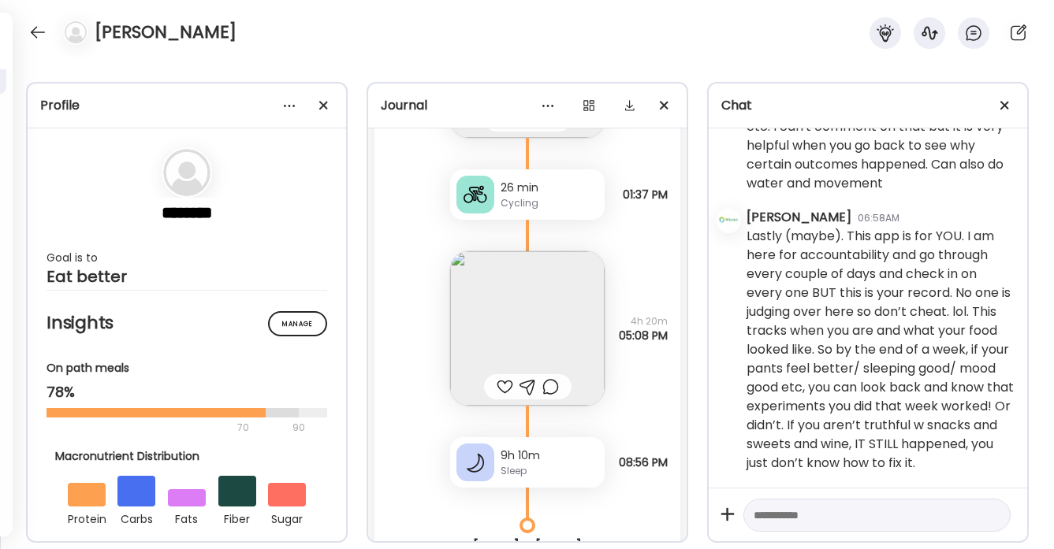
scroll to position [25529, 0]
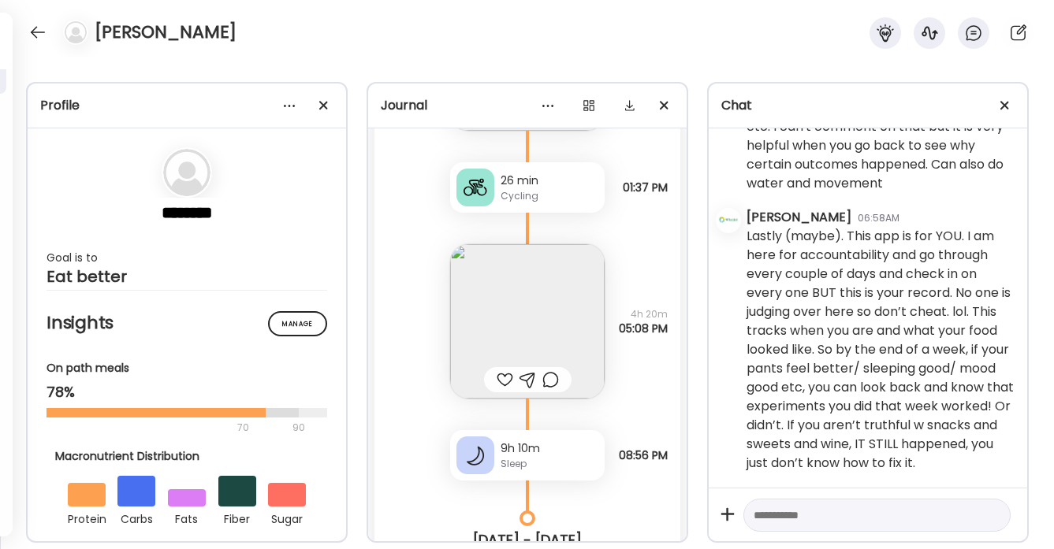
click at [502, 378] on div at bounding box center [505, 379] width 17 height 19
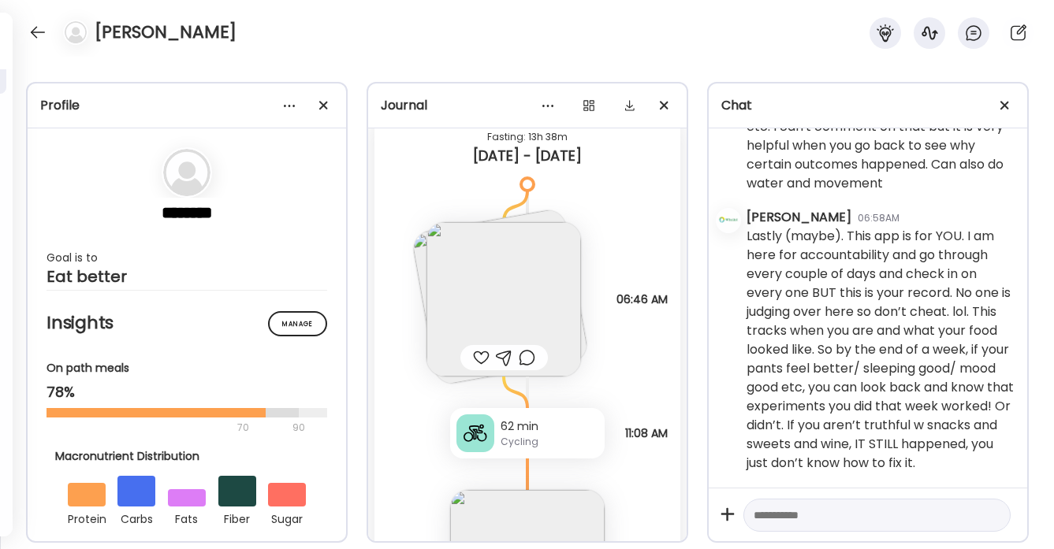
scroll to position [26044, 0]
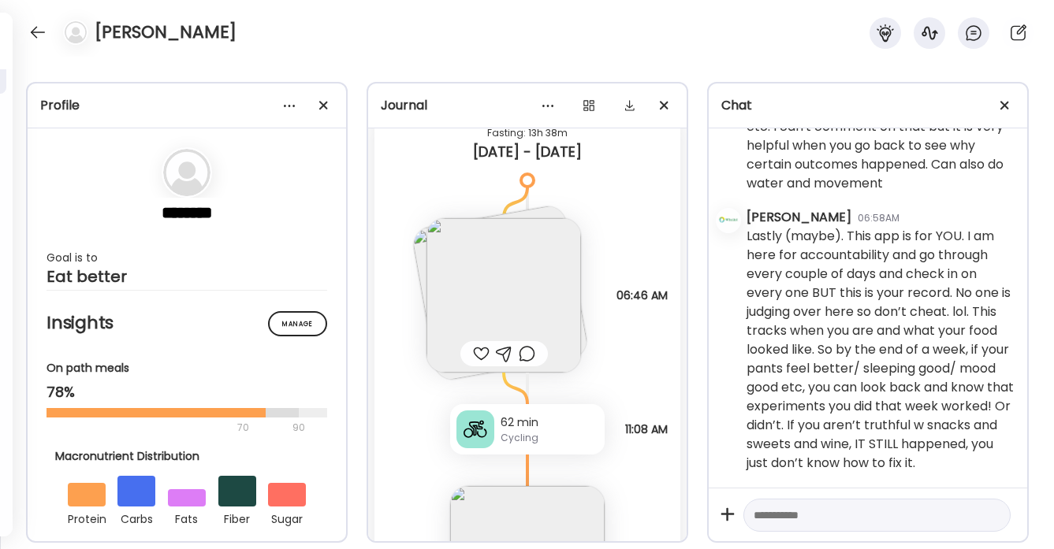
click at [497, 306] on img at bounding box center [503, 295] width 155 height 155
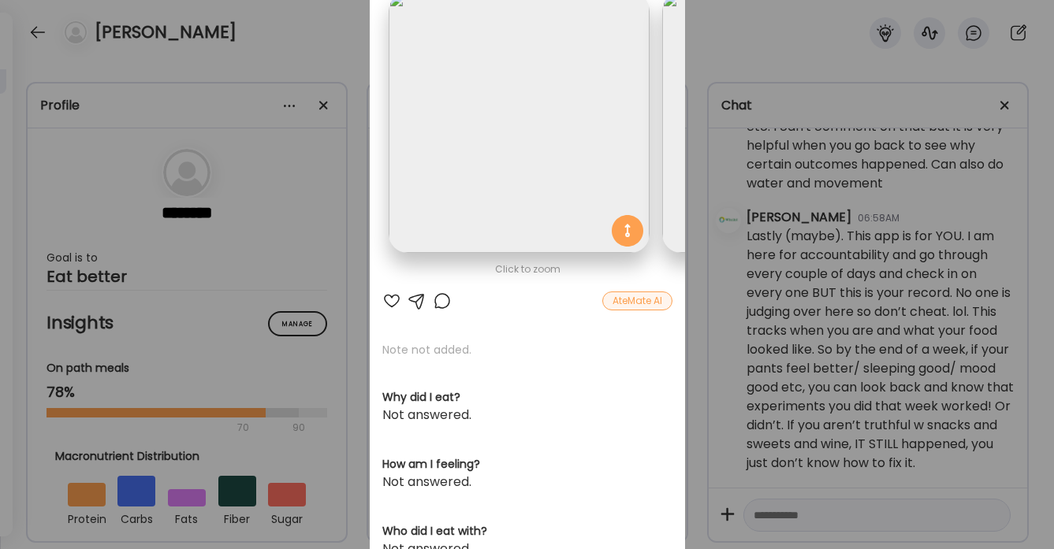
scroll to position [0, 0]
click at [328, 34] on div "Ate Coach Dashboard Wahoo! It’s official Take a moment to set up your Coach Pro…" at bounding box center [527, 274] width 1054 height 549
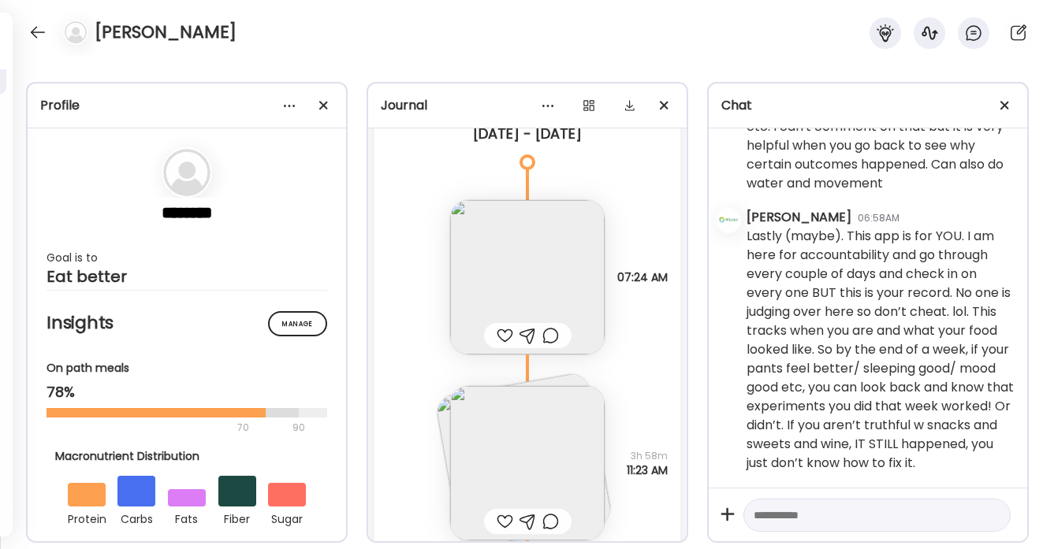
scroll to position [26979, 0]
click at [505, 330] on div at bounding box center [505, 329] width 17 height 19
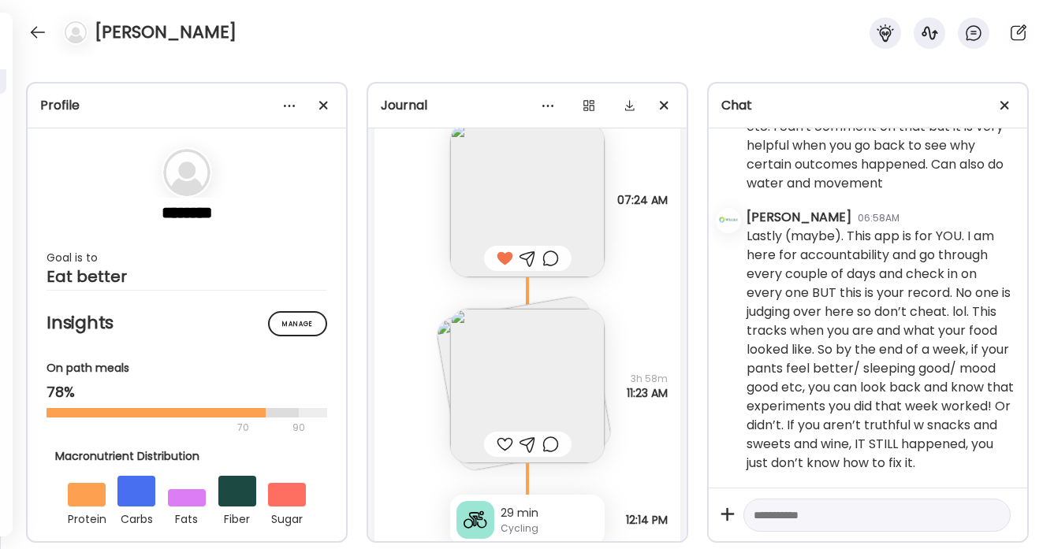
scroll to position [27055, 0]
click at [504, 330] on img at bounding box center [527, 381] width 155 height 155
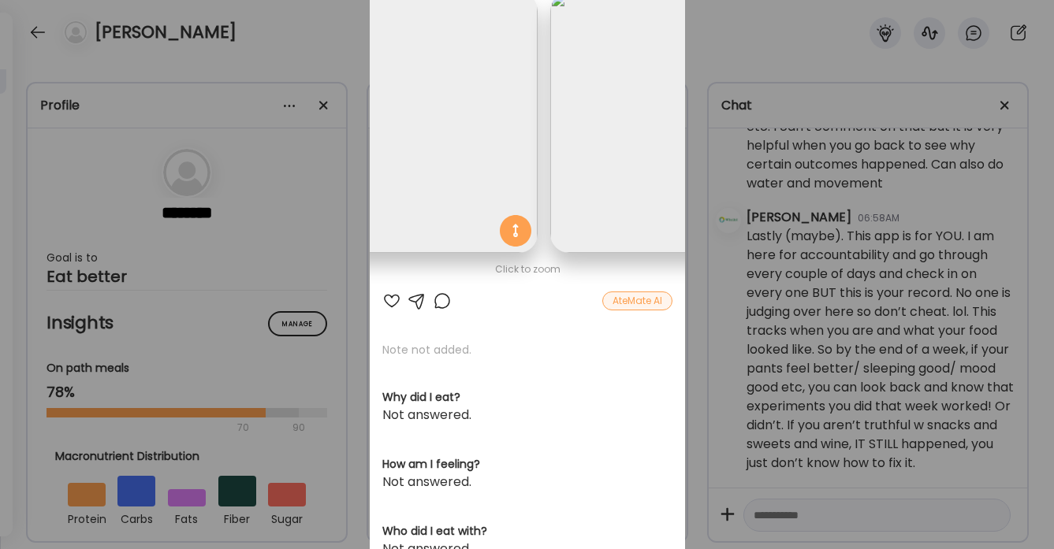
scroll to position [0, 0]
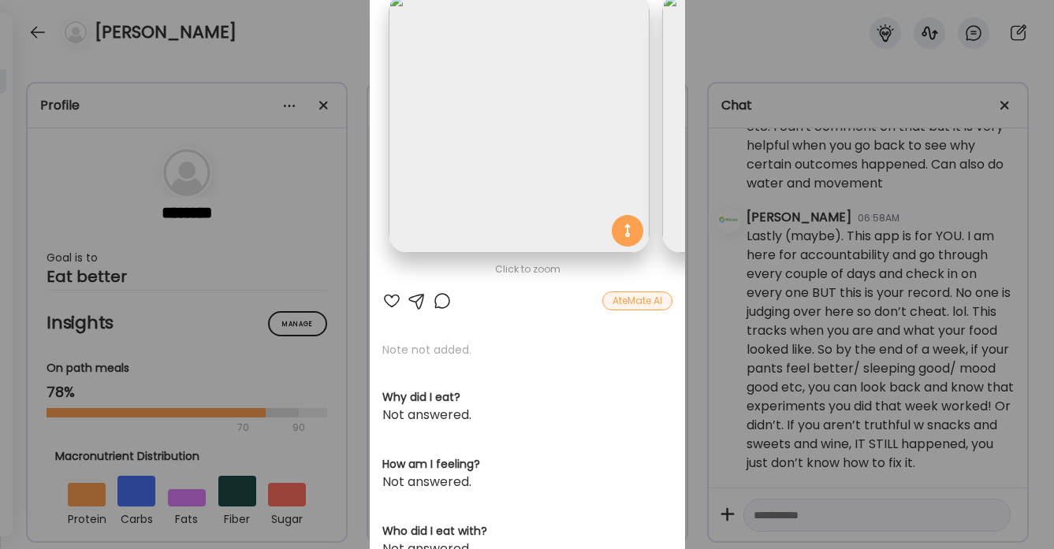
click at [389, 300] on div at bounding box center [391, 301] width 19 height 19
click at [442, 299] on div at bounding box center [442, 301] width 19 height 19
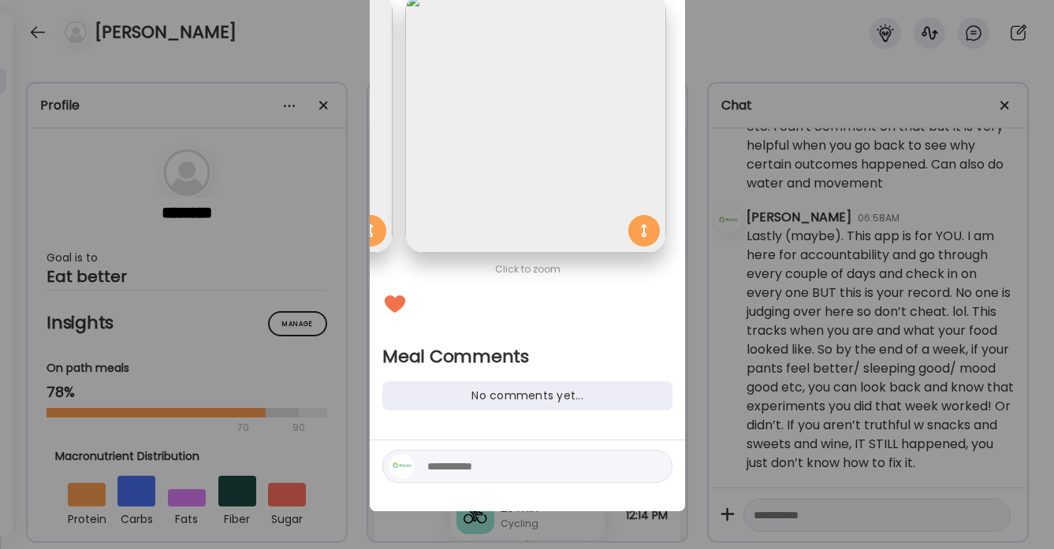
scroll to position [106, 0]
click at [459, 453] on div at bounding box center [527, 468] width 290 height 33
click at [455, 468] on textarea at bounding box center [533, 468] width 213 height 19
type textarea "**********"
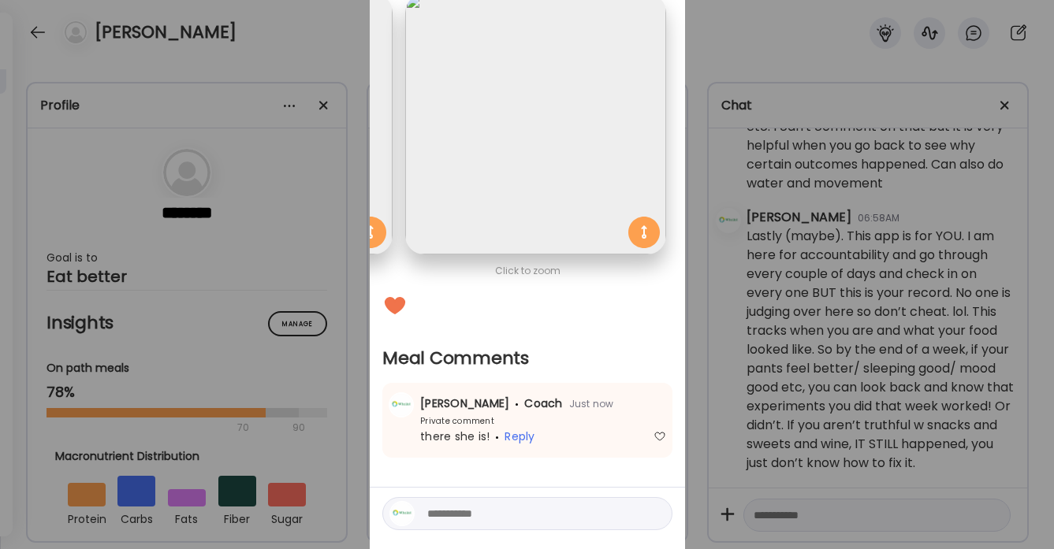
click at [333, 43] on div "Ate Coach Dashboard Wahoo! It’s official Take a moment to set up your Coach Pro…" at bounding box center [527, 274] width 1054 height 549
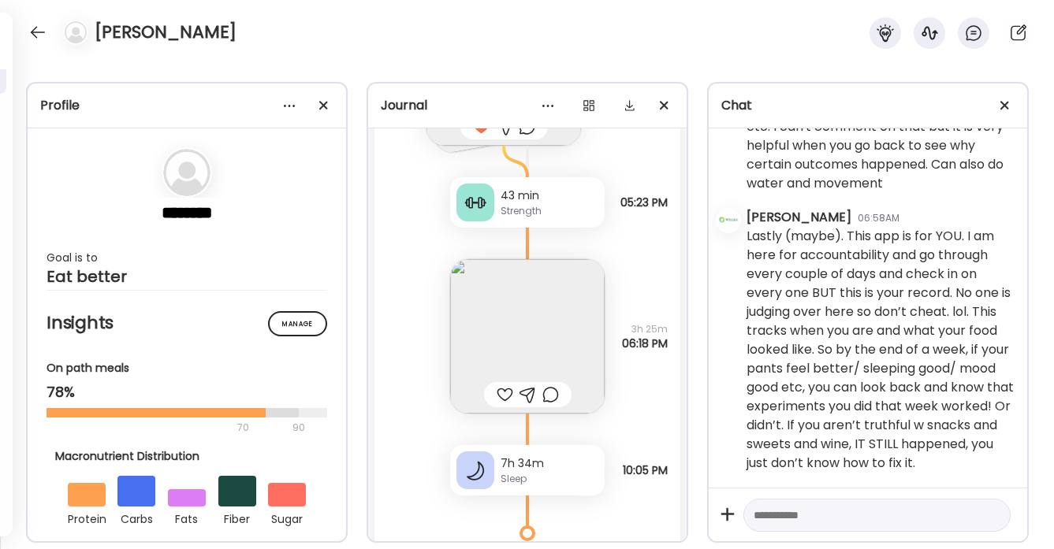
scroll to position [27642, 0]
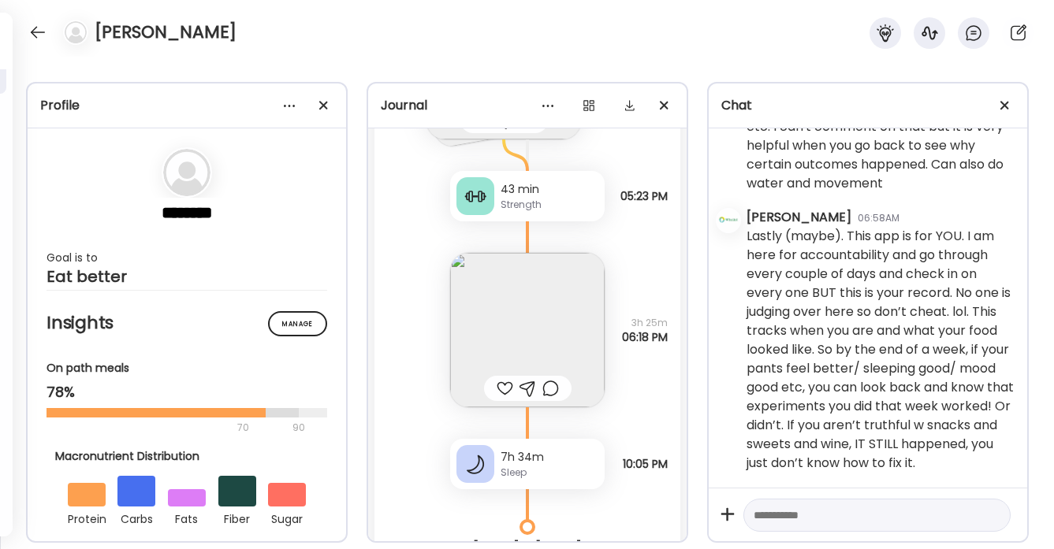
click at [505, 384] on div at bounding box center [505, 388] width 17 height 19
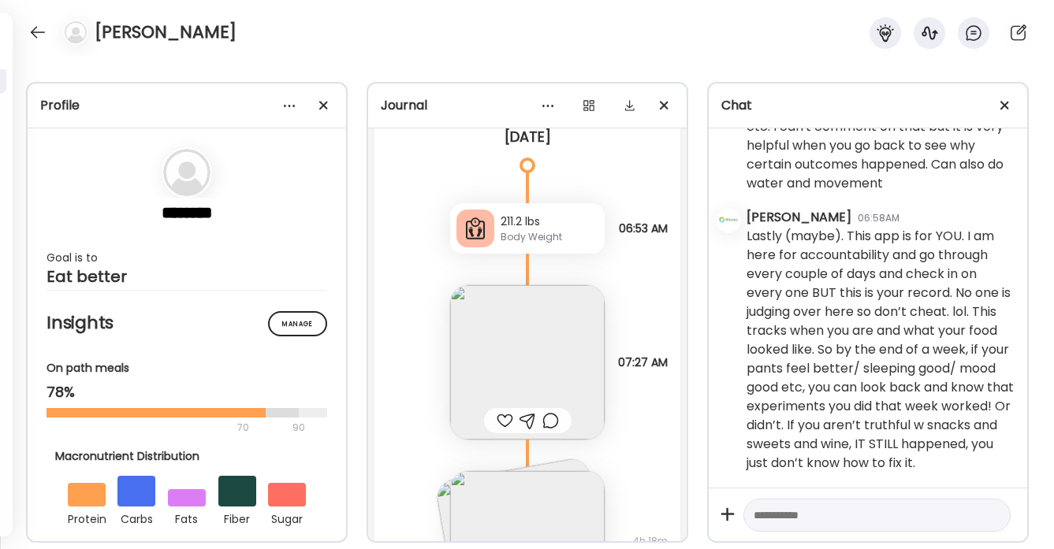
scroll to position [28185, 0]
click at [505, 415] on div at bounding box center [505, 417] width 17 height 19
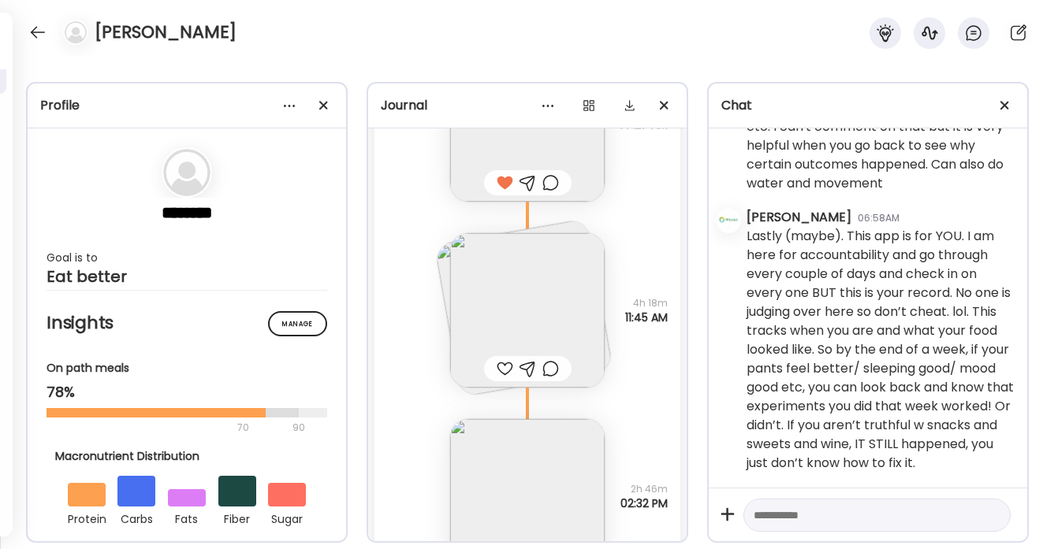
scroll to position [28434, 0]
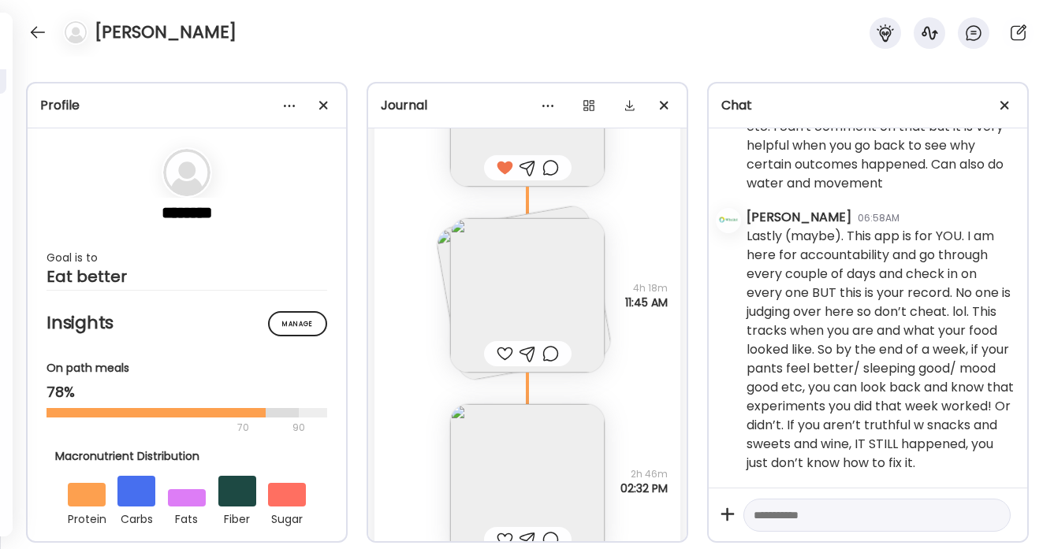
click at [513, 292] on img at bounding box center [527, 295] width 155 height 155
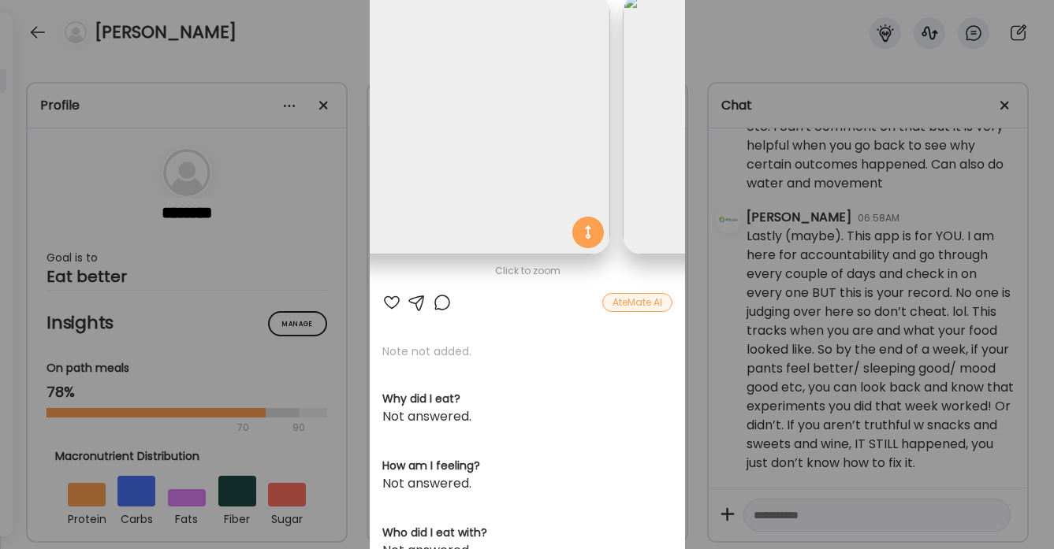
scroll to position [0, 0]
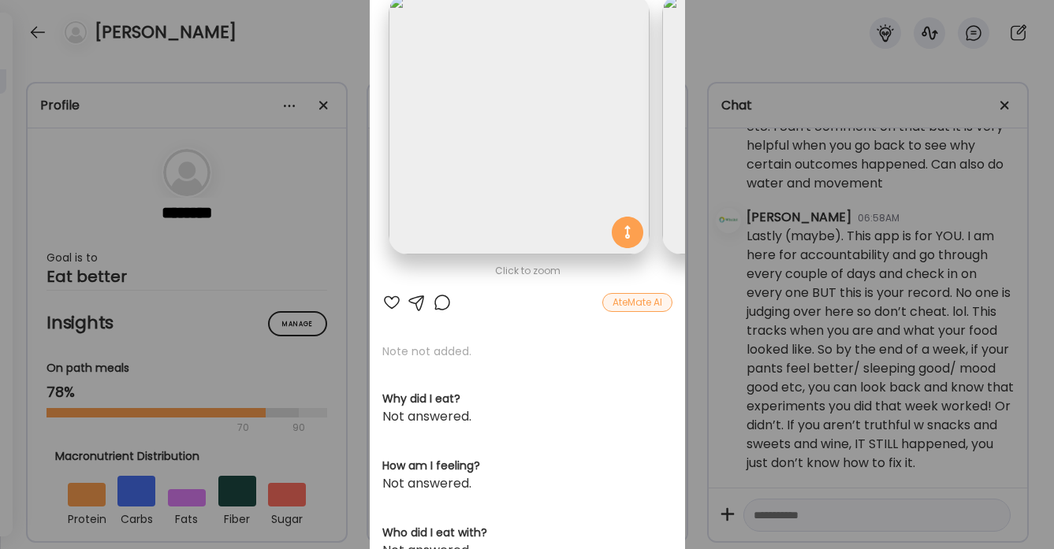
click at [390, 303] on div at bounding box center [391, 302] width 19 height 19
click at [348, 50] on div "Ate Coach Dashboard Wahoo! It’s official Take a moment to set up your Coach Pro…" at bounding box center [527, 274] width 1054 height 549
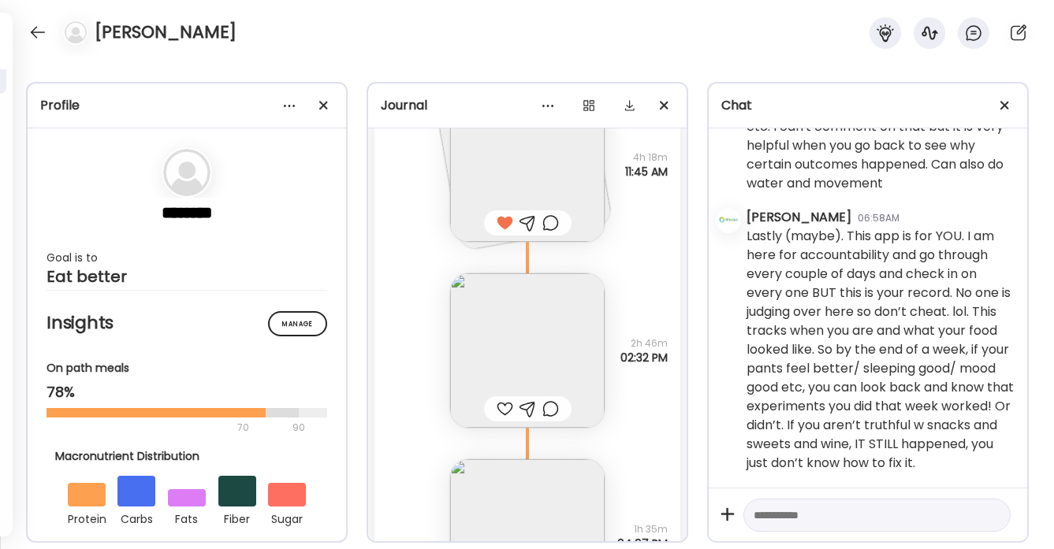
scroll to position [28641, 0]
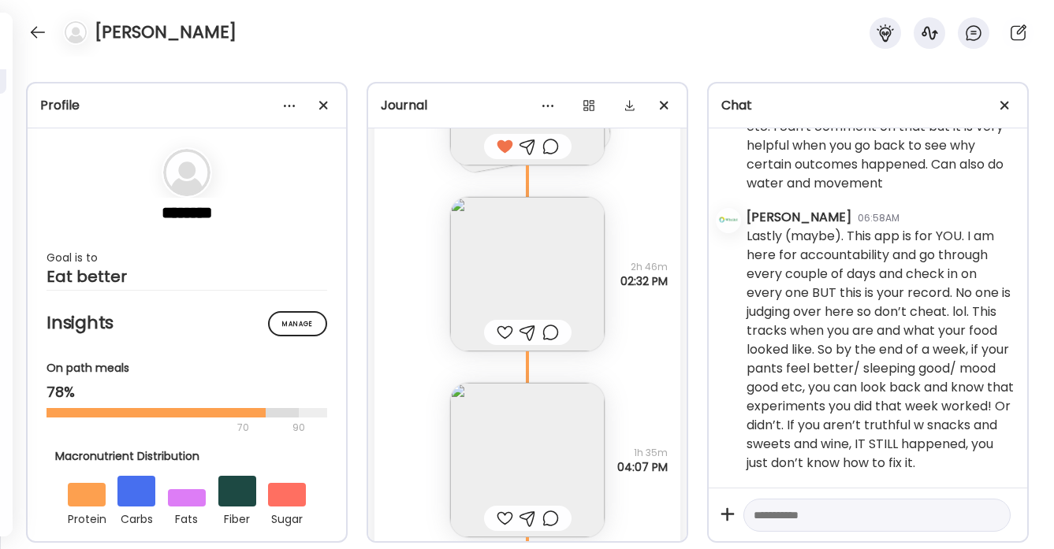
click at [505, 334] on div at bounding box center [505, 332] width 17 height 19
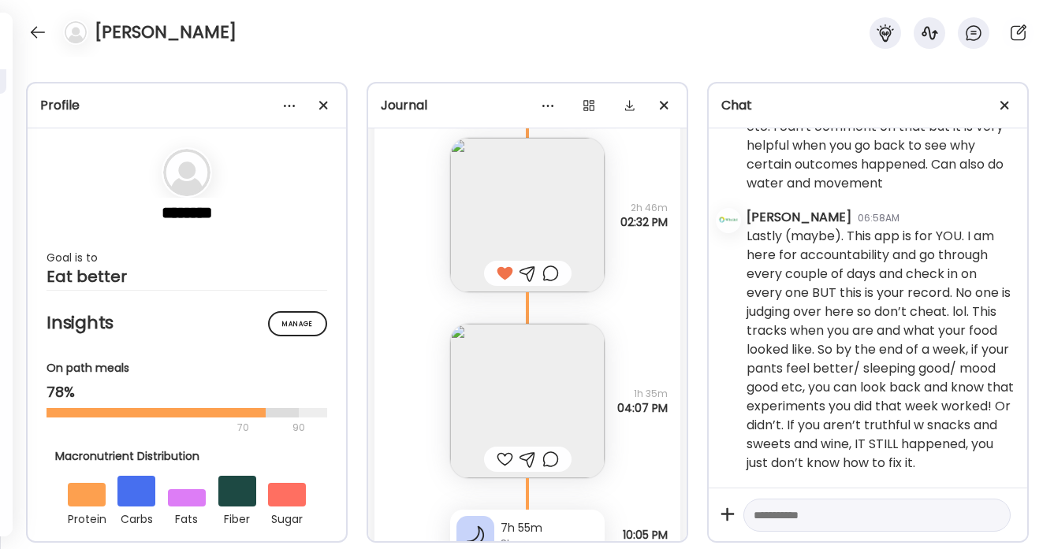
scroll to position [28705, 0]
click at [503, 456] on div at bounding box center [505, 454] width 17 height 19
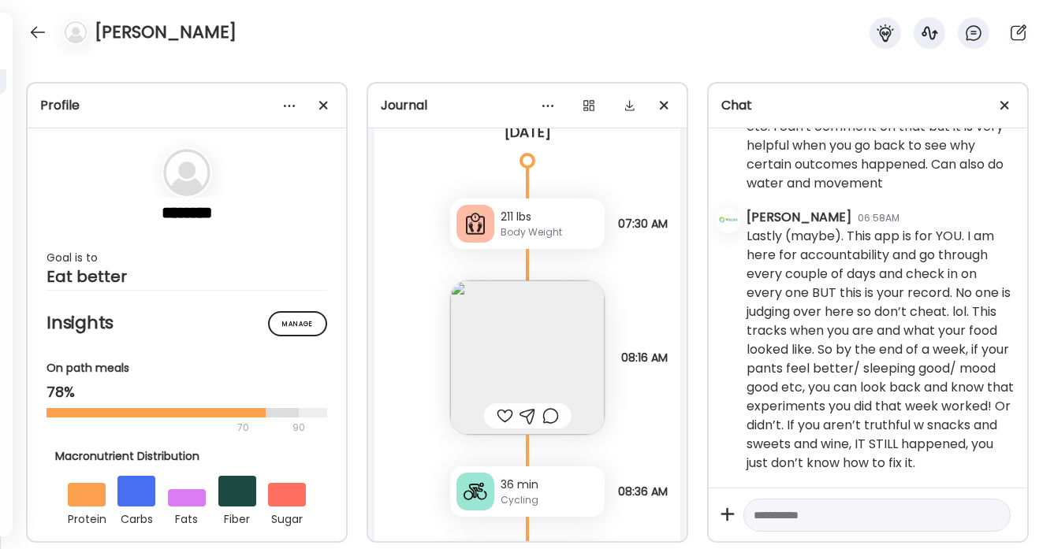
scroll to position [29332, 0]
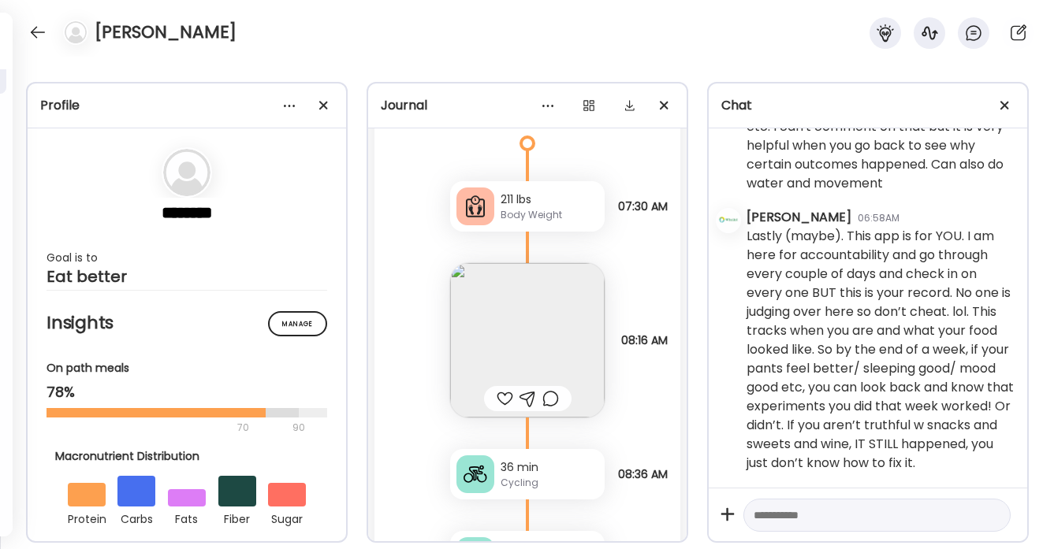
click at [503, 401] on div at bounding box center [505, 398] width 17 height 19
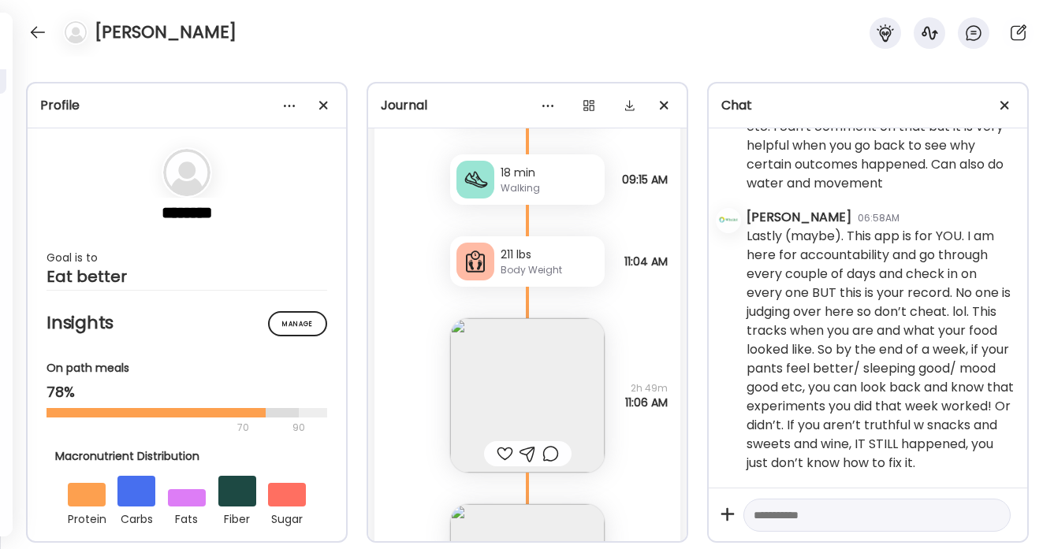
scroll to position [29735, 0]
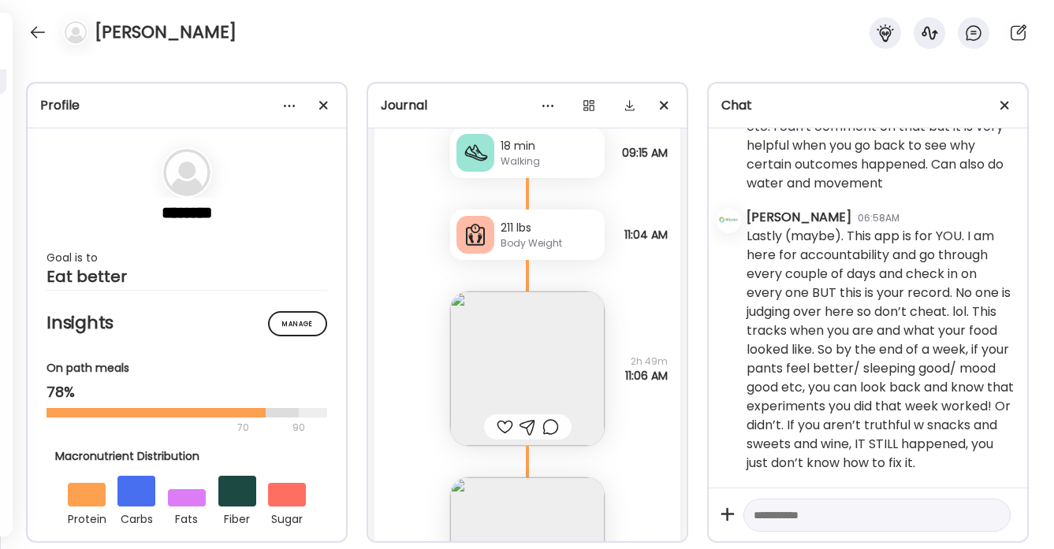
click at [502, 425] on div at bounding box center [505, 427] width 17 height 19
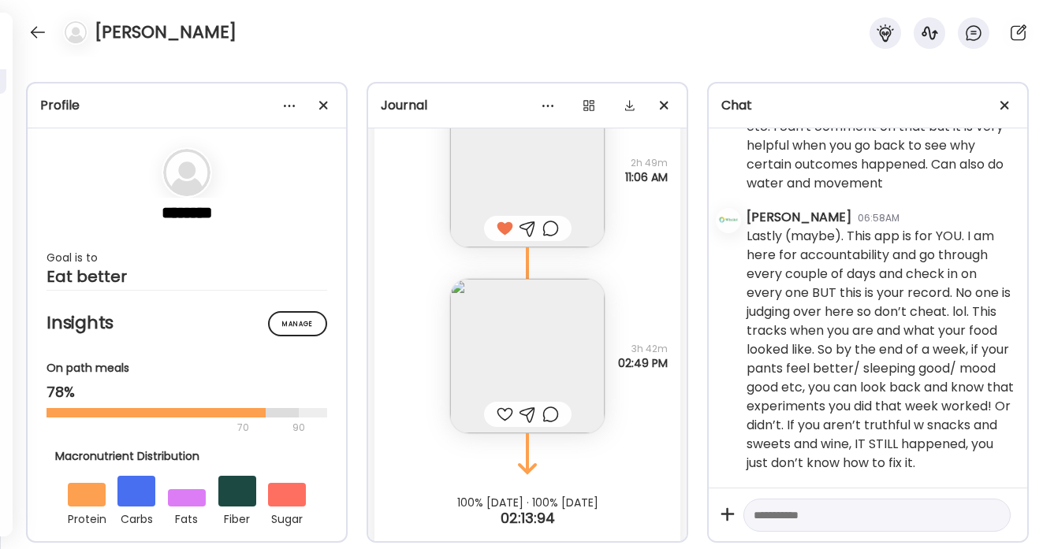
click at [500, 410] on div at bounding box center [505, 414] width 17 height 19
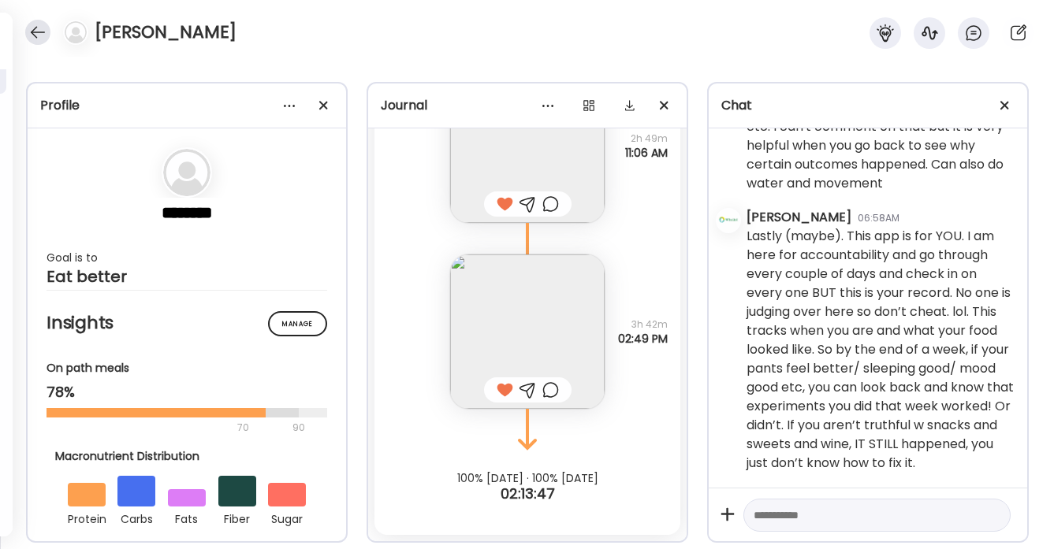
click at [40, 29] on div at bounding box center [37, 32] width 25 height 25
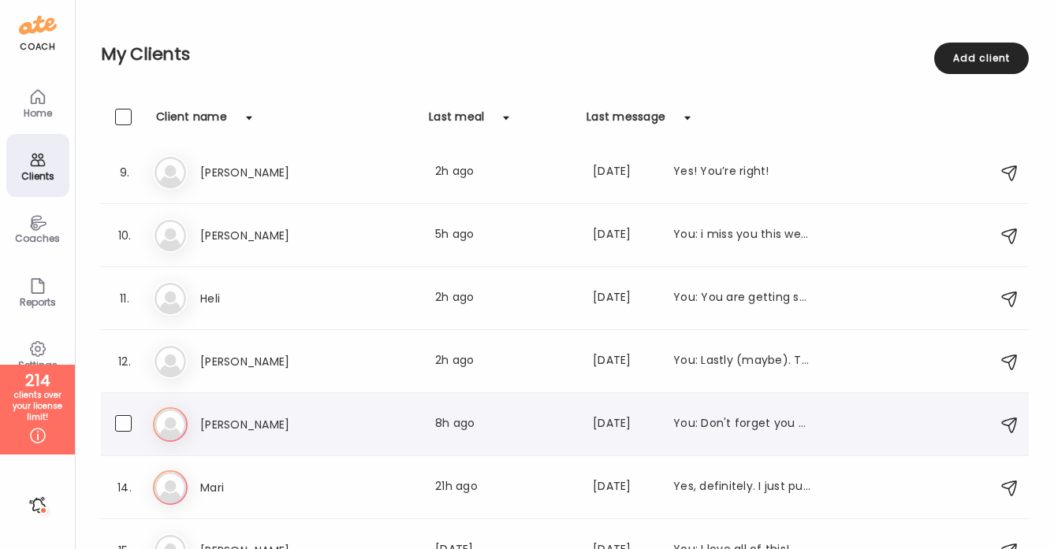
click at [452, 425] on div "Last meal: 8h ago" at bounding box center [504, 424] width 139 height 19
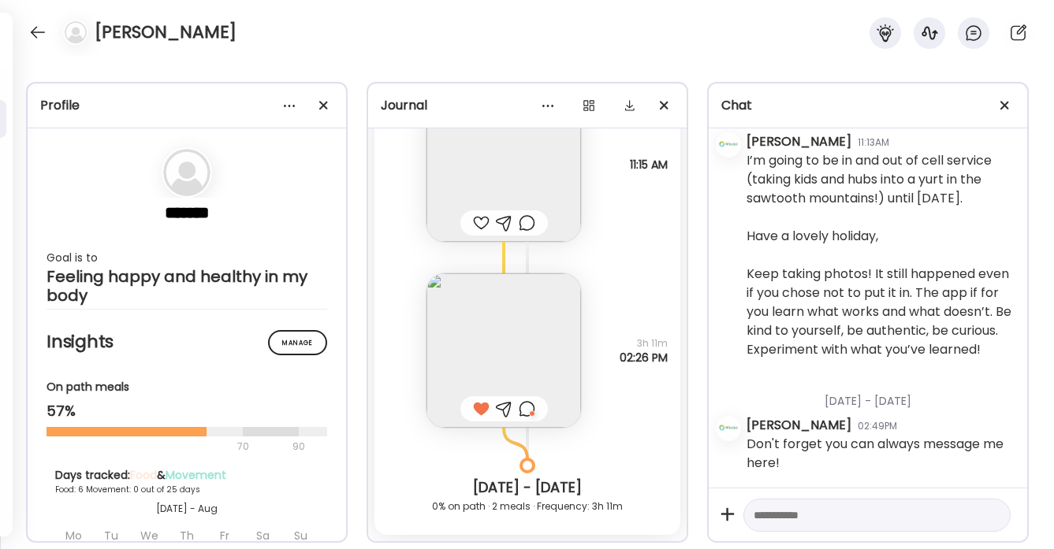
scroll to position [9477, 0]
click at [478, 223] on div at bounding box center [481, 221] width 17 height 19
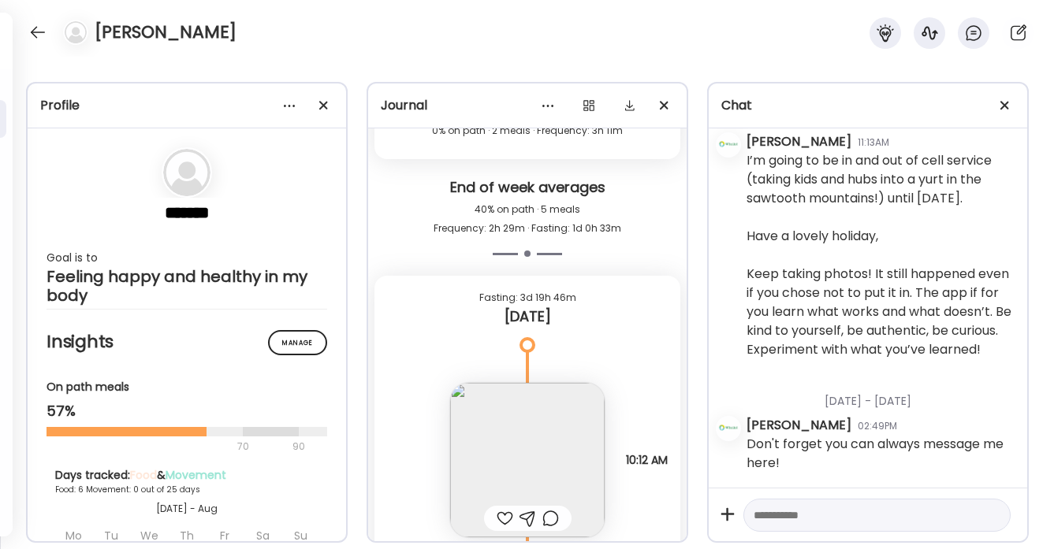
scroll to position [9888, 0]
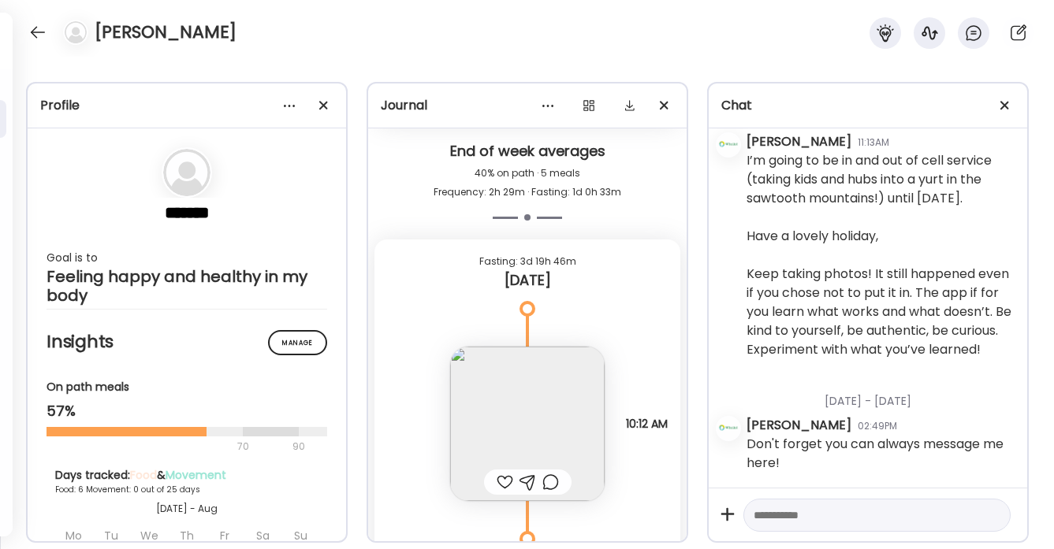
click at [506, 485] on div at bounding box center [505, 482] width 17 height 19
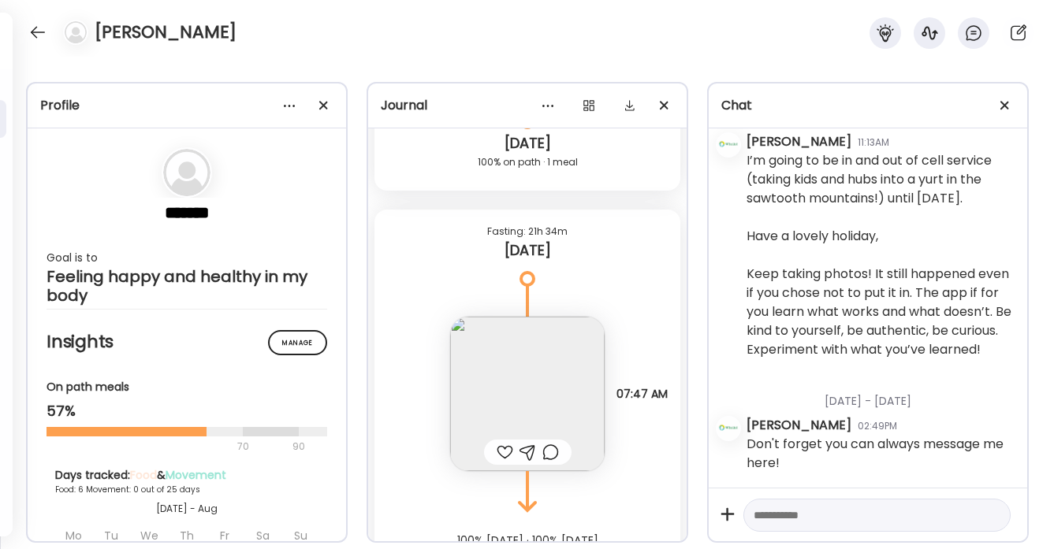
scroll to position [10308, 0]
click at [505, 446] on div at bounding box center [505, 449] width 17 height 19
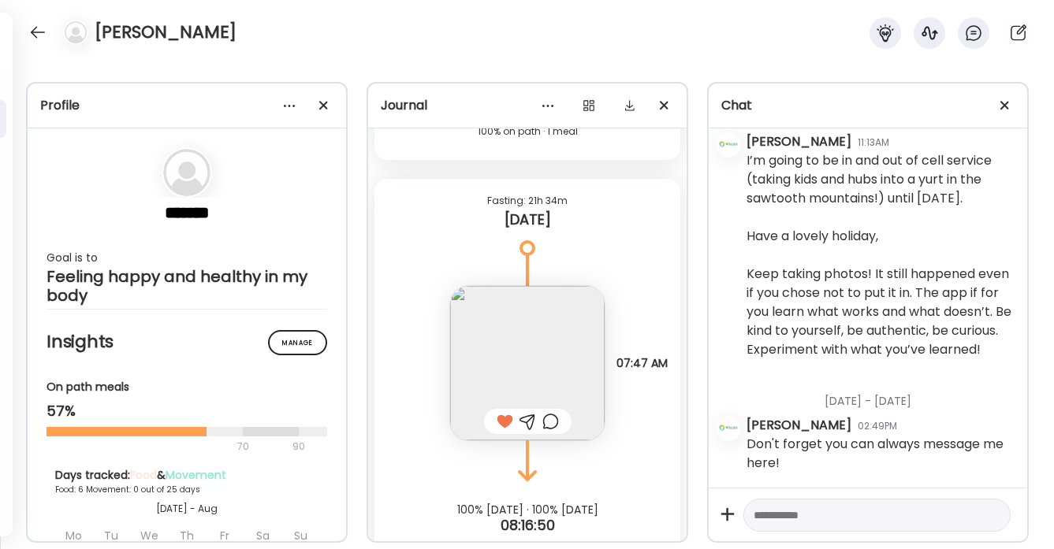
scroll to position [10338, 0]
click at [549, 422] on div at bounding box center [550, 419] width 17 height 19
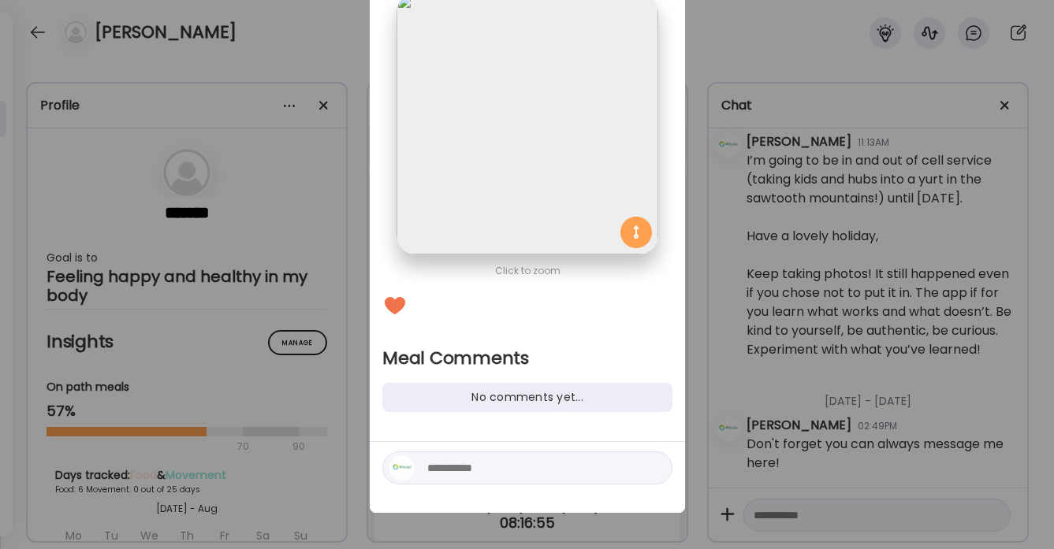
click at [479, 469] on textarea at bounding box center [533, 468] width 213 height 19
type textarea "**********"
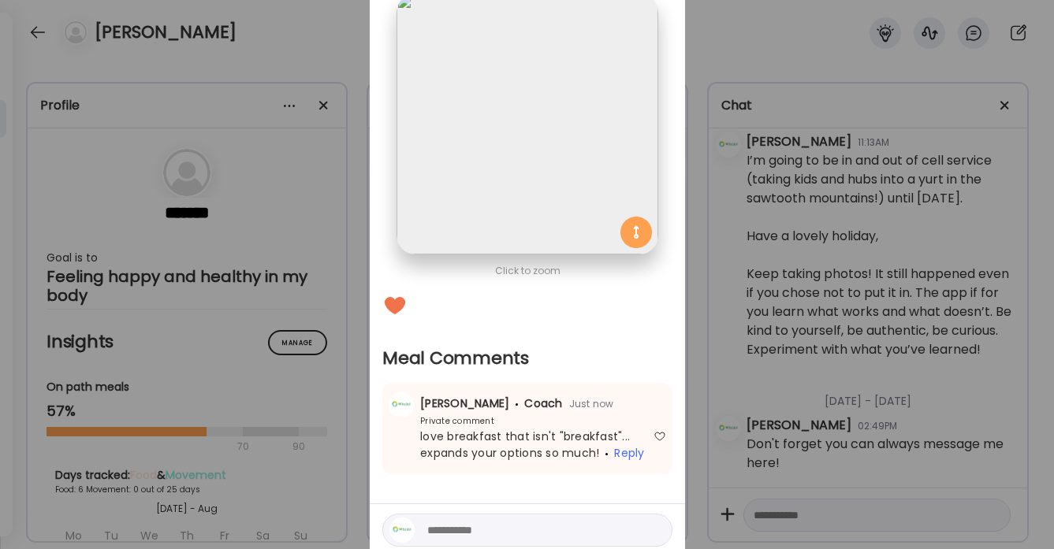
click at [38, 34] on div "Ate Coach Dashboard Wahoo! It’s official Take a moment to set up your Coach Pro…" at bounding box center [527, 274] width 1054 height 549
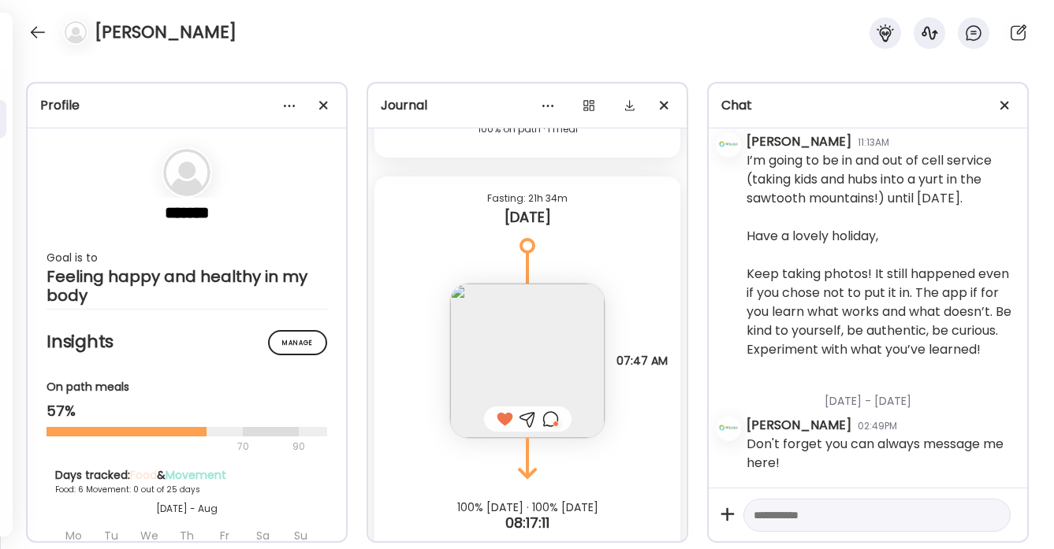
click at [38, 34] on div at bounding box center [37, 32] width 25 height 25
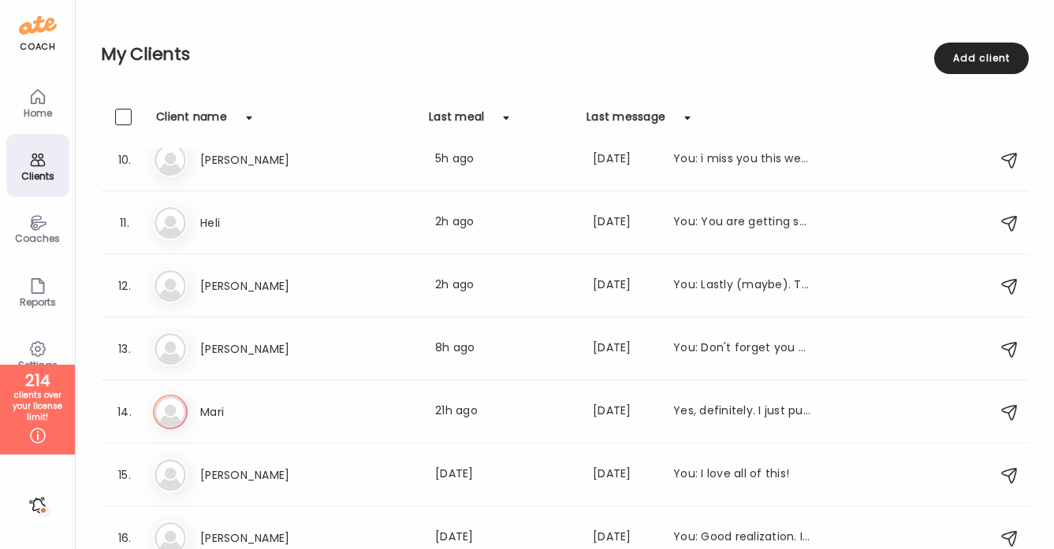
scroll to position [709, 0]
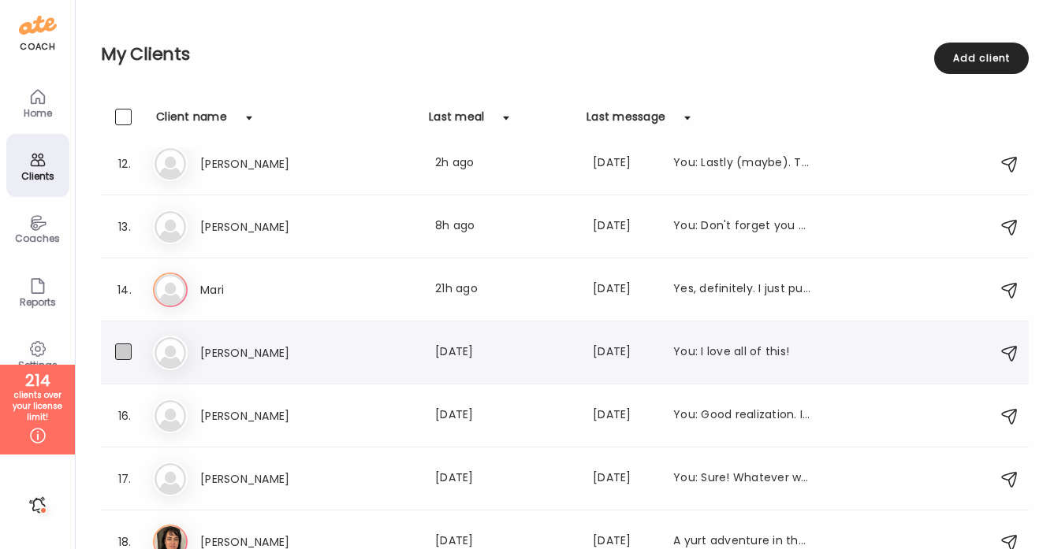
click at [120, 356] on span at bounding box center [123, 352] width 17 height 17
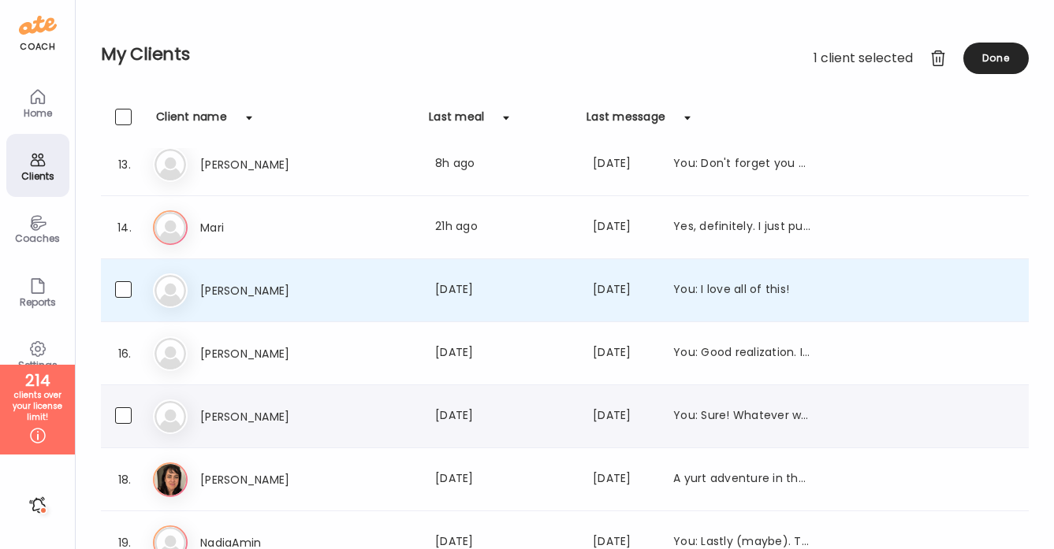
scroll to position [775, 0]
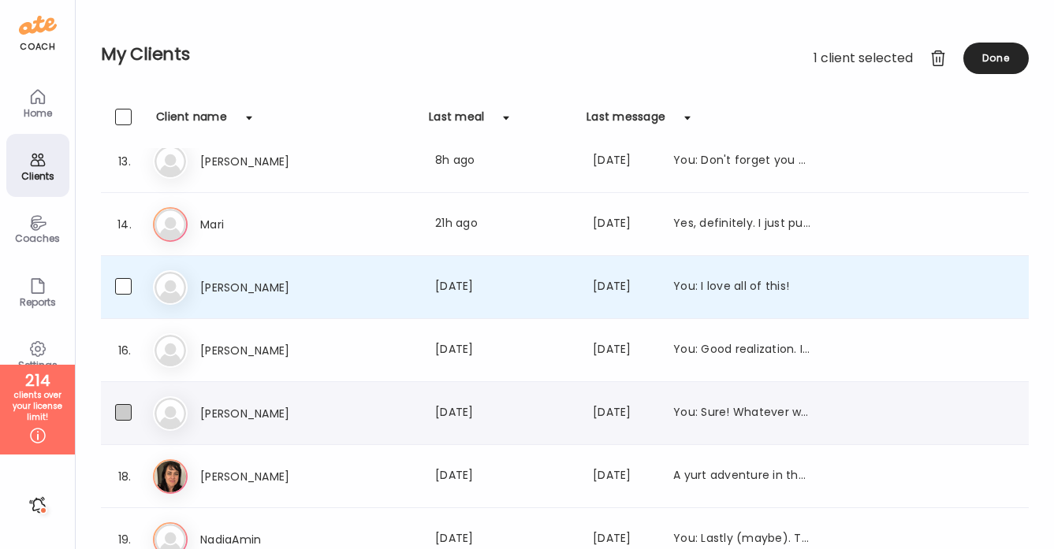
click at [121, 413] on span at bounding box center [123, 412] width 17 height 17
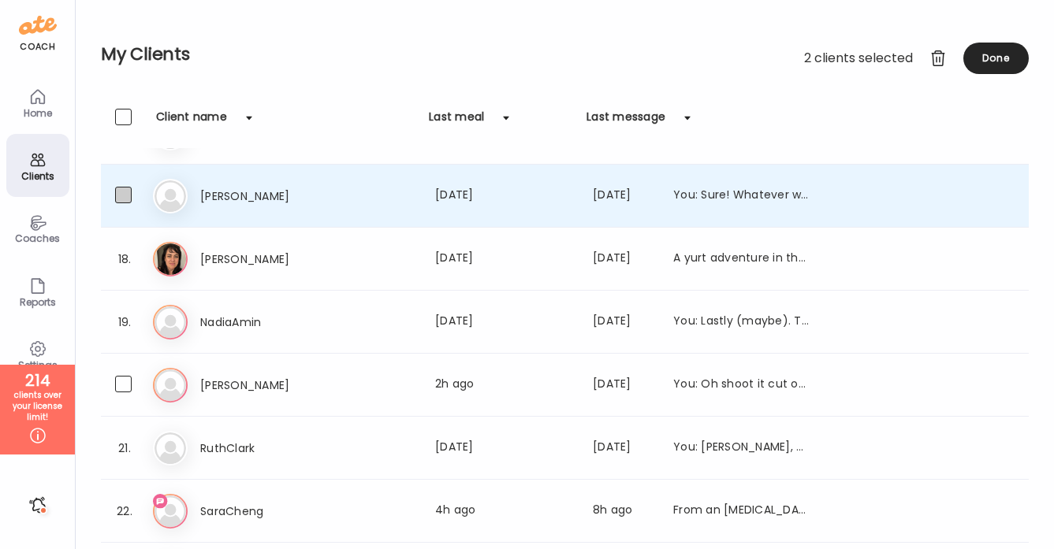
scroll to position [991, 0]
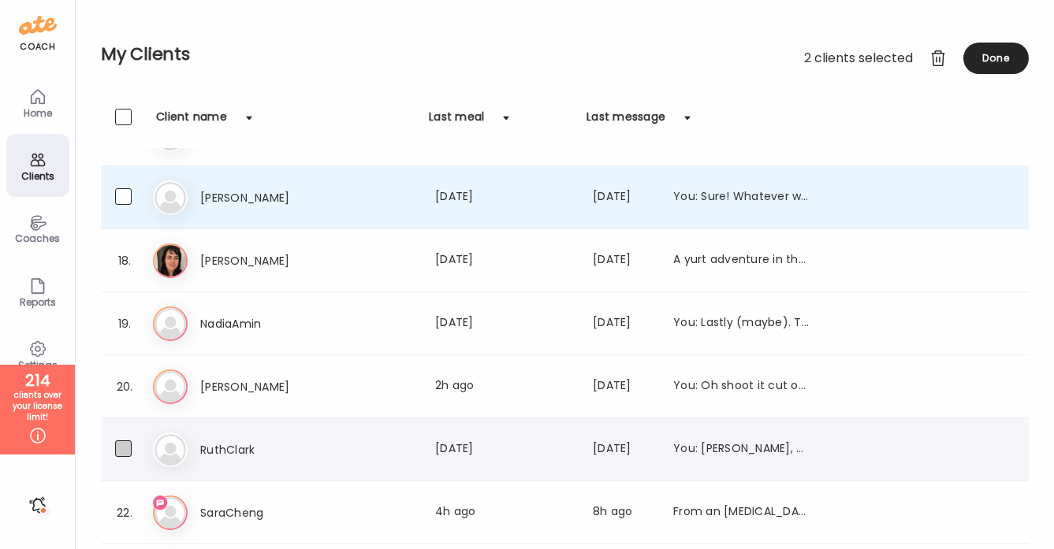
click at [125, 452] on span at bounding box center [123, 449] width 17 height 17
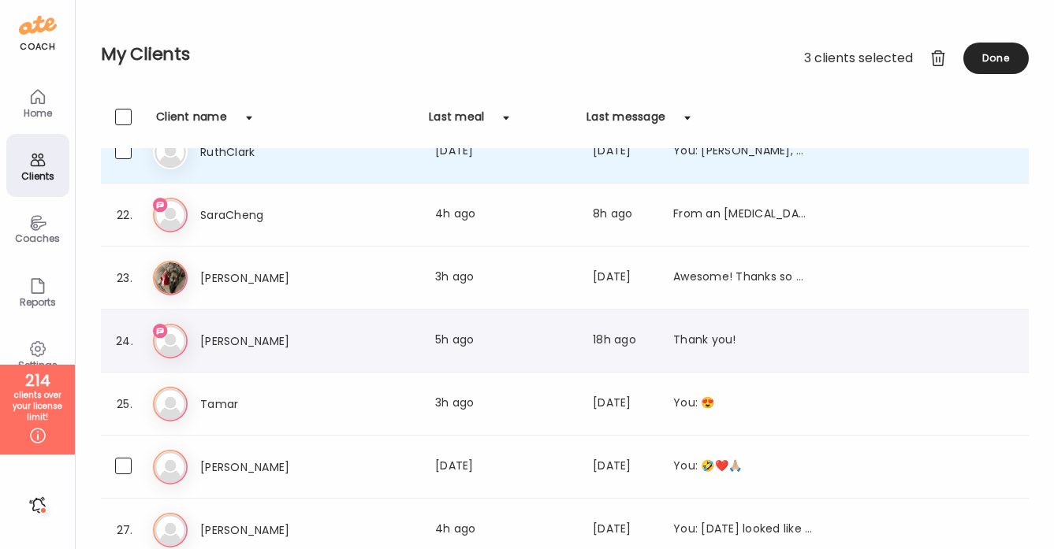
scroll to position [1299, 0]
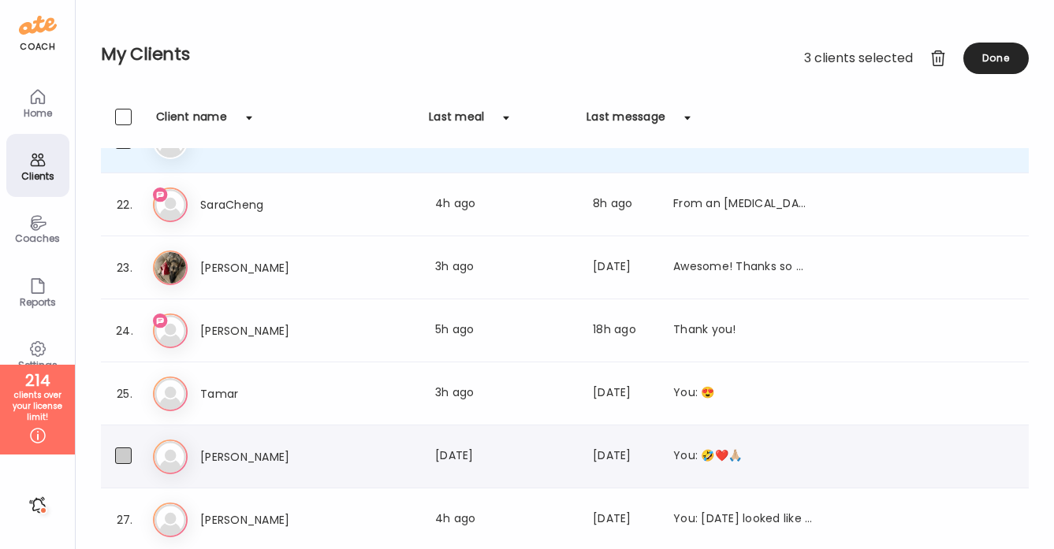
click at [125, 457] on span at bounding box center [123, 456] width 17 height 17
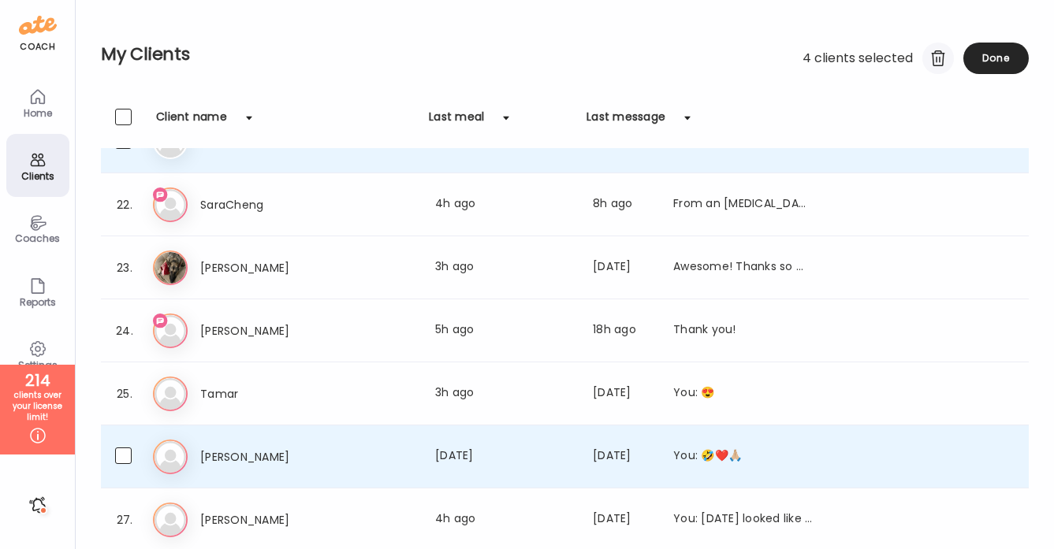
click at [934, 59] on div at bounding box center [938, 59] width 32 height 32
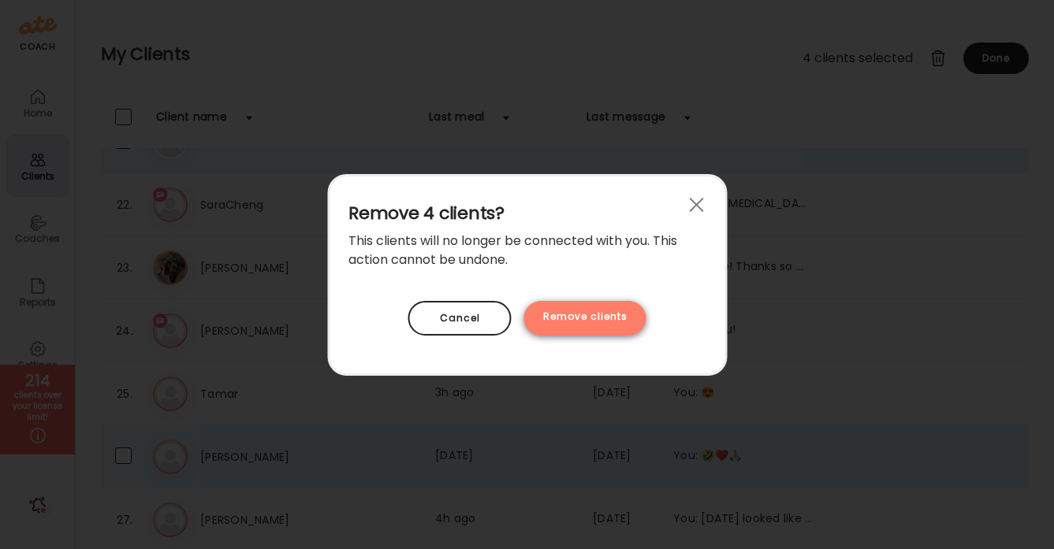
click at [602, 320] on div "Remove clients" at bounding box center [585, 318] width 122 height 35
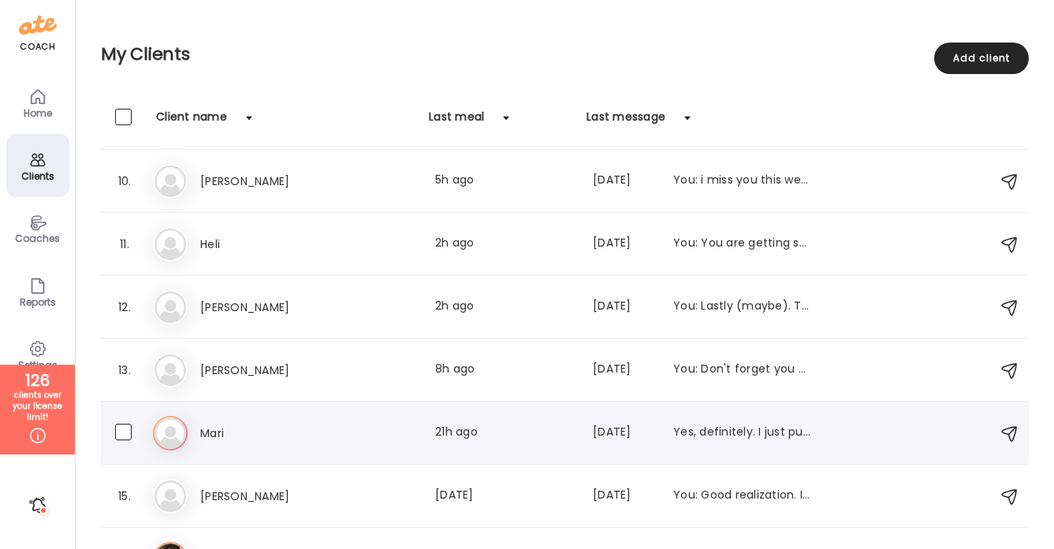
scroll to position [643, 0]
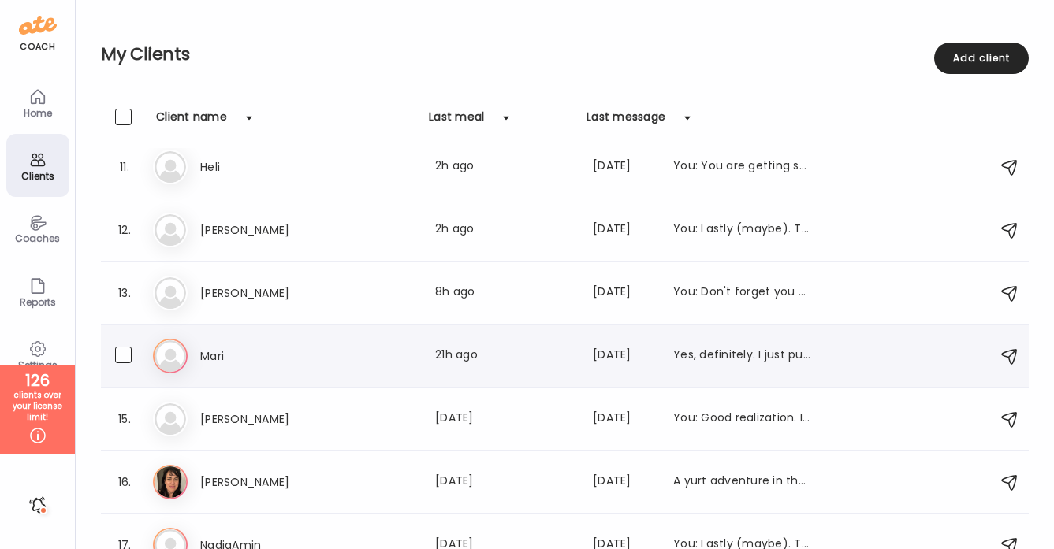
click at [325, 363] on h3 "Mari" at bounding box center [269, 356] width 139 height 19
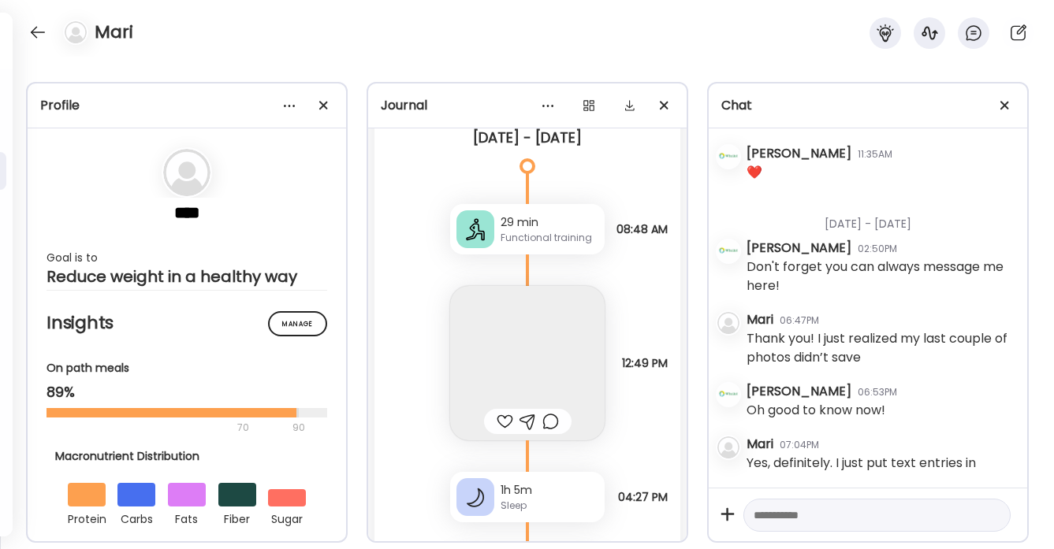
scroll to position [25047, 0]
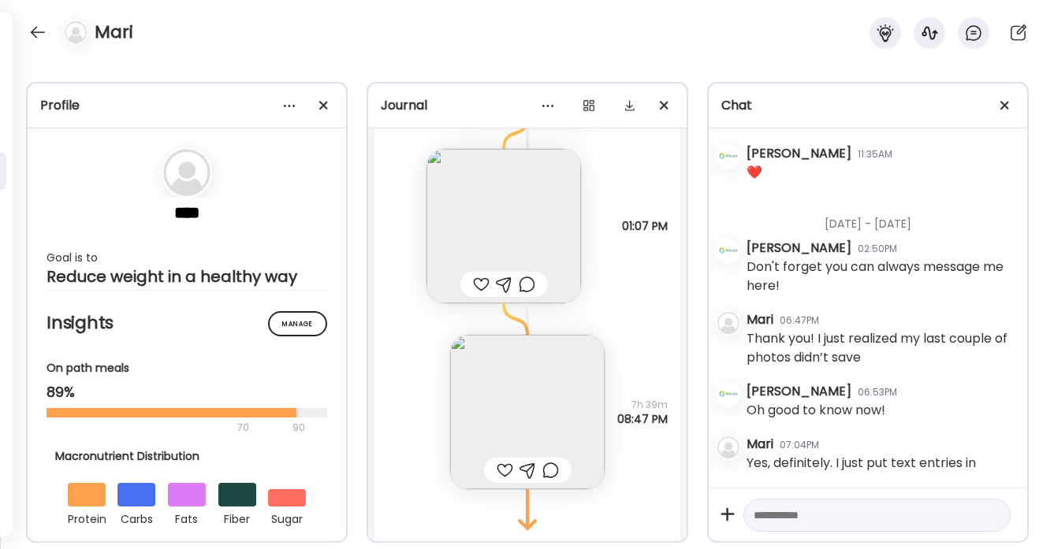
click at [899, 445] on div "Mari 07:04PM" at bounding box center [881, 444] width 268 height 19
click at [788, 517] on textarea at bounding box center [863, 515] width 218 height 19
type textarea "**********"
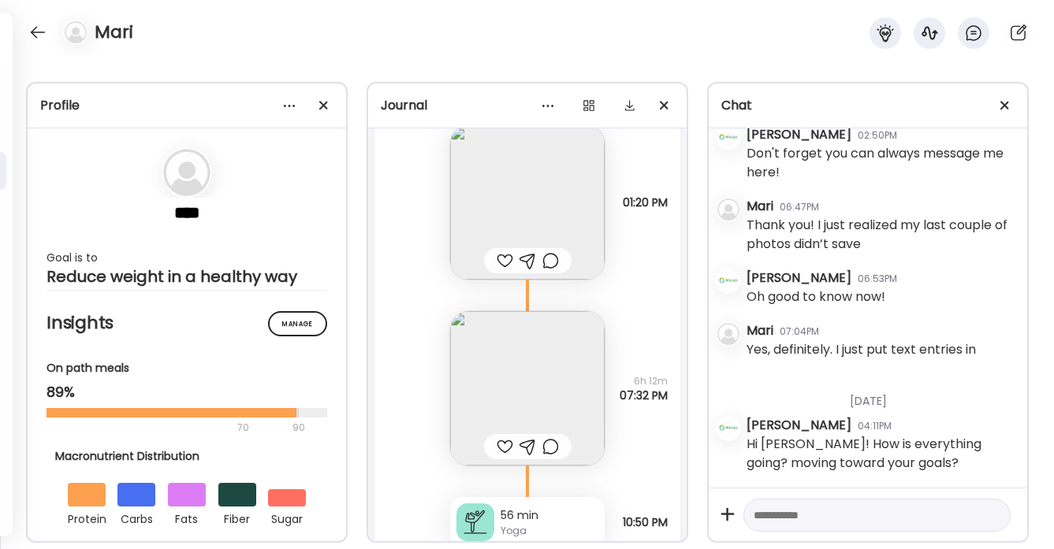
scroll to position [24193, 0]
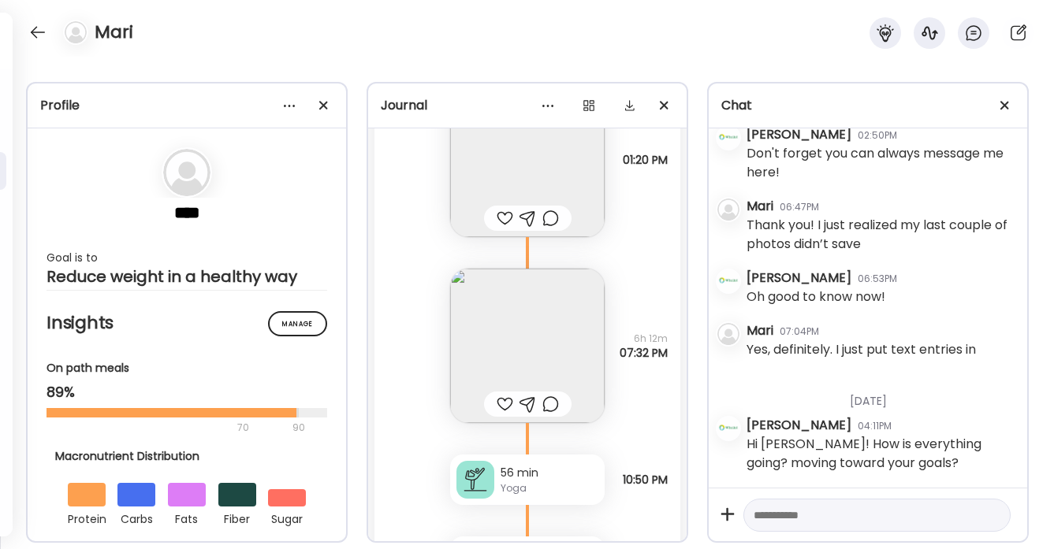
click at [505, 404] on div at bounding box center [505, 404] width 17 height 19
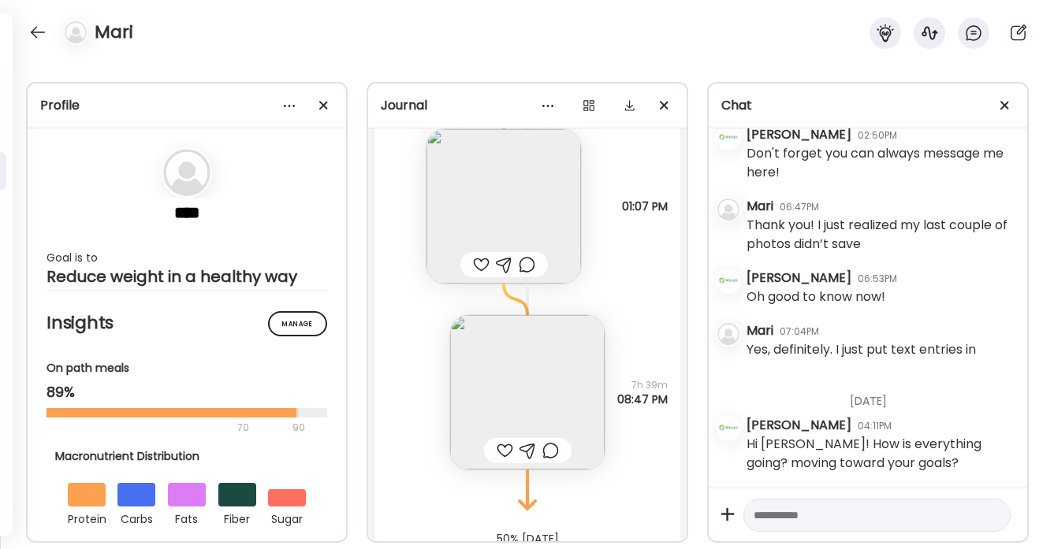
scroll to position [25128, 0]
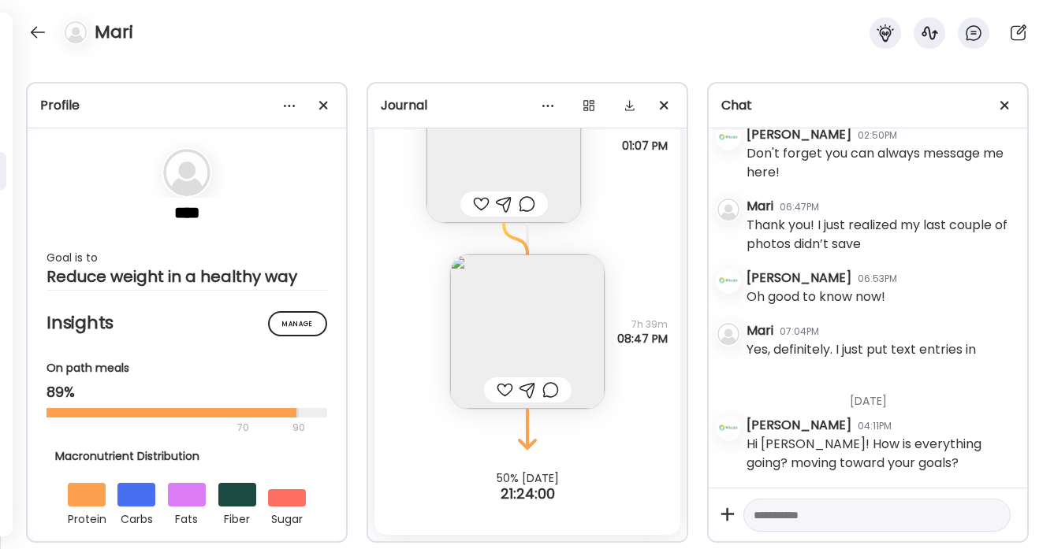
click at [501, 391] on div at bounding box center [505, 390] width 17 height 19
click at [36, 27] on div at bounding box center [37, 32] width 25 height 25
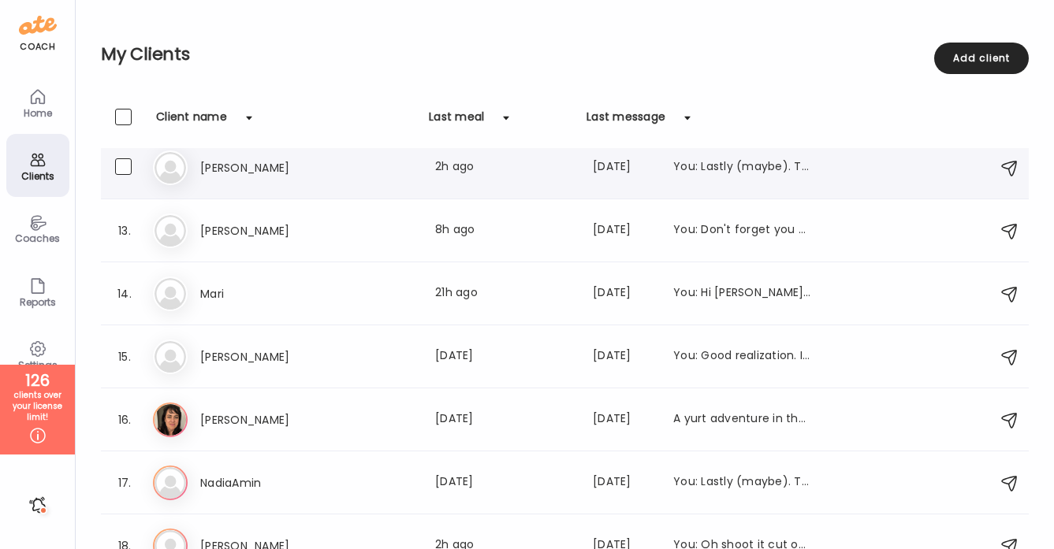
scroll to position [712, 0]
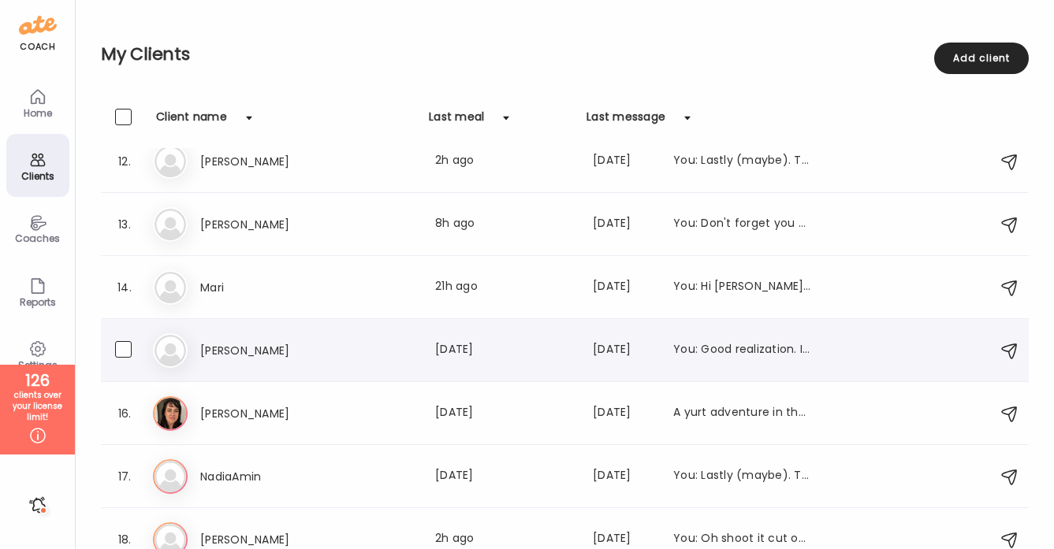
click at [460, 348] on div "Last meal: [DATE]" at bounding box center [504, 350] width 139 height 19
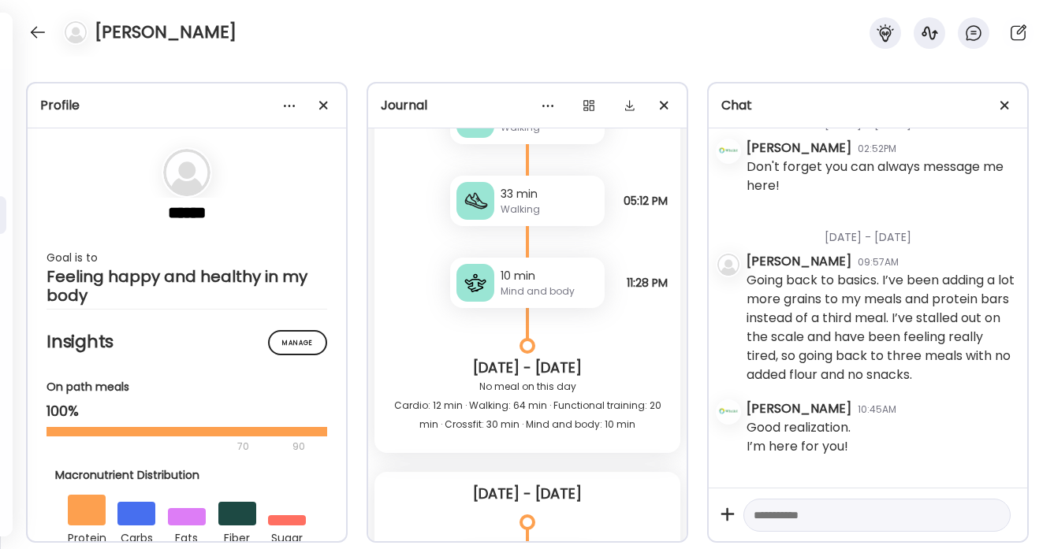
scroll to position [18411, 0]
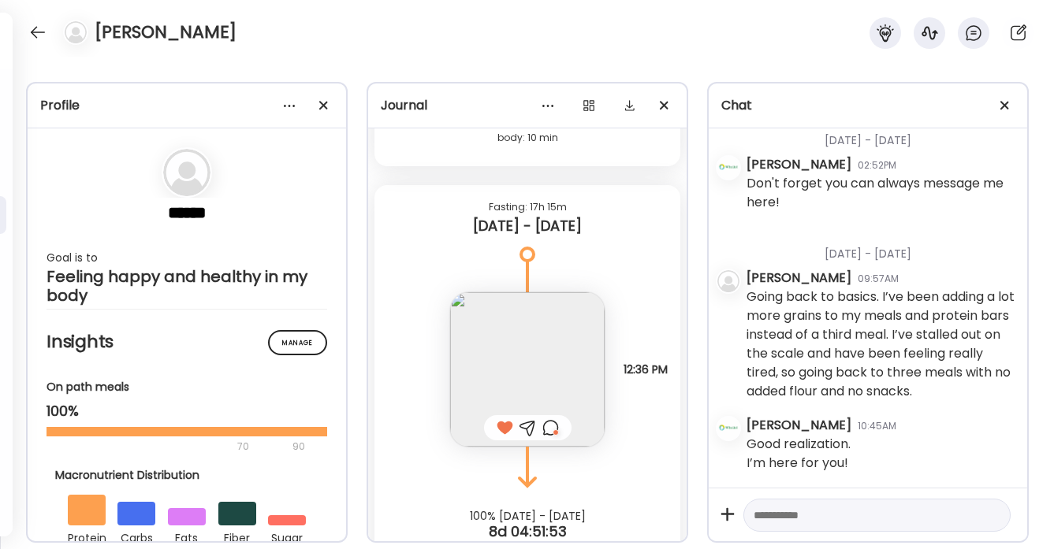
click at [796, 516] on textarea at bounding box center [863, 515] width 218 height 19
type textarea "**********"
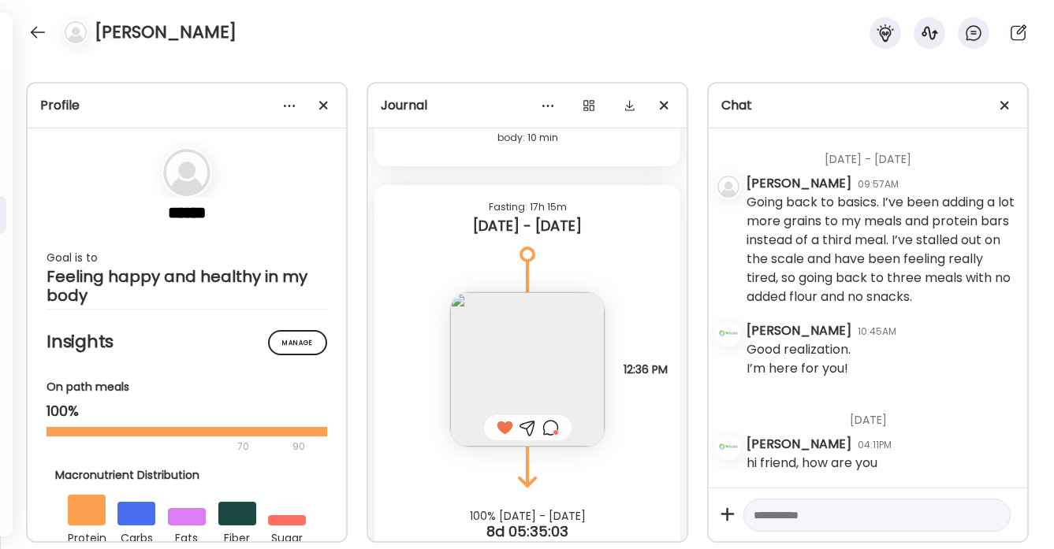
scroll to position [1400, 0]
click at [35, 40] on div at bounding box center [37, 32] width 25 height 25
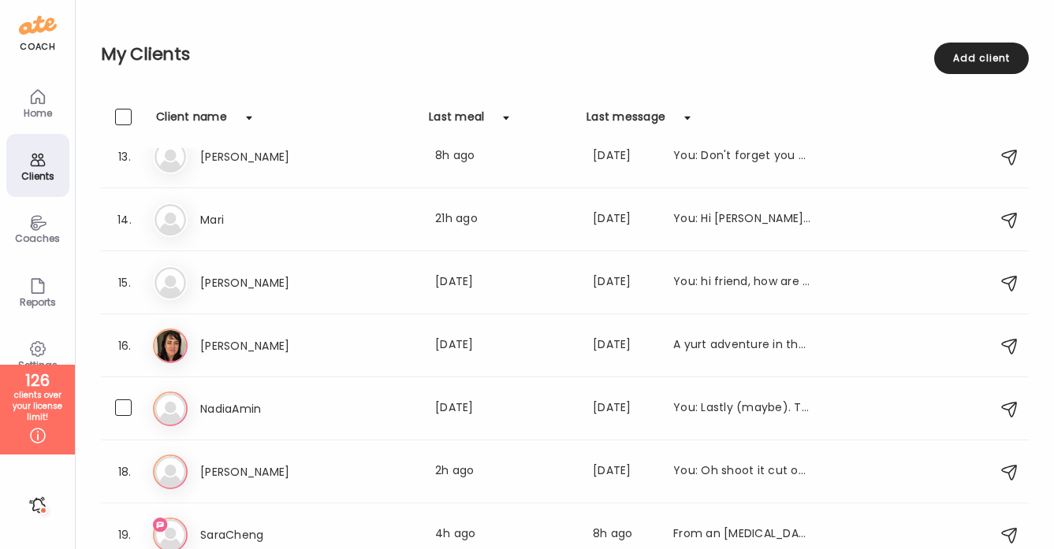
scroll to position [783, 0]
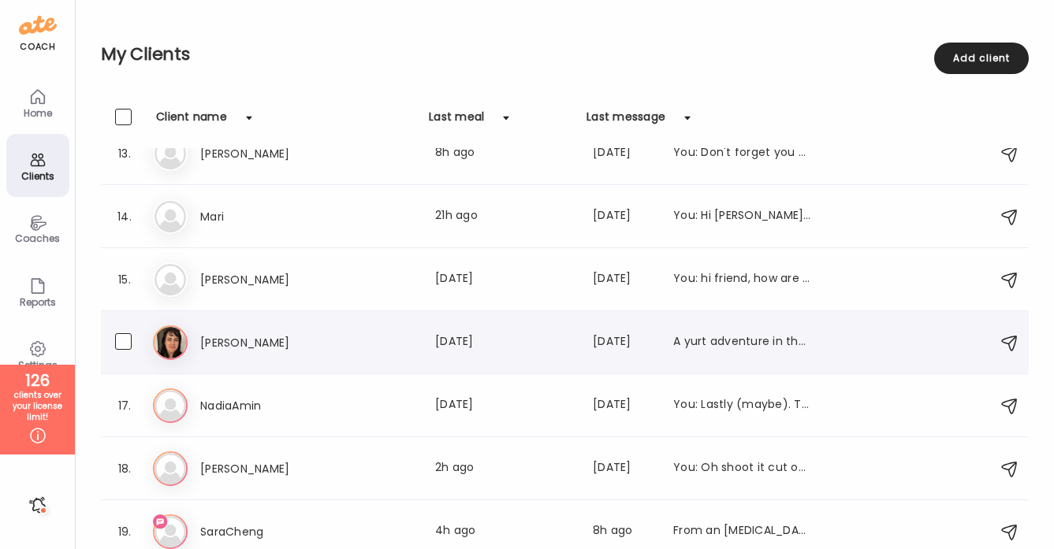
click at [400, 336] on div "[PERSON_NAME] Last meal: [DATE] Last message: [DATE] A yurt adventure in the mo…" at bounding box center [506, 342] width 612 height 19
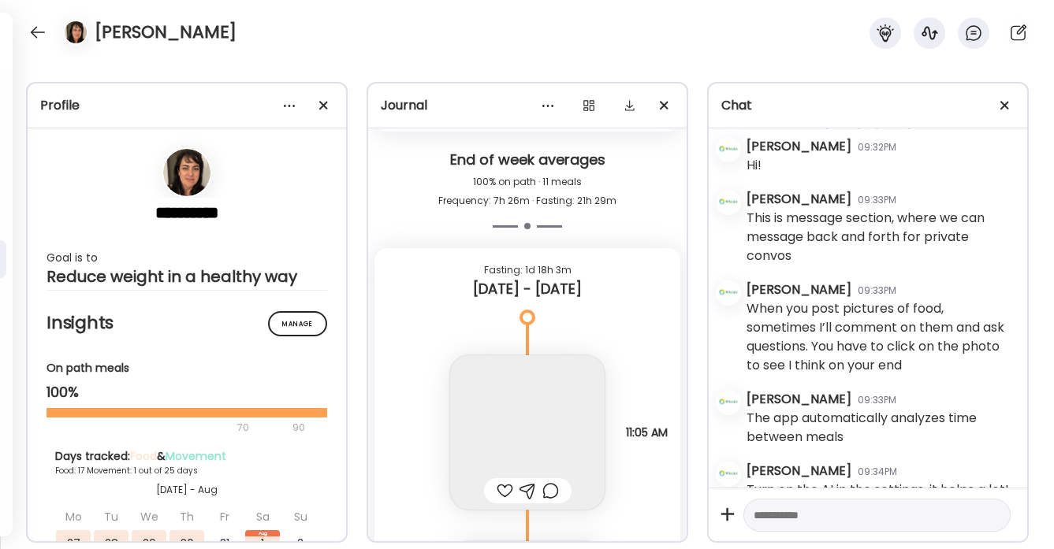
scroll to position [13893, 0]
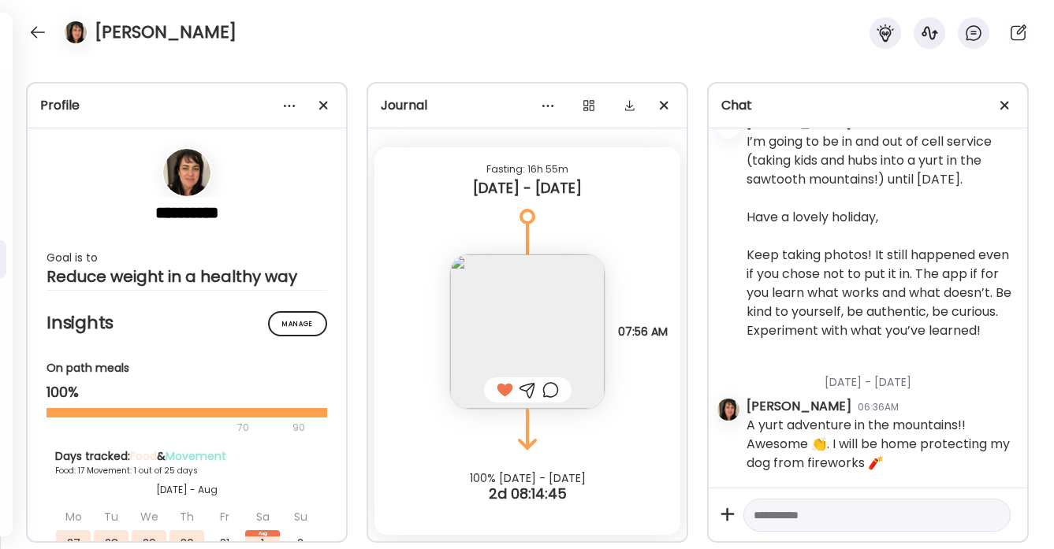
click at [789, 518] on textarea at bounding box center [863, 515] width 218 height 19
type textarea "**********"
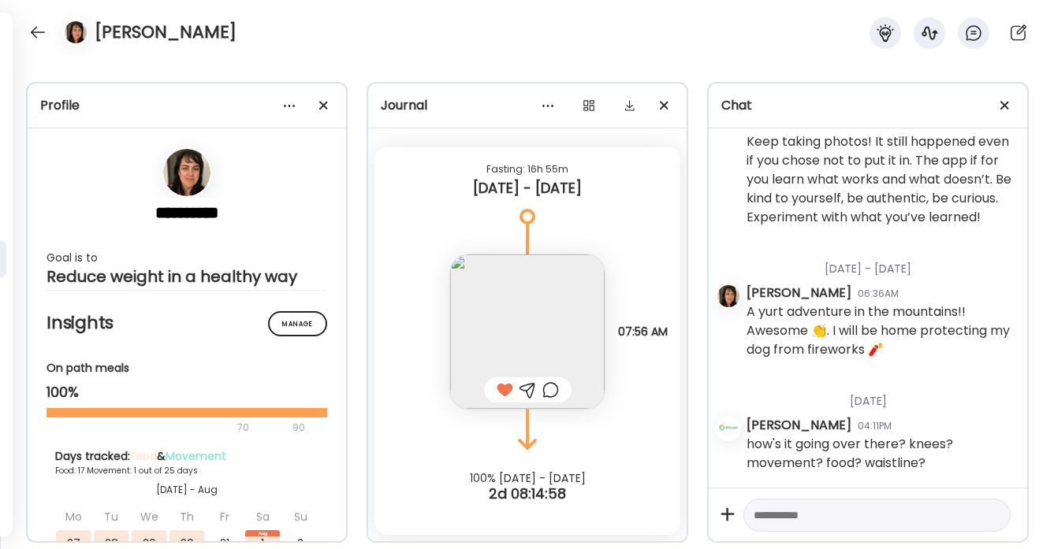
scroll to position [3668, 0]
click at [43, 33] on div at bounding box center [37, 32] width 25 height 25
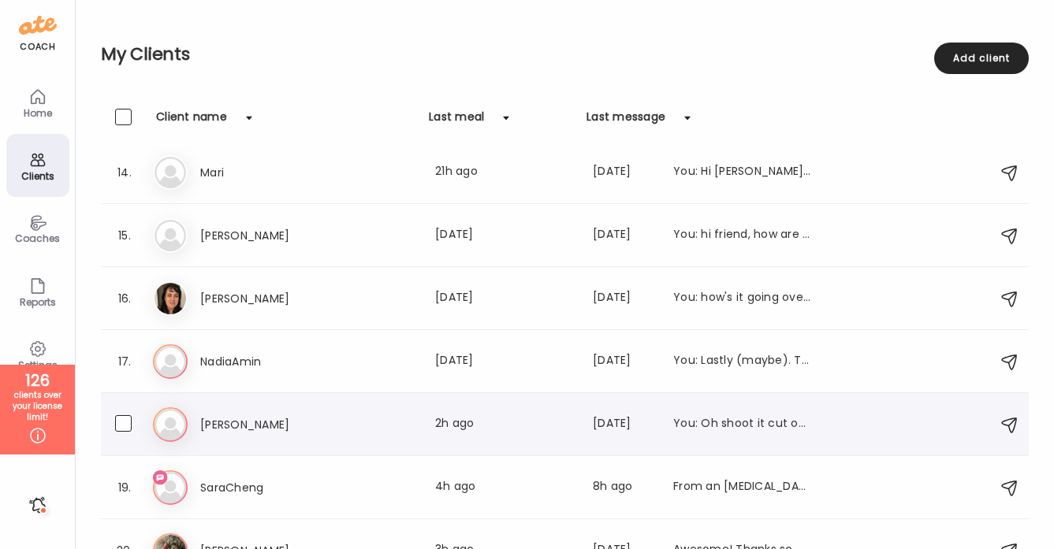
scroll to position [930, 0]
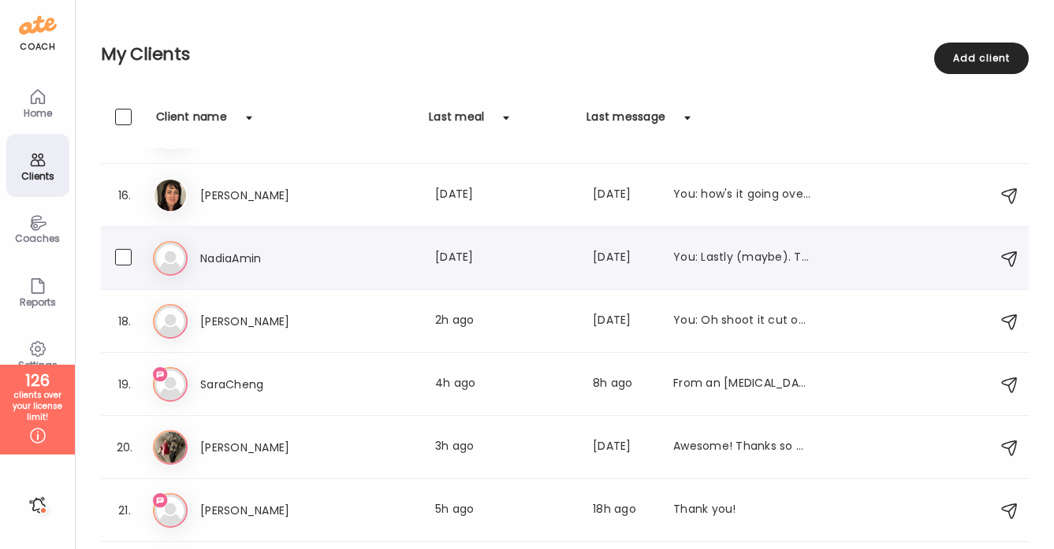
click at [381, 257] on div "NadiaAmin Last meal: [DATE] Last message: [DATE] You: Lastly (maybe). This app …" at bounding box center [506, 258] width 612 height 19
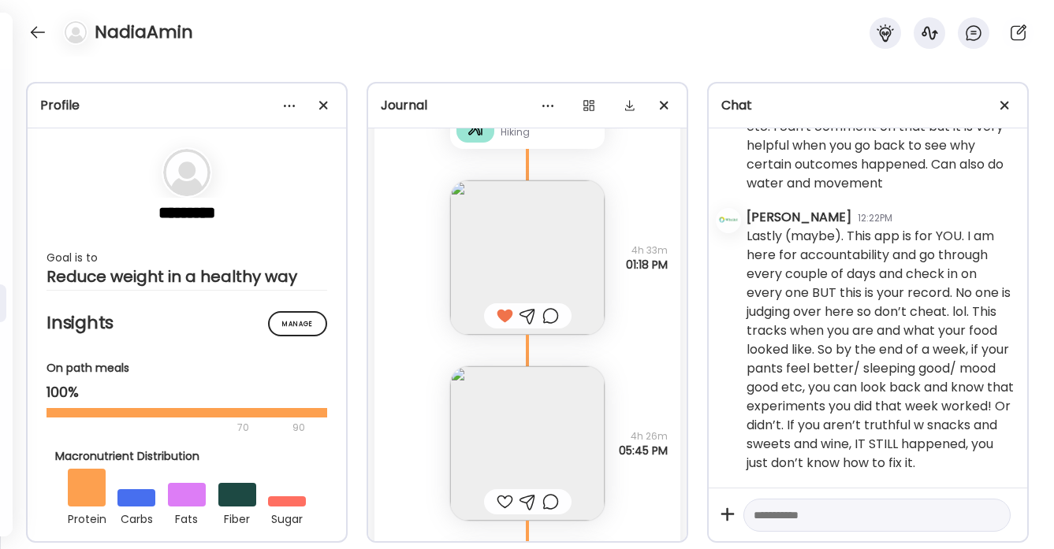
scroll to position [12641, 0]
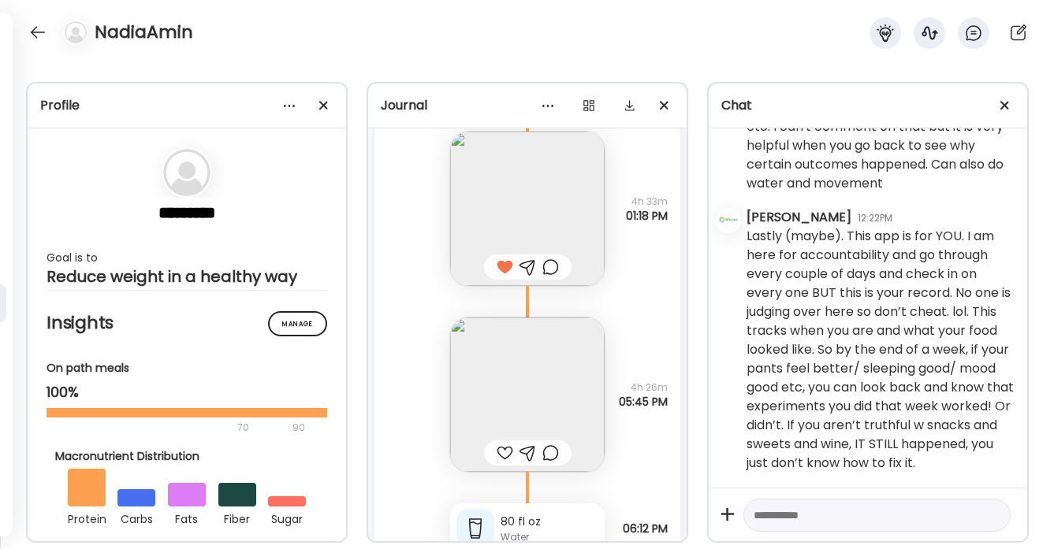
click at [508, 452] on div at bounding box center [505, 453] width 17 height 19
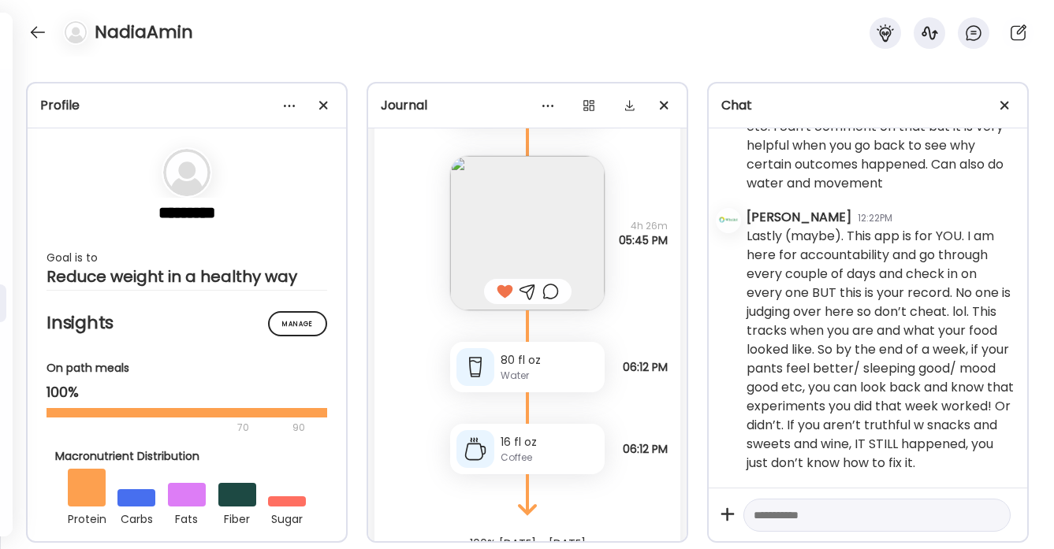
scroll to position [12868, 0]
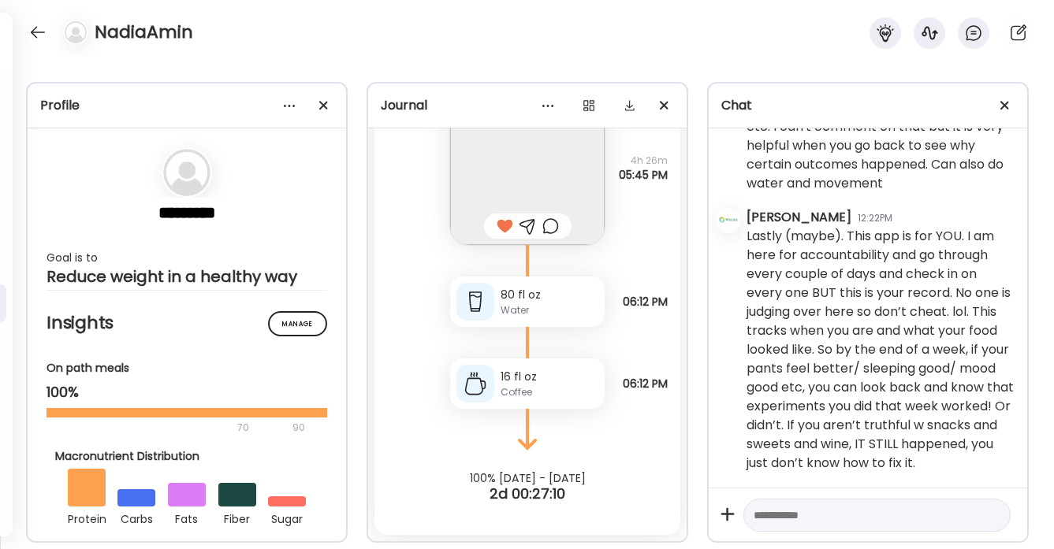
click at [773, 515] on textarea at bounding box center [863, 515] width 218 height 19
type textarea "**********"
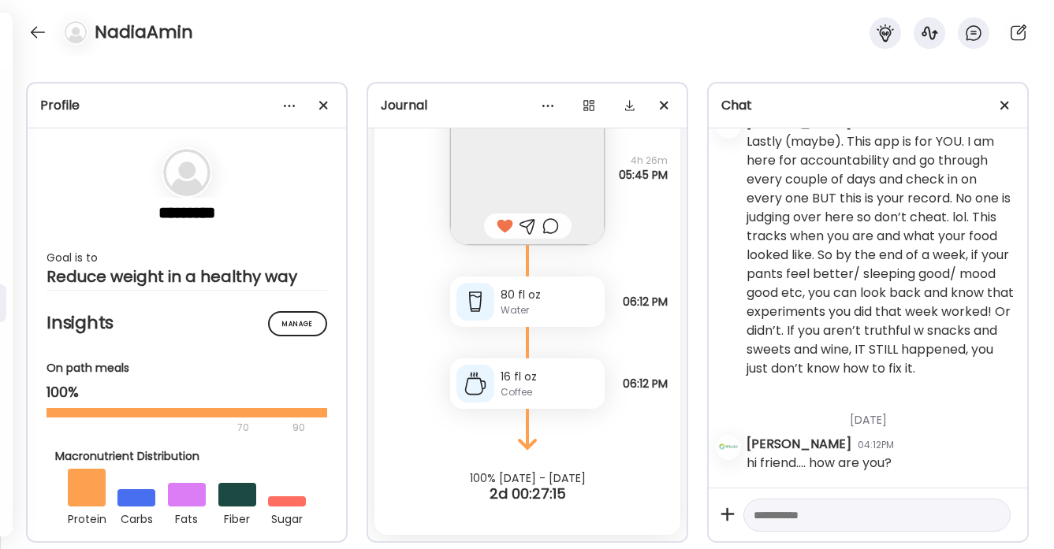
scroll to position [687, 0]
click at [34, 37] on div at bounding box center [37, 32] width 25 height 25
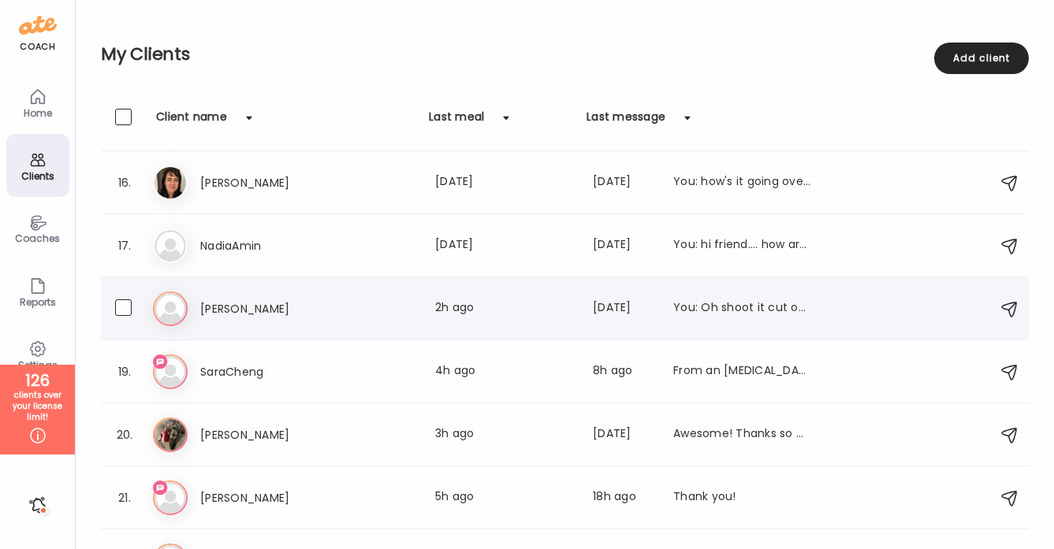
click at [318, 307] on h3 "[PERSON_NAME]" at bounding box center [269, 309] width 139 height 19
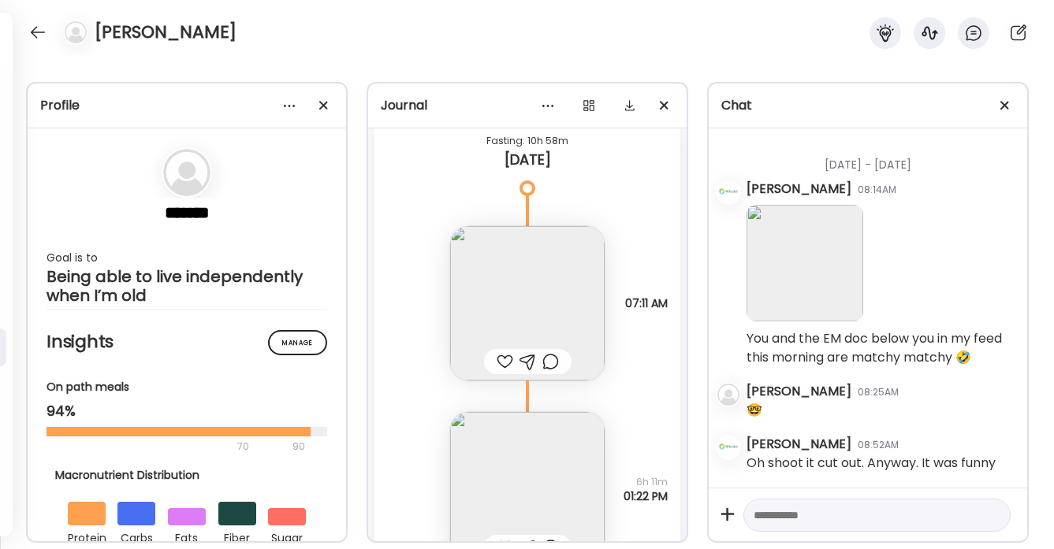
scroll to position [36986, 0]
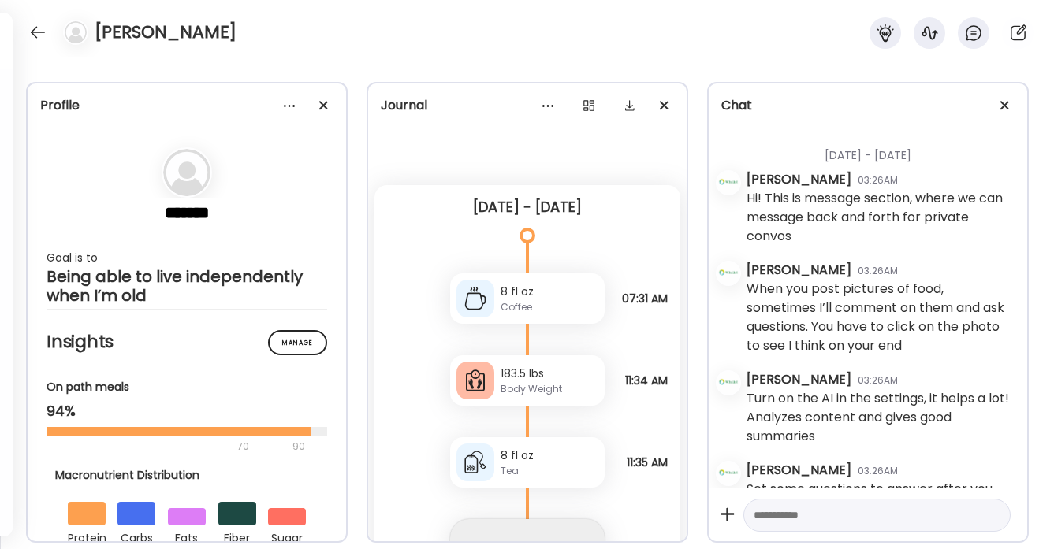
scroll to position [106, 0]
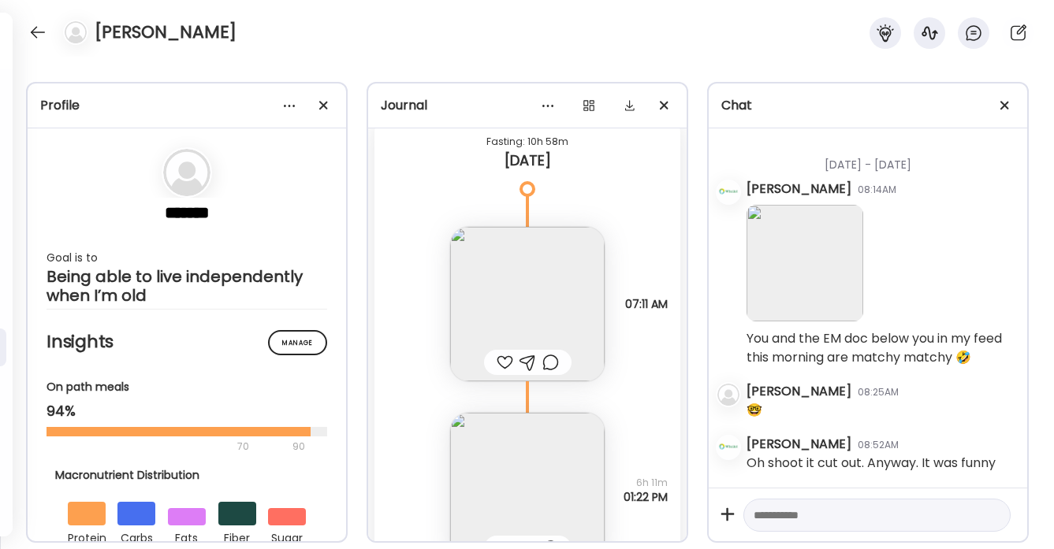
click at [504, 363] on div at bounding box center [505, 362] width 17 height 19
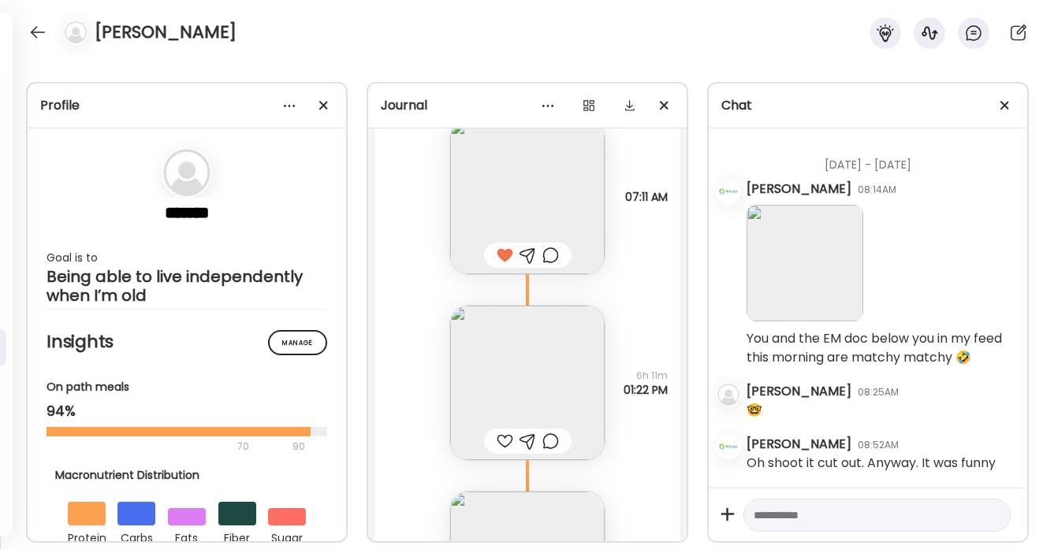
scroll to position [37110, 0]
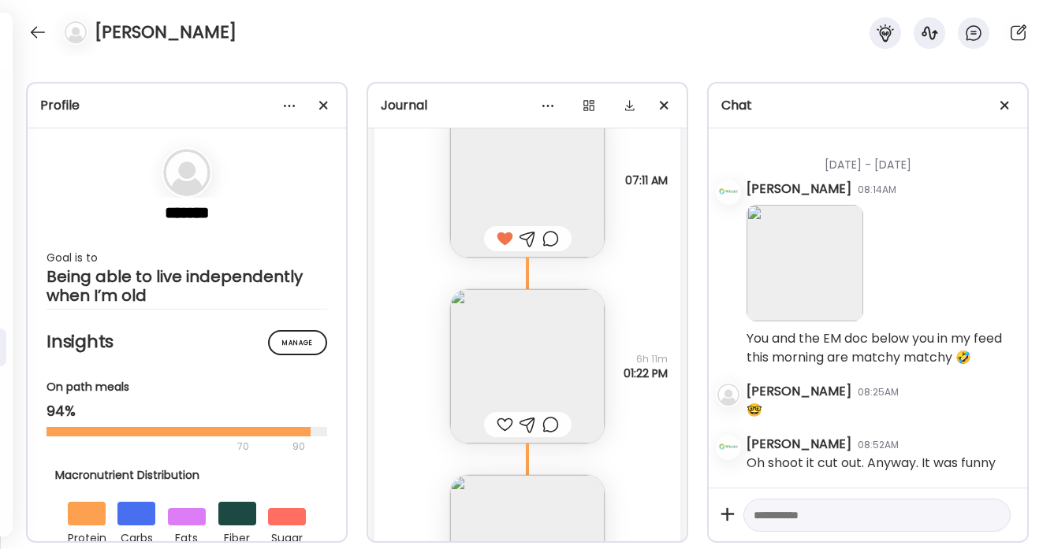
click at [504, 424] on div at bounding box center [505, 424] width 17 height 19
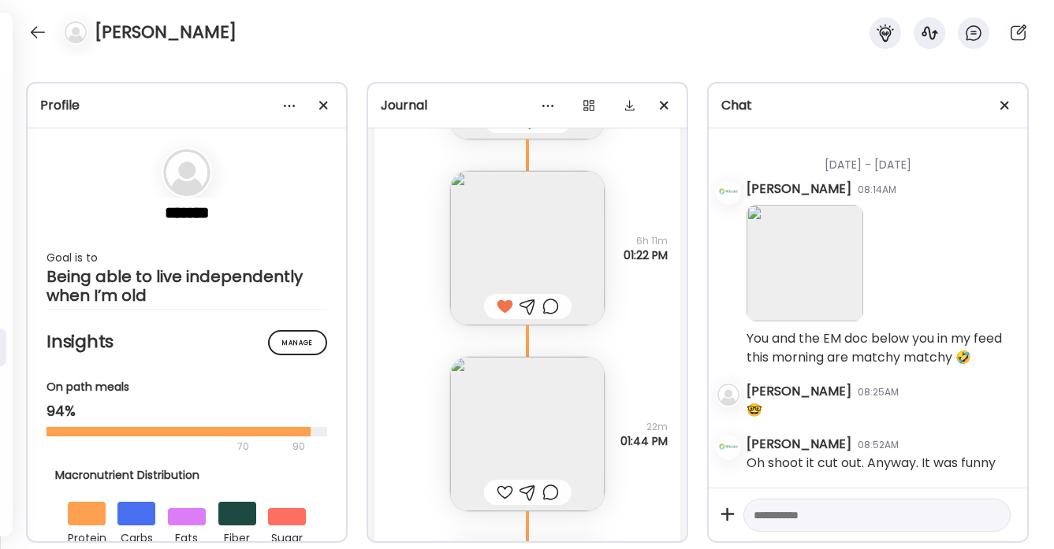
scroll to position [37247, 0]
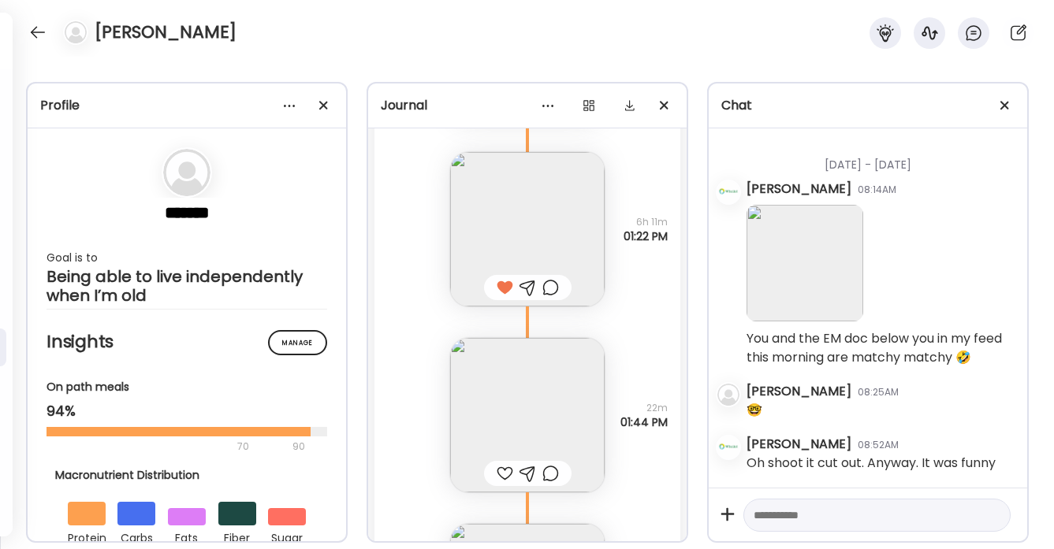
click at [508, 470] on div at bounding box center [505, 473] width 17 height 19
click at [550, 288] on div at bounding box center [550, 287] width 17 height 19
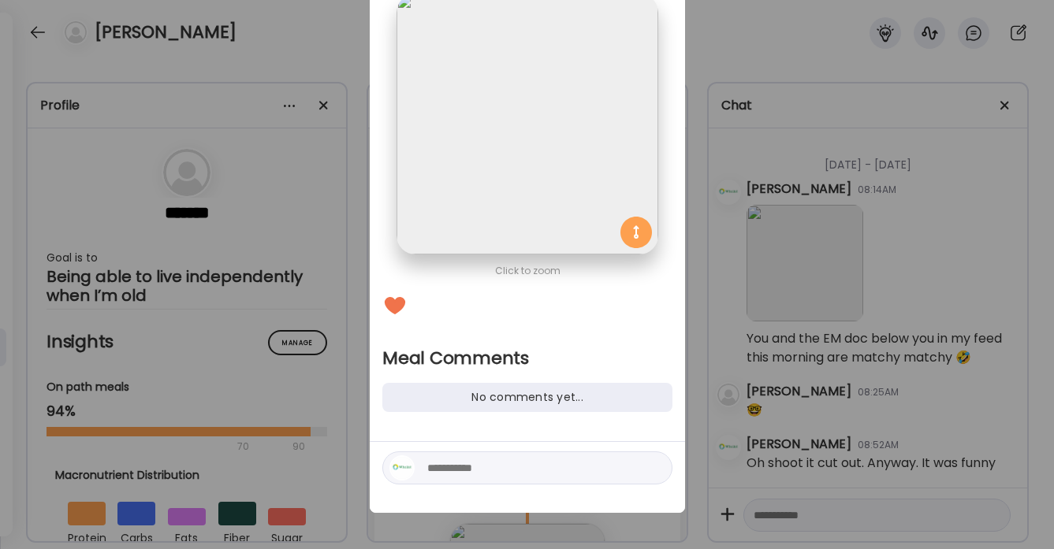
click at [449, 467] on textarea at bounding box center [533, 468] width 213 height 19
type textarea "**********"
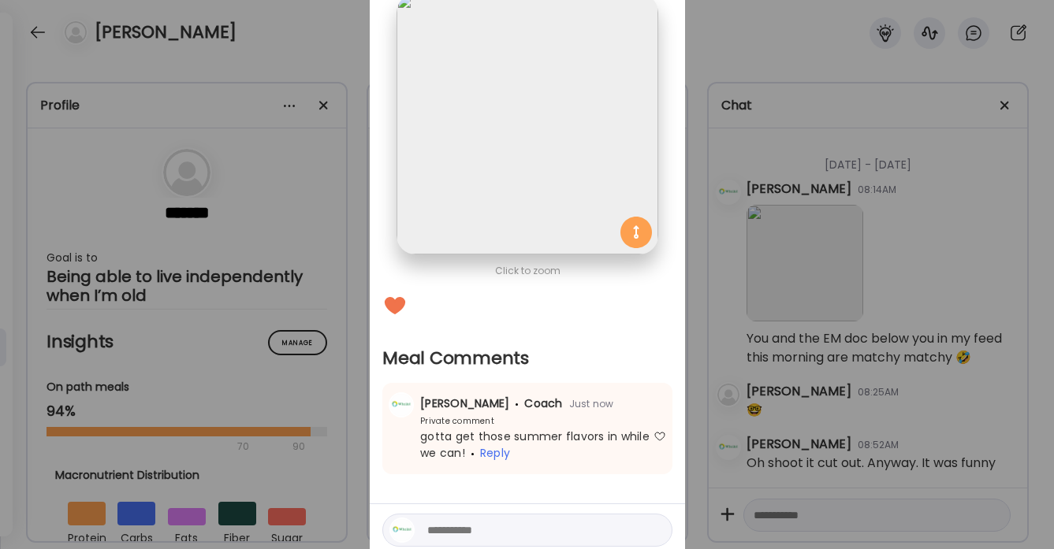
click at [331, 47] on div "Ate Coach Dashboard Wahoo! It’s official Take a moment to set up your Coach Pro…" at bounding box center [527, 274] width 1054 height 549
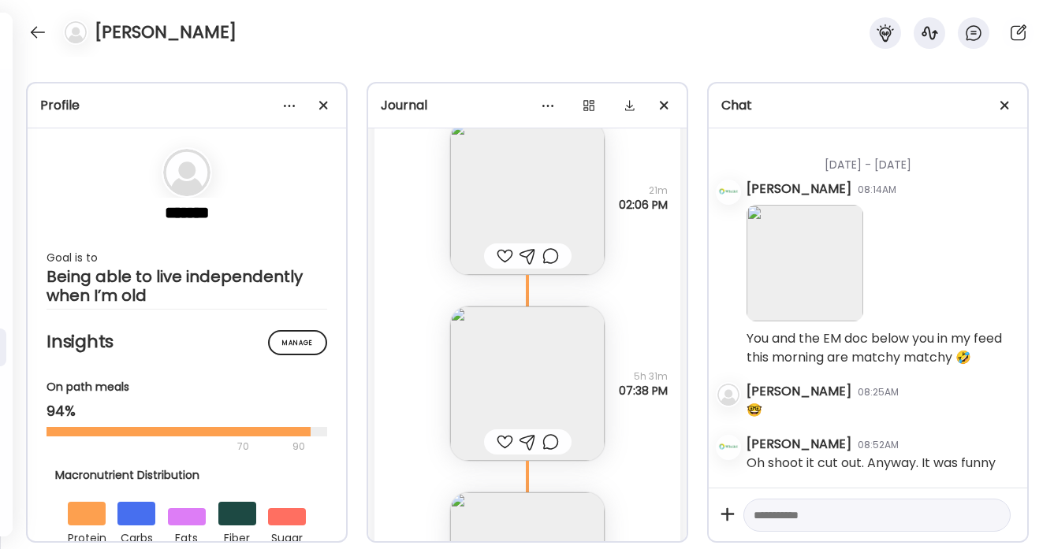
scroll to position [37666, 0]
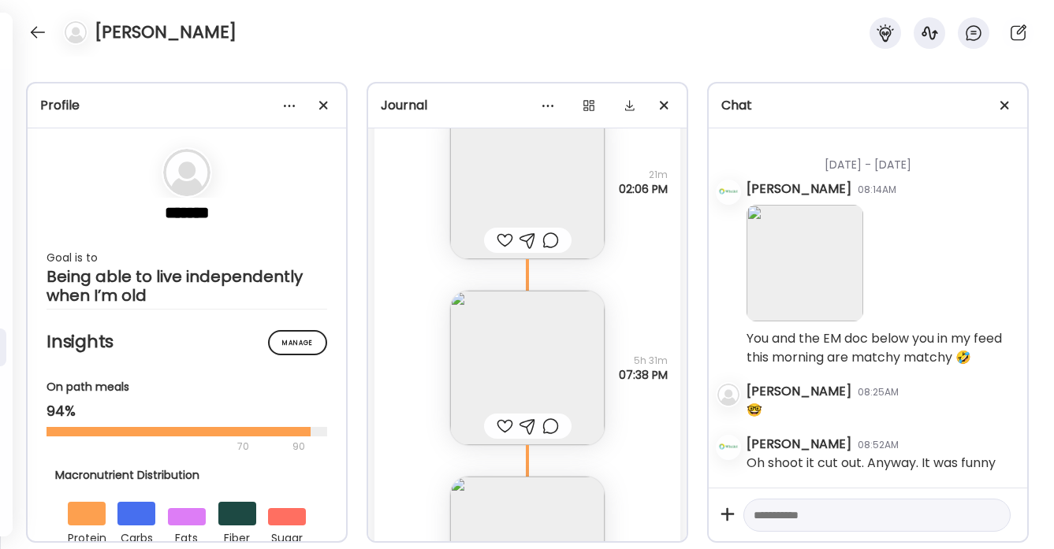
click at [505, 420] on div at bounding box center [505, 426] width 17 height 19
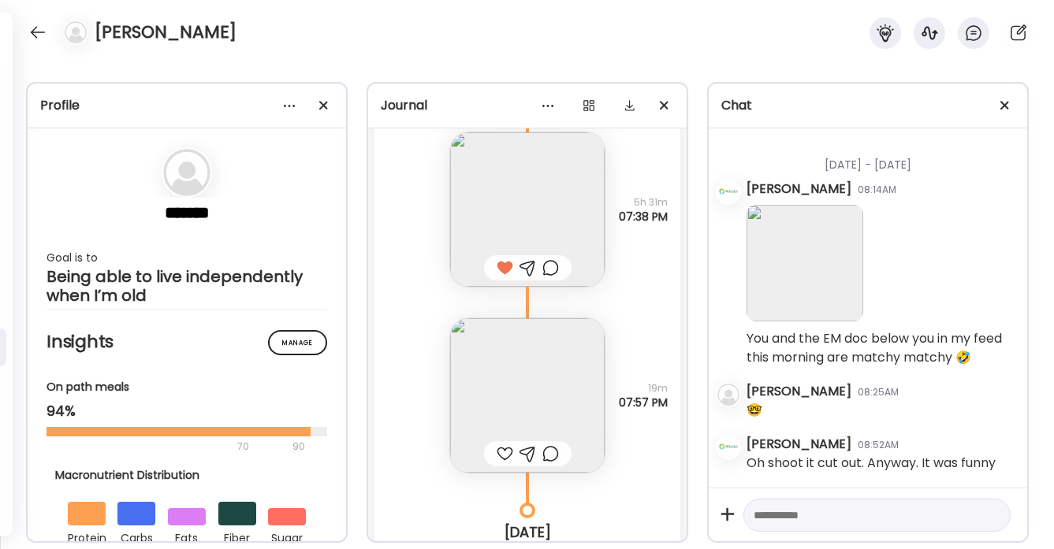
scroll to position [37826, 0]
click at [502, 450] on div at bounding box center [505, 452] width 17 height 19
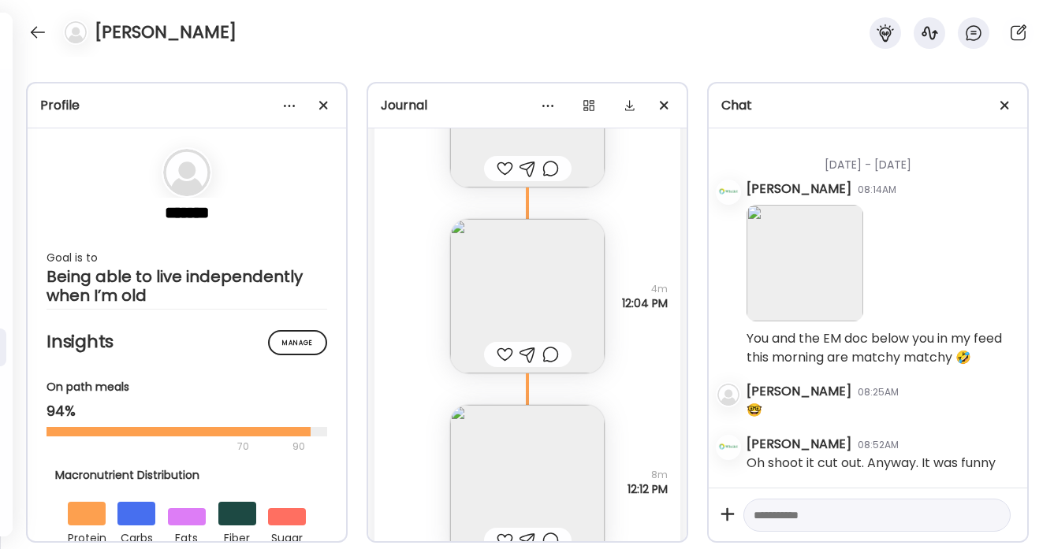
scroll to position [38510, 0]
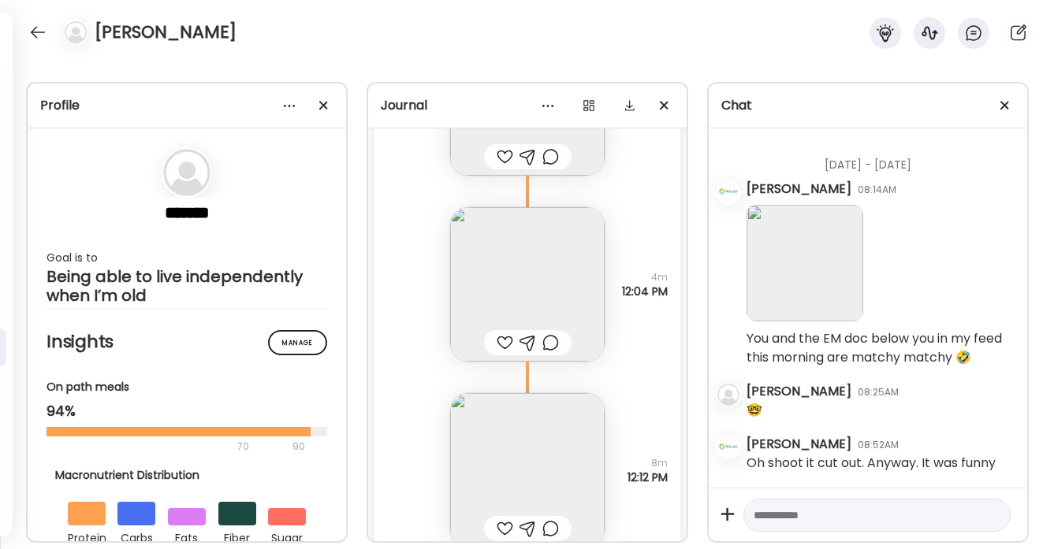
click at [503, 341] on div at bounding box center [505, 342] width 17 height 19
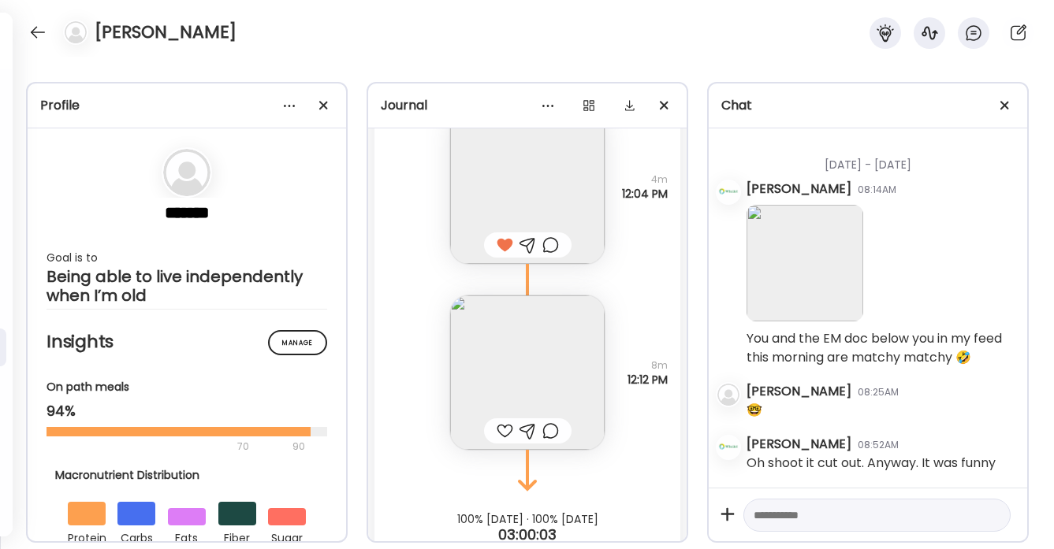
scroll to position [38648, 0]
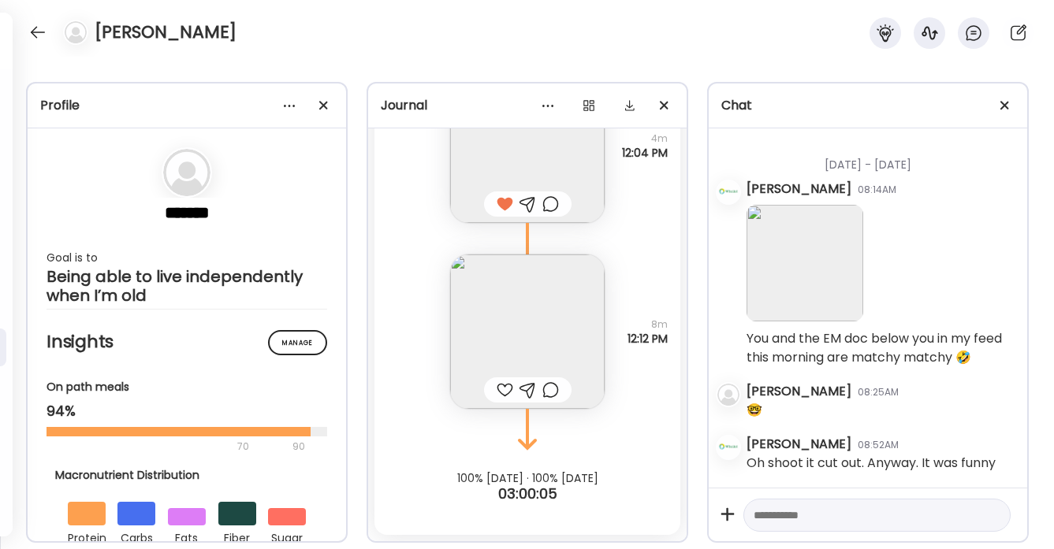
click at [508, 391] on div at bounding box center [505, 390] width 17 height 19
click at [48, 33] on div at bounding box center [37, 32] width 25 height 25
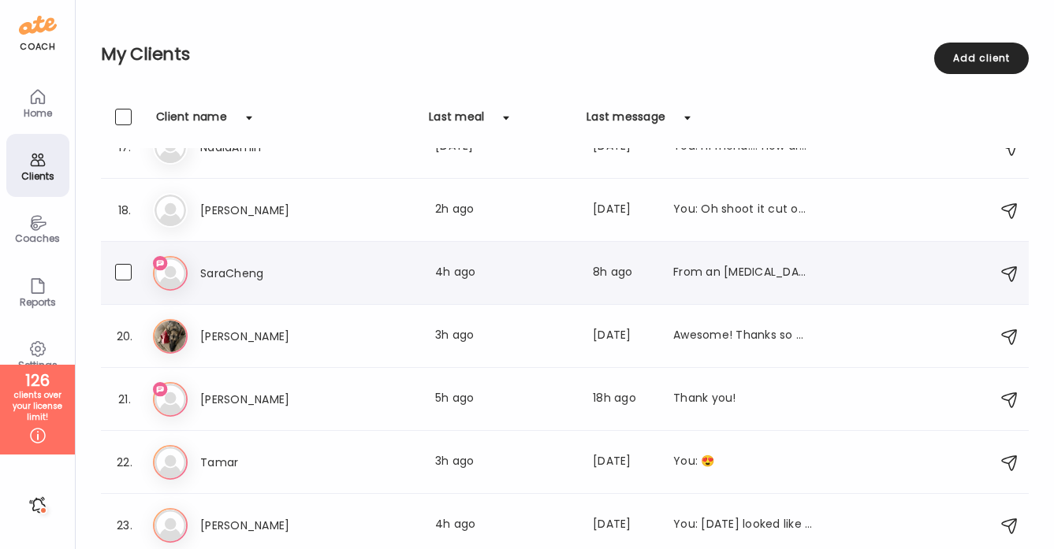
click at [336, 270] on h3 "SaraCheng" at bounding box center [269, 273] width 139 height 19
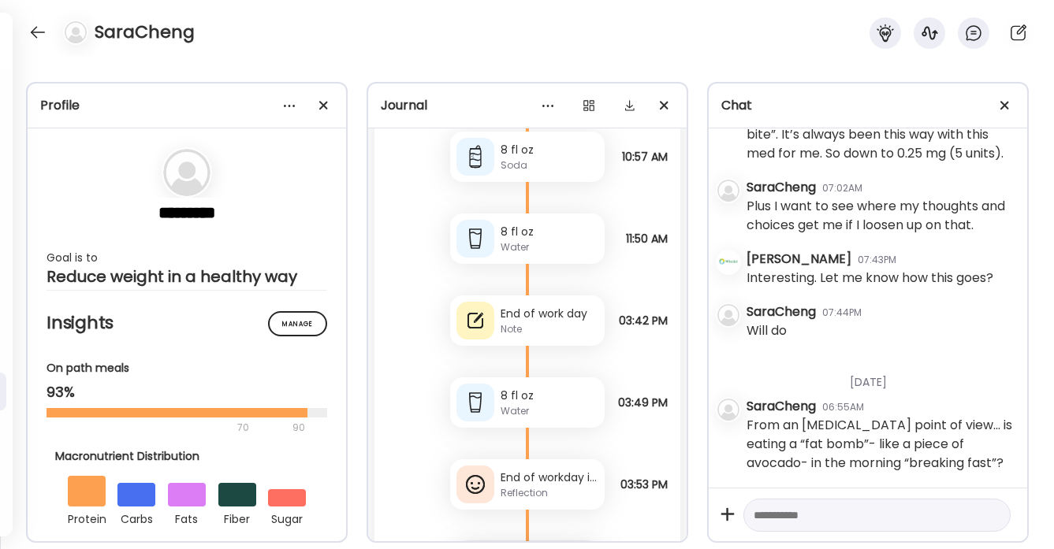
scroll to position [37479, 0]
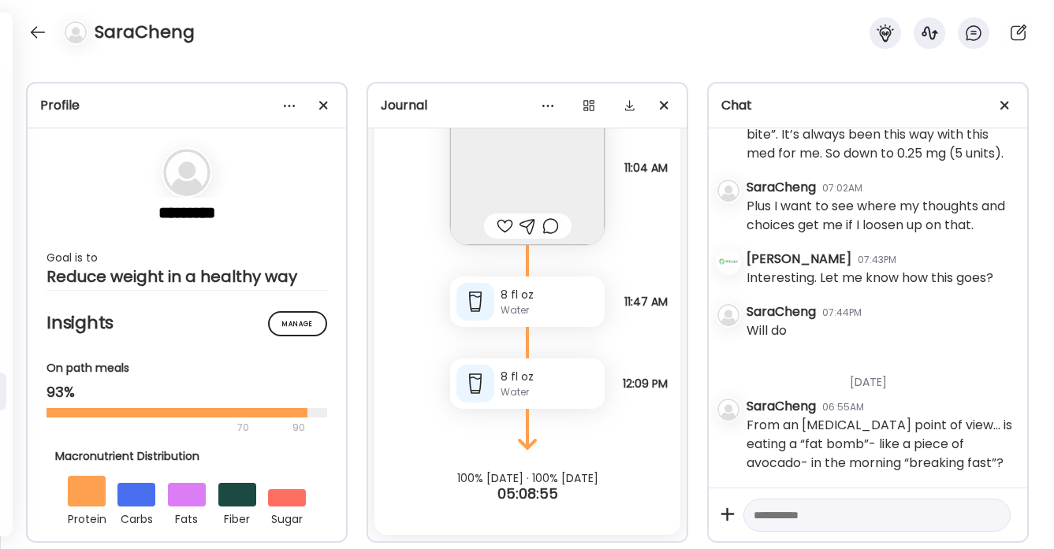
click at [808, 517] on textarea at bounding box center [863, 515] width 218 height 19
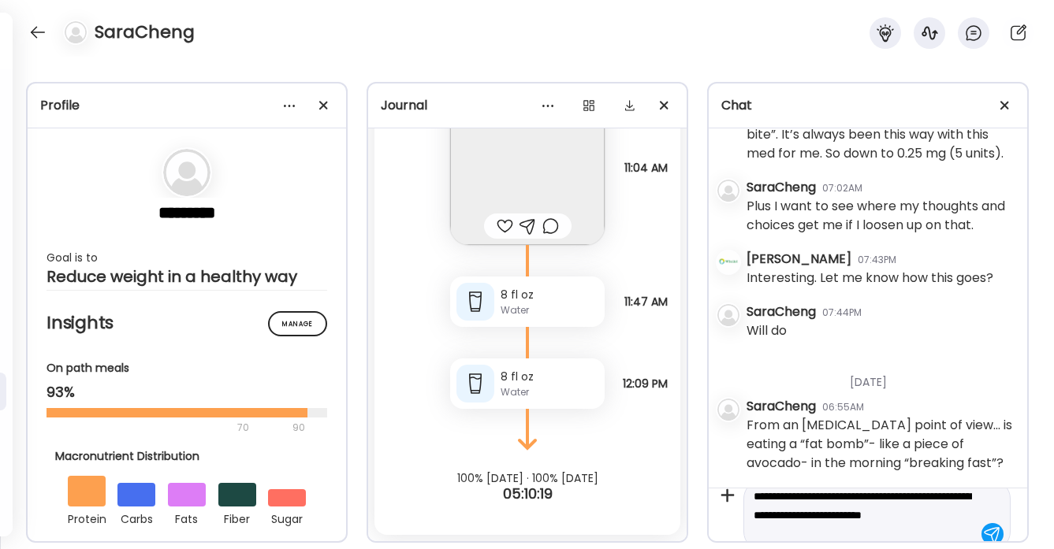
scroll to position [37, 0]
type textarea "**********"
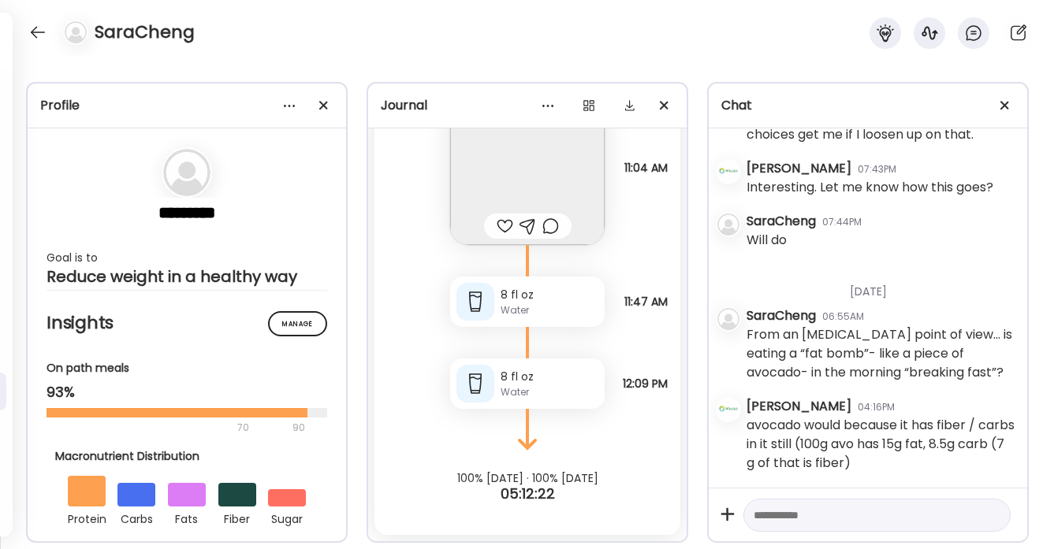
scroll to position [3134, 0]
click at [770, 519] on textarea at bounding box center [863, 515] width 218 height 19
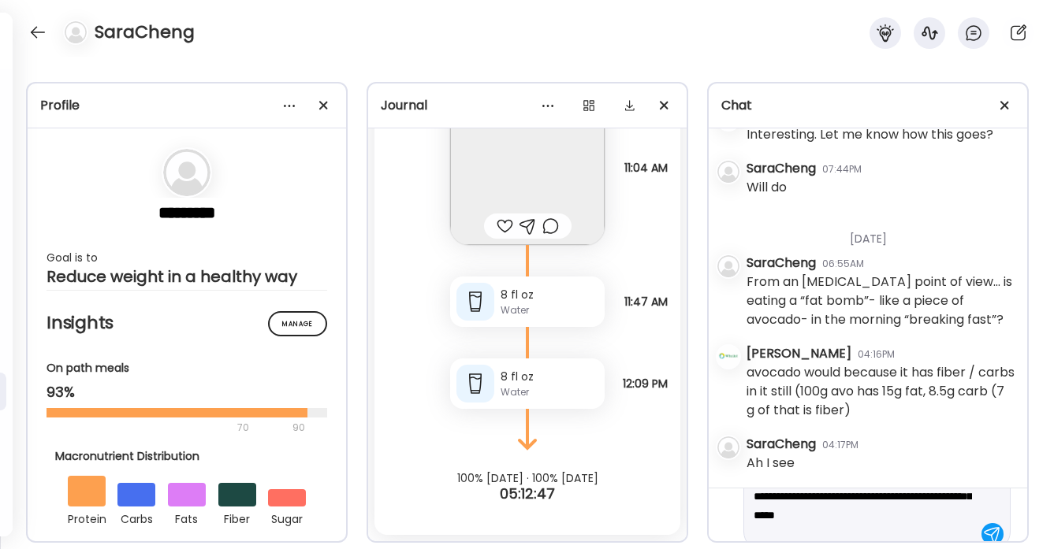
scroll to position [56, 0]
type textarea "**********"
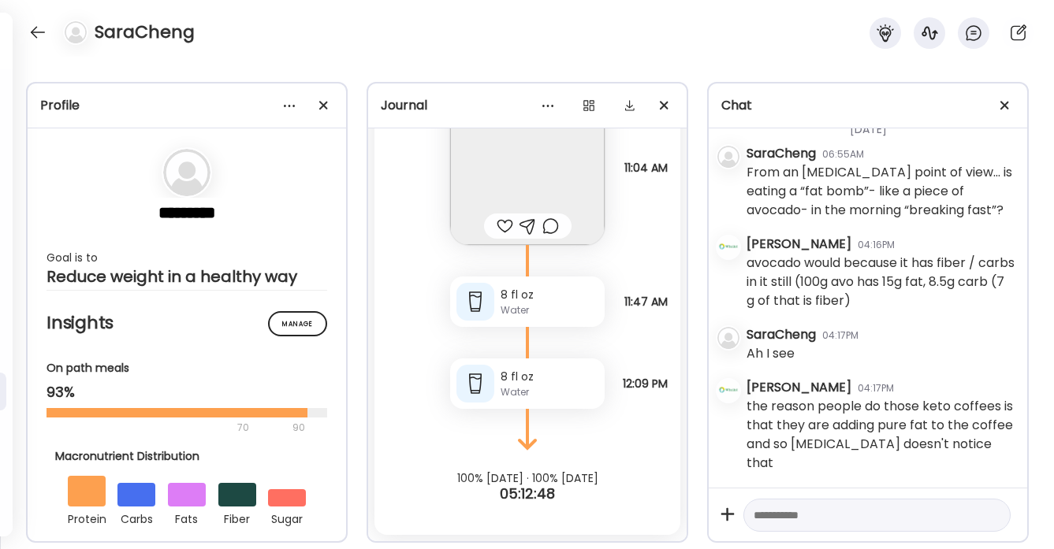
scroll to position [3279, 0]
click at [42, 35] on div at bounding box center [37, 32] width 25 height 25
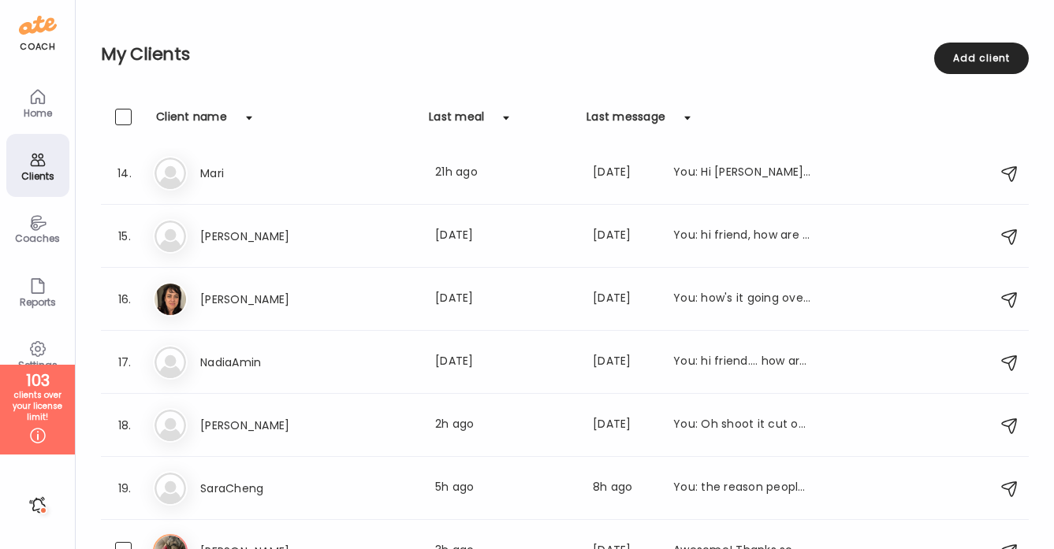
scroll to position [1047, 0]
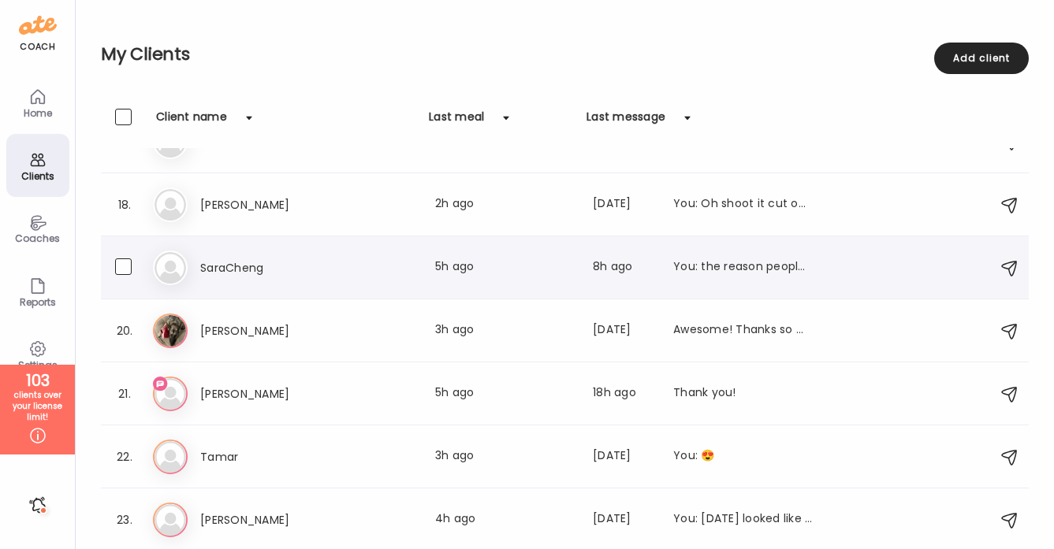
click at [281, 263] on h3 "SaraCheng" at bounding box center [269, 268] width 139 height 19
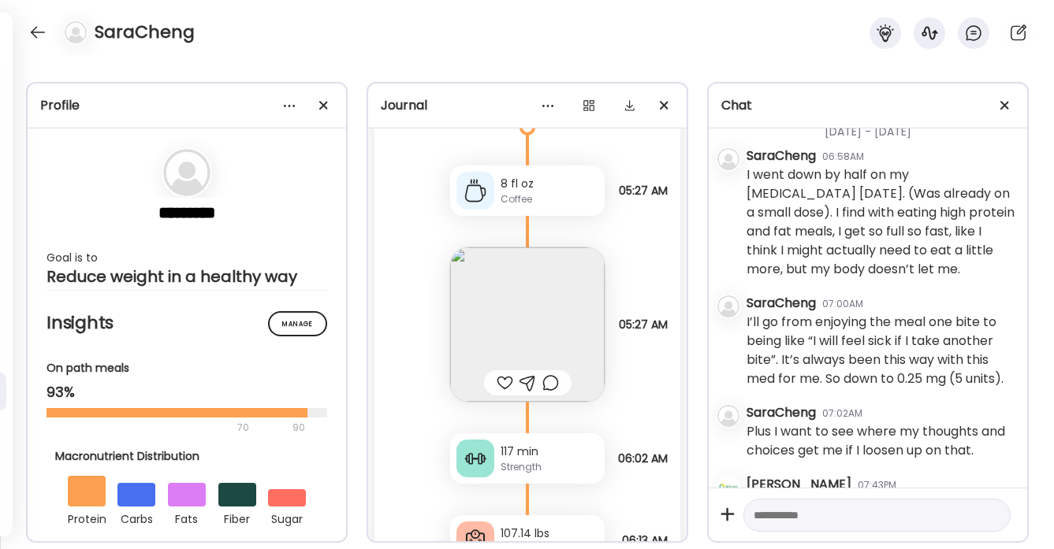
scroll to position [35890, 0]
click at [505, 381] on div at bounding box center [505, 379] width 17 height 19
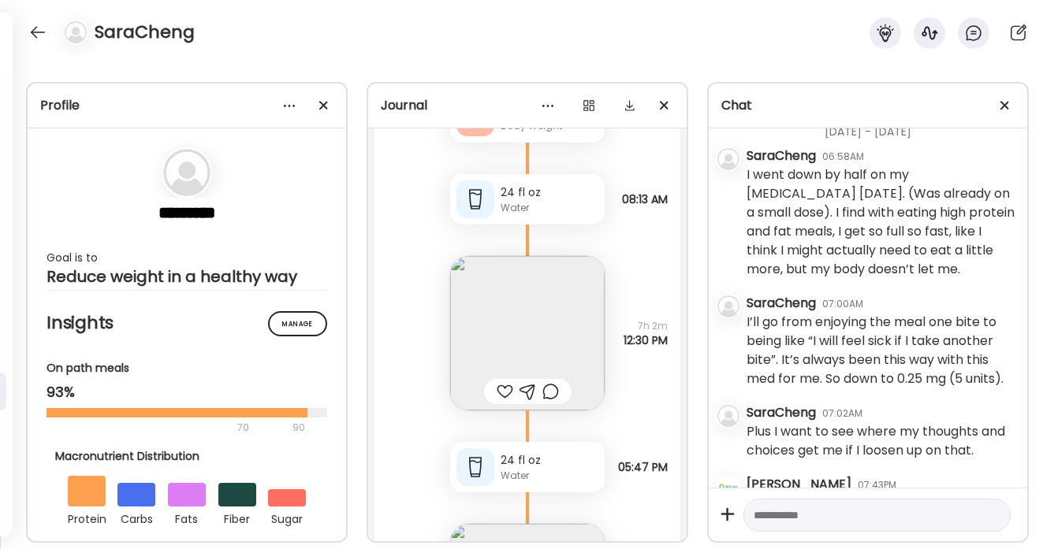
scroll to position [36349, 0]
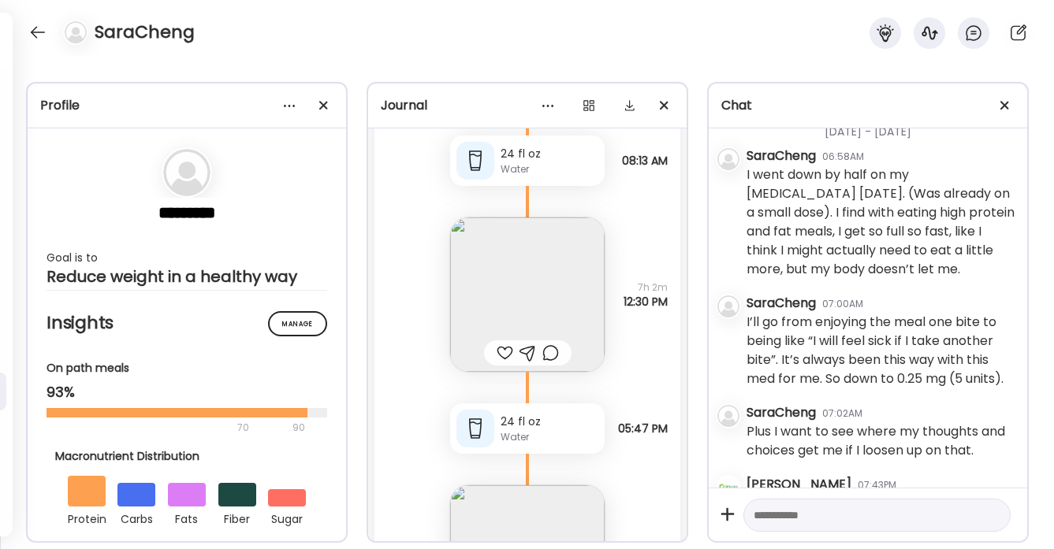
click at [503, 349] on div at bounding box center [505, 353] width 17 height 19
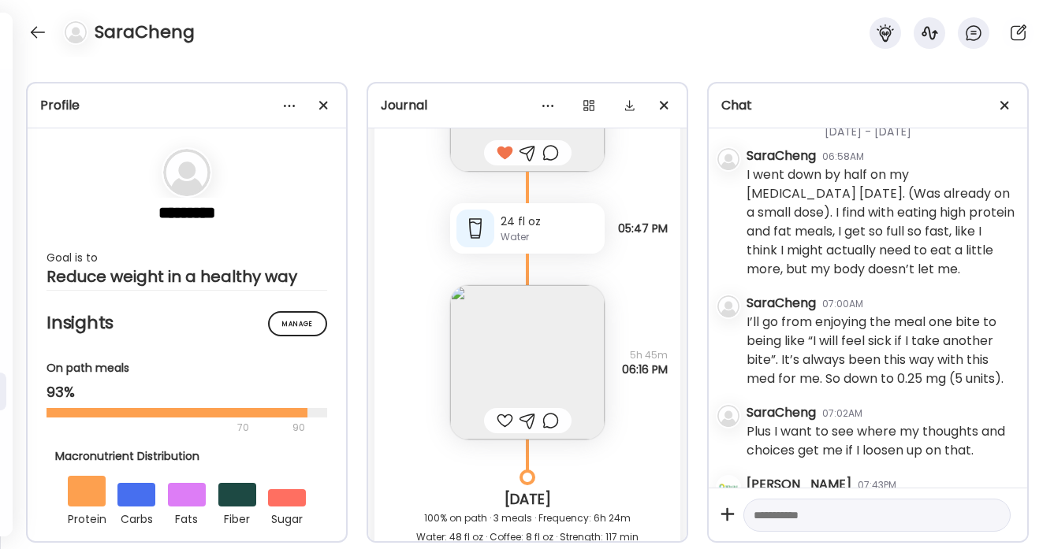
scroll to position [36554, 0]
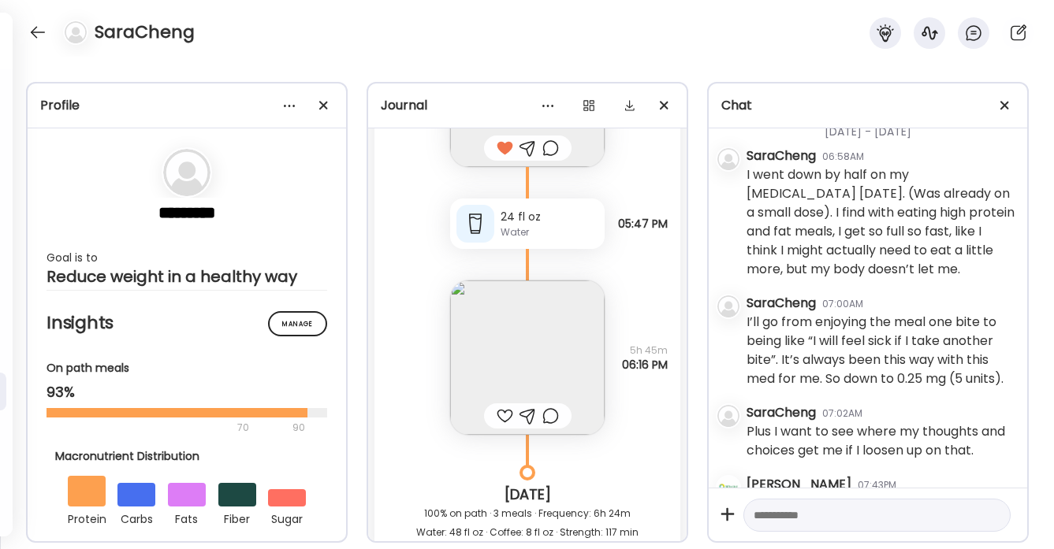
click at [502, 419] on div at bounding box center [505, 416] width 17 height 19
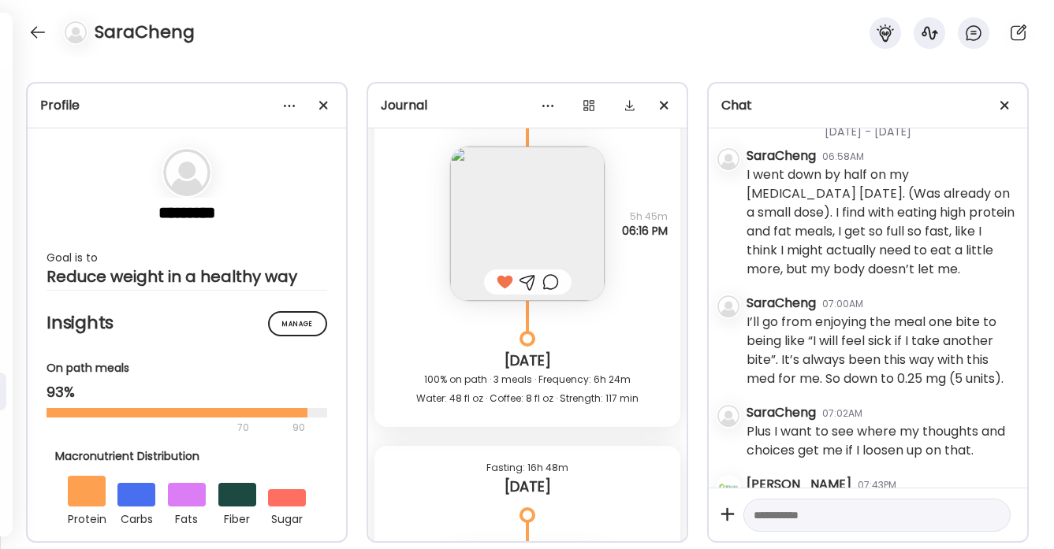
scroll to position [36692, 0]
click at [520, 225] on img at bounding box center [527, 220] width 155 height 155
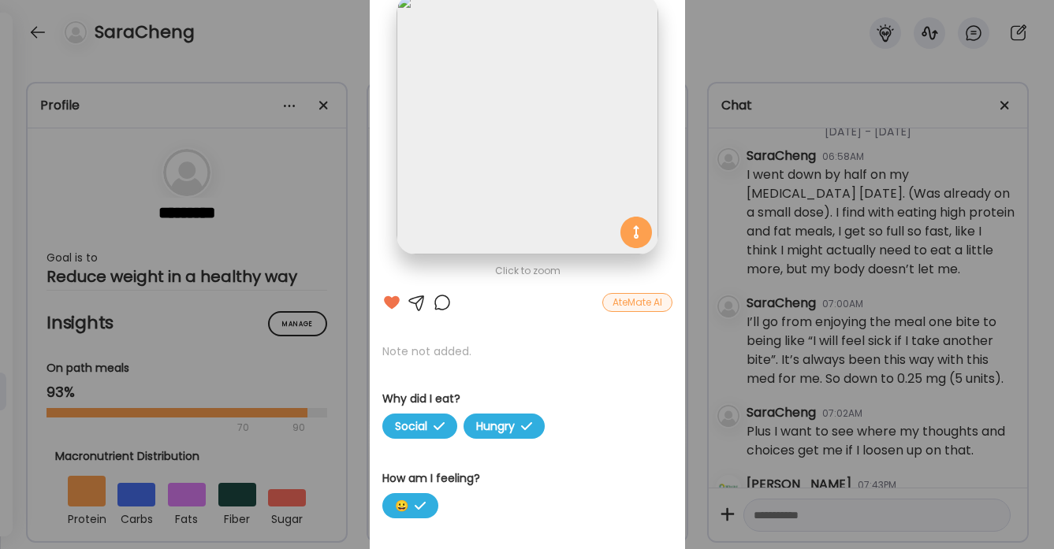
click at [441, 303] on div at bounding box center [442, 302] width 19 height 19
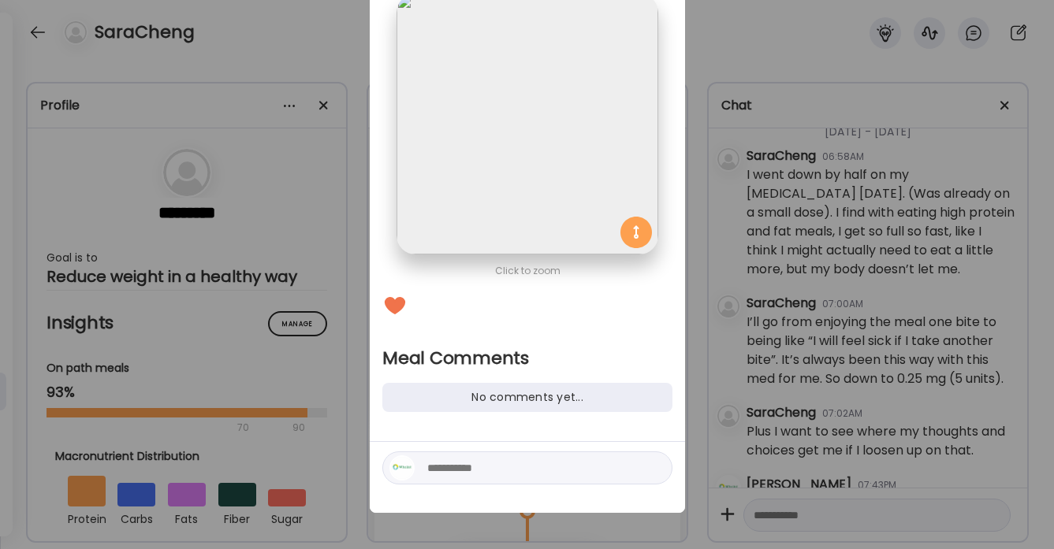
click at [441, 470] on textarea at bounding box center [533, 468] width 213 height 19
type textarea "**********"
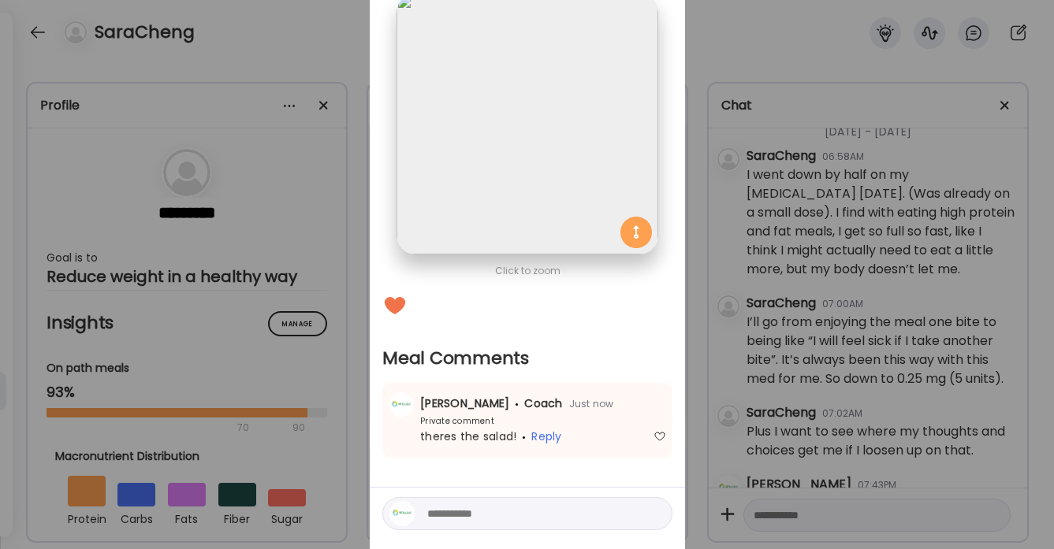
click at [332, 22] on div "Ate Coach Dashboard Wahoo! It’s official Take a moment to set up your Coach Pro…" at bounding box center [527, 274] width 1054 height 549
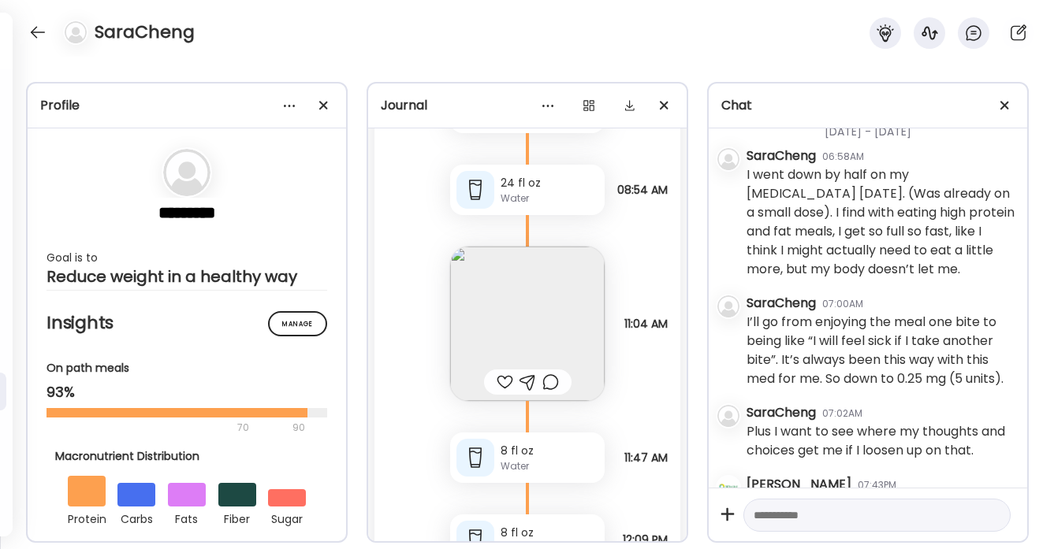
scroll to position [37352, 0]
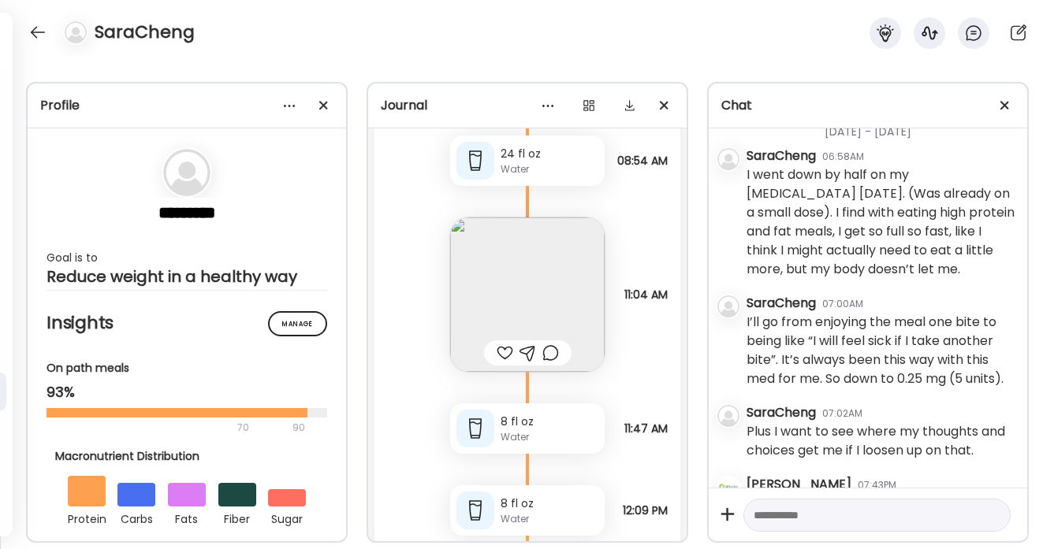
click at [503, 352] on div at bounding box center [505, 353] width 17 height 19
click at [527, 300] on img at bounding box center [527, 295] width 155 height 155
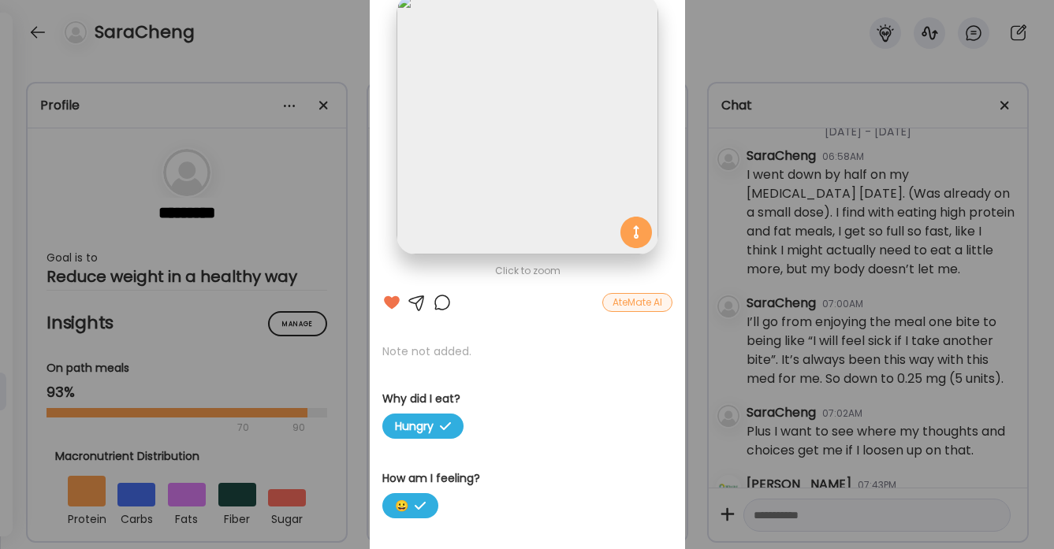
click at [338, 39] on div "Ate Coach Dashboard Wahoo! It’s official Take a moment to set up your Coach Pro…" at bounding box center [527, 274] width 1054 height 549
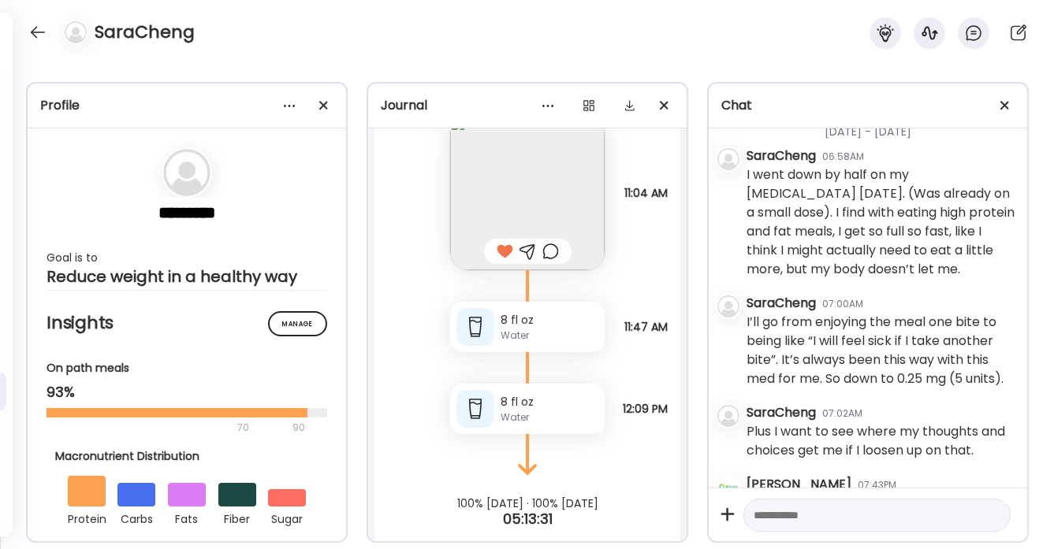
scroll to position [37479, 0]
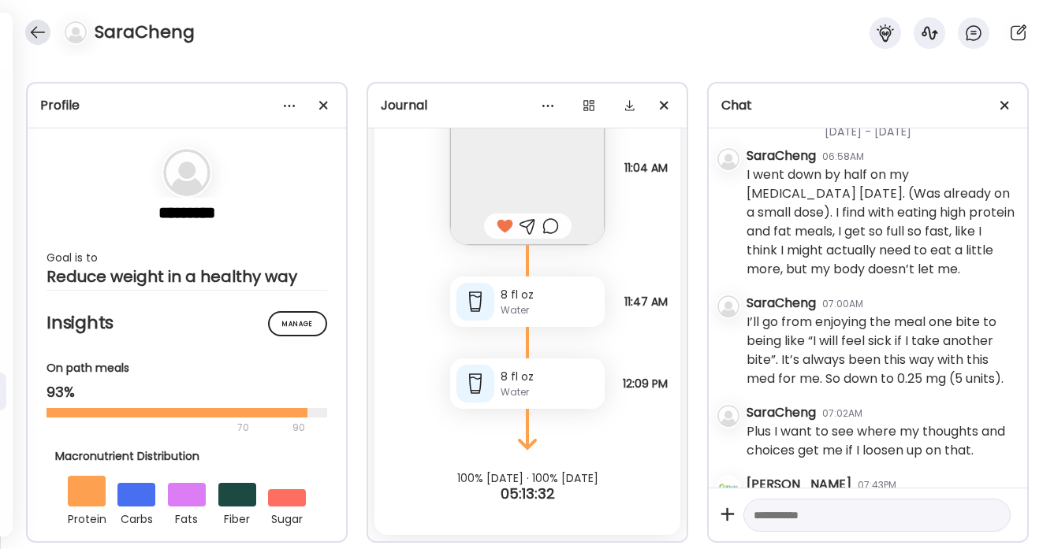
click at [42, 34] on div at bounding box center [37, 32] width 25 height 25
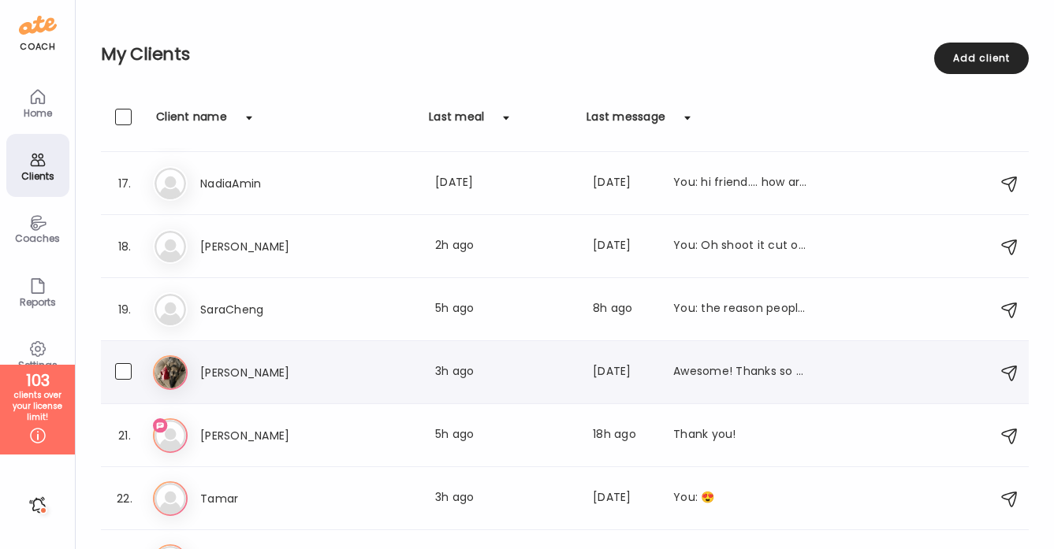
scroll to position [1011, 0]
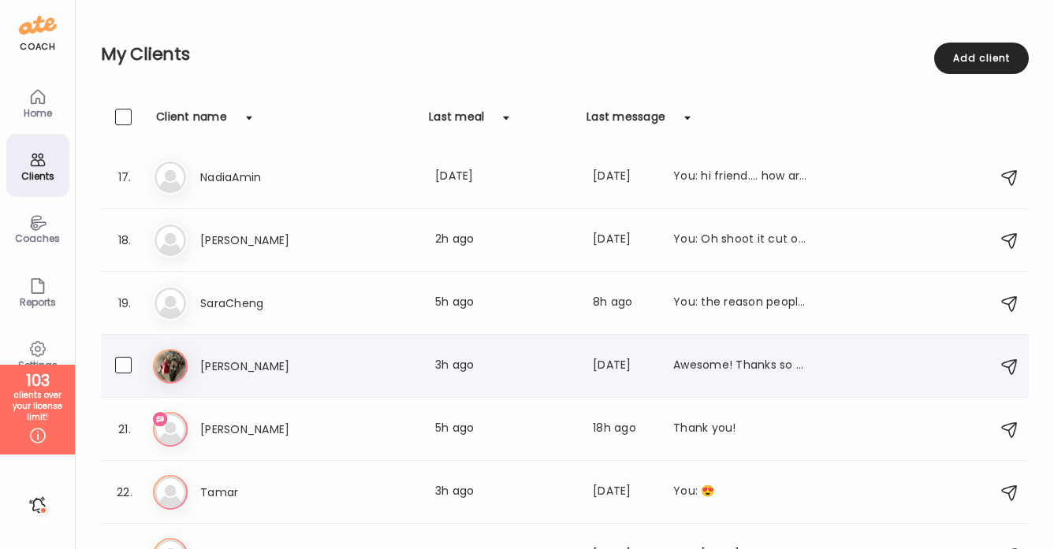
click at [255, 369] on h3 "[PERSON_NAME]" at bounding box center [269, 366] width 139 height 19
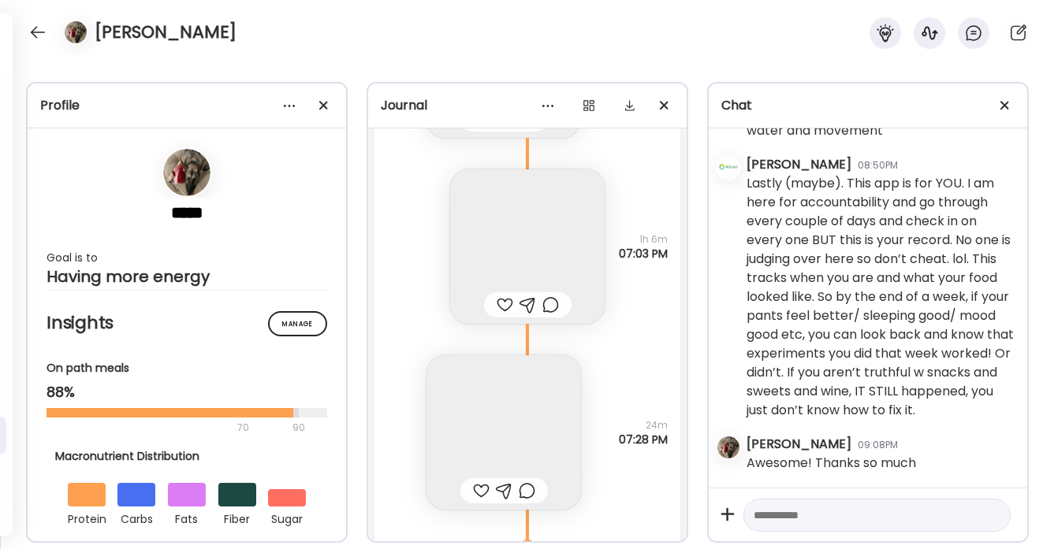
scroll to position [16532, 0]
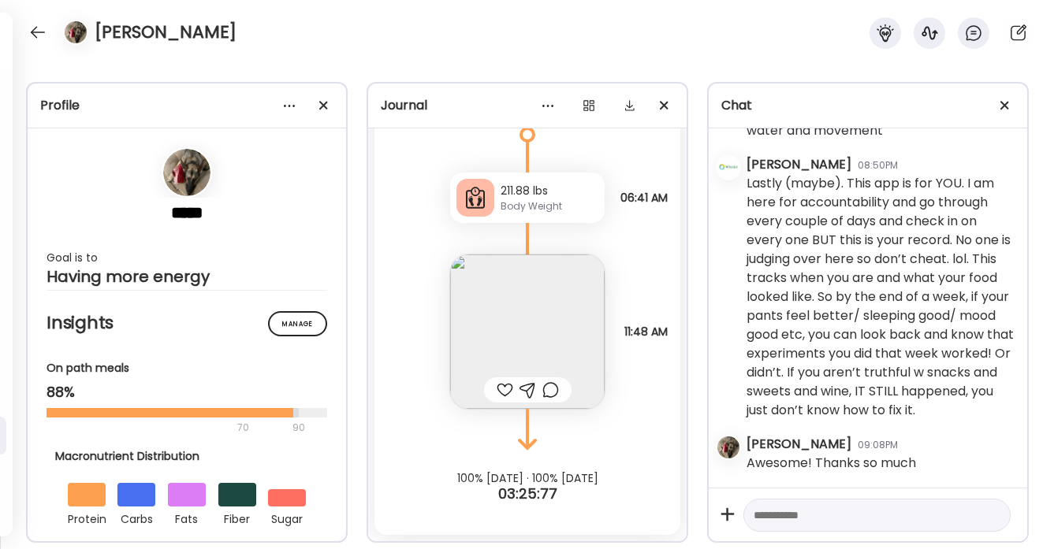
click at [437, 356] on div "Note not added How am I feeling? 😀 Pre-meal Hunger -2 11:48 AM" at bounding box center [527, 316] width 306 height 186
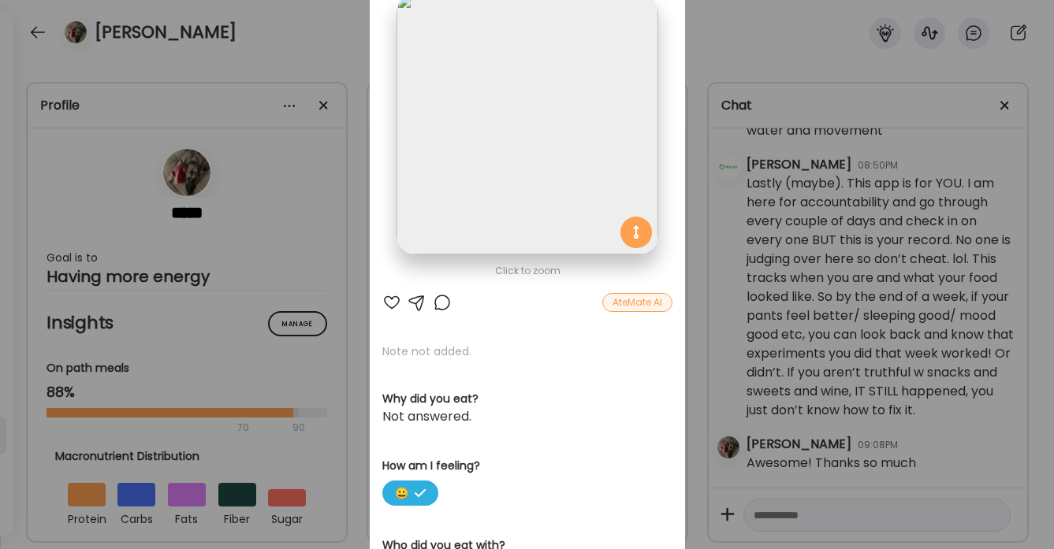
click at [350, 43] on div "Ate Coach Dashboard Wahoo! It’s official Take a moment to set up your Coach Pro…" at bounding box center [527, 274] width 1054 height 549
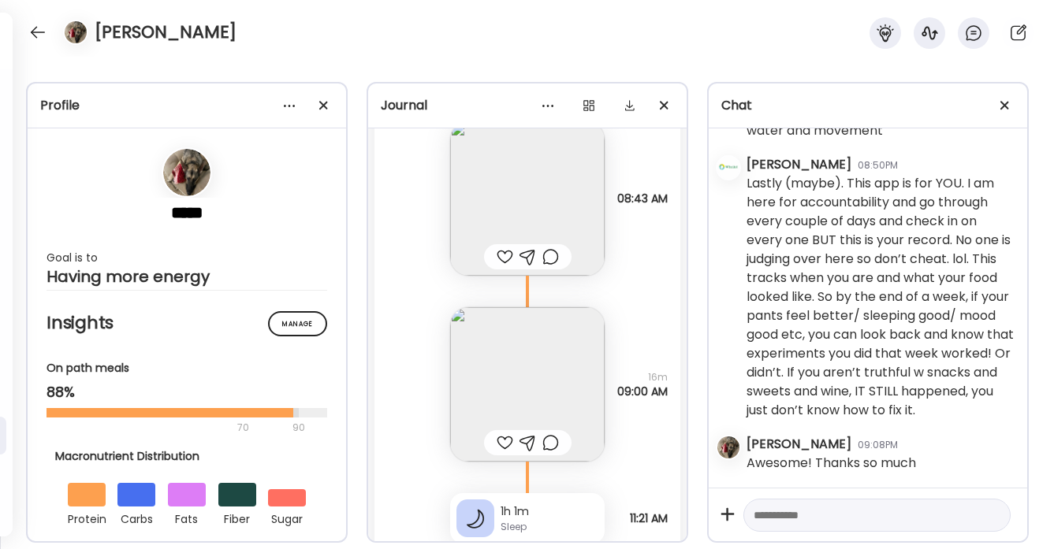
scroll to position [12026, 0]
click at [506, 248] on div at bounding box center [505, 254] width 17 height 19
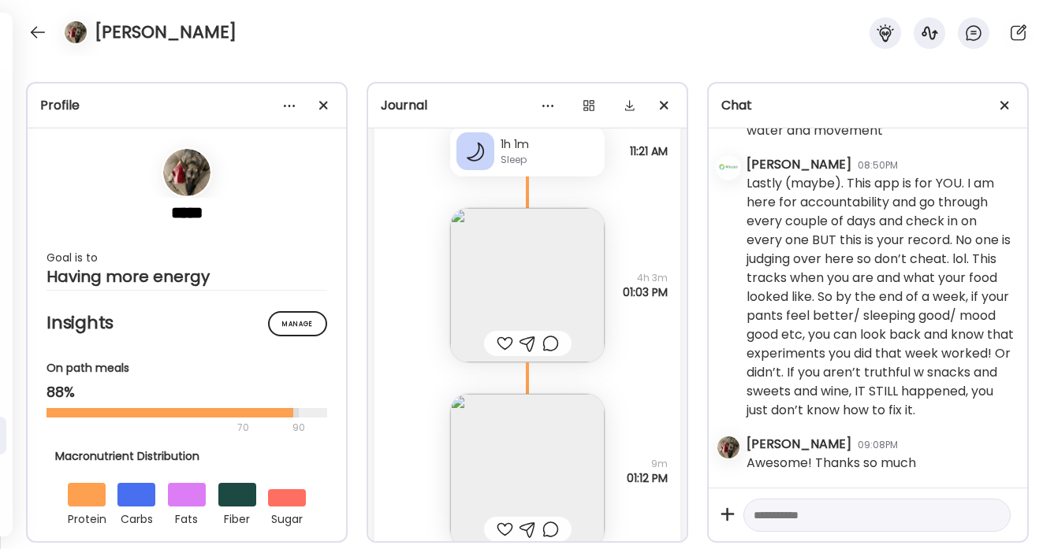
scroll to position [12421, 0]
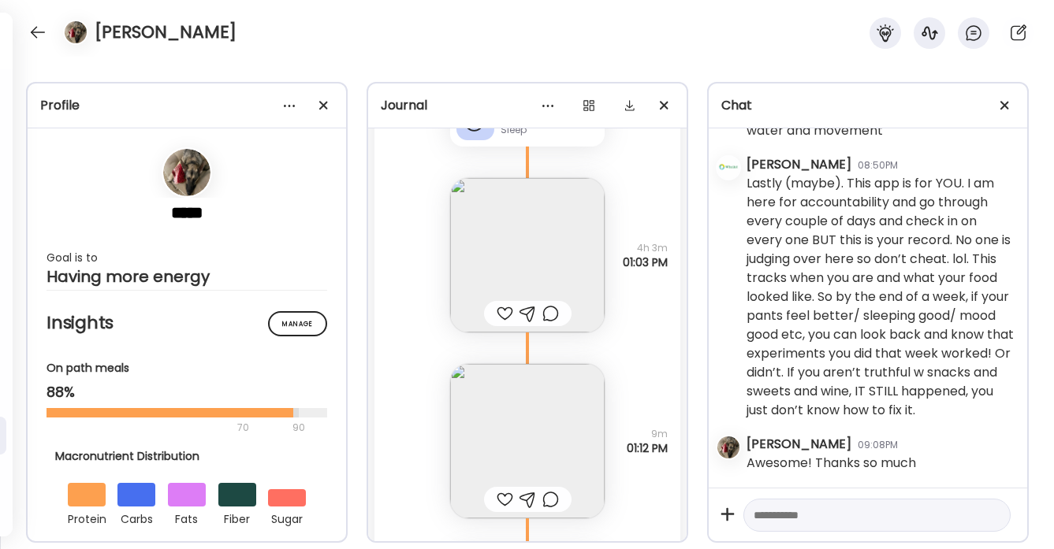
click at [504, 321] on div at bounding box center [505, 313] width 17 height 19
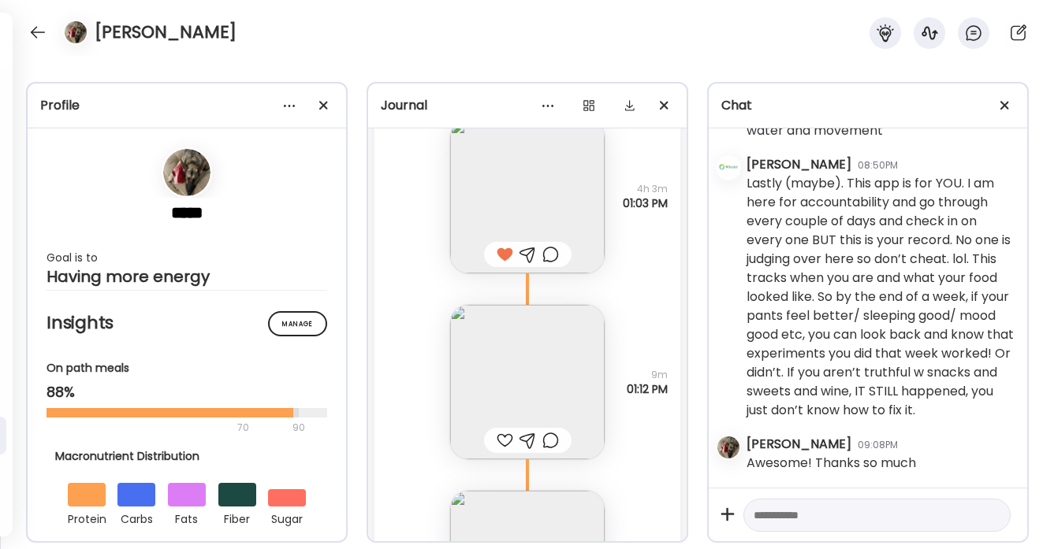
scroll to position [12487, 0]
click at [506, 426] on div at bounding box center [505, 434] width 17 height 19
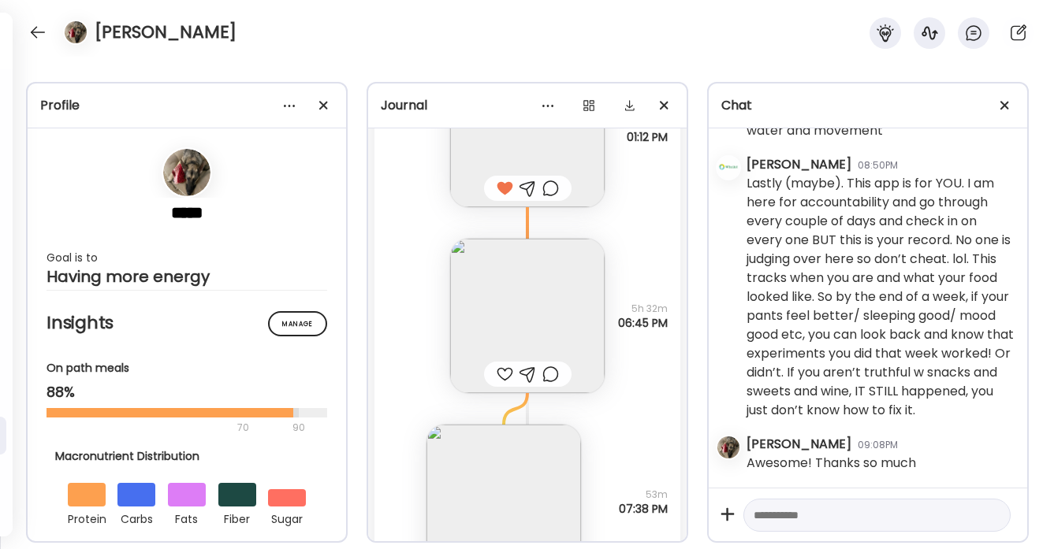
scroll to position [12867, 0]
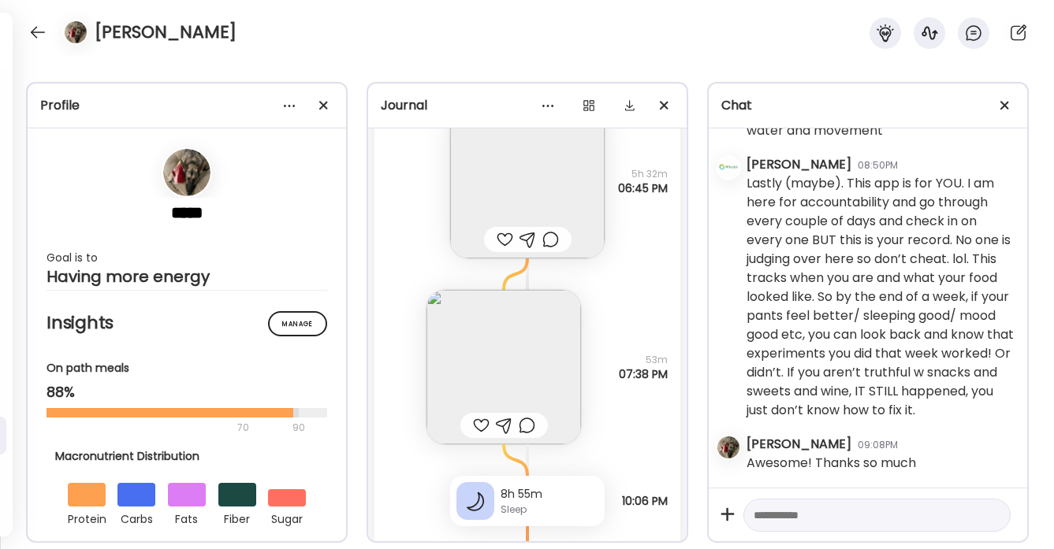
click at [505, 235] on div at bounding box center [505, 239] width 17 height 19
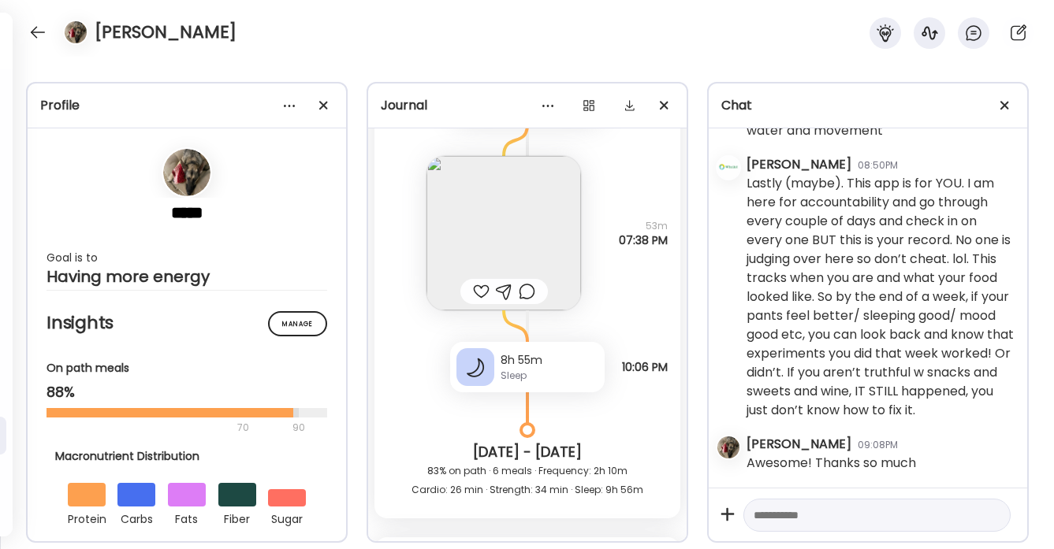
scroll to position [13013, 0]
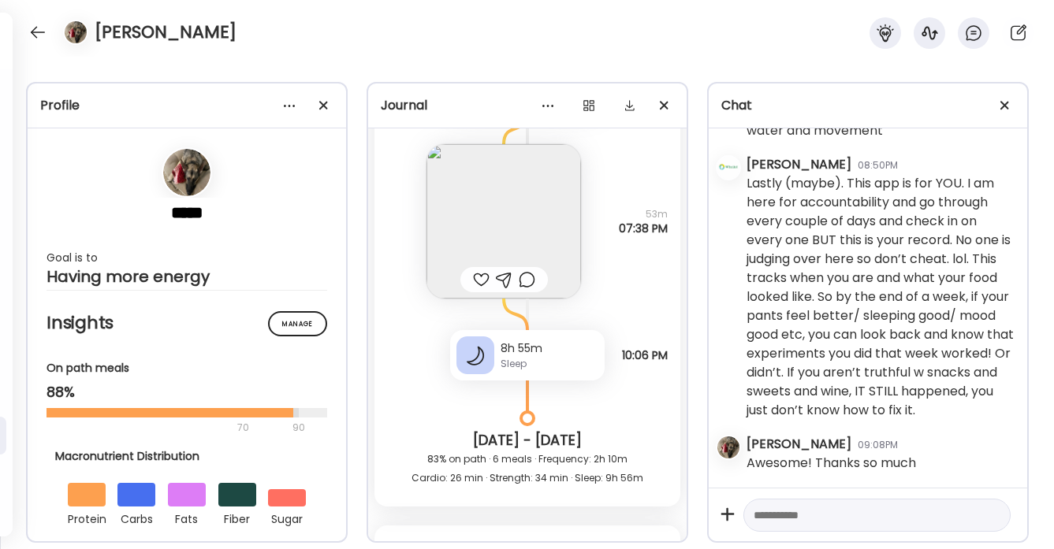
click at [523, 236] on img at bounding box center [503, 221] width 155 height 155
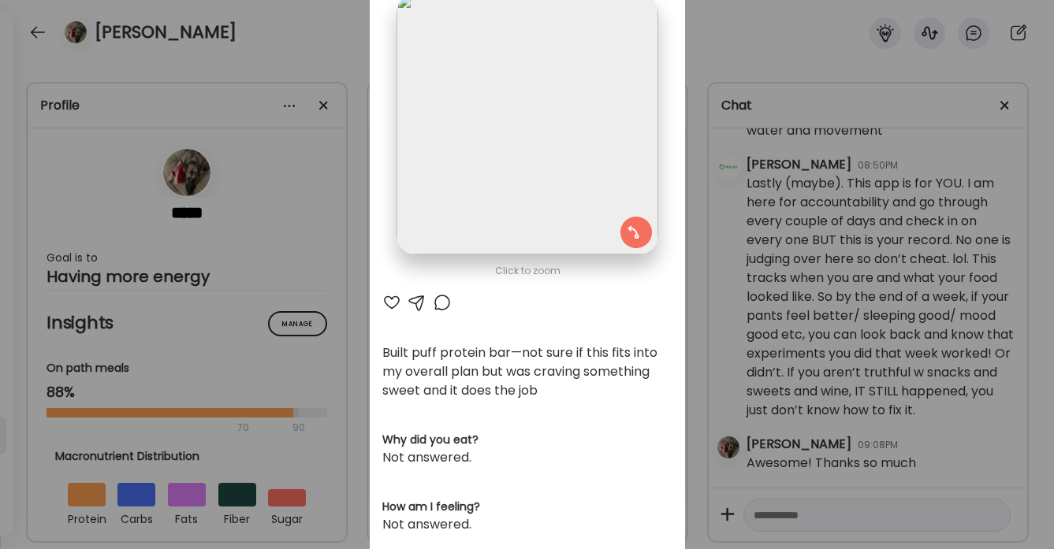
click at [441, 298] on div at bounding box center [442, 302] width 19 height 19
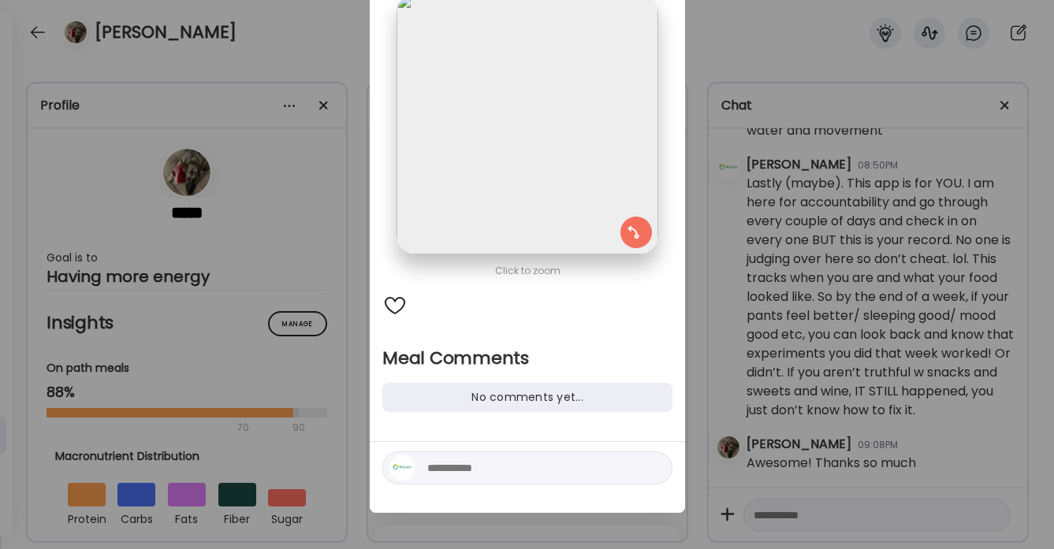
click at [452, 466] on textarea at bounding box center [533, 468] width 213 height 19
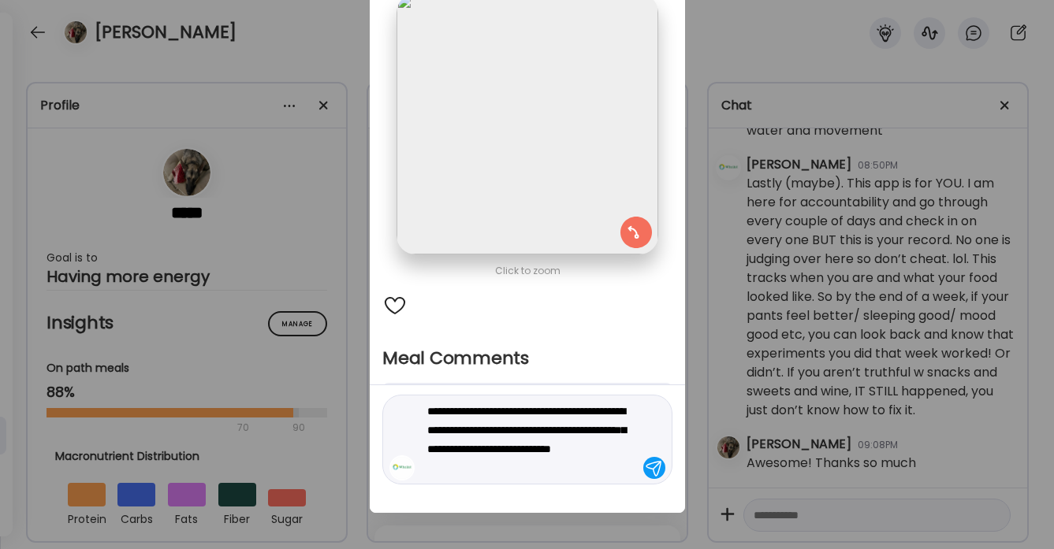
type textarea "**********"
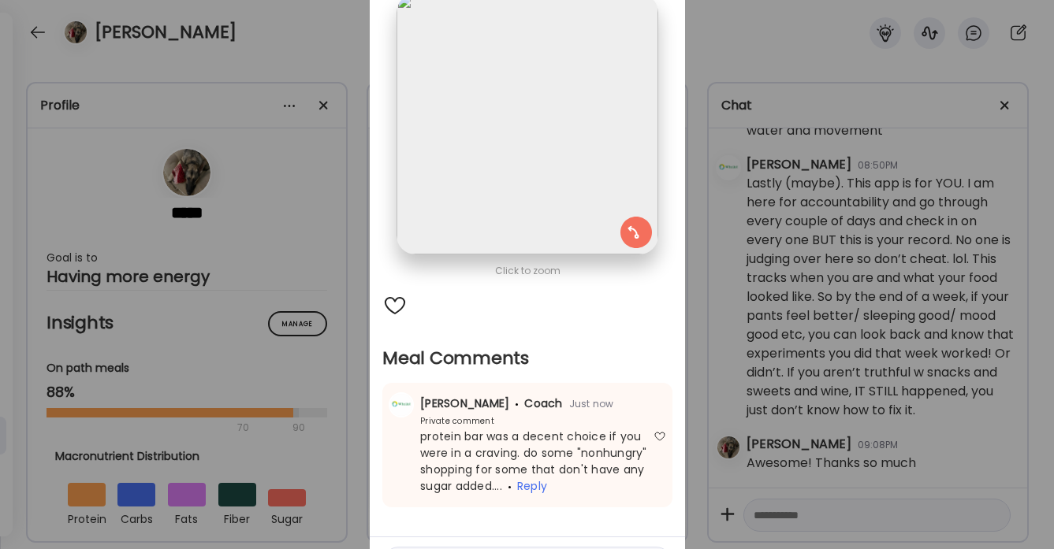
click at [344, 47] on div "Ate Coach Dashboard Wahoo! It’s official Take a moment to set up your Coach Pro…" at bounding box center [527, 274] width 1054 height 549
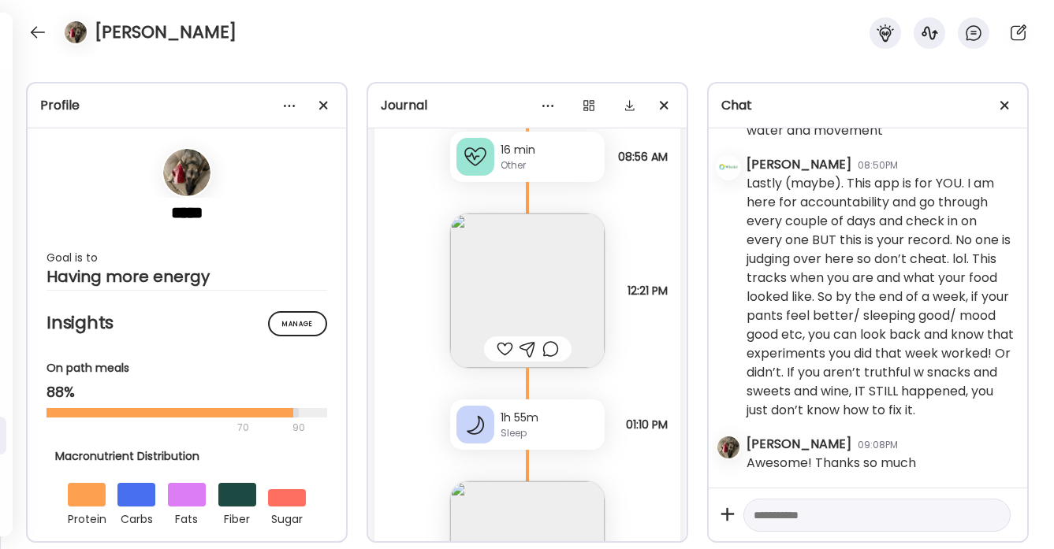
scroll to position [13635, 0]
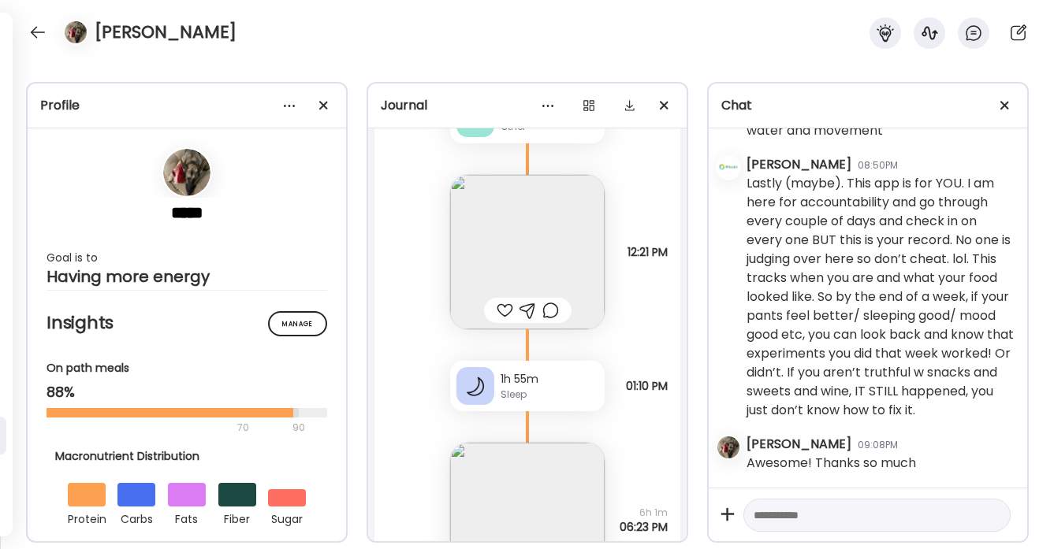
click at [504, 307] on div at bounding box center [505, 310] width 17 height 19
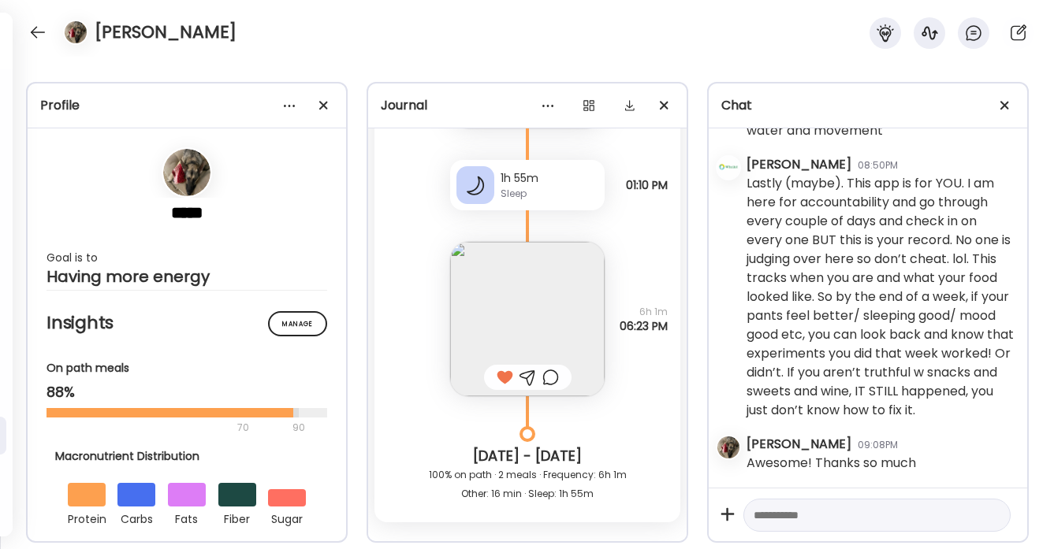
scroll to position [13837, 0]
click at [531, 334] on img at bounding box center [527, 318] width 155 height 155
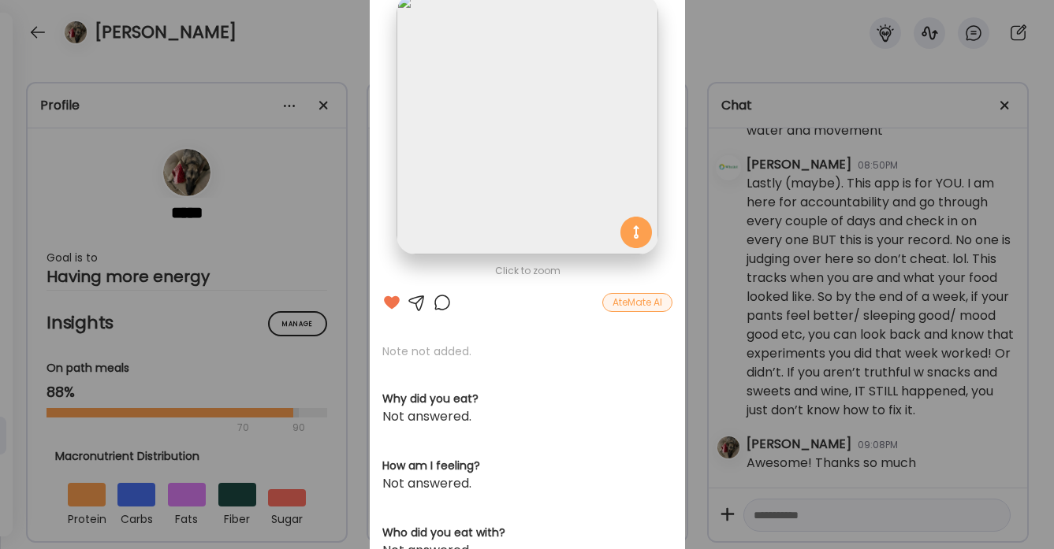
click at [348, 27] on div "Ate Coach Dashboard Wahoo! It’s official Take a moment to set up your Coach Pro…" at bounding box center [527, 274] width 1054 height 549
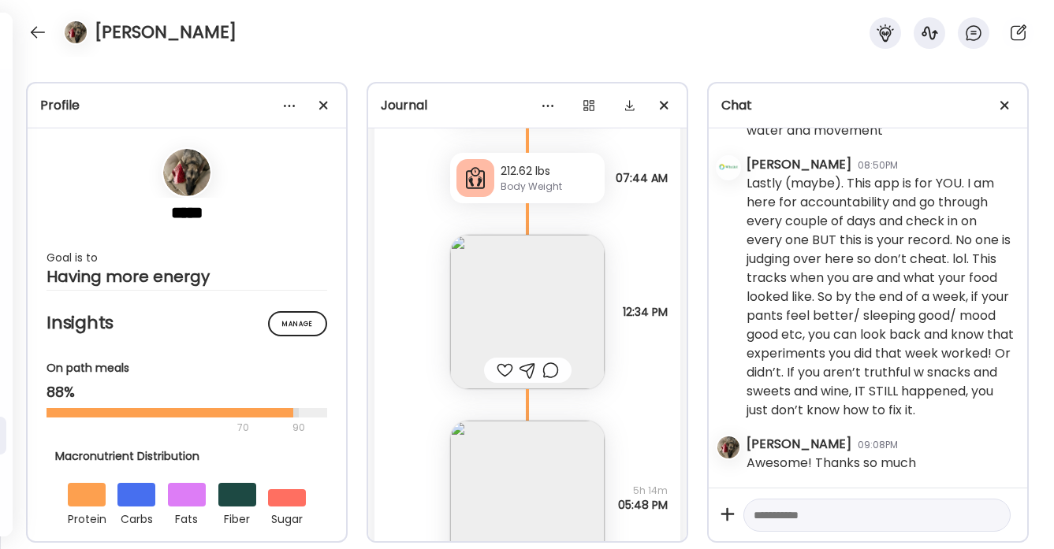
scroll to position [14612, 0]
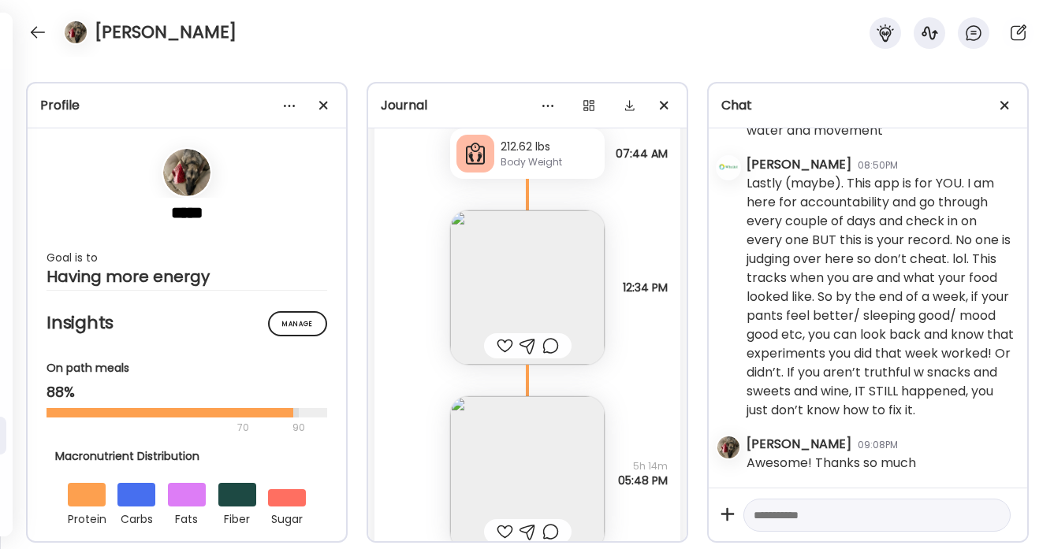
click at [501, 344] on div at bounding box center [505, 346] width 17 height 19
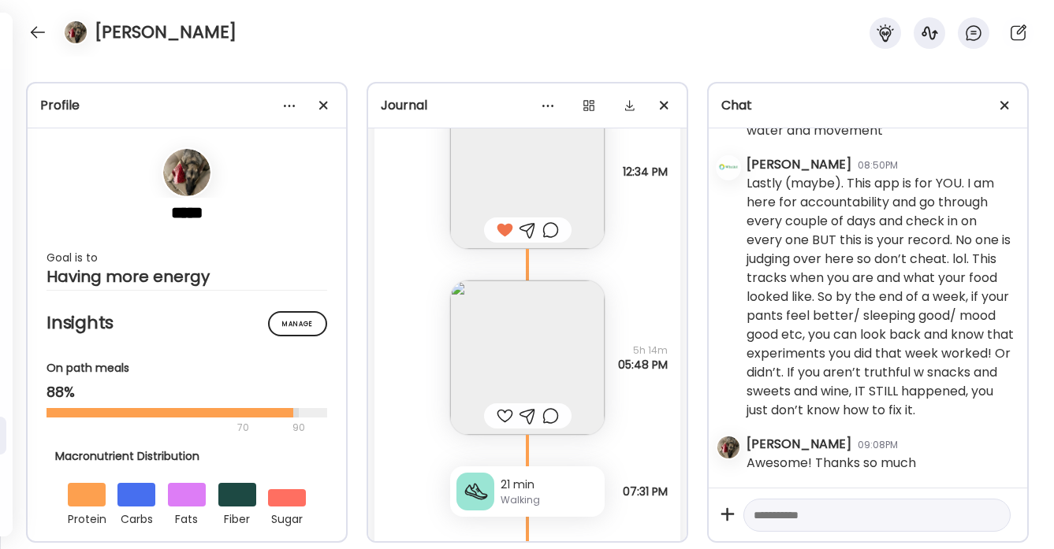
scroll to position [14739, 0]
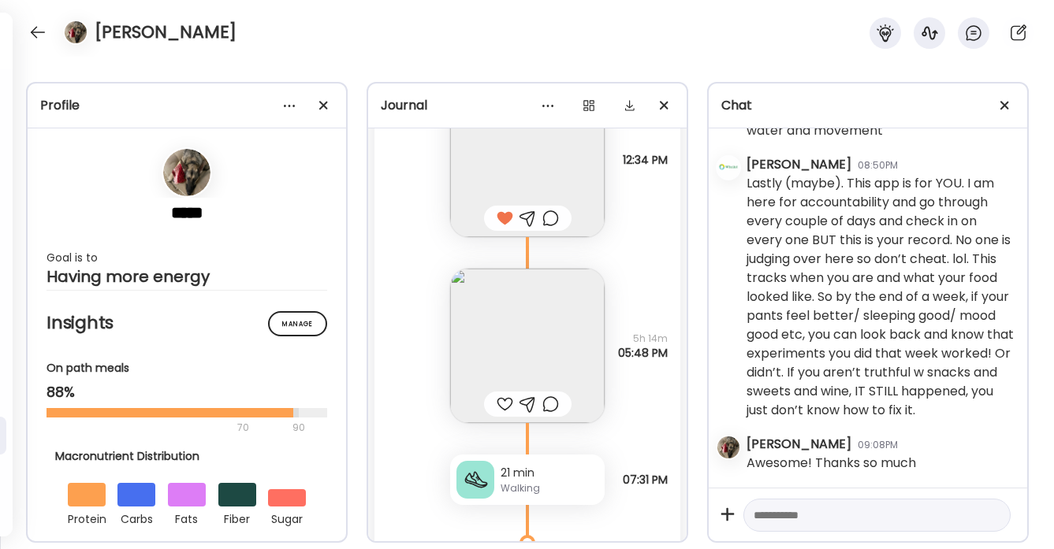
click at [504, 401] on div at bounding box center [505, 404] width 17 height 19
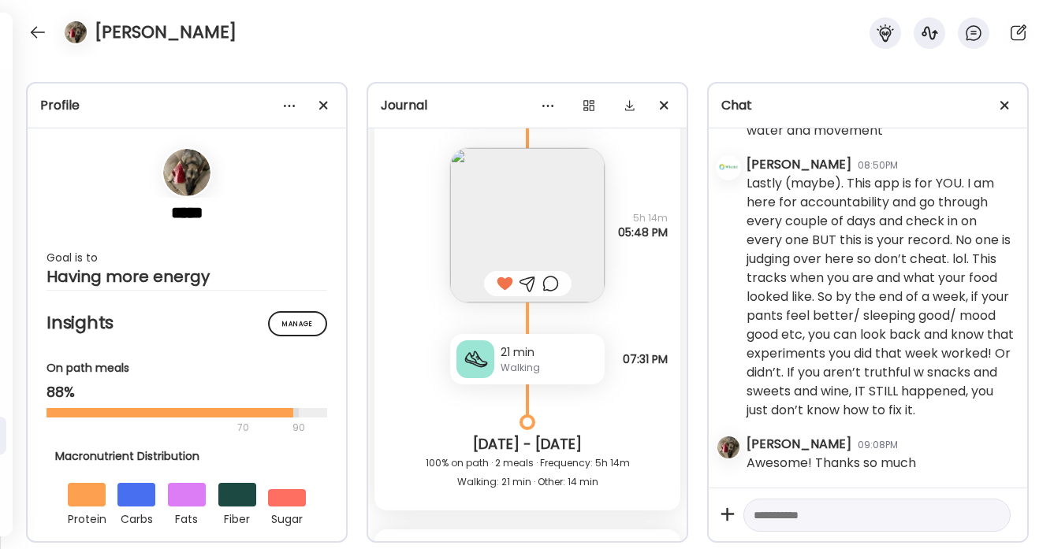
scroll to position [14684, 0]
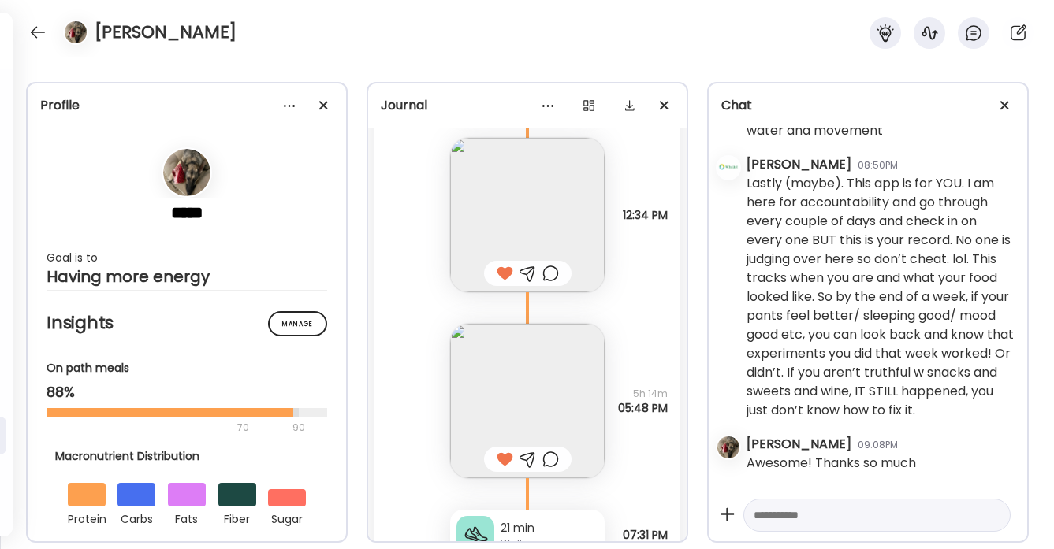
click at [550, 393] on img at bounding box center [527, 401] width 155 height 155
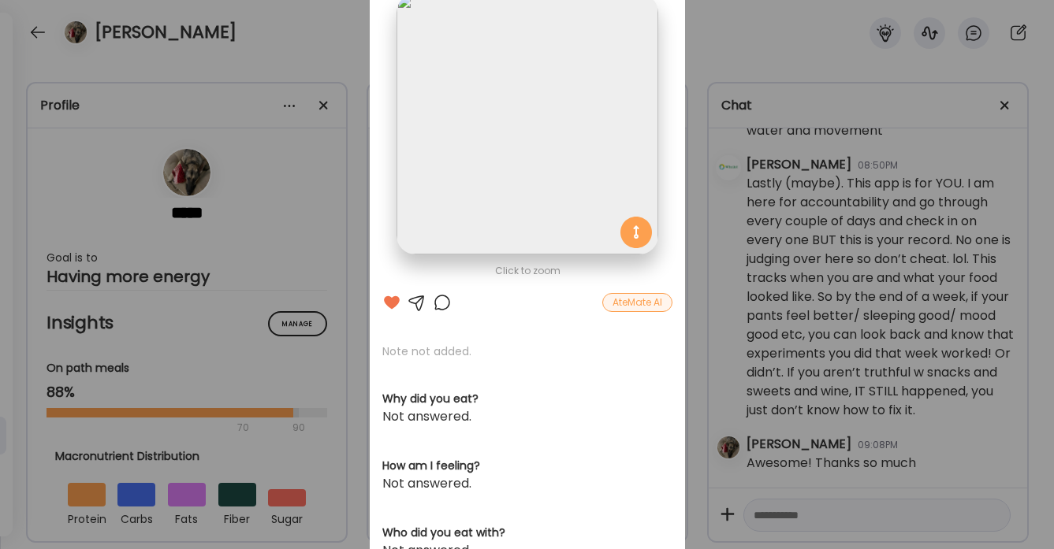
click at [441, 300] on div at bounding box center [442, 302] width 19 height 19
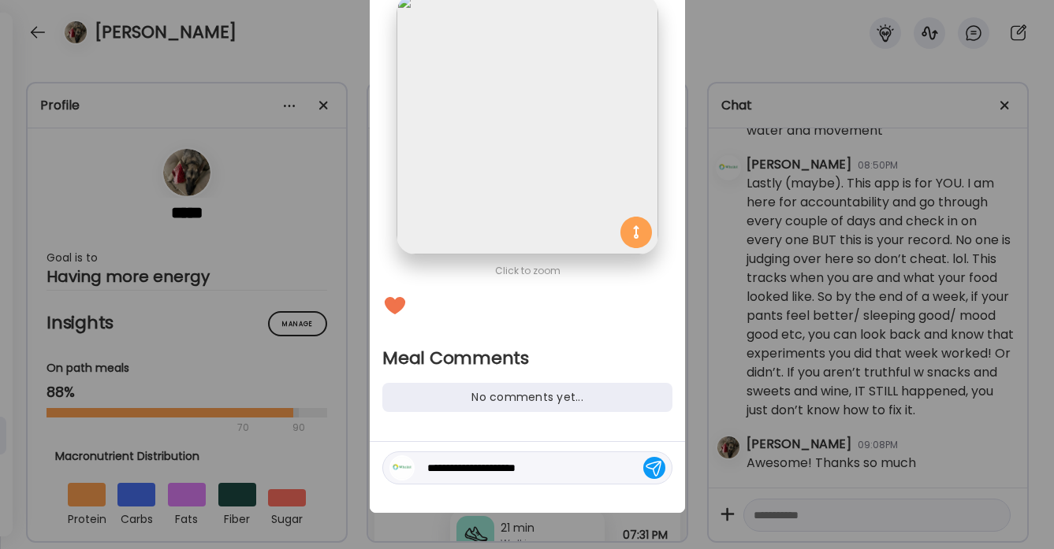
type textarea "**********"
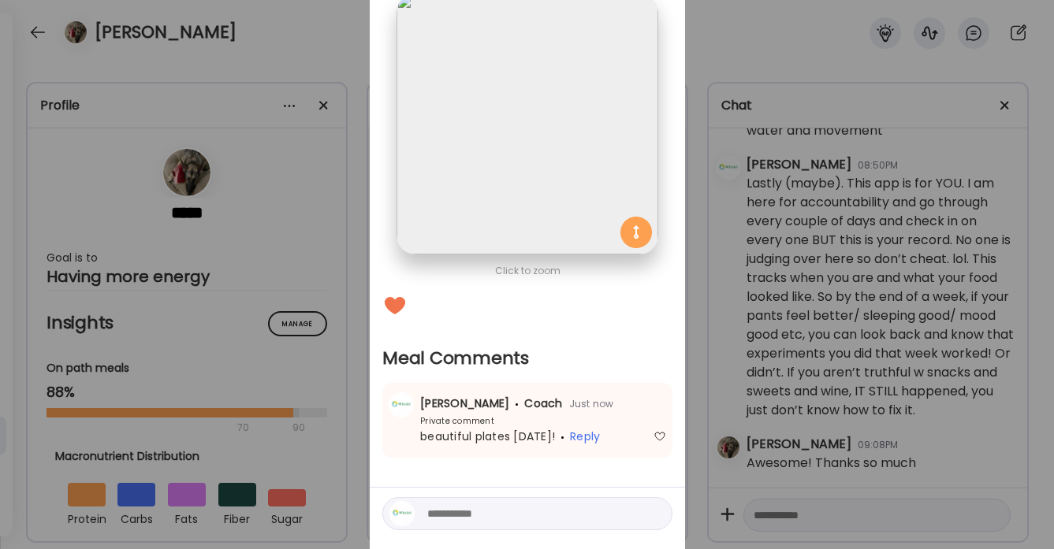
click at [315, 34] on div "Ate Coach Dashboard Wahoo! It’s official Take a moment to set up your Coach Pro…" at bounding box center [527, 274] width 1054 height 549
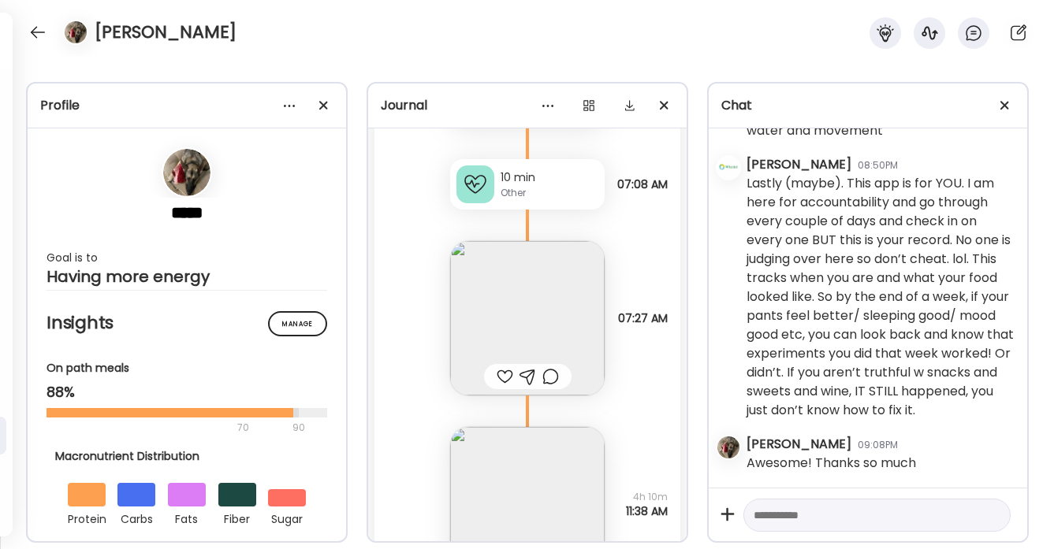
scroll to position [15592, 0]
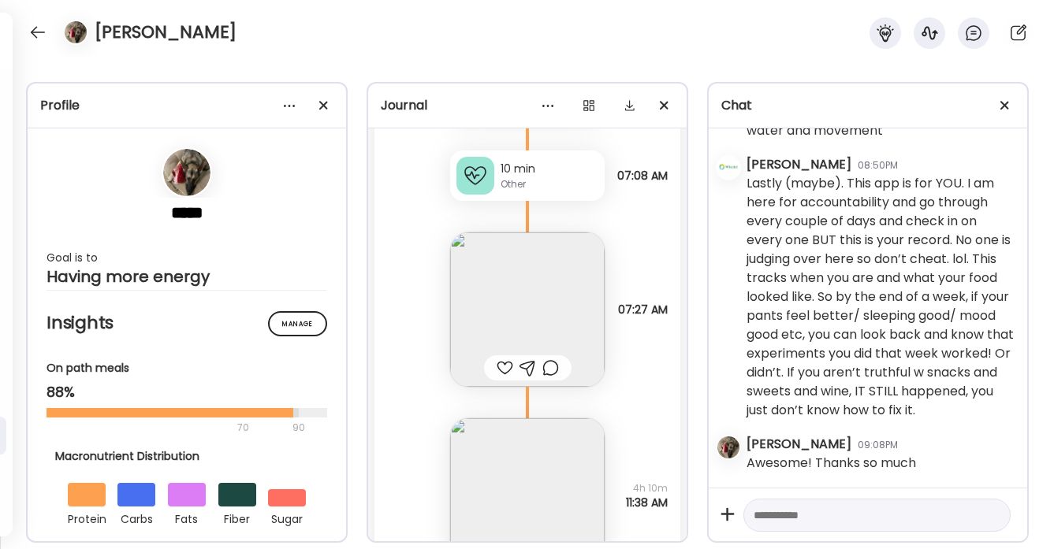
click at [503, 366] on div at bounding box center [505, 368] width 17 height 19
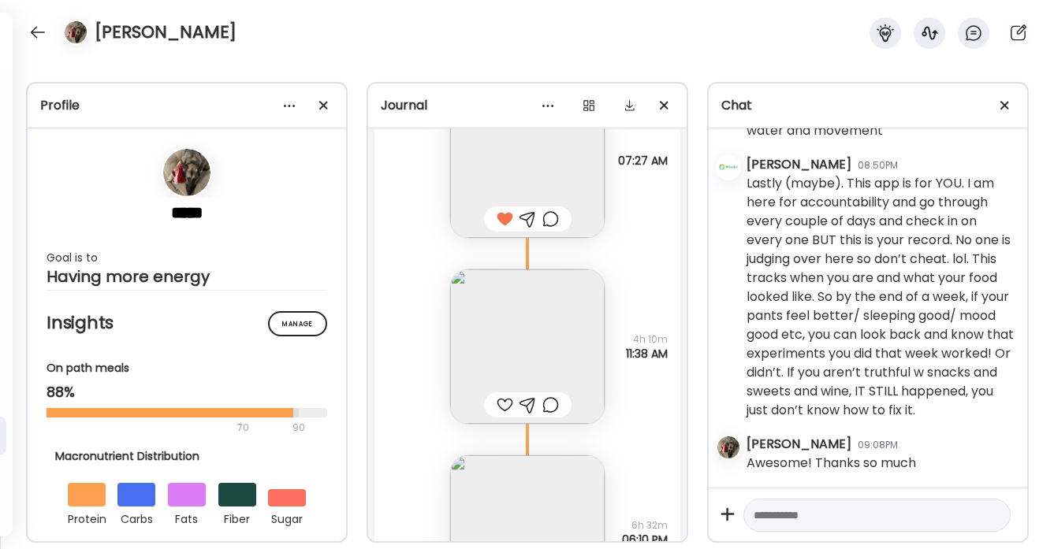
scroll to position [15748, 0]
click at [502, 397] on div at bounding box center [505, 398] width 17 height 19
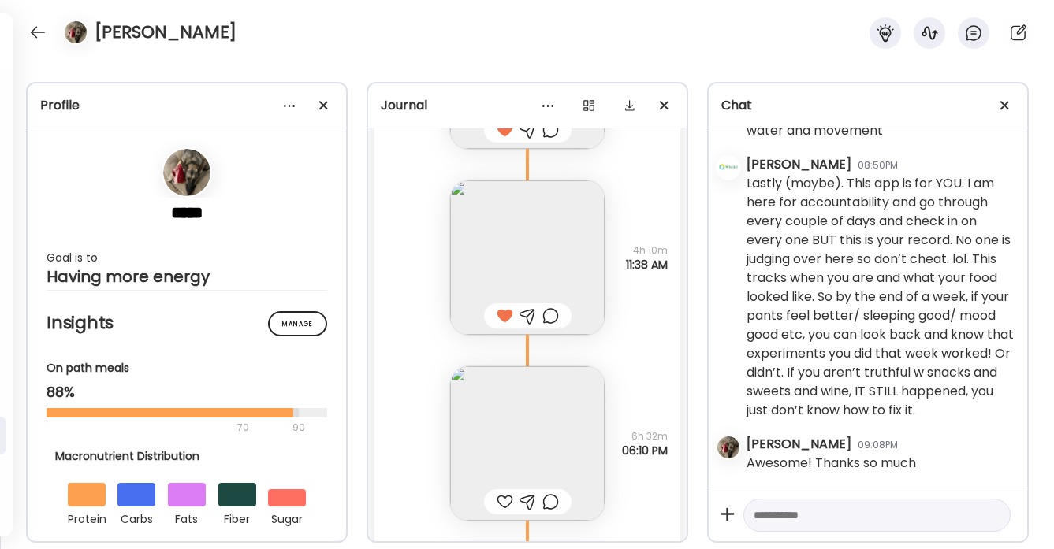
scroll to position [15931, 0]
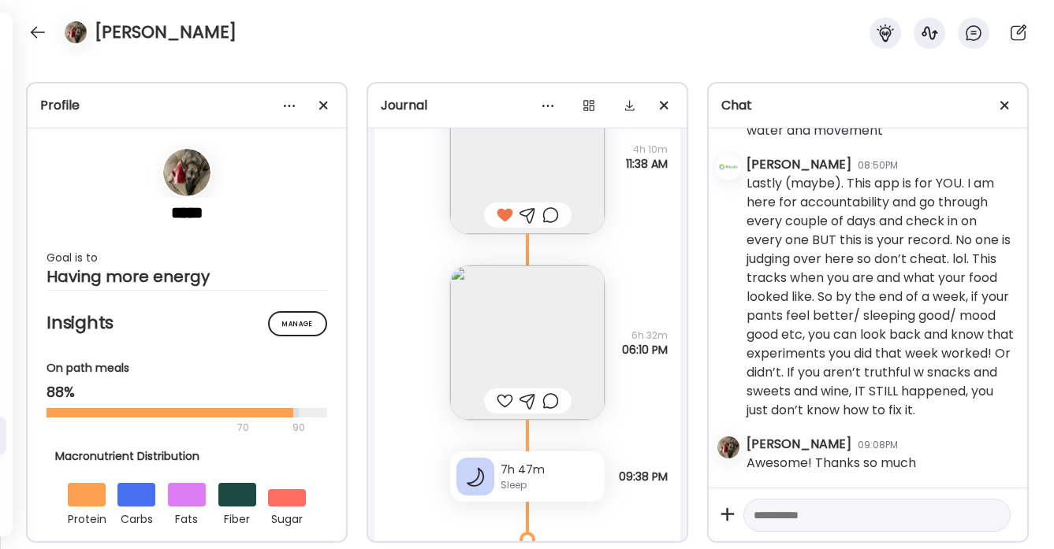
click at [502, 399] on div at bounding box center [505, 401] width 17 height 19
click at [553, 398] on div at bounding box center [550, 401] width 17 height 19
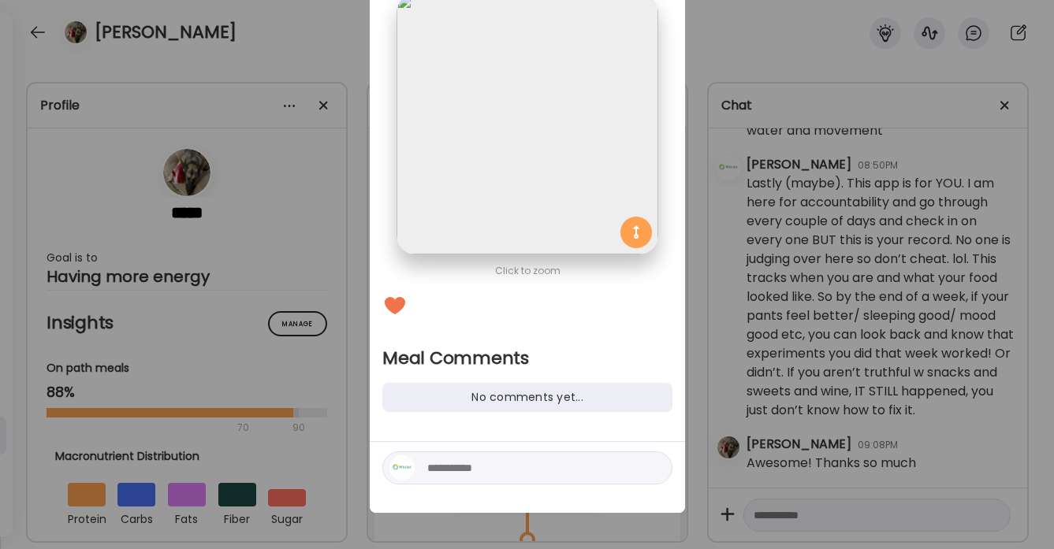
click at [467, 471] on textarea at bounding box center [533, 468] width 213 height 19
type textarea "**********"
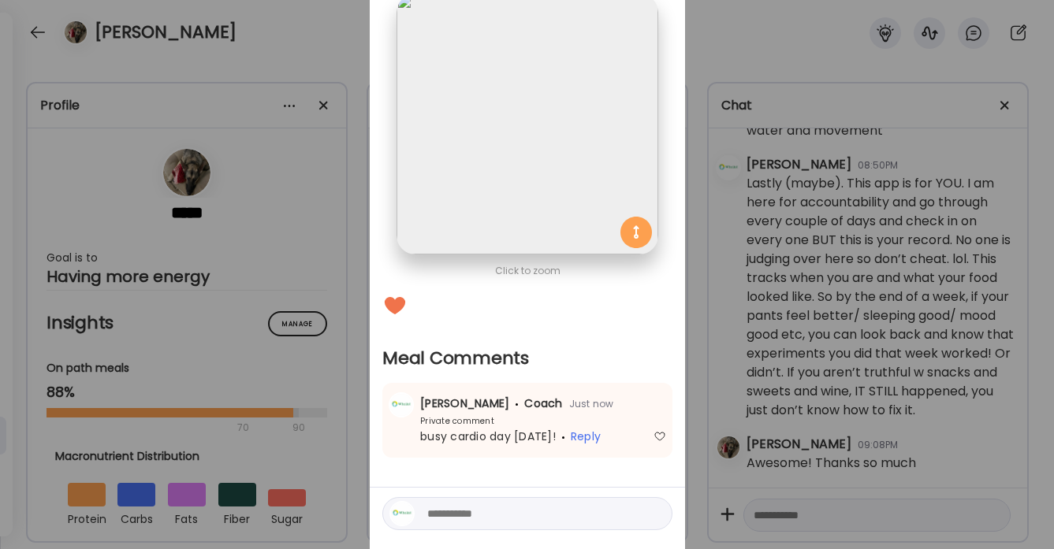
click at [337, 65] on div "Ate Coach Dashboard Wahoo! It’s official Take a moment to set up your Coach Pro…" at bounding box center [527, 274] width 1054 height 549
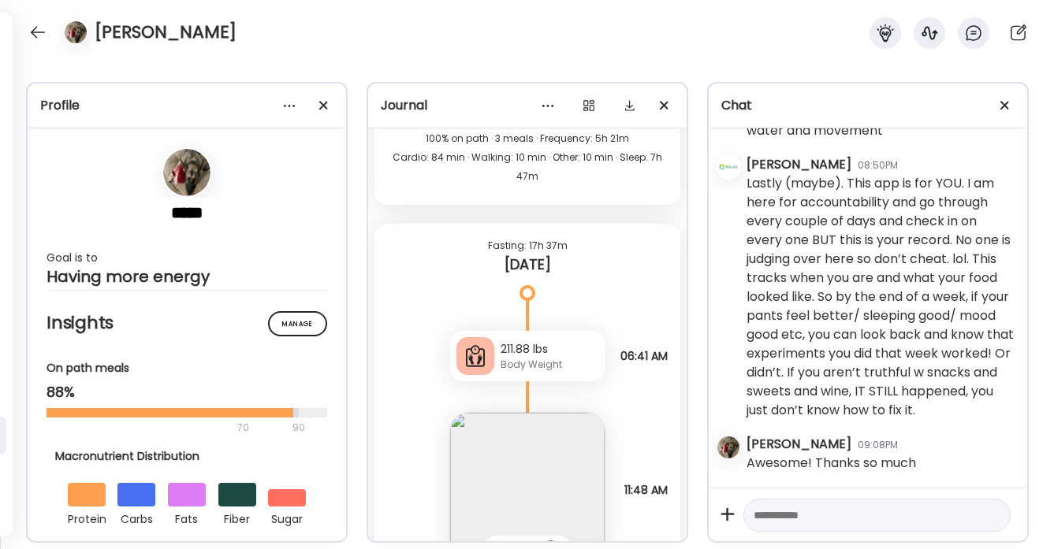
scroll to position [16532, 0]
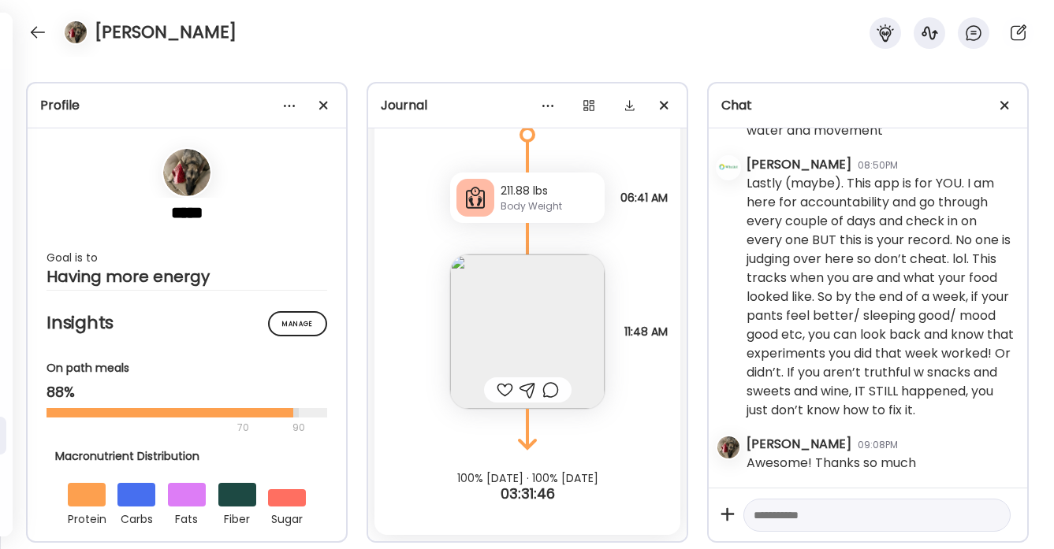
click at [505, 389] on div at bounding box center [505, 390] width 17 height 19
click at [549, 347] on img at bounding box center [527, 332] width 155 height 155
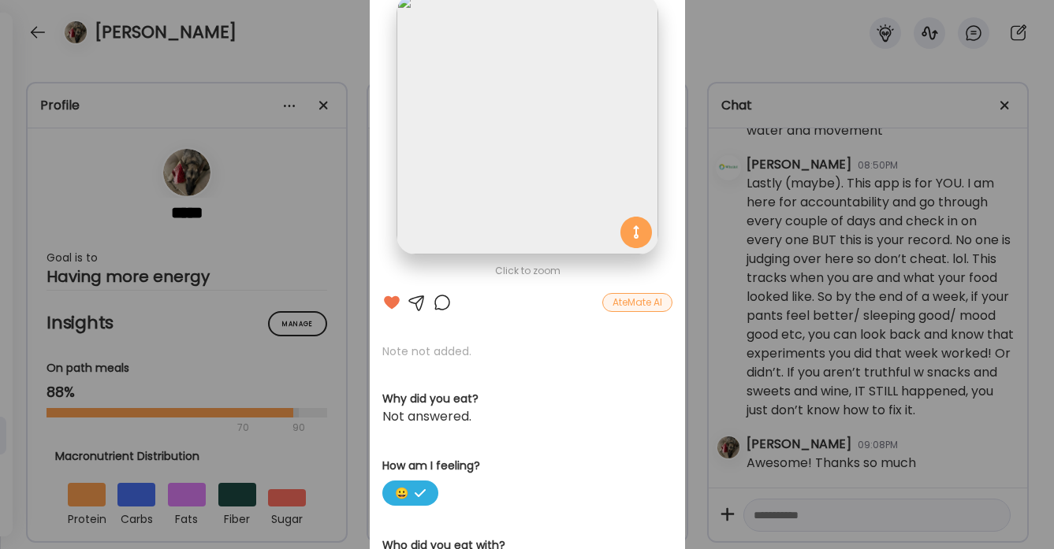
click at [445, 303] on div at bounding box center [442, 302] width 19 height 19
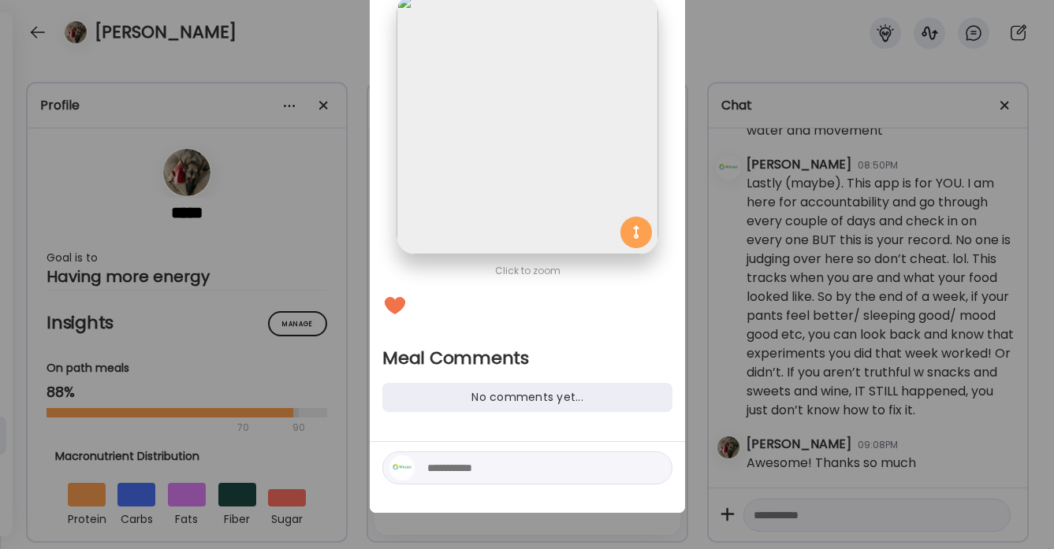
click at [452, 471] on textarea at bounding box center [533, 468] width 213 height 19
type textarea "**********"
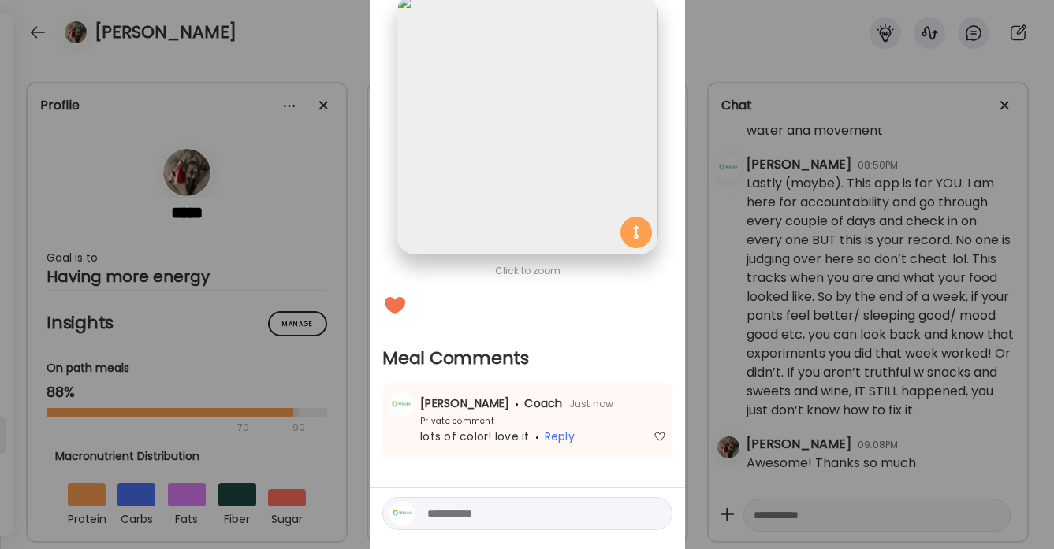
click at [286, 35] on div "Ate Coach Dashboard Wahoo! It’s official Take a moment to set up your Coach Pro…" at bounding box center [527, 274] width 1054 height 549
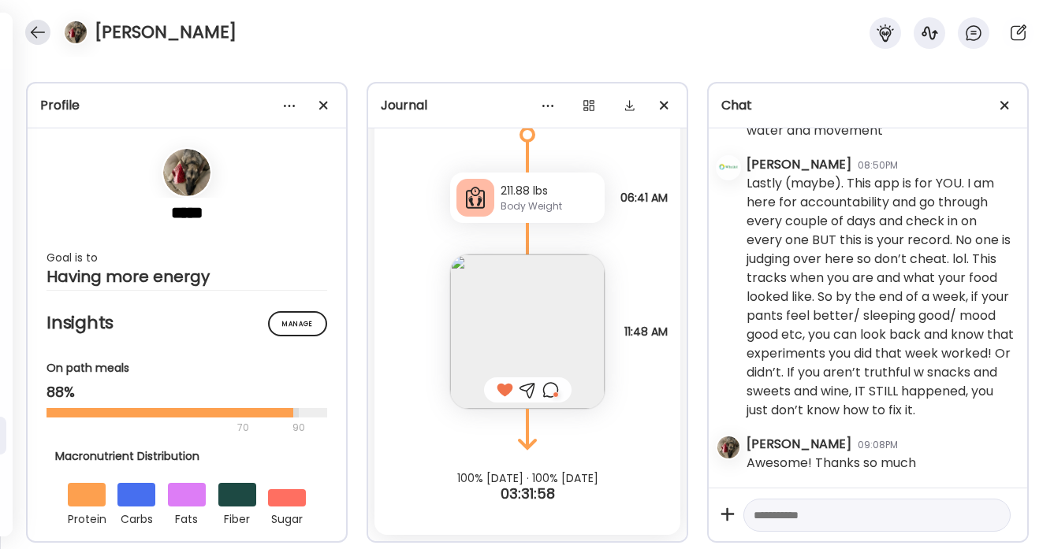
click at [38, 31] on div at bounding box center [37, 32] width 25 height 25
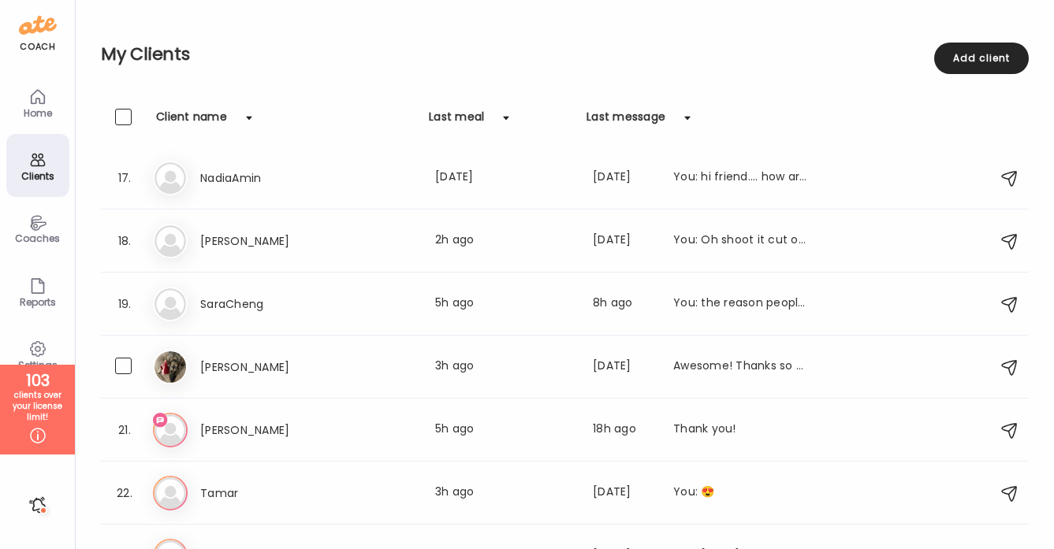
scroll to position [1047, 0]
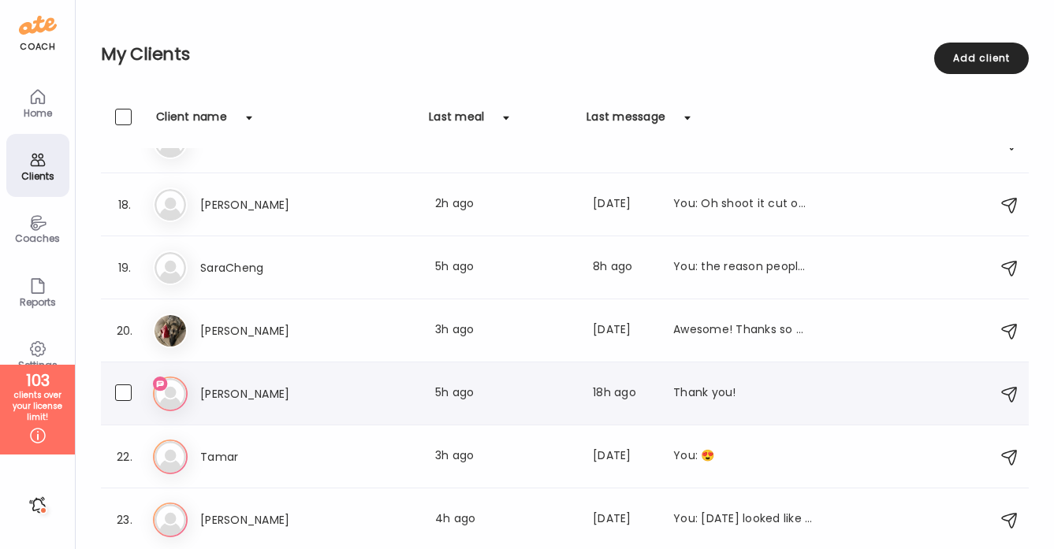
click at [316, 389] on h3 "[PERSON_NAME]" at bounding box center [269, 394] width 139 height 19
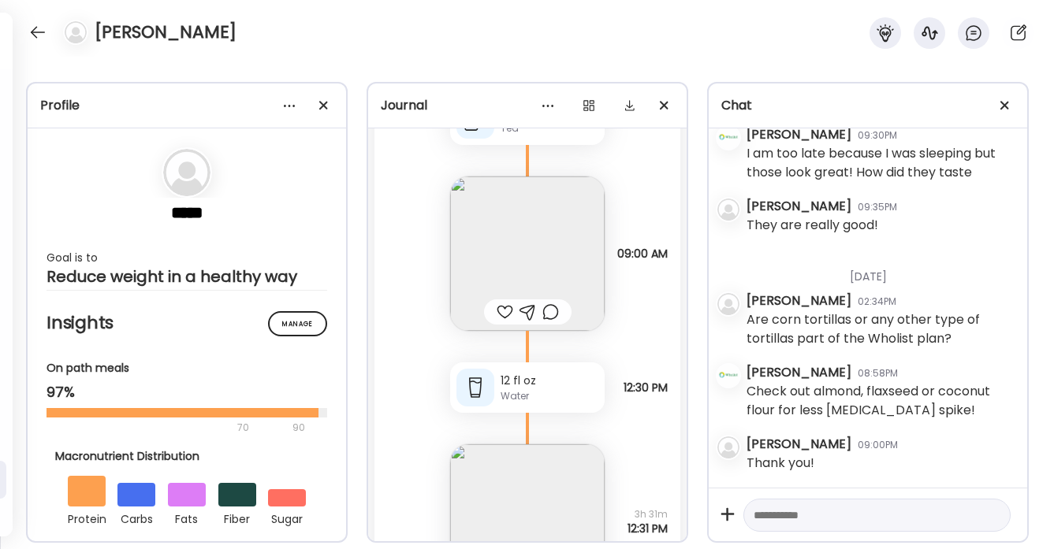
scroll to position [23981, 0]
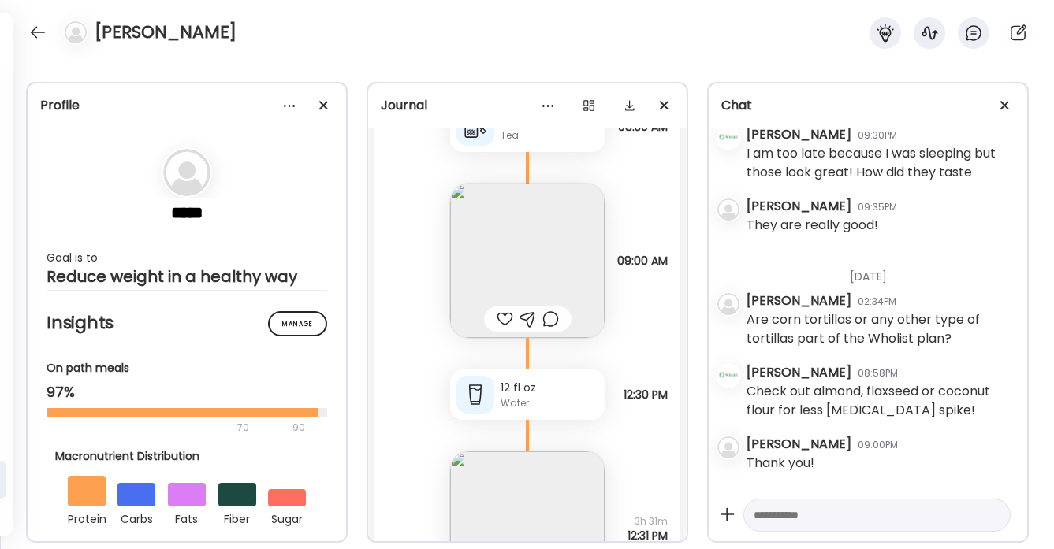
click at [506, 321] on div at bounding box center [505, 319] width 17 height 19
click at [550, 322] on div at bounding box center [550, 319] width 17 height 19
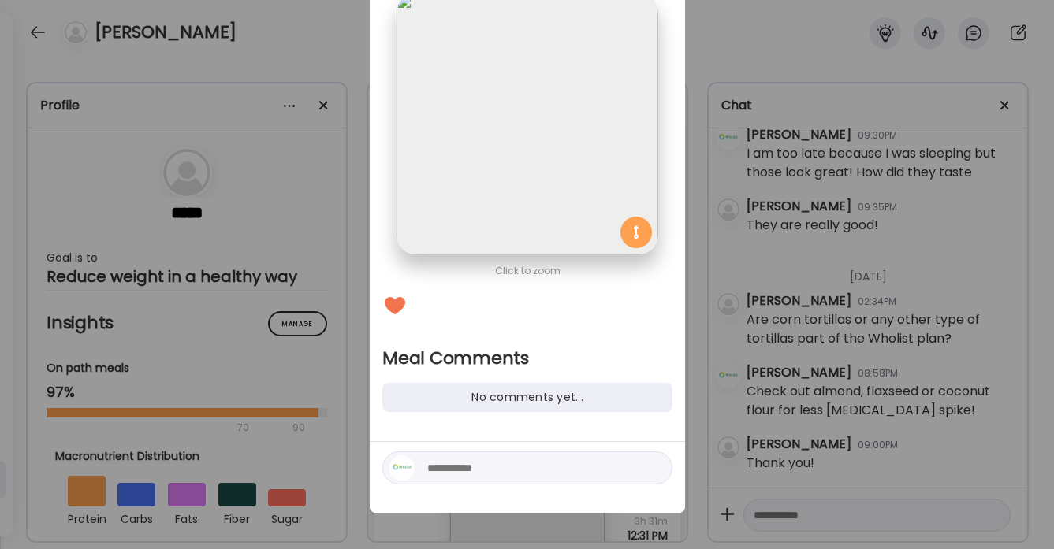
click at [455, 469] on textarea at bounding box center [533, 468] width 213 height 19
type textarea "**********"
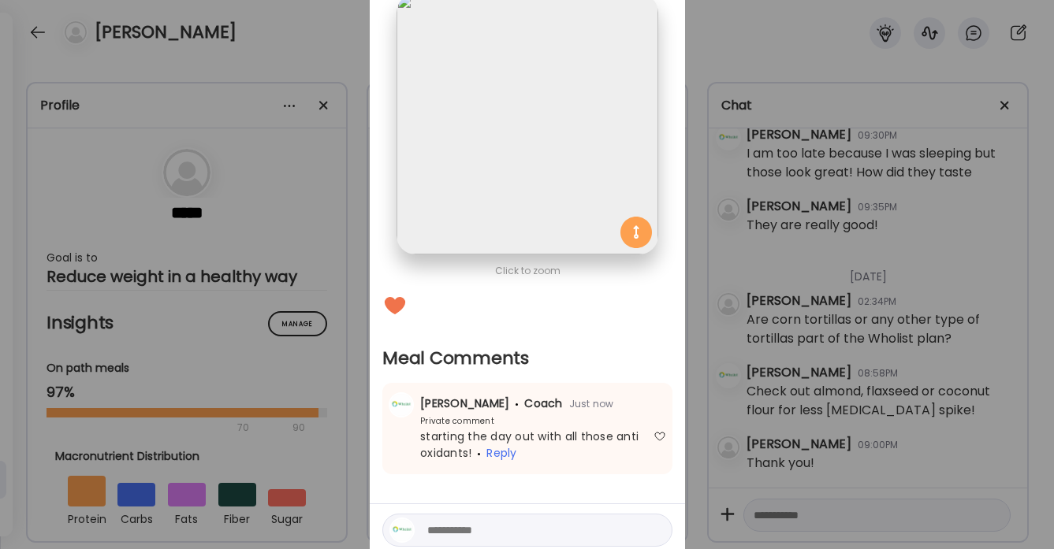
click at [327, 56] on div "Ate Coach Dashboard Wahoo! It’s official Take a moment to set up your Coach Pro…" at bounding box center [527, 274] width 1054 height 549
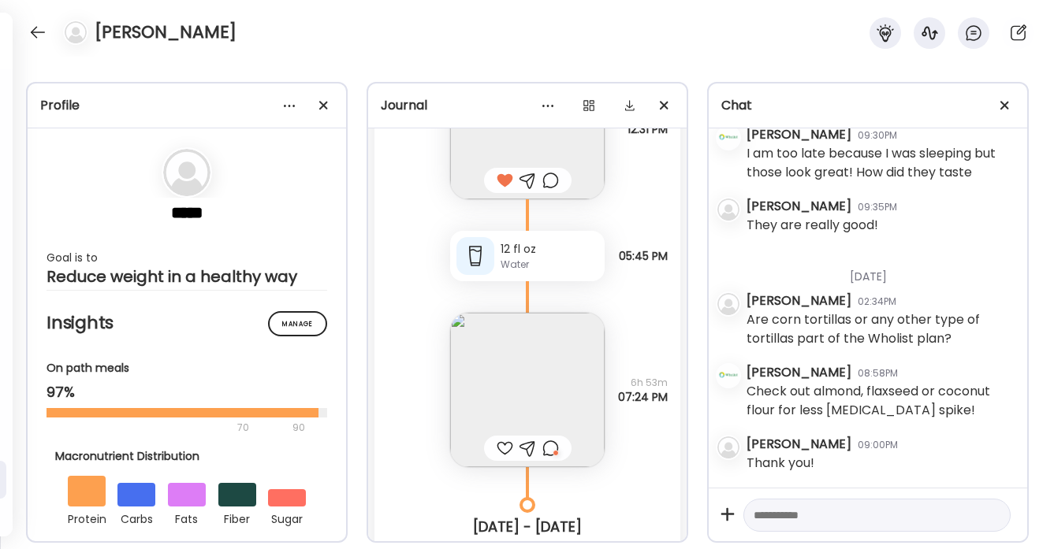
scroll to position [24408, 0]
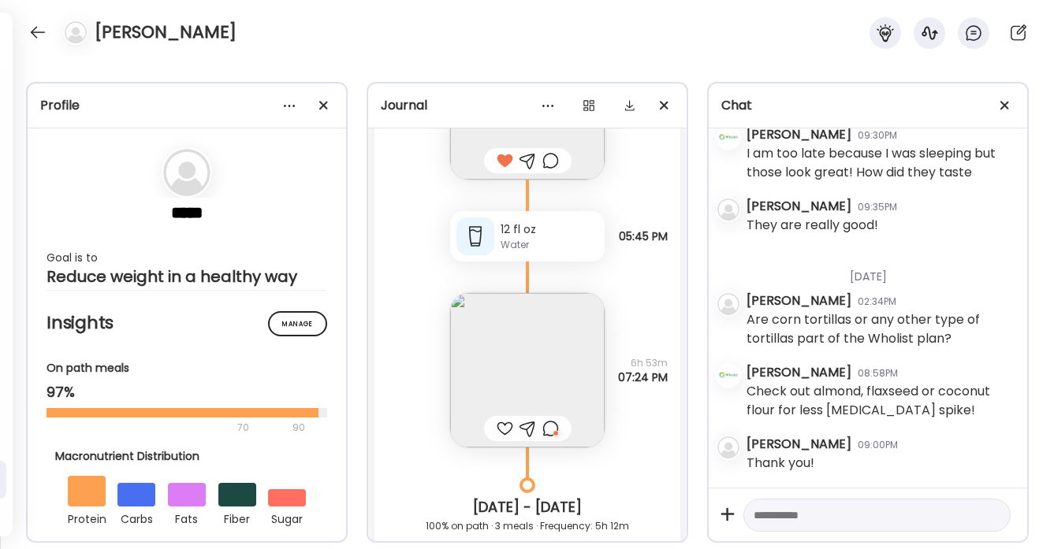
click at [505, 430] on div at bounding box center [505, 428] width 17 height 19
click at [549, 431] on div at bounding box center [550, 428] width 17 height 19
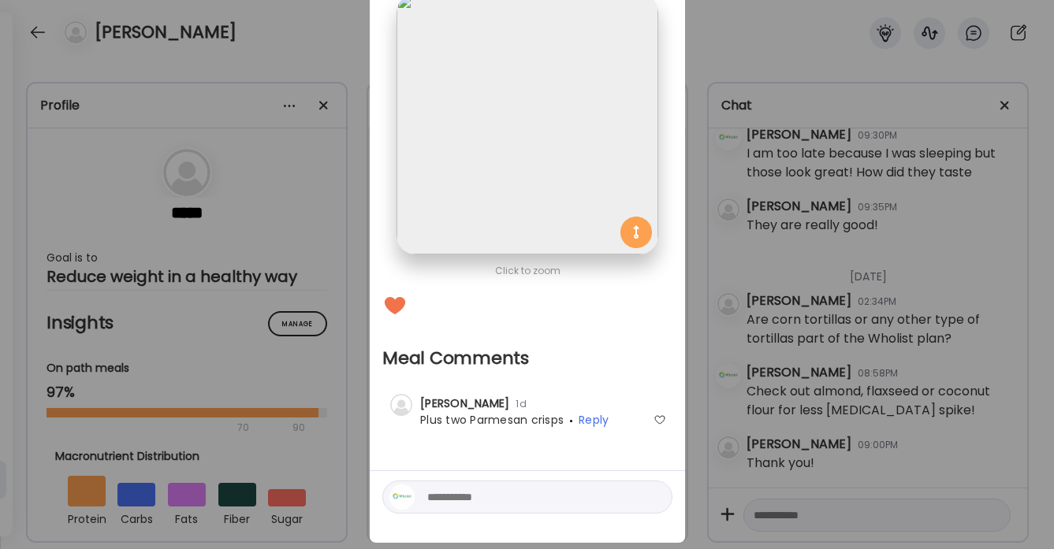
click at [485, 502] on textarea at bounding box center [533, 497] width 213 height 19
type textarea "**********"
click at [657, 419] on div at bounding box center [659, 420] width 13 height 13
click at [653, 501] on div at bounding box center [654, 497] width 22 height 22
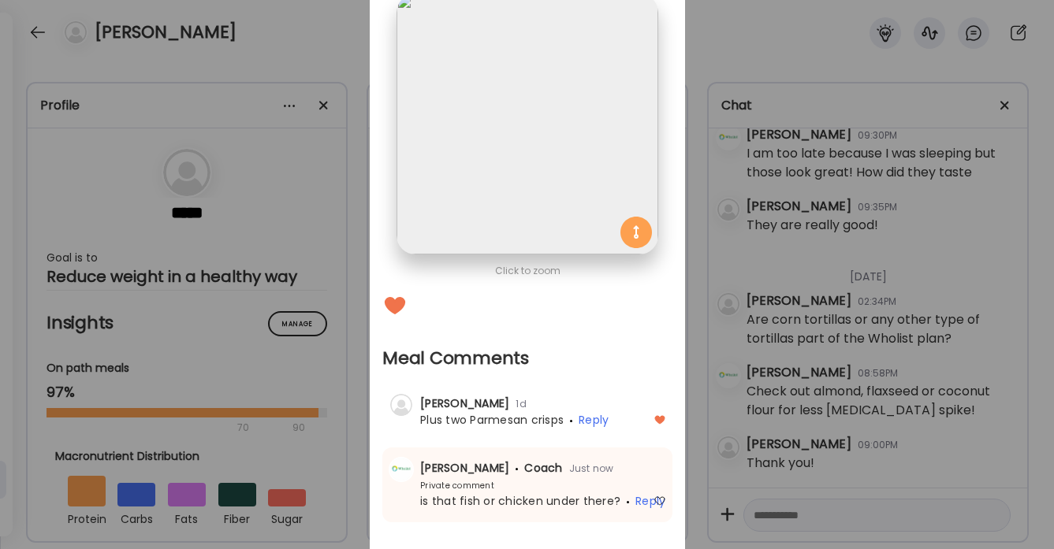
click at [333, 40] on div "Ate Coach Dashboard Wahoo! It’s official Take a moment to set up your Coach Pro…" at bounding box center [527, 274] width 1054 height 549
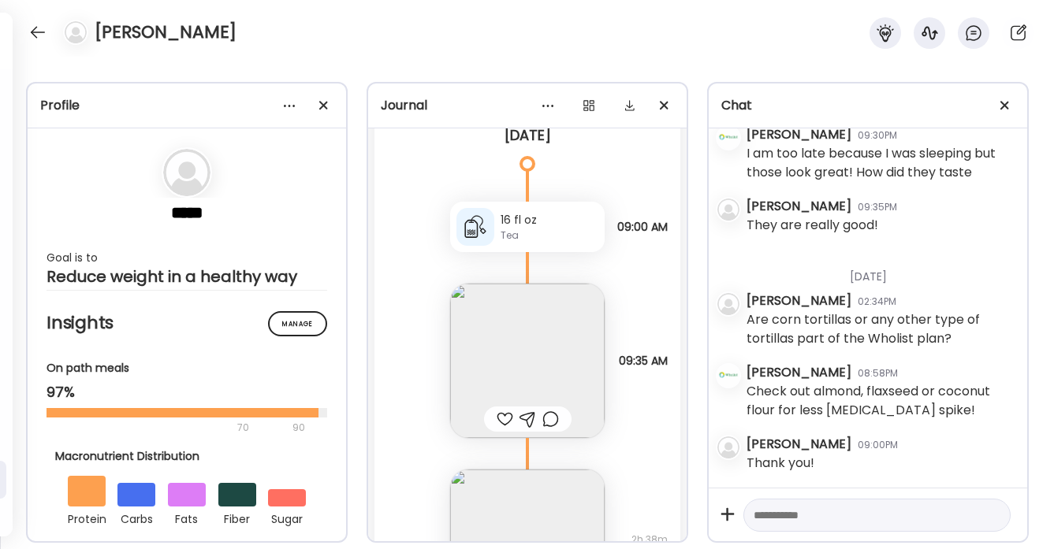
scroll to position [24927, 0]
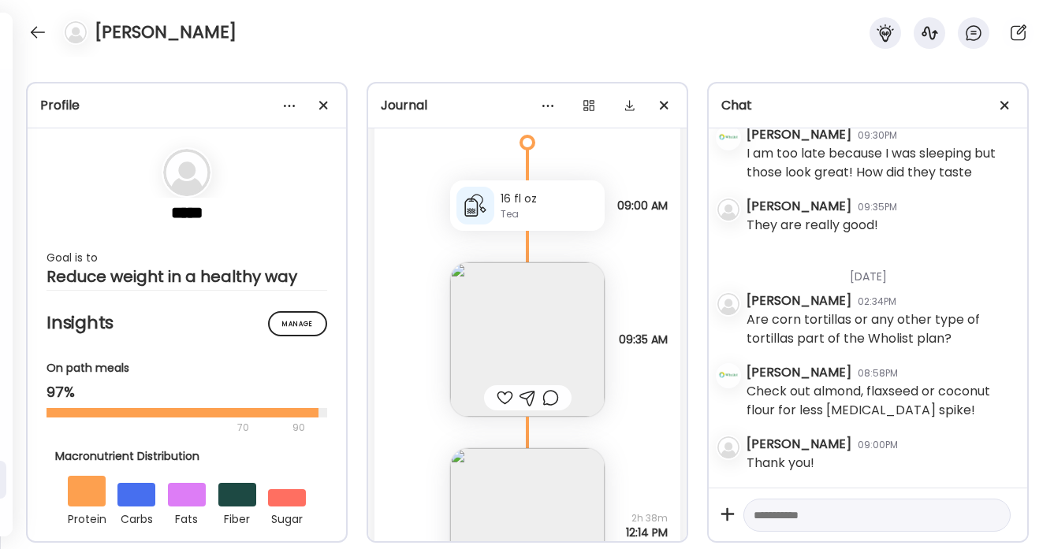
click at [507, 394] on div at bounding box center [505, 398] width 17 height 19
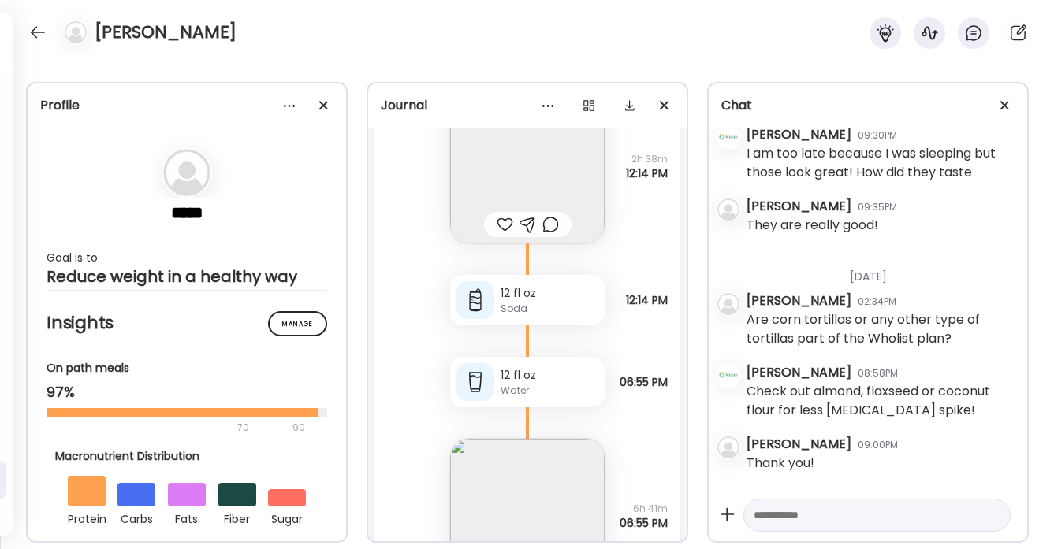
scroll to position [25302, 0]
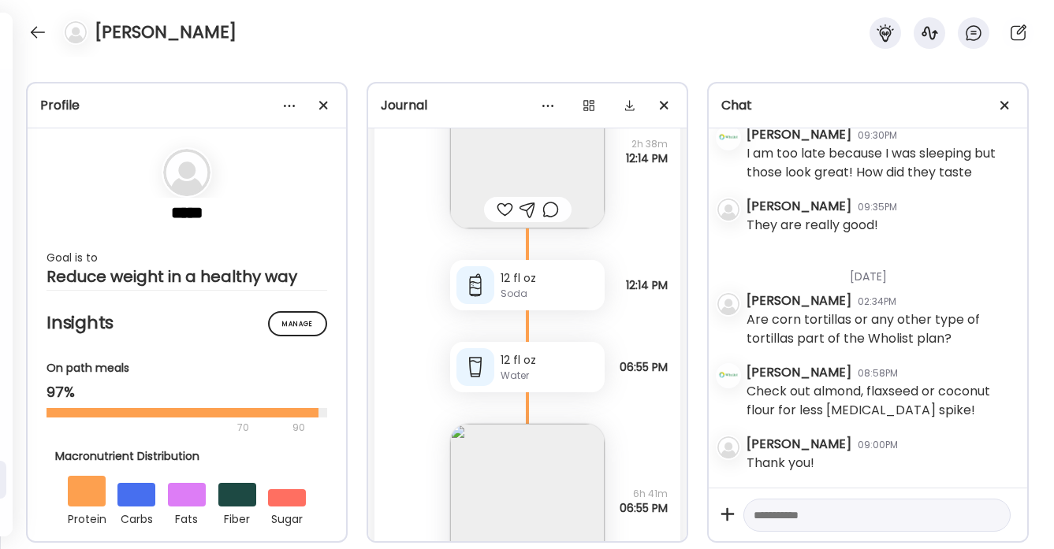
click at [505, 205] on div at bounding box center [505, 209] width 17 height 19
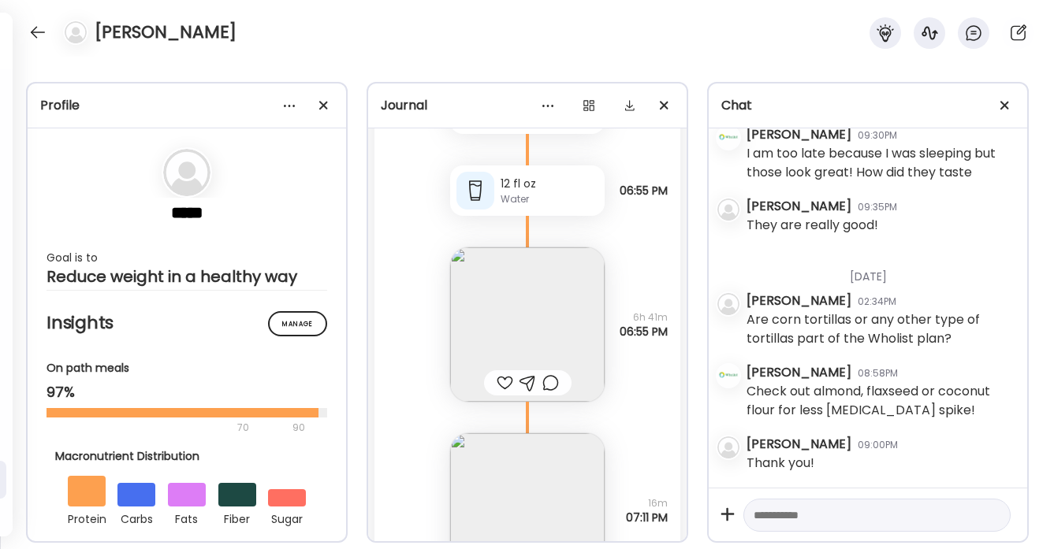
scroll to position [25498, 0]
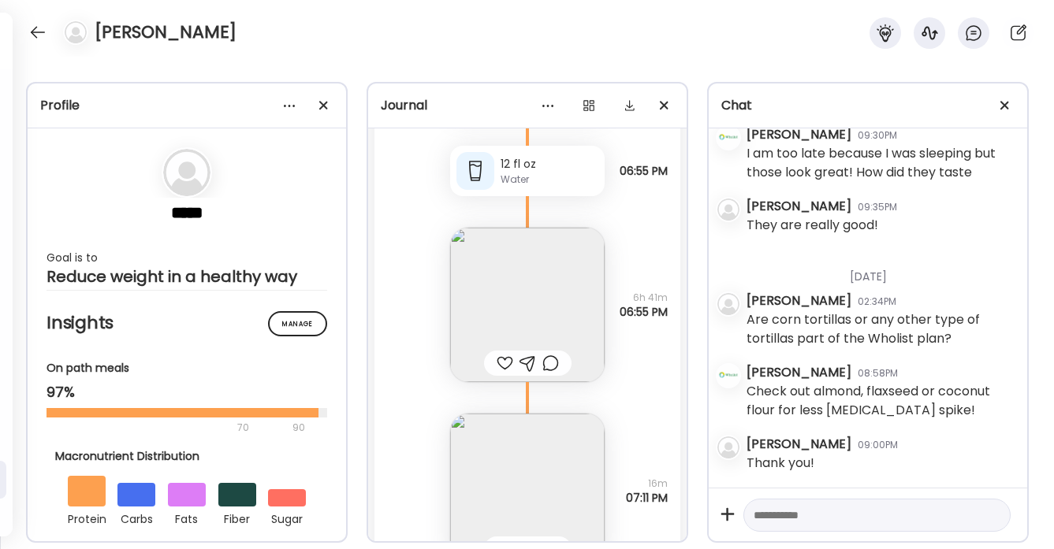
click at [511, 361] on div at bounding box center [505, 363] width 17 height 19
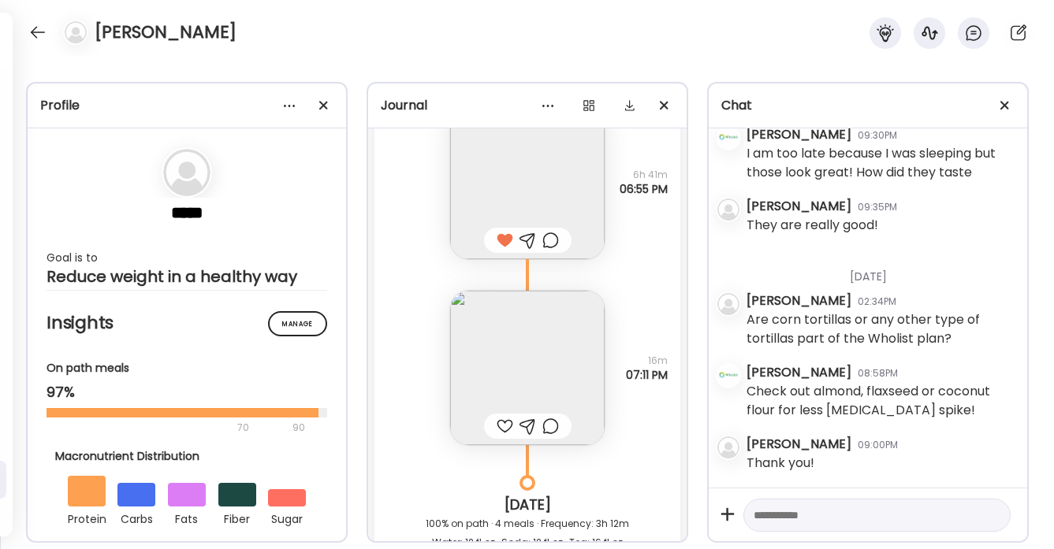
scroll to position [25639, 0]
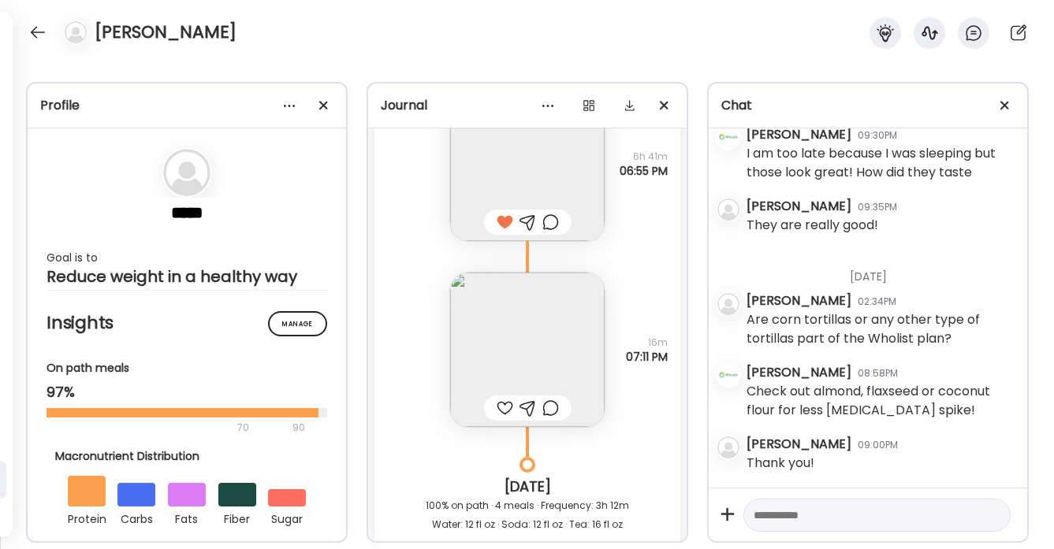
click at [505, 407] on div at bounding box center [505, 408] width 17 height 19
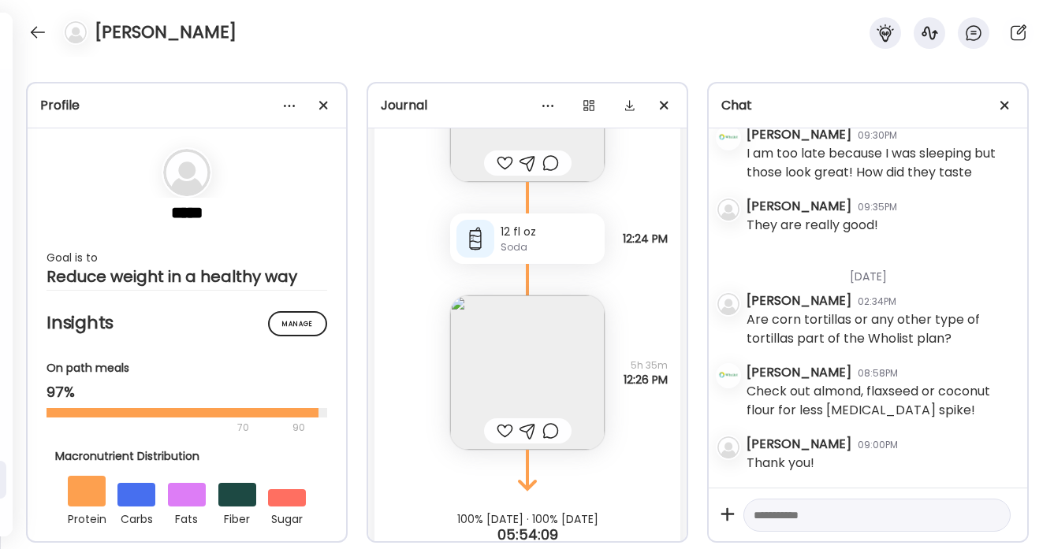
scroll to position [26395, 0]
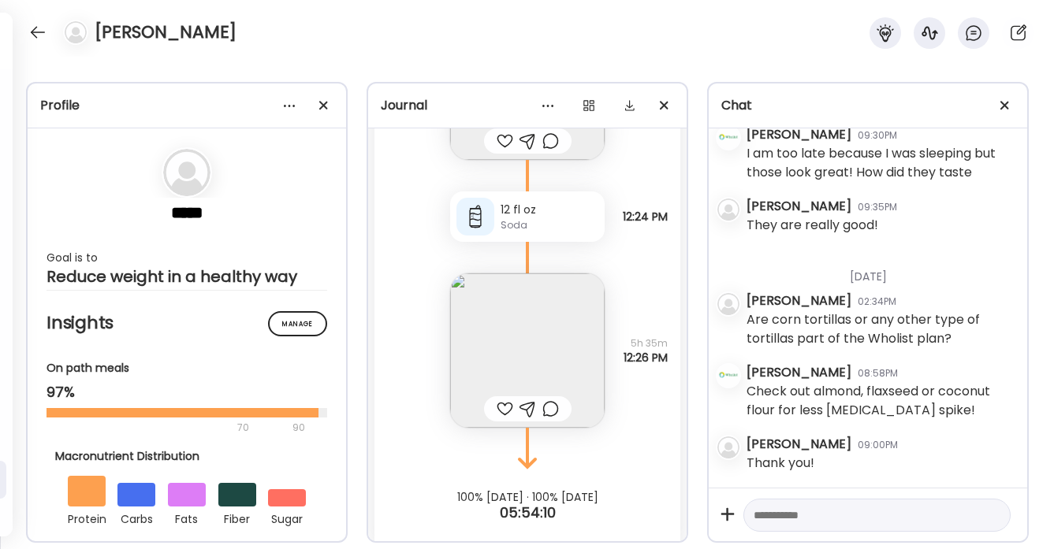
click at [505, 408] on div at bounding box center [505, 409] width 17 height 19
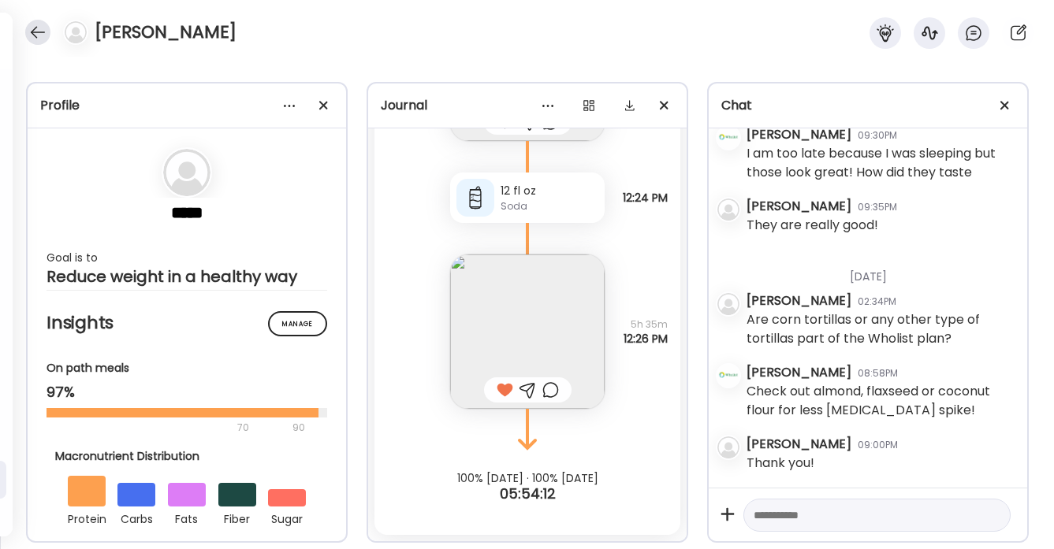
click at [40, 32] on div at bounding box center [37, 32] width 25 height 25
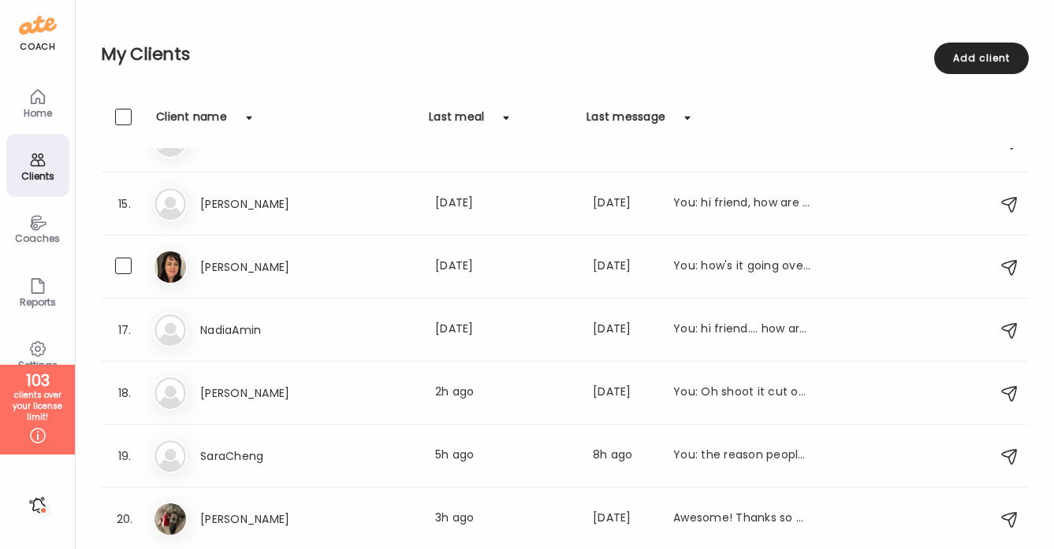
scroll to position [1047, 0]
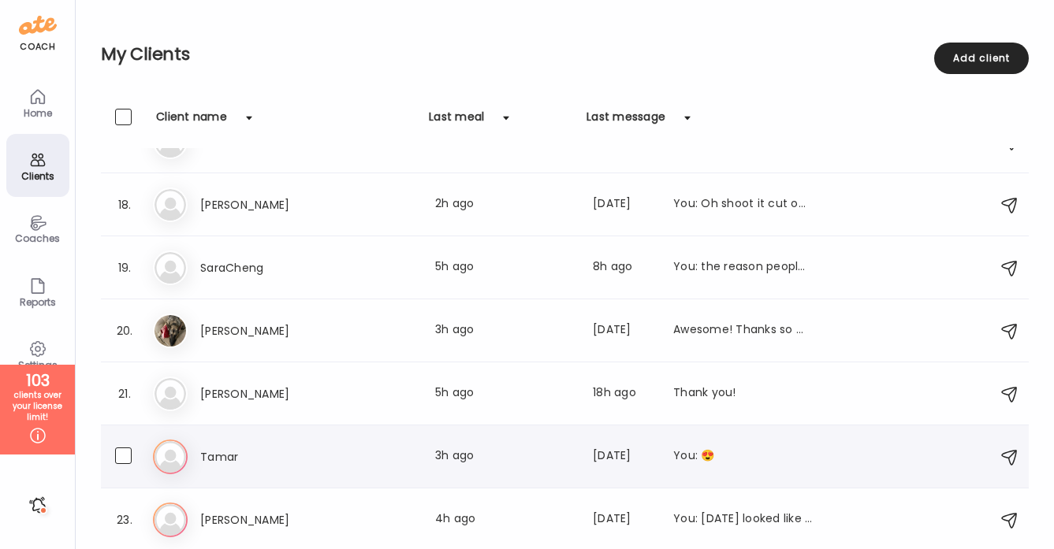
click at [411, 445] on div "Ta Tamar Last meal: 3h ago Last message: 85d ago You: 😍" at bounding box center [567, 457] width 828 height 35
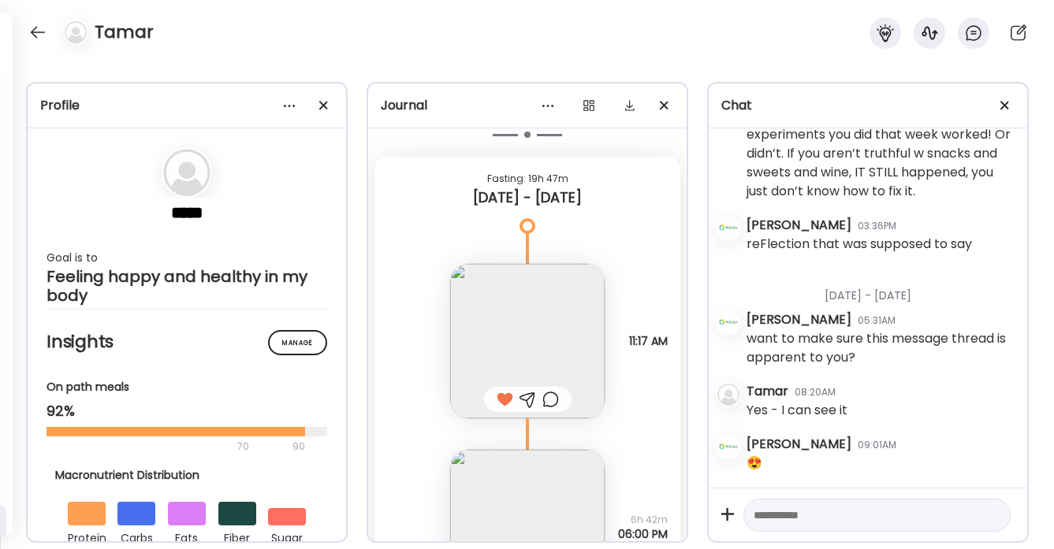
scroll to position [25581, 0]
click at [550, 403] on div at bounding box center [550, 403] width 17 height 19
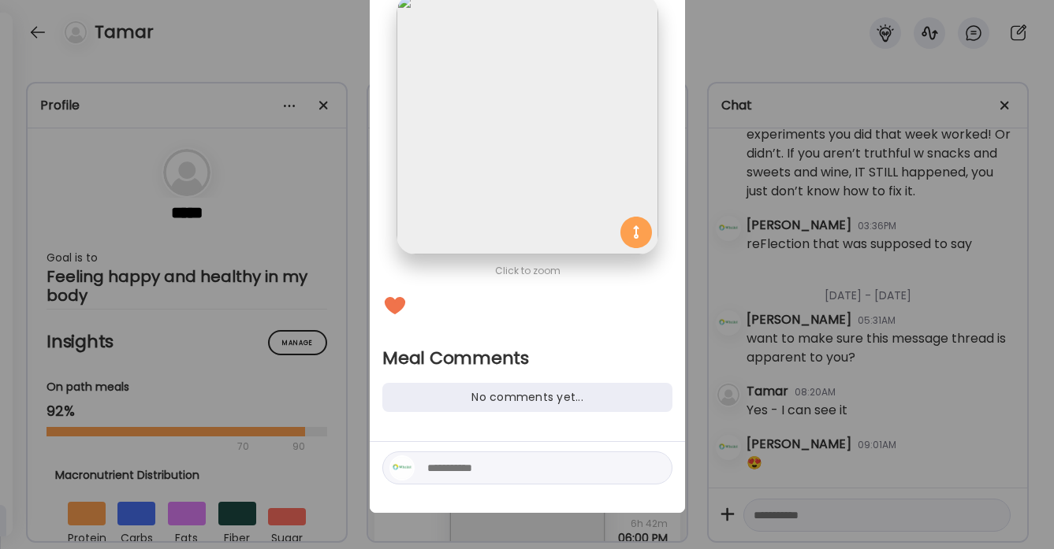
click at [452, 464] on textarea at bounding box center [533, 468] width 213 height 19
type textarea "**********"
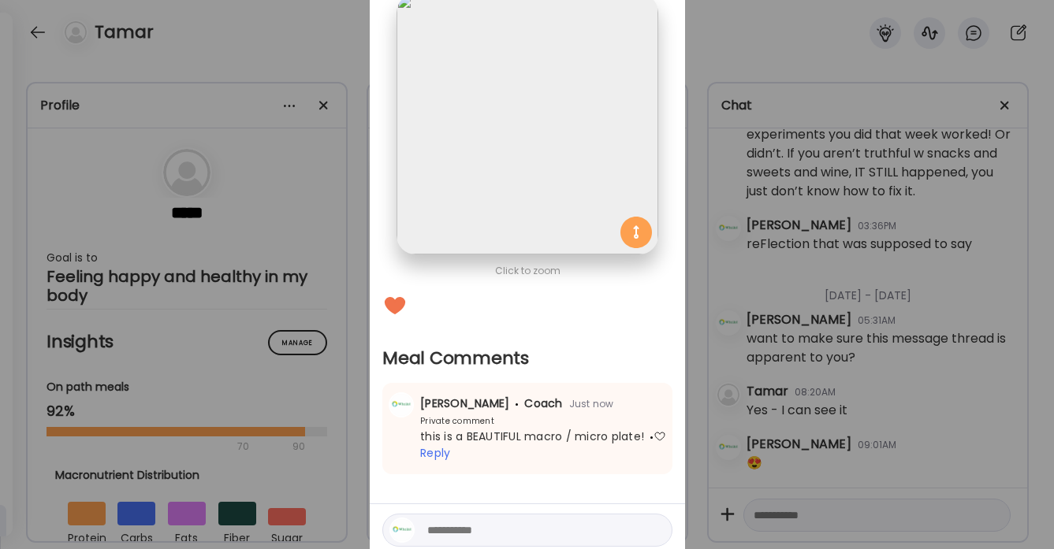
click at [332, 48] on div "Ate Coach Dashboard Wahoo! It’s official Take a moment to set up your Coach Pro…" at bounding box center [527, 274] width 1054 height 549
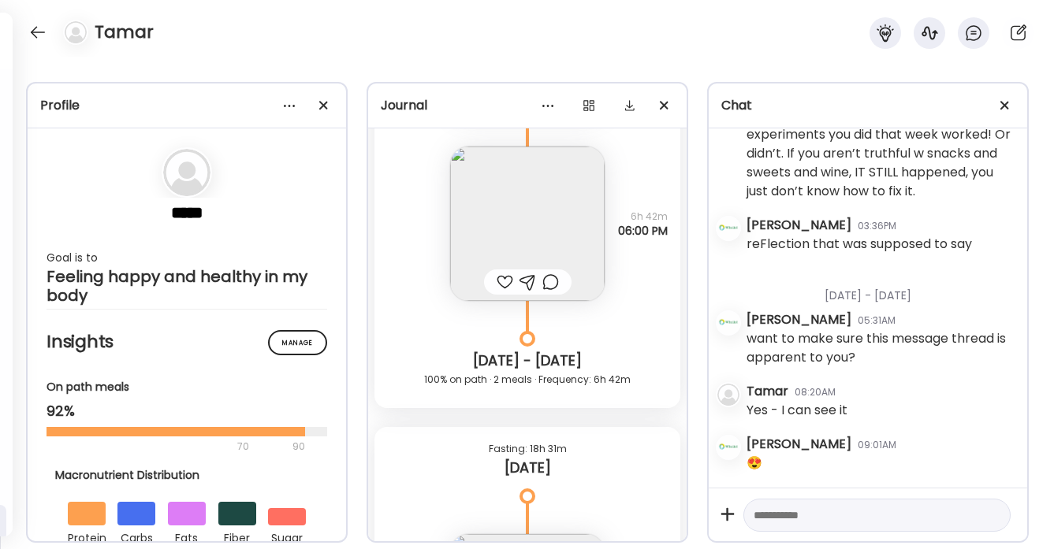
scroll to position [25910, 0]
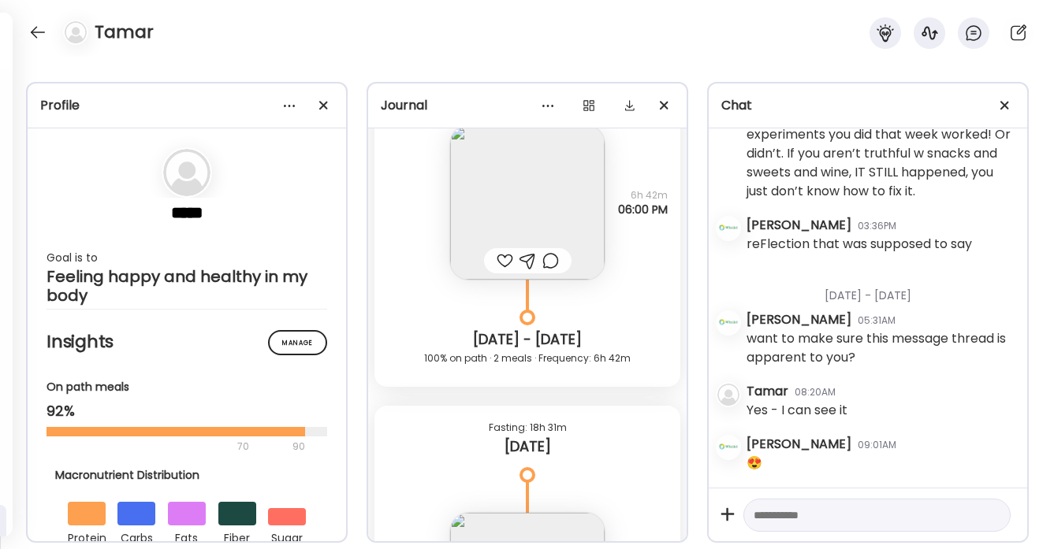
click at [506, 258] on div at bounding box center [505, 260] width 17 height 19
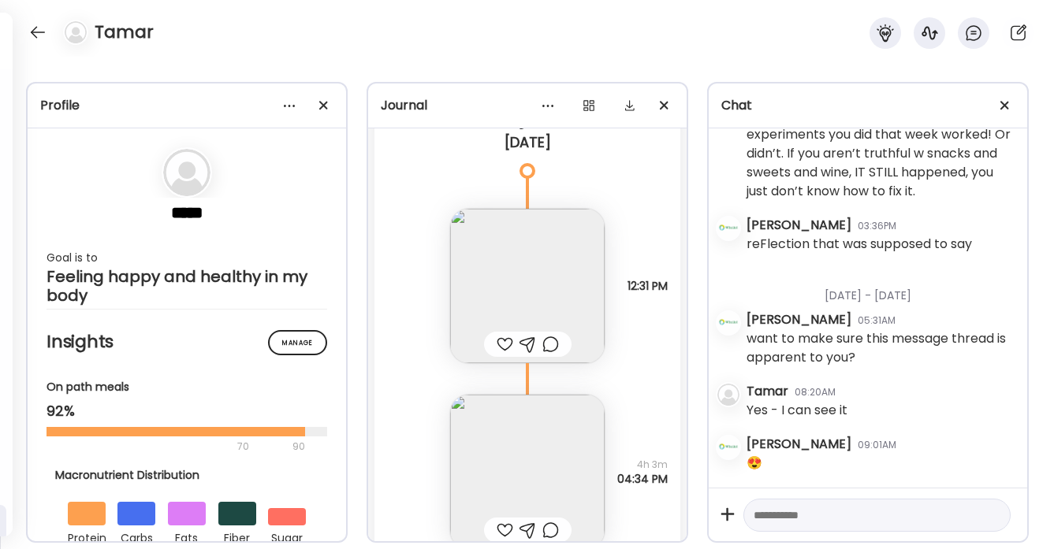
scroll to position [26235, 0]
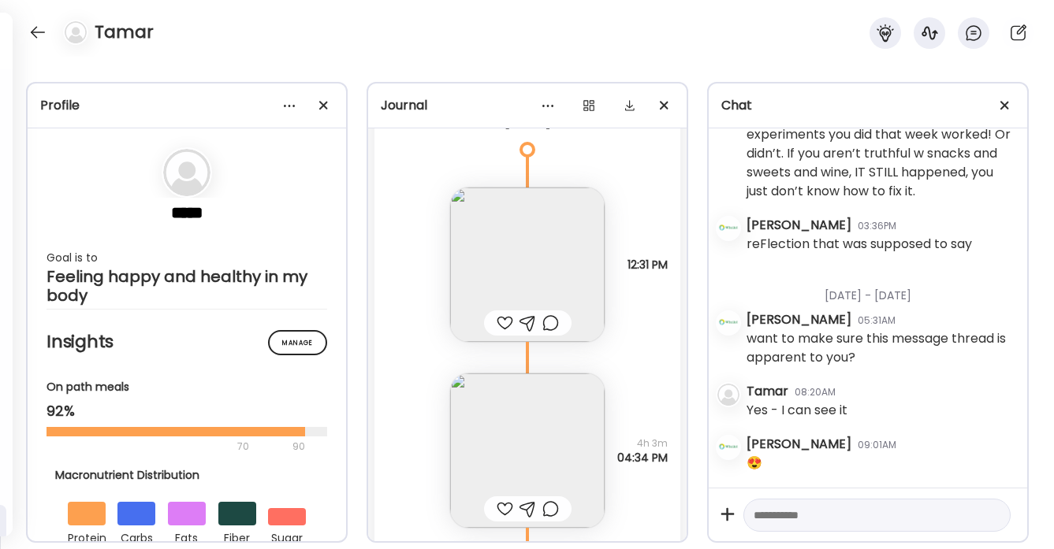
click at [505, 322] on div at bounding box center [505, 323] width 17 height 19
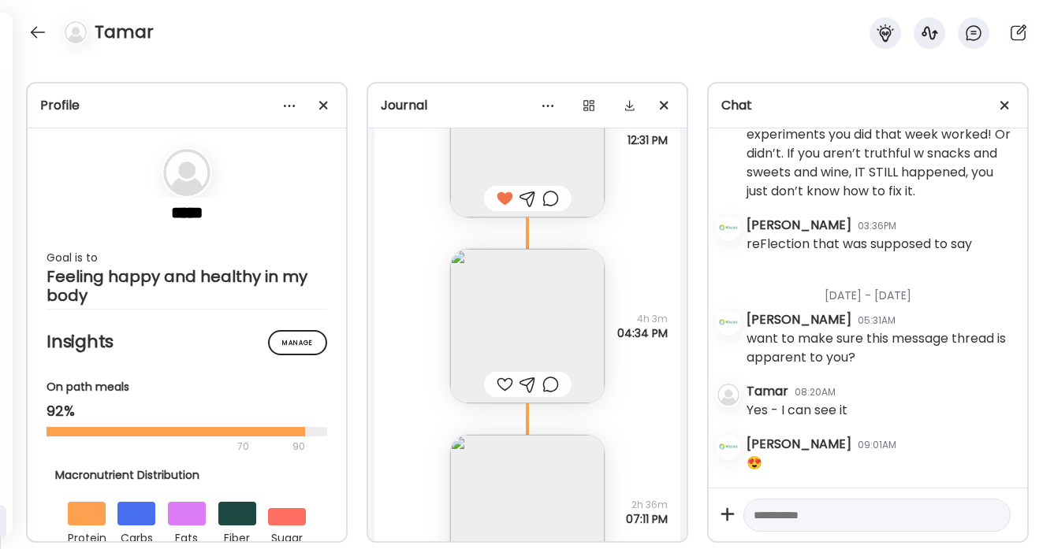
scroll to position [26494, 0]
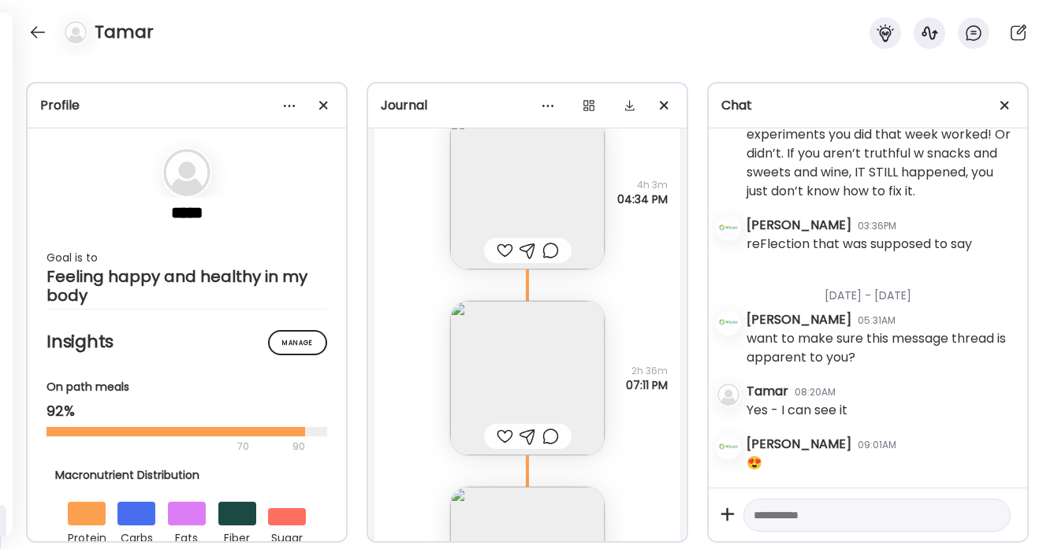
click at [503, 249] on div at bounding box center [505, 250] width 17 height 19
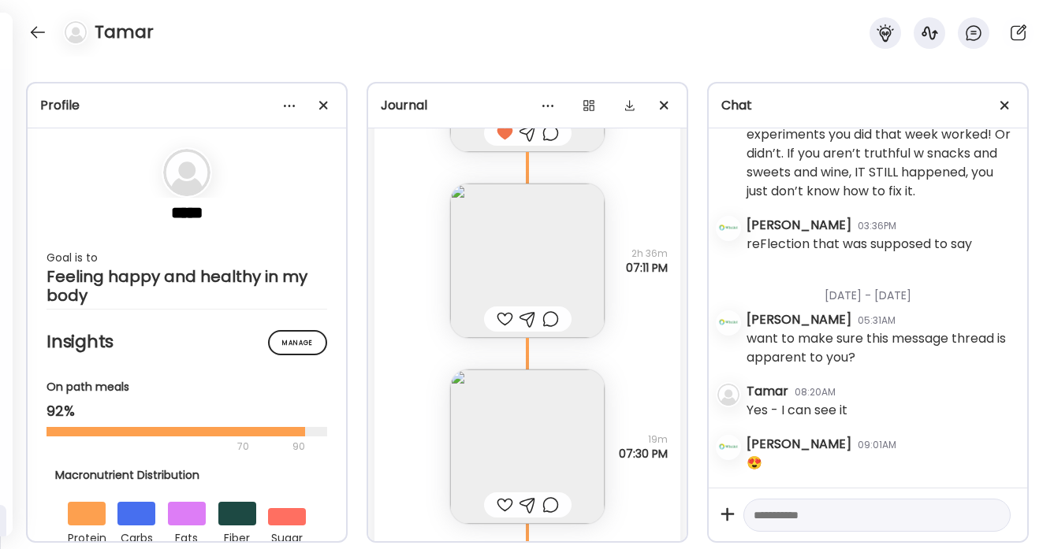
click at [502, 325] on div at bounding box center [505, 319] width 17 height 19
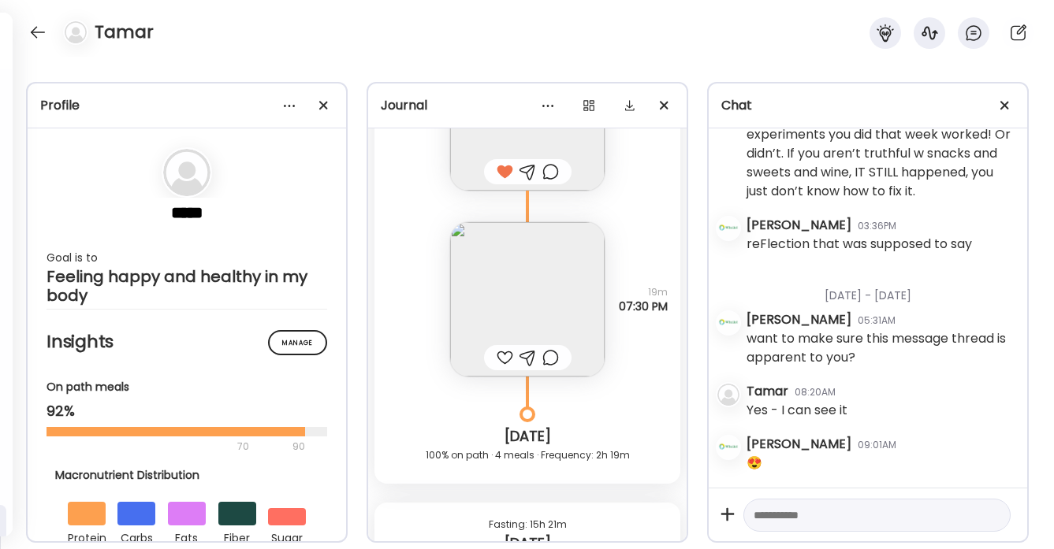
scroll to position [26766, 0]
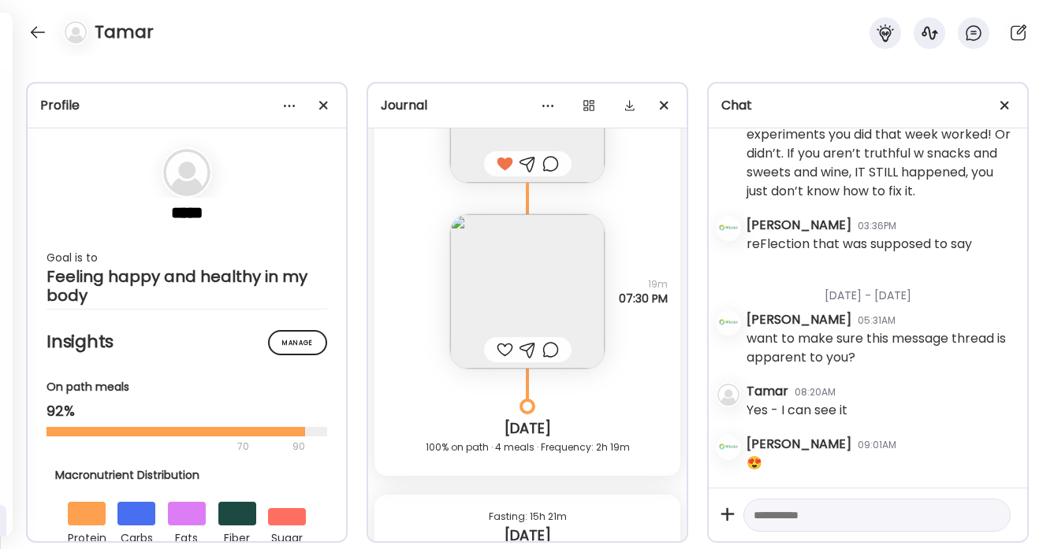
click at [508, 352] on div at bounding box center [505, 350] width 17 height 19
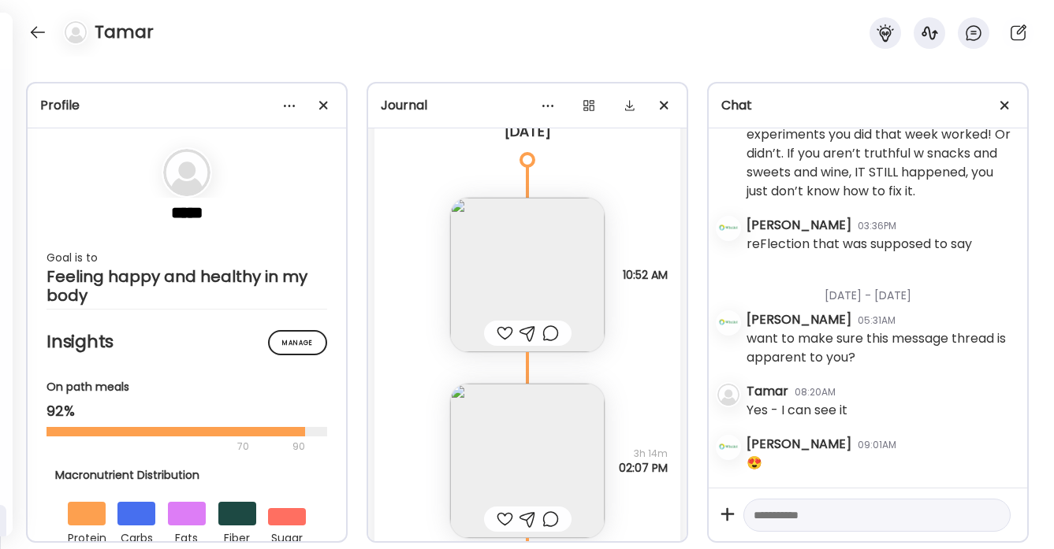
click at [501, 336] on div at bounding box center [505, 333] width 17 height 19
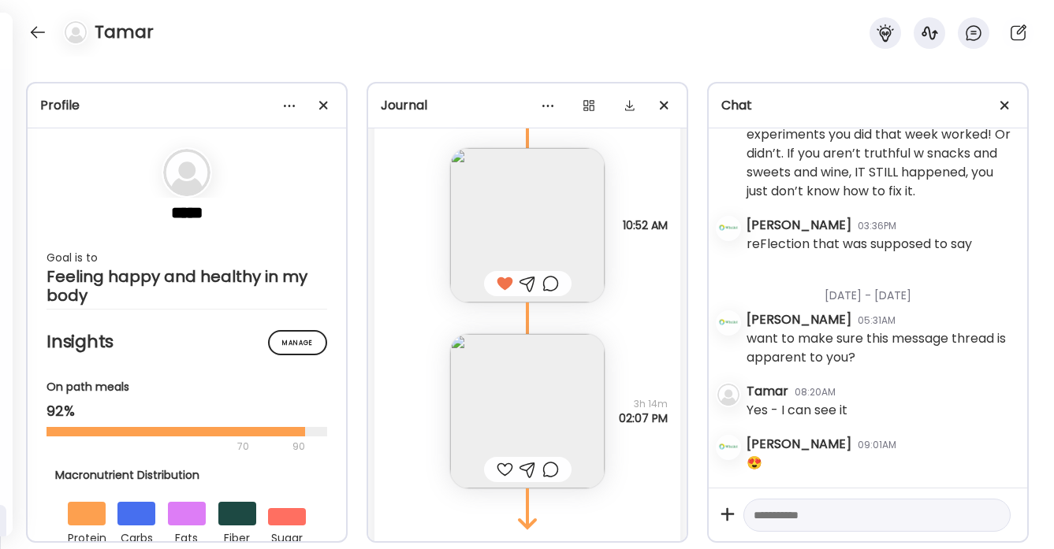
scroll to position [27300, 0]
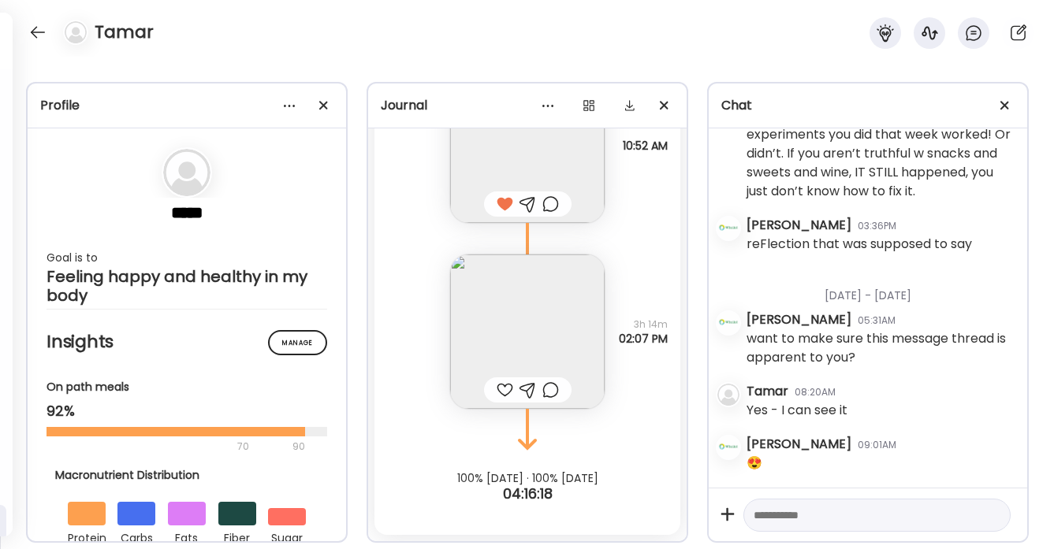
click at [504, 387] on div at bounding box center [505, 390] width 17 height 19
click at [37, 35] on div at bounding box center [37, 32] width 25 height 25
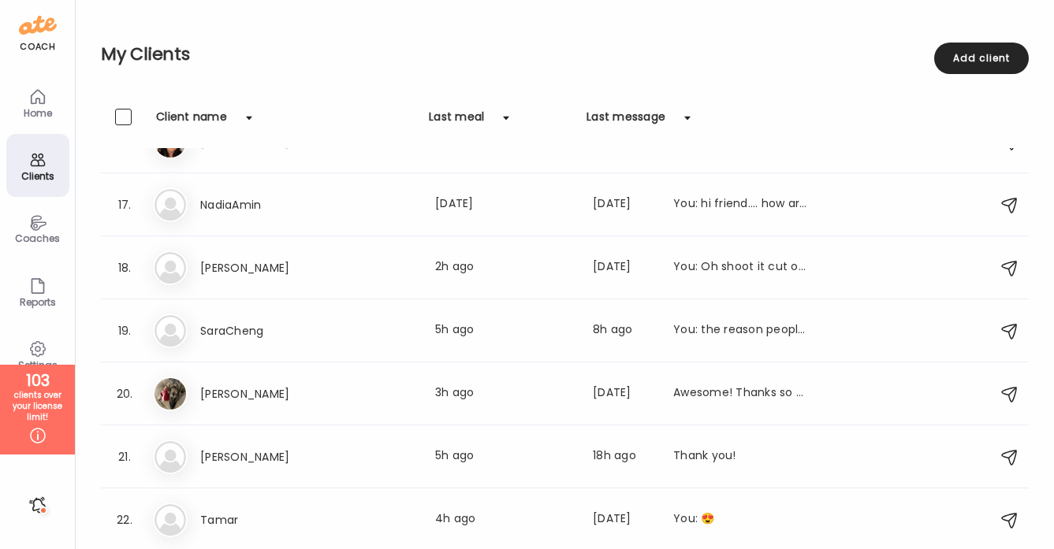
scroll to position [1047, 0]
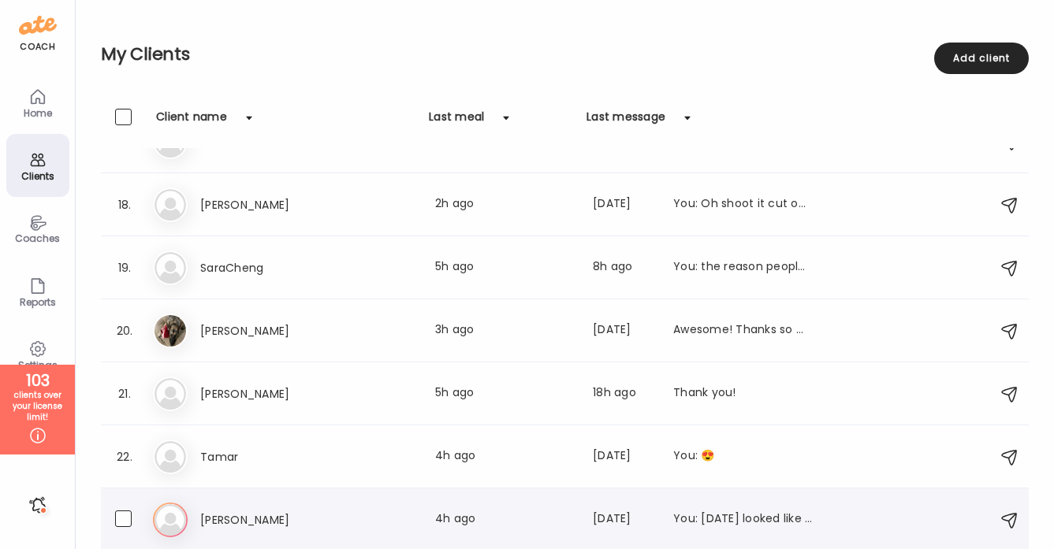
click at [348, 504] on div "Ti Tina Last meal: 4h ago Last message: 19d ago You: yesterday looked like a so…" at bounding box center [567, 520] width 828 height 35
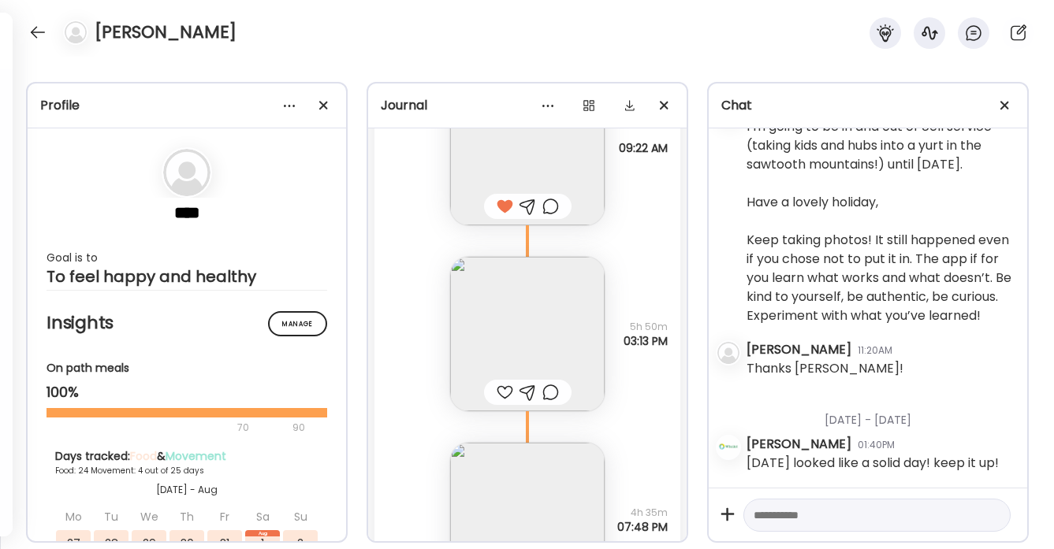
scroll to position [20283, 0]
click at [529, 348] on img at bounding box center [527, 333] width 155 height 155
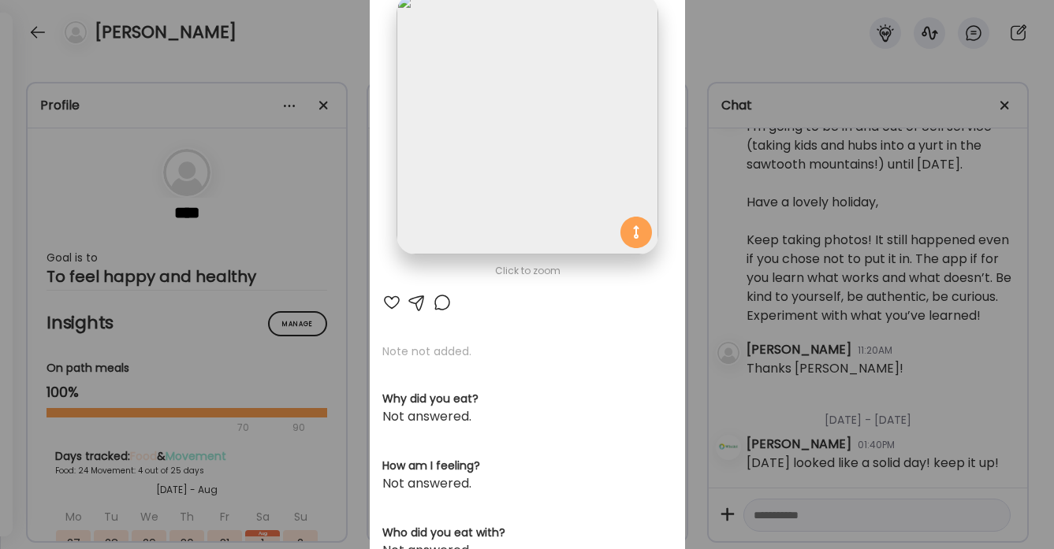
click at [392, 302] on div at bounding box center [391, 302] width 19 height 19
click at [438, 301] on div at bounding box center [442, 302] width 19 height 19
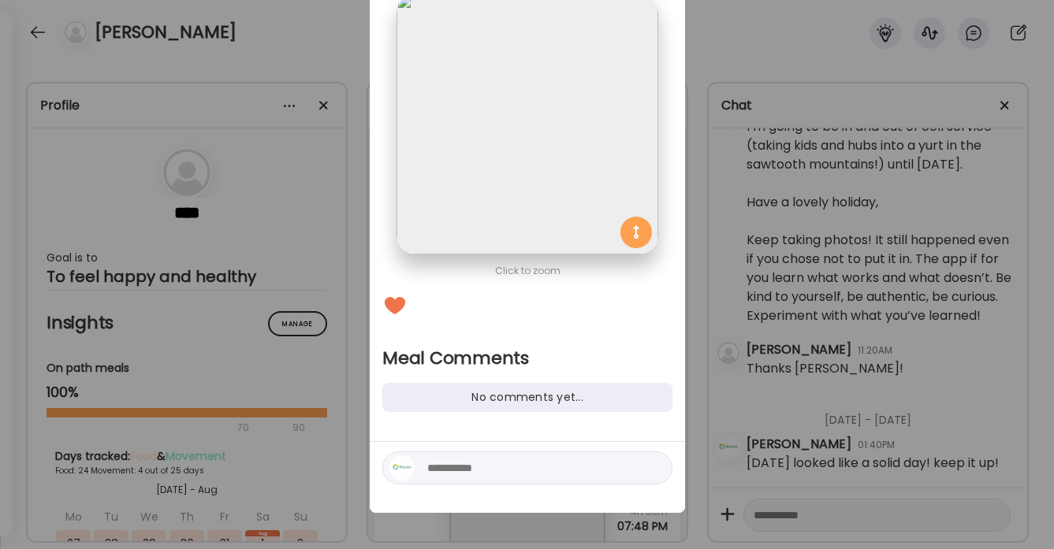
click at [443, 465] on textarea at bounding box center [533, 468] width 213 height 19
type textarea "**********"
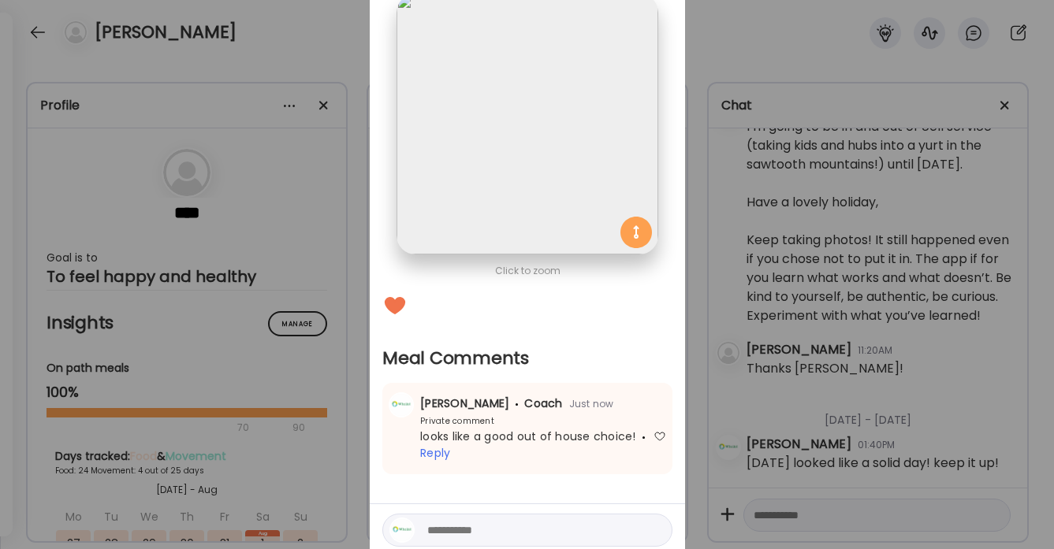
click at [335, 49] on div "Ate Coach Dashboard Wahoo! It’s official Take a moment to set up your Coach Pro…" at bounding box center [527, 274] width 1054 height 549
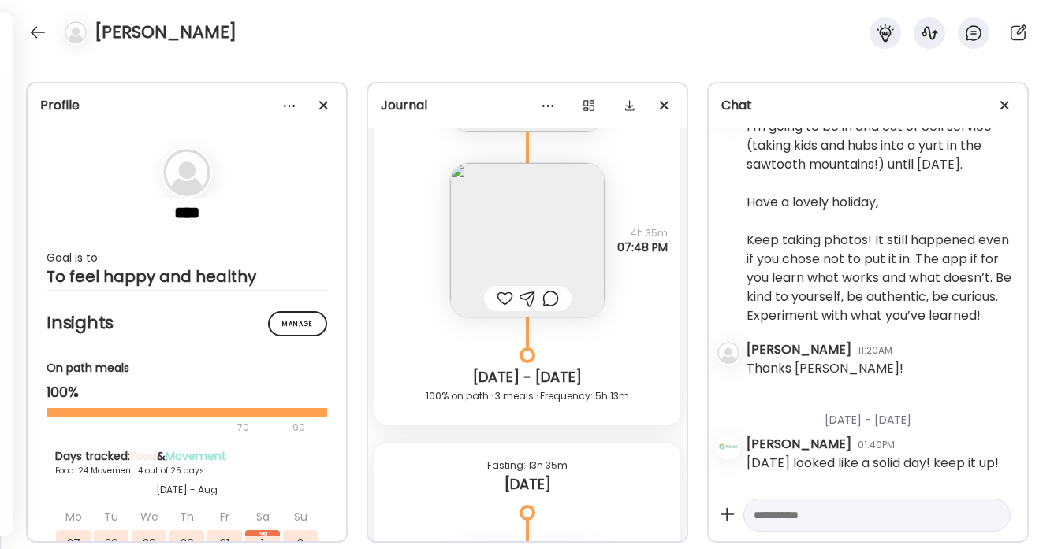
scroll to position [20570, 0]
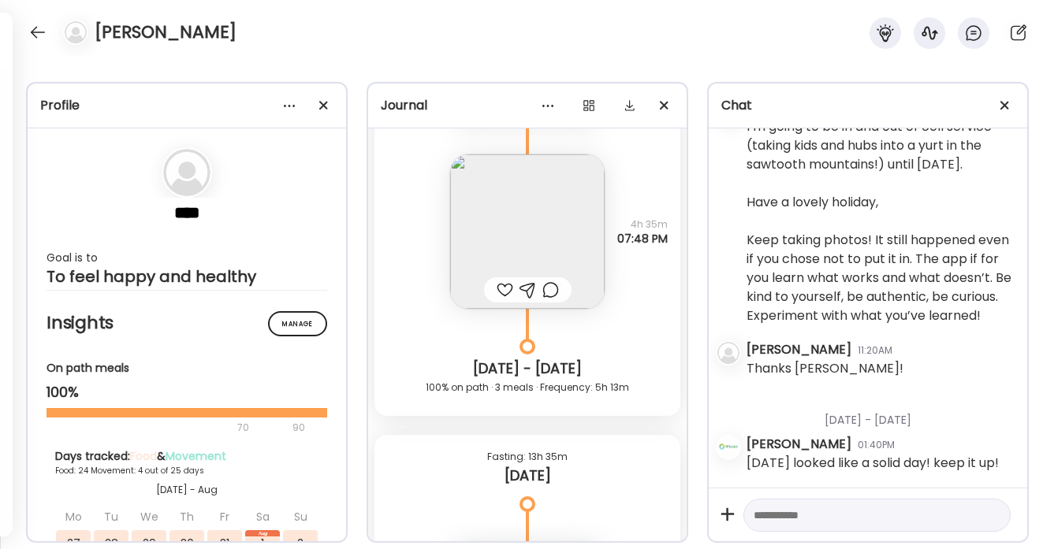
click at [521, 251] on img at bounding box center [527, 232] width 155 height 155
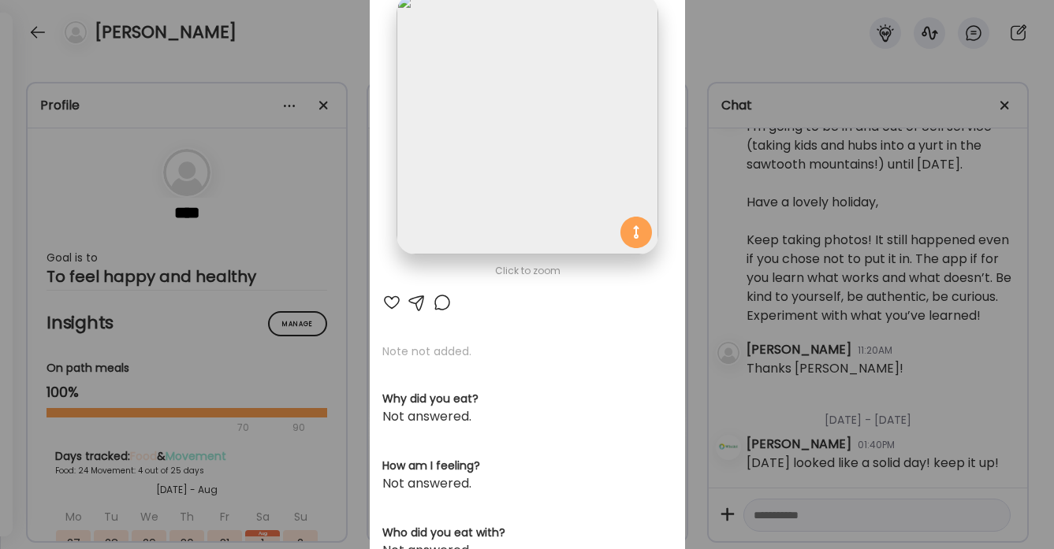
click at [394, 297] on div at bounding box center [391, 302] width 19 height 19
click at [358, 51] on div "Ate Coach Dashboard Wahoo! It’s official Take a moment to set up your Coach Pro…" at bounding box center [527, 274] width 1054 height 549
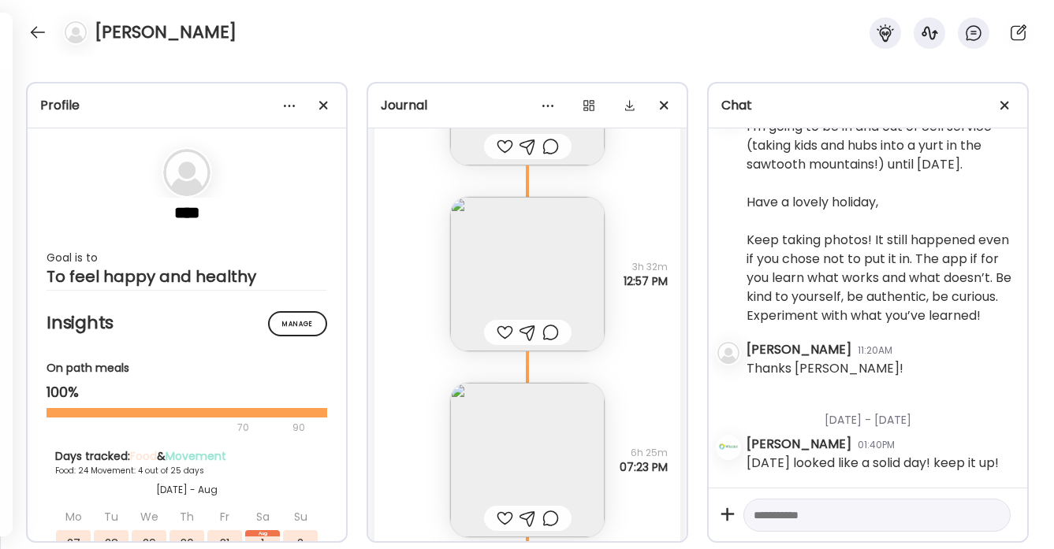
scroll to position [21110, 0]
click at [500, 319] on div at bounding box center [505, 324] width 17 height 19
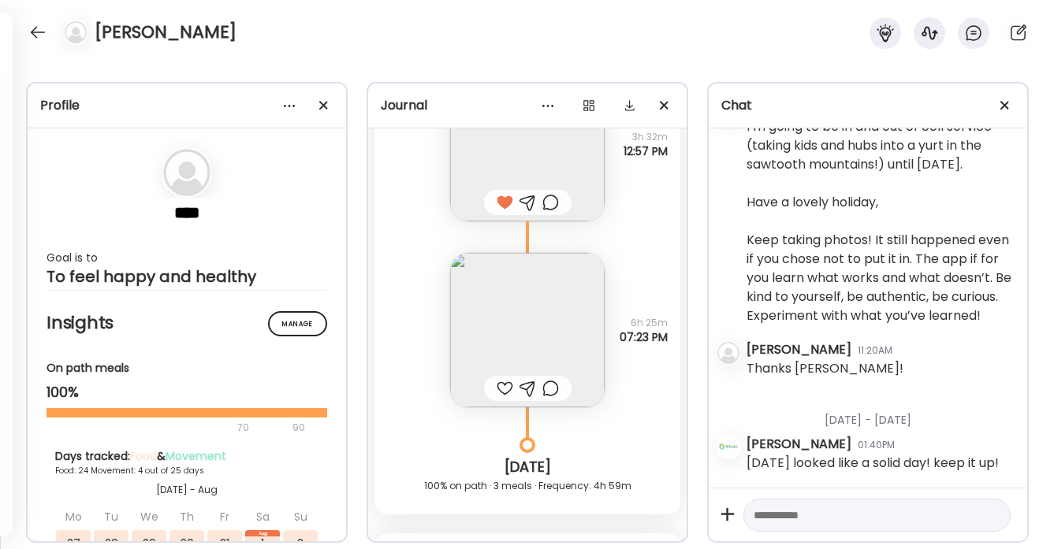
scroll to position [21235, 0]
click at [499, 392] on div at bounding box center [505, 385] width 17 height 19
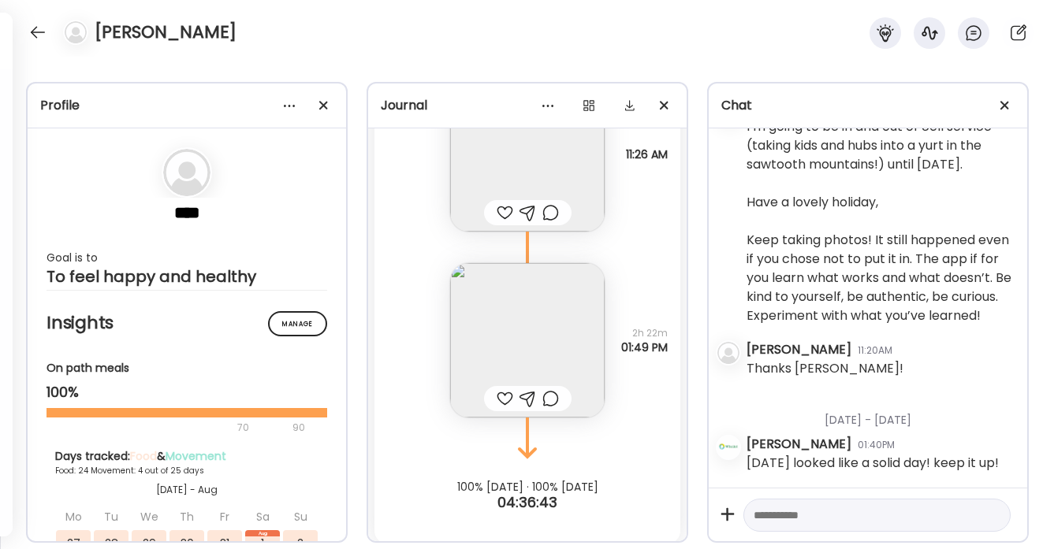
scroll to position [21804, 0]
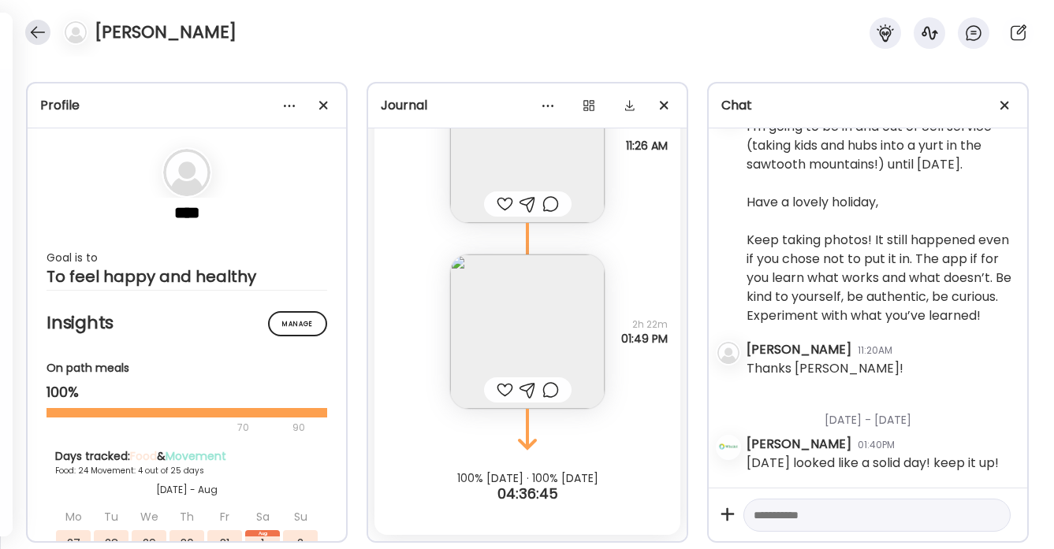
click at [38, 32] on div at bounding box center [37, 32] width 25 height 25
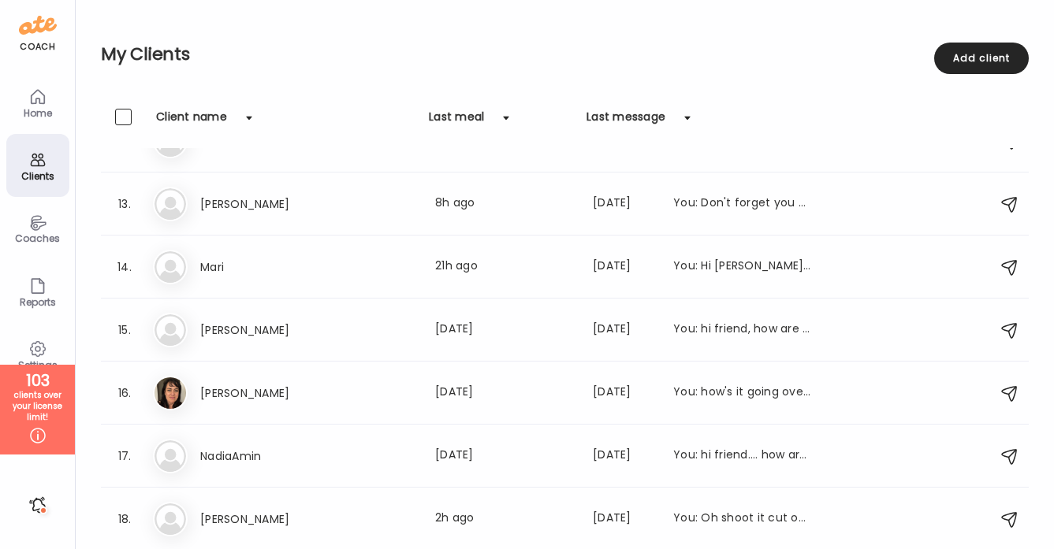
scroll to position [0, 0]
